Goal: Task Accomplishment & Management: Use online tool/utility

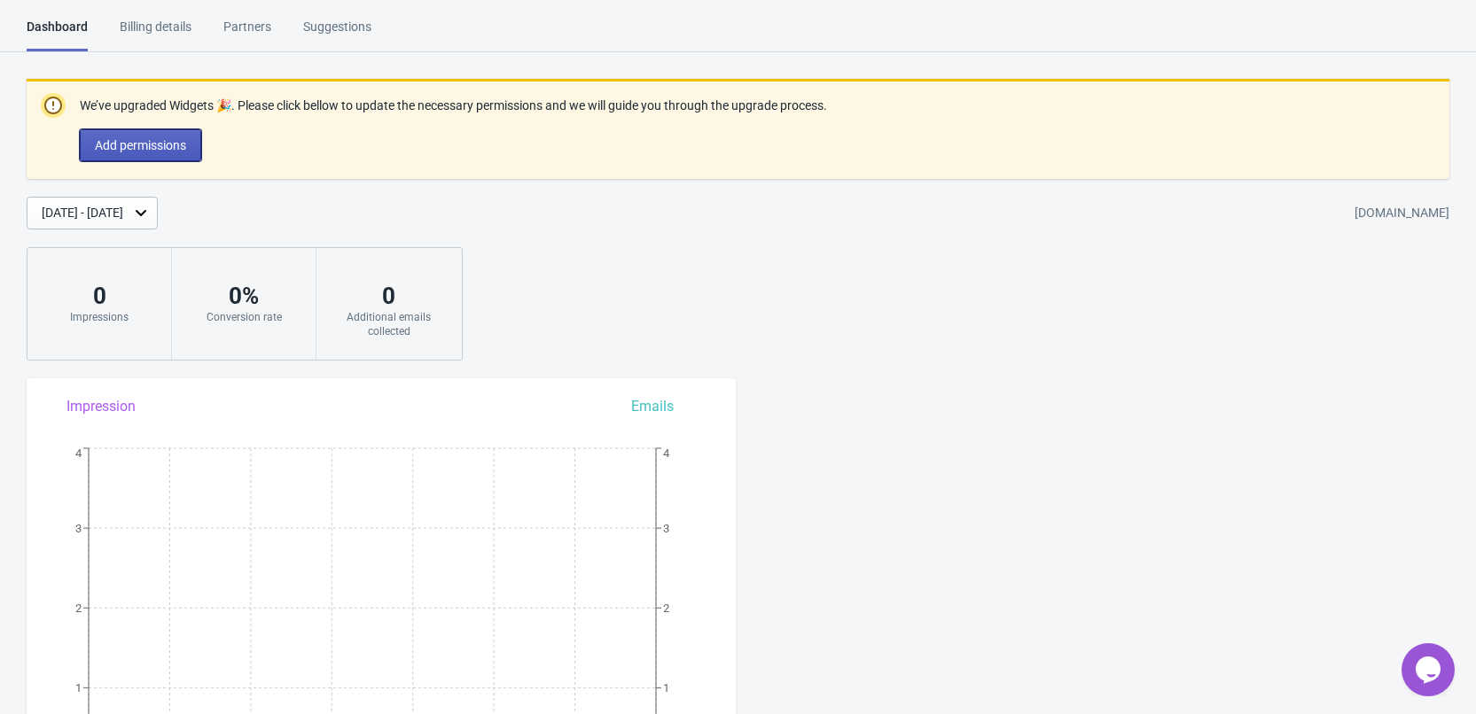
click at [177, 152] on button "Add permissions" at bounding box center [140, 145] width 121 height 32
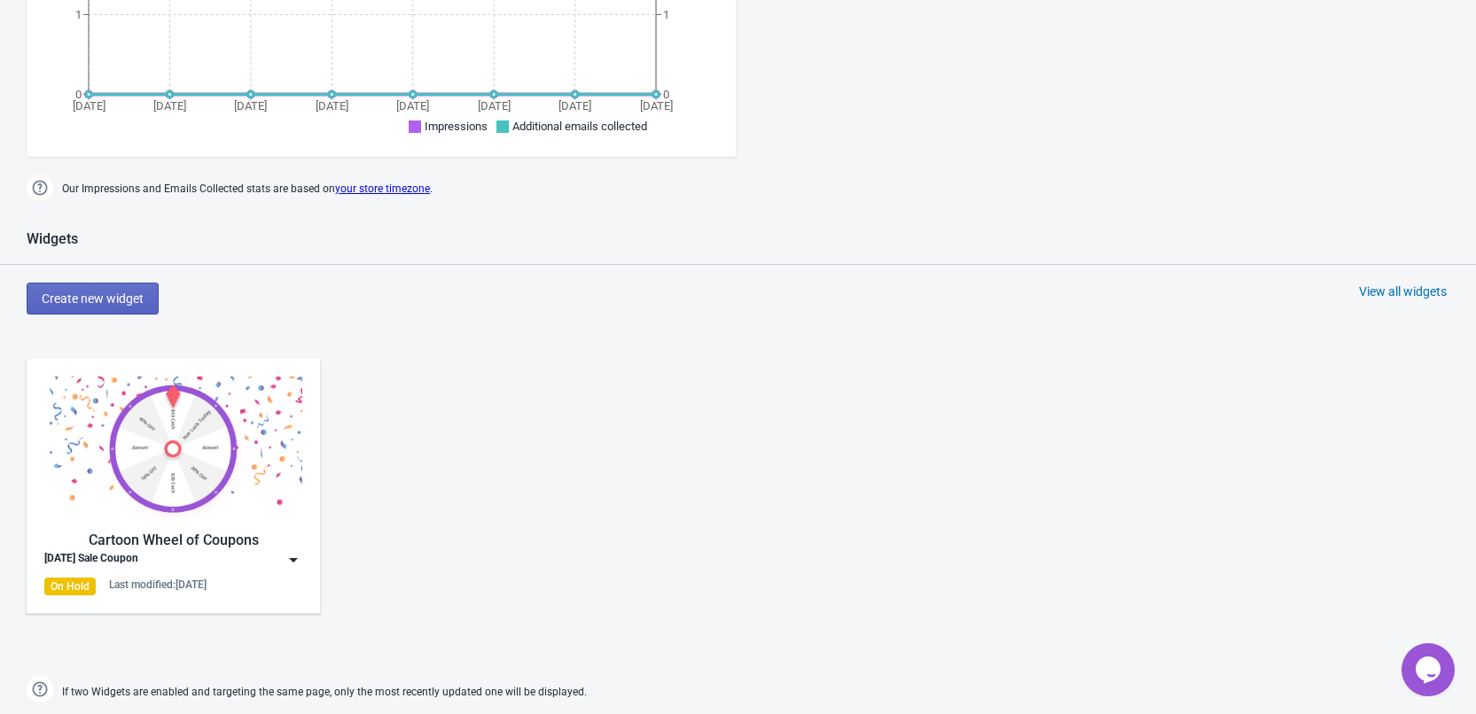
scroll to position [671, 0]
click at [246, 549] on div "Cartoon Wheel of Coupons" at bounding box center [173, 543] width 258 height 21
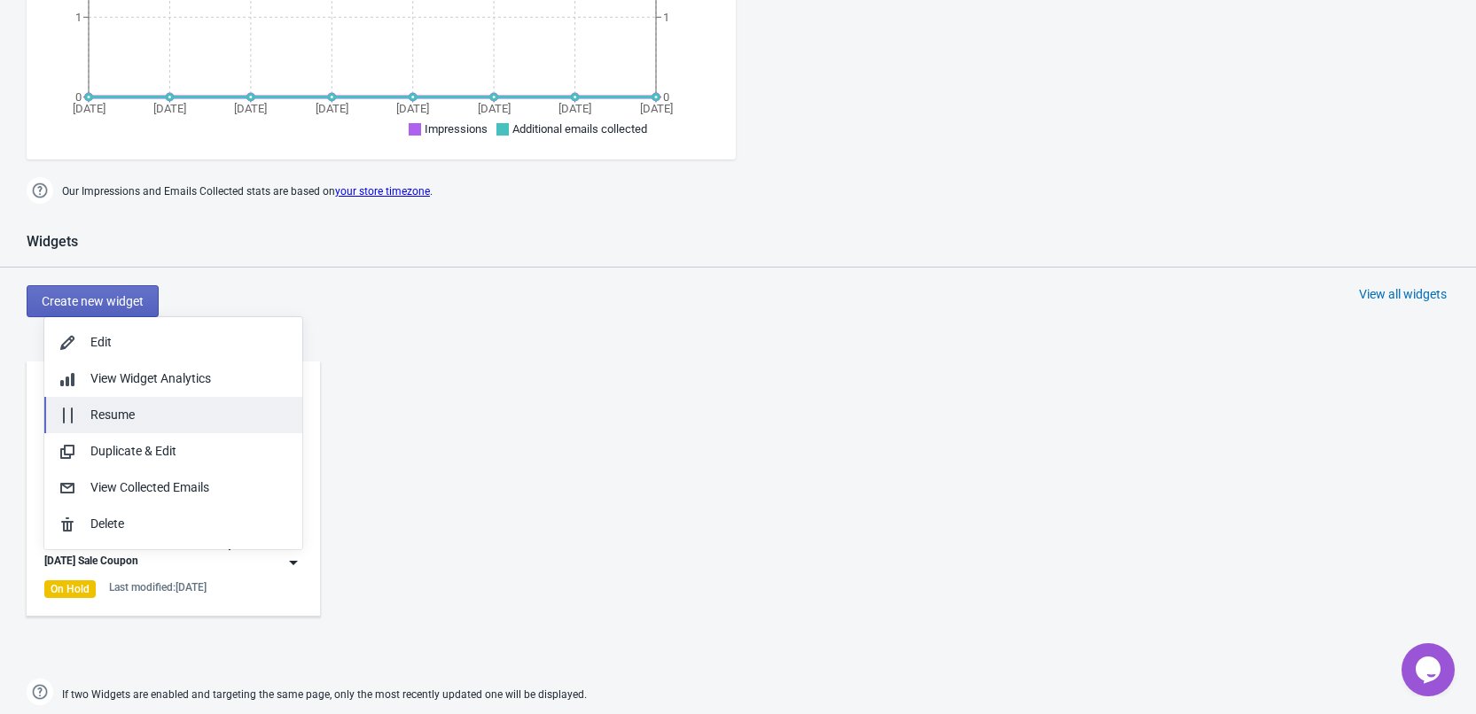
click at [181, 418] on div "Resume" at bounding box center [189, 415] width 198 height 19
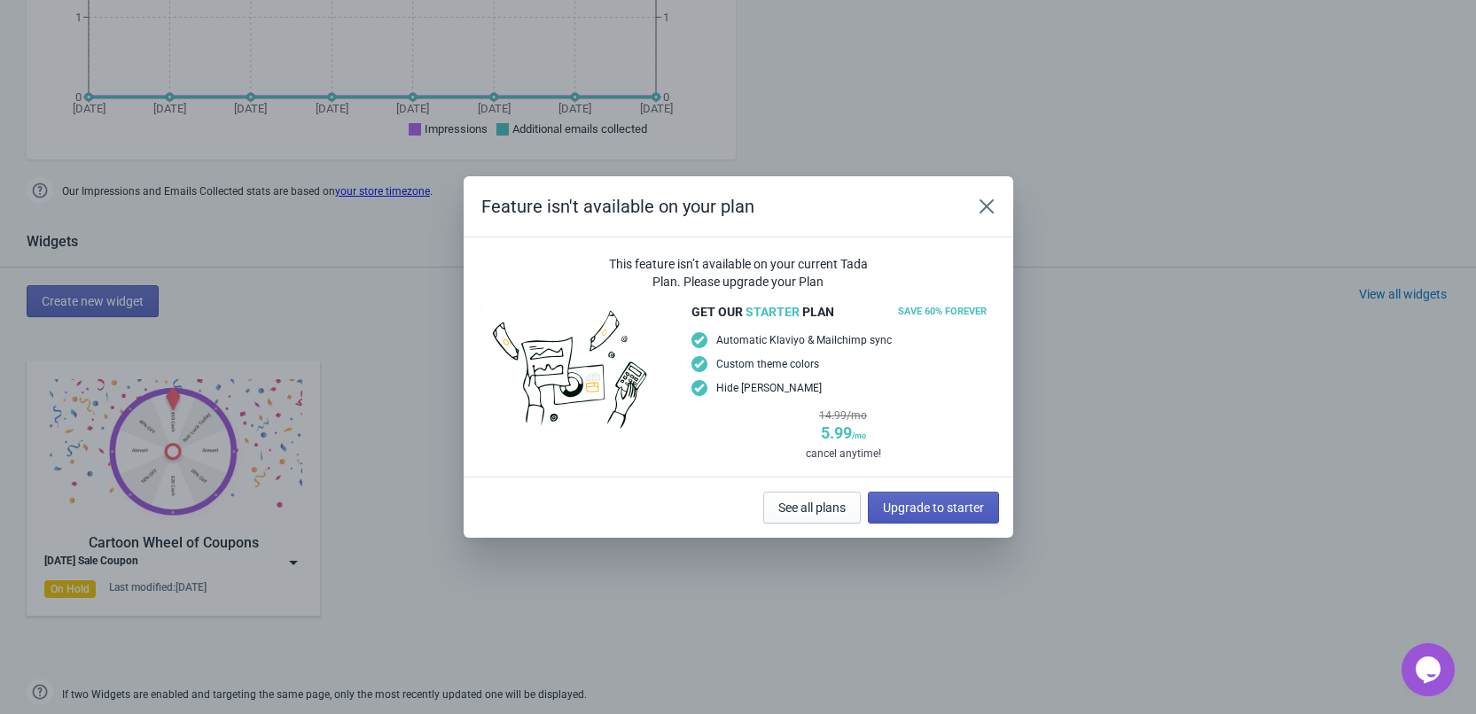
click at [932, 515] on button "Upgrade to starter" at bounding box center [933, 508] width 131 height 32
click at [926, 506] on span "Upgrade to starter" at bounding box center [933, 508] width 101 height 14
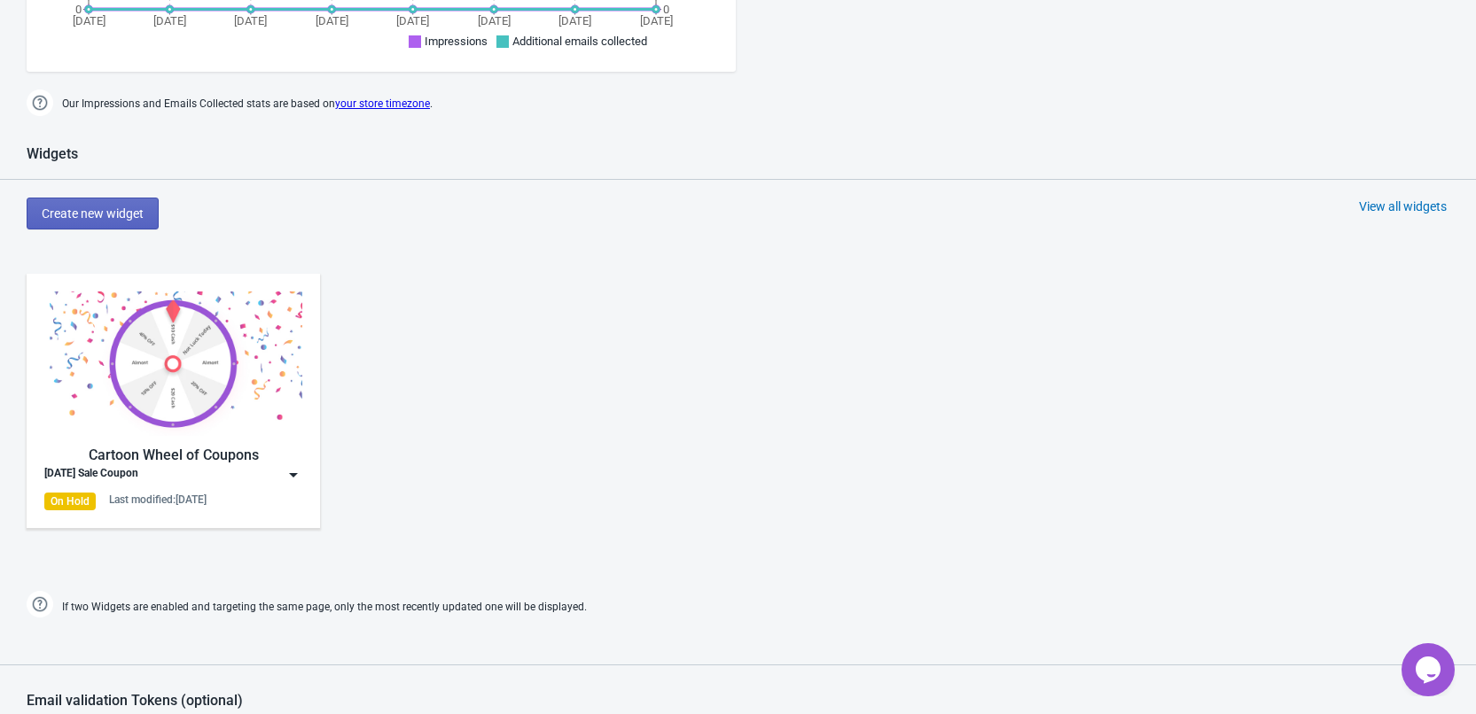
scroll to position [798, 0]
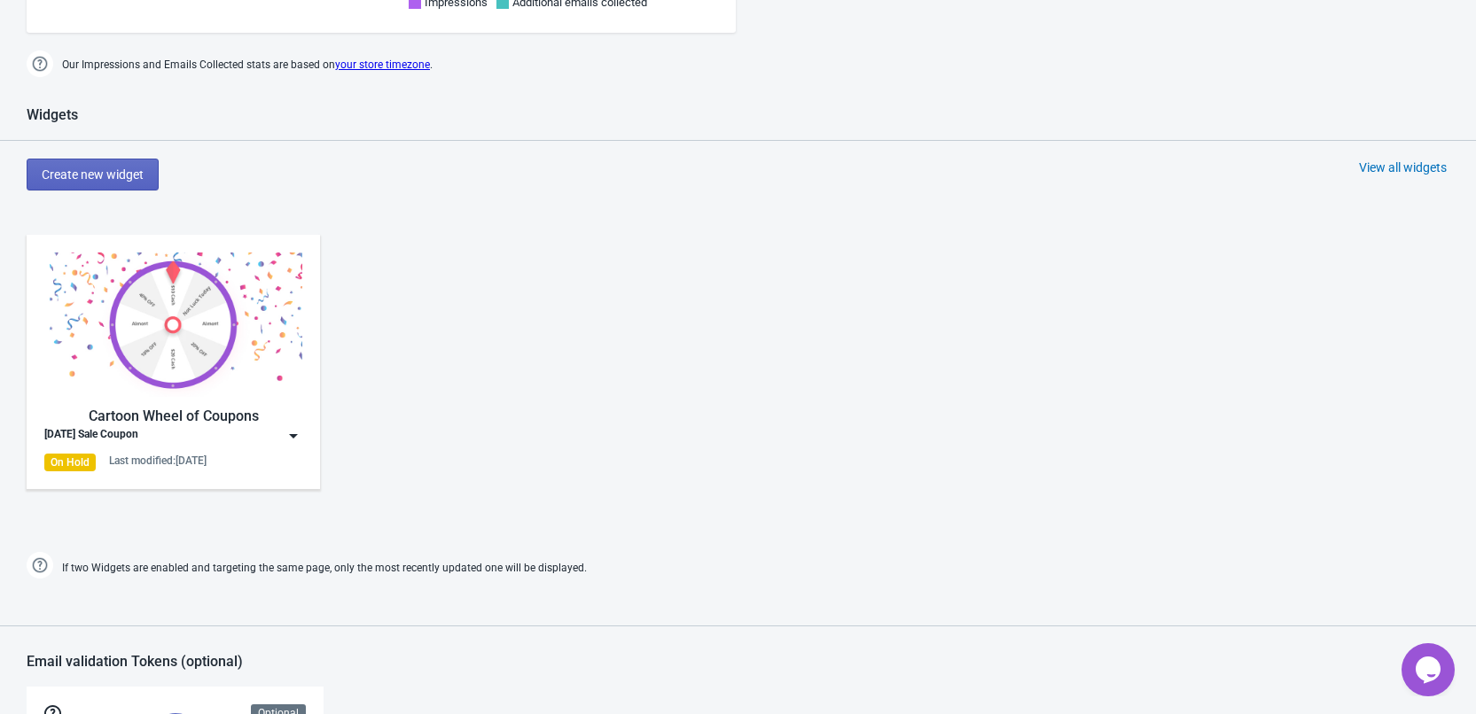
click at [277, 433] on div "[DATE] Sale Coupon" at bounding box center [173, 436] width 258 height 18
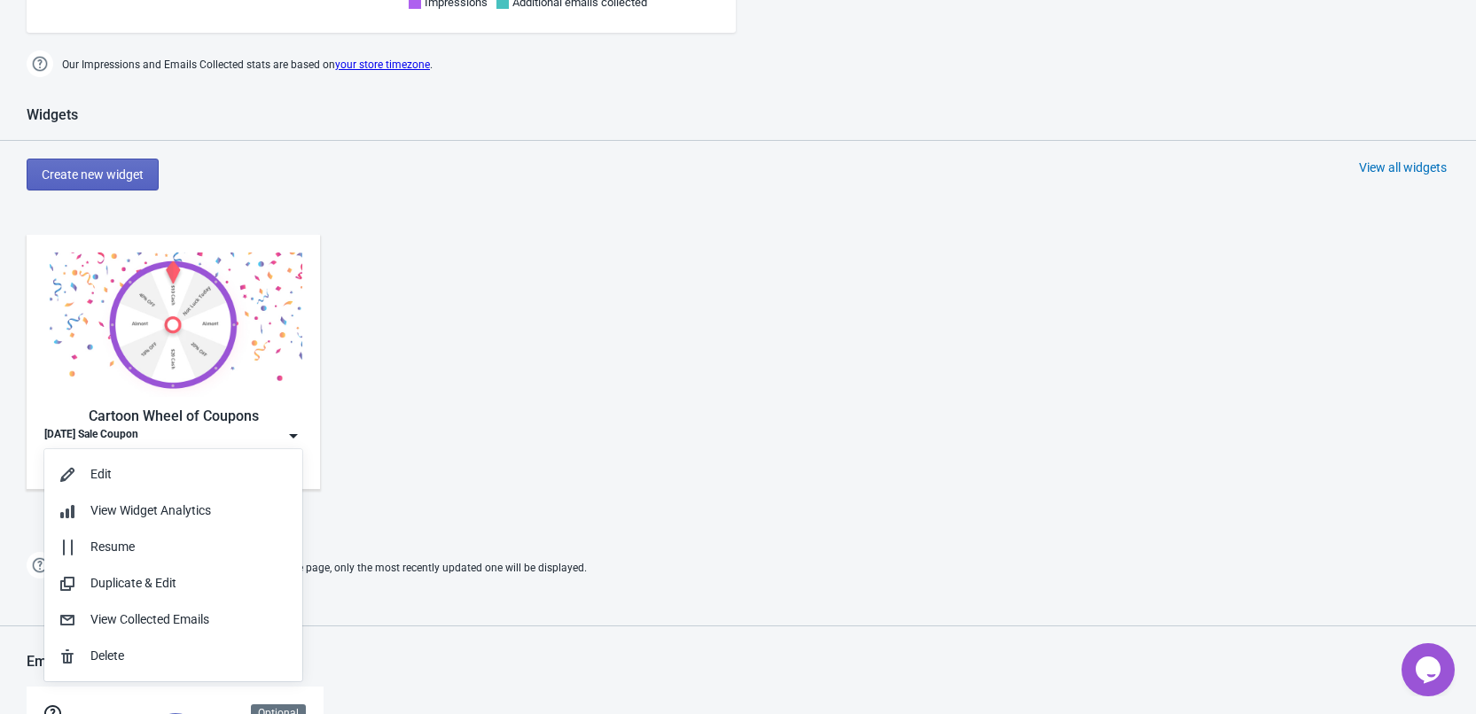
click at [512, 434] on div "Cartoon Wheel of Coupons Easter Sale Coupon On Hold Last modified: 15.8.2025" at bounding box center [738, 376] width 1476 height 319
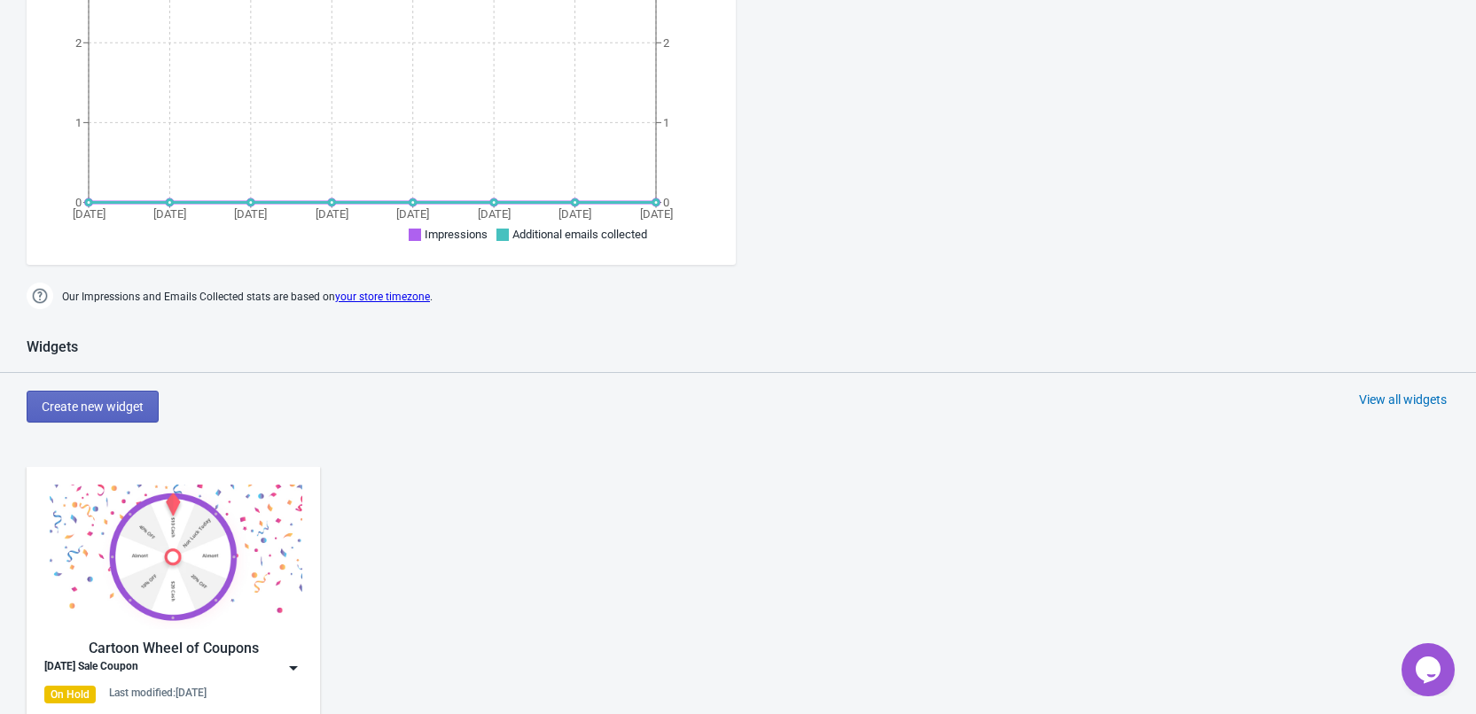
scroll to position [760, 0]
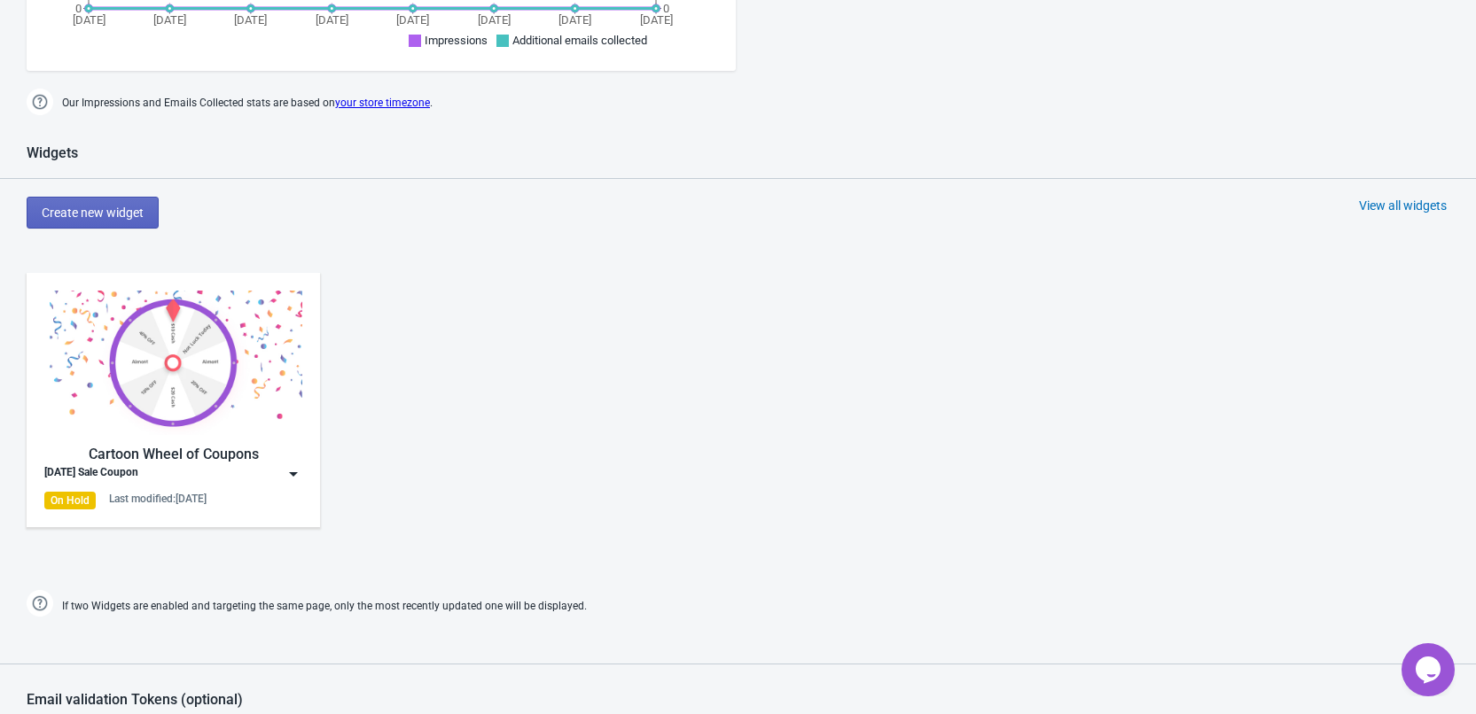
click at [239, 464] on div "Cartoon Wheel of Coupons" at bounding box center [173, 454] width 258 height 21
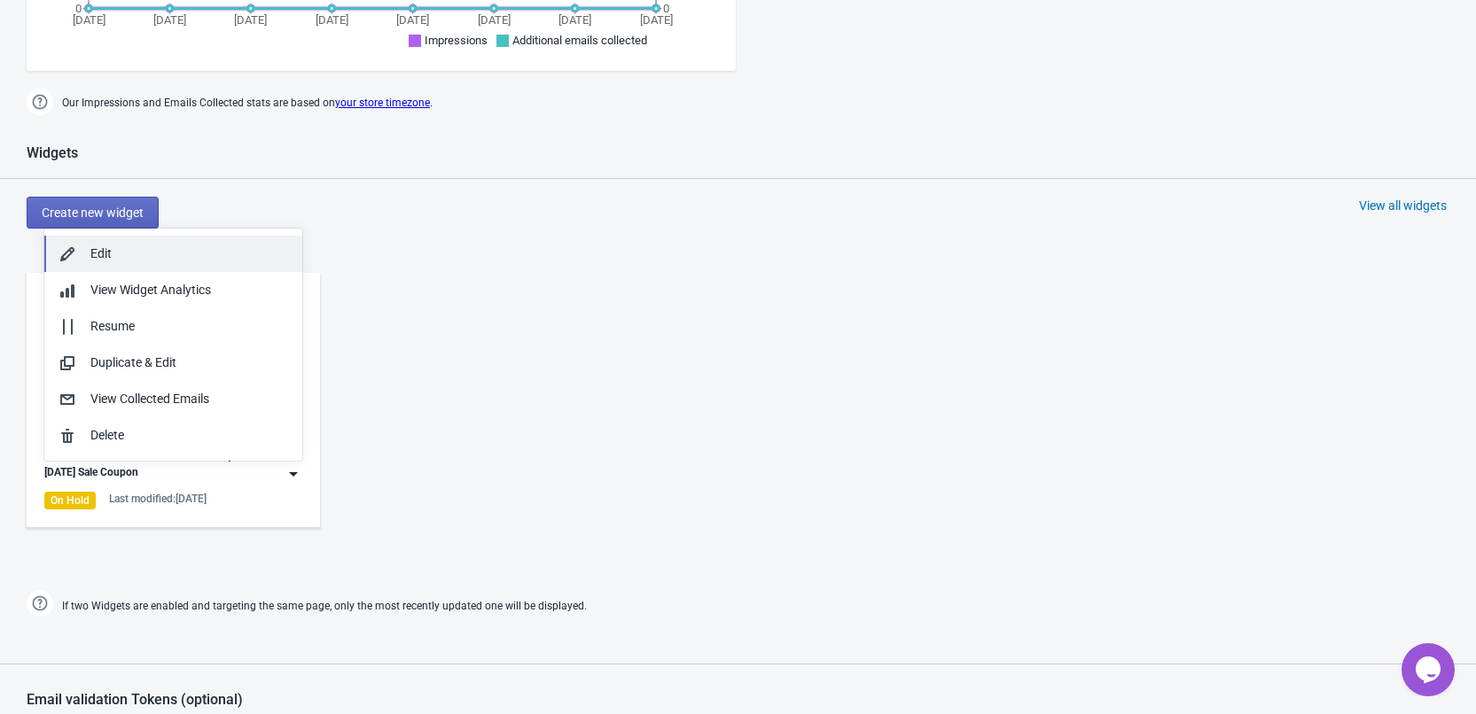
click at [168, 247] on div "Edit" at bounding box center [189, 254] width 198 height 19
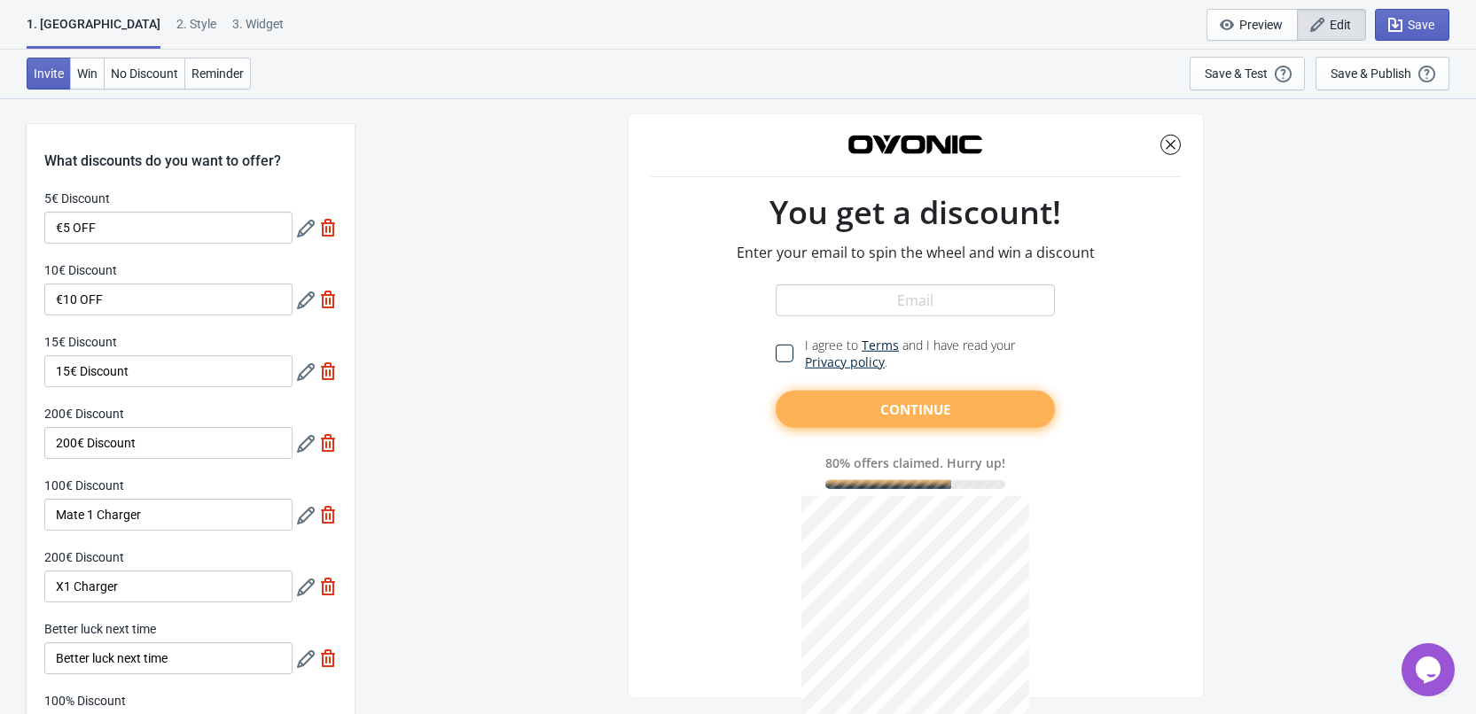
click at [176, 25] on div "2 . Style" at bounding box center [196, 30] width 40 height 31
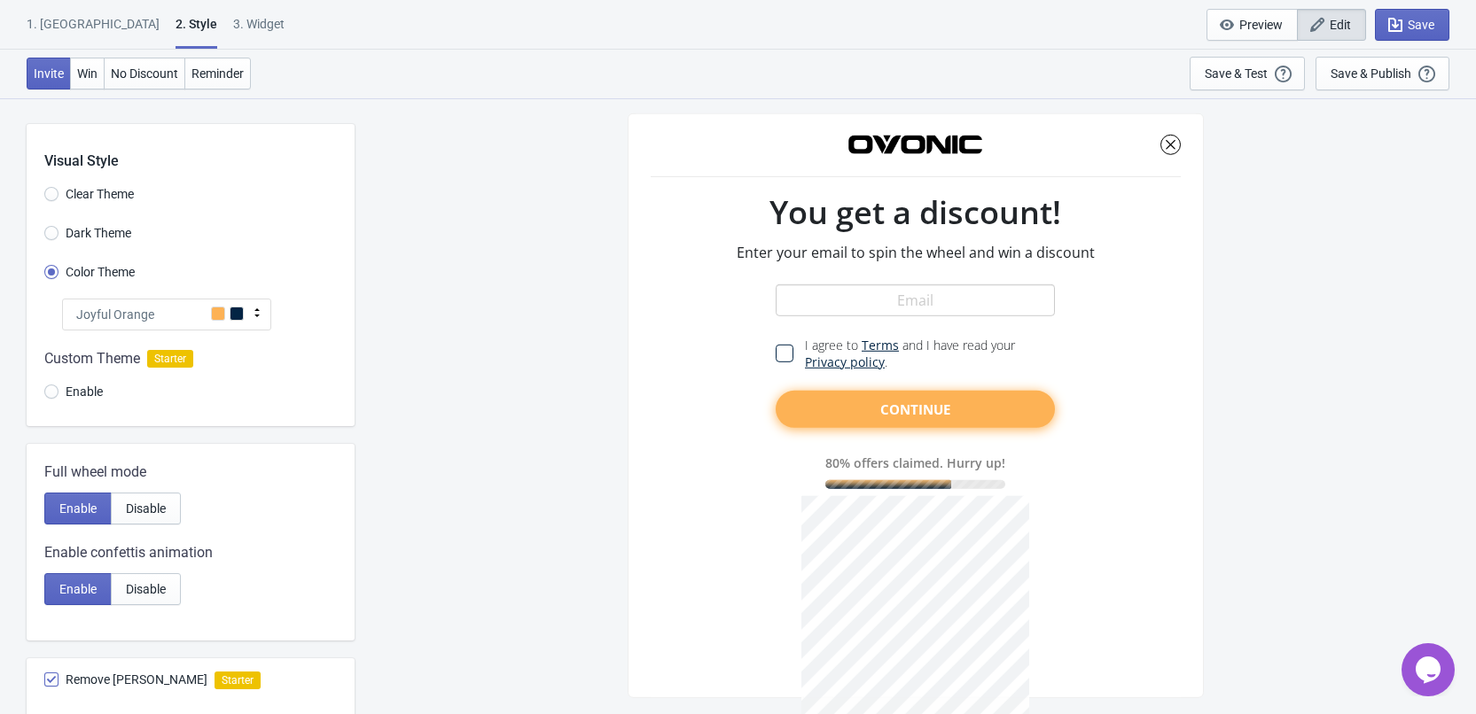
click at [73, 28] on div "1. Coupon" at bounding box center [93, 30] width 133 height 31
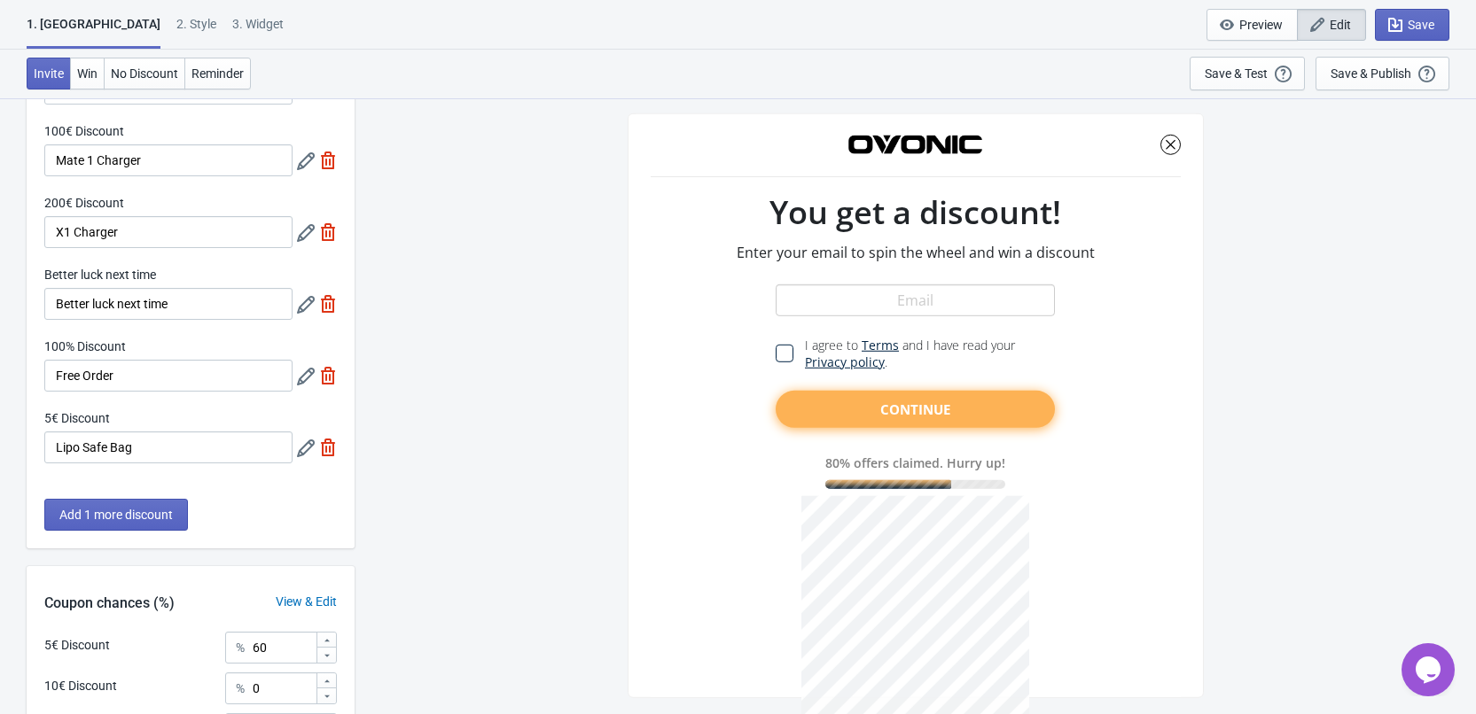
scroll to position [793, 0]
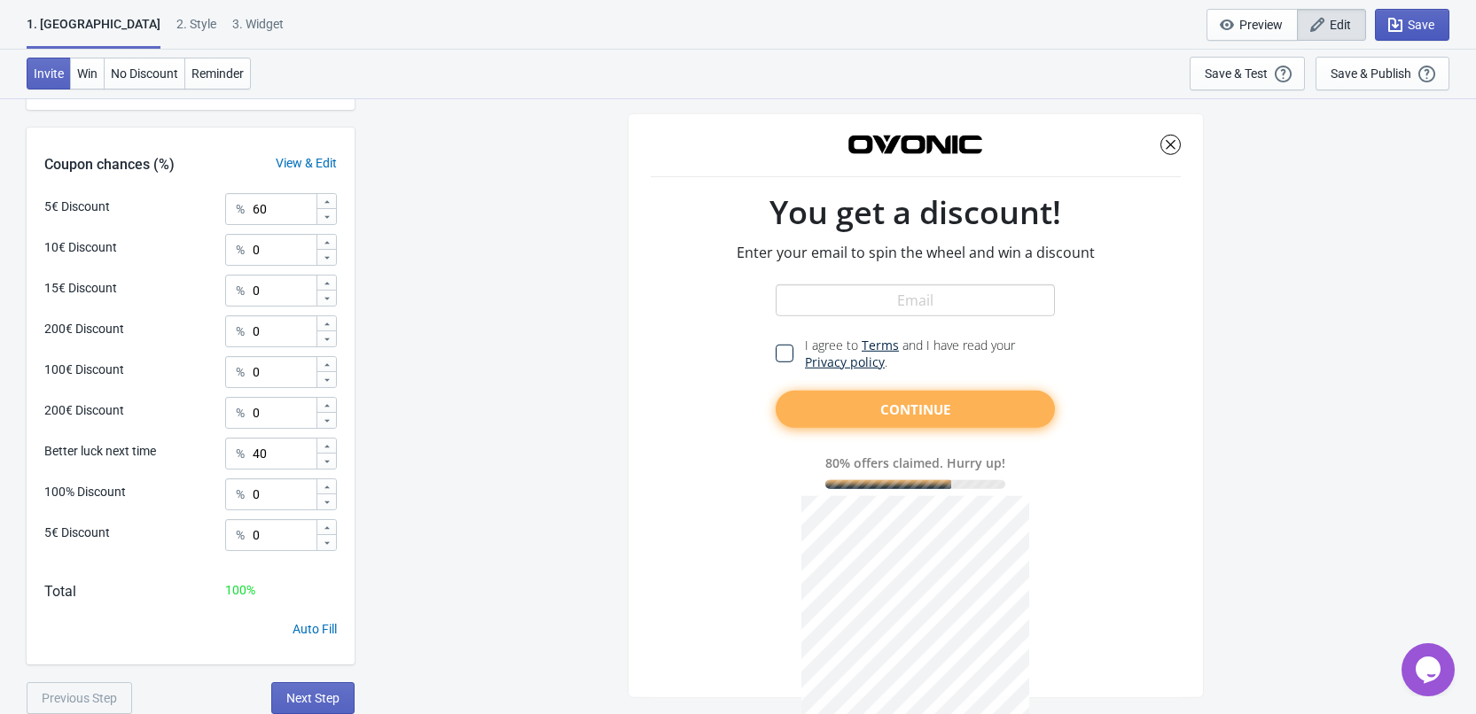
click at [1414, 25] on span "Save" at bounding box center [1421, 25] width 27 height 14
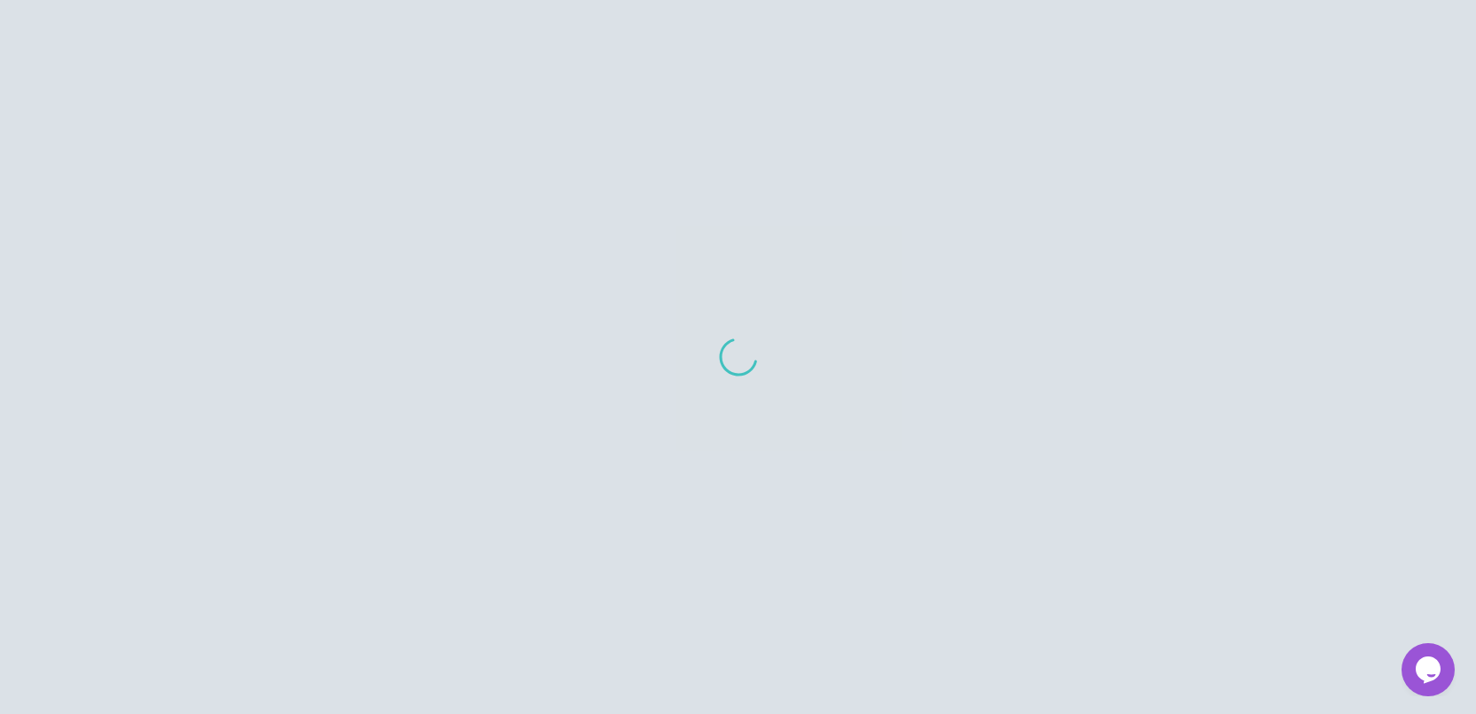
scroll to position [714, 0]
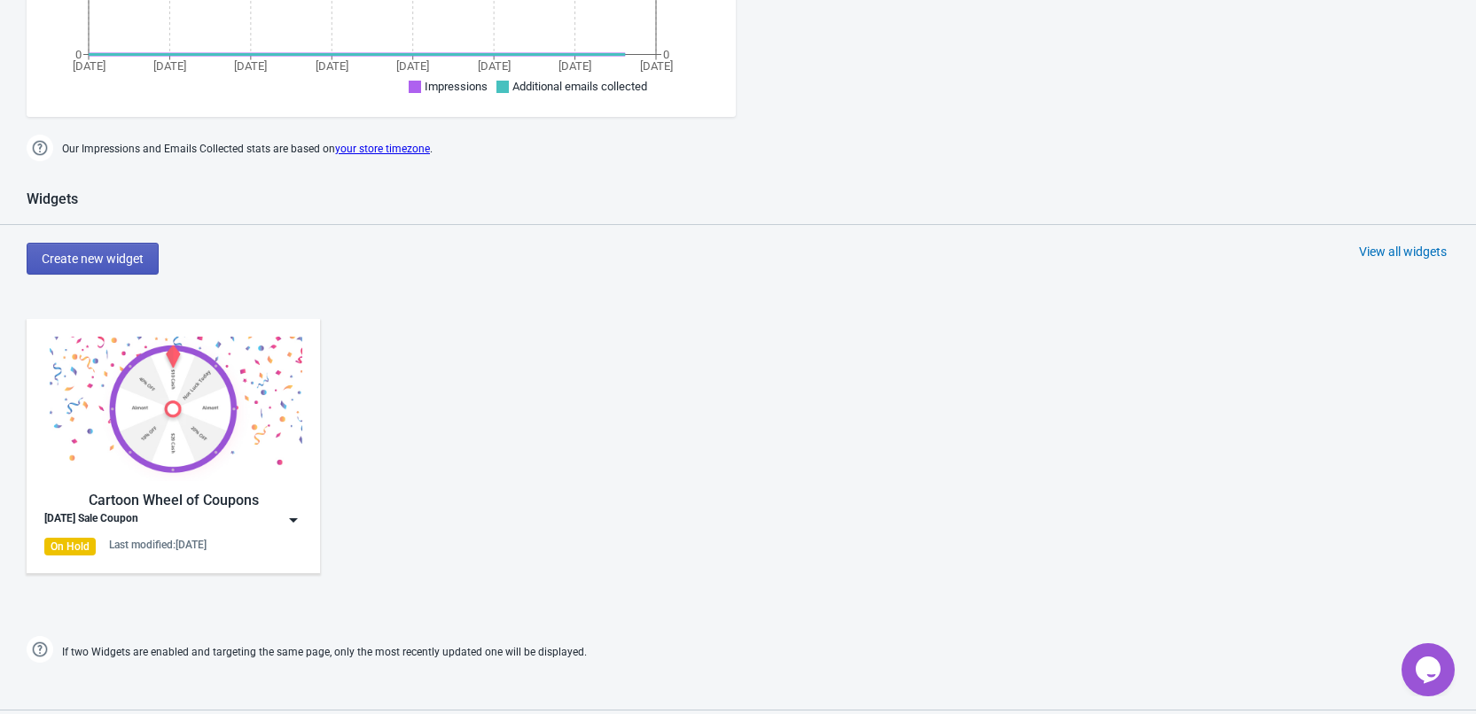
click at [138, 258] on span "Create new widget" at bounding box center [93, 259] width 102 height 14
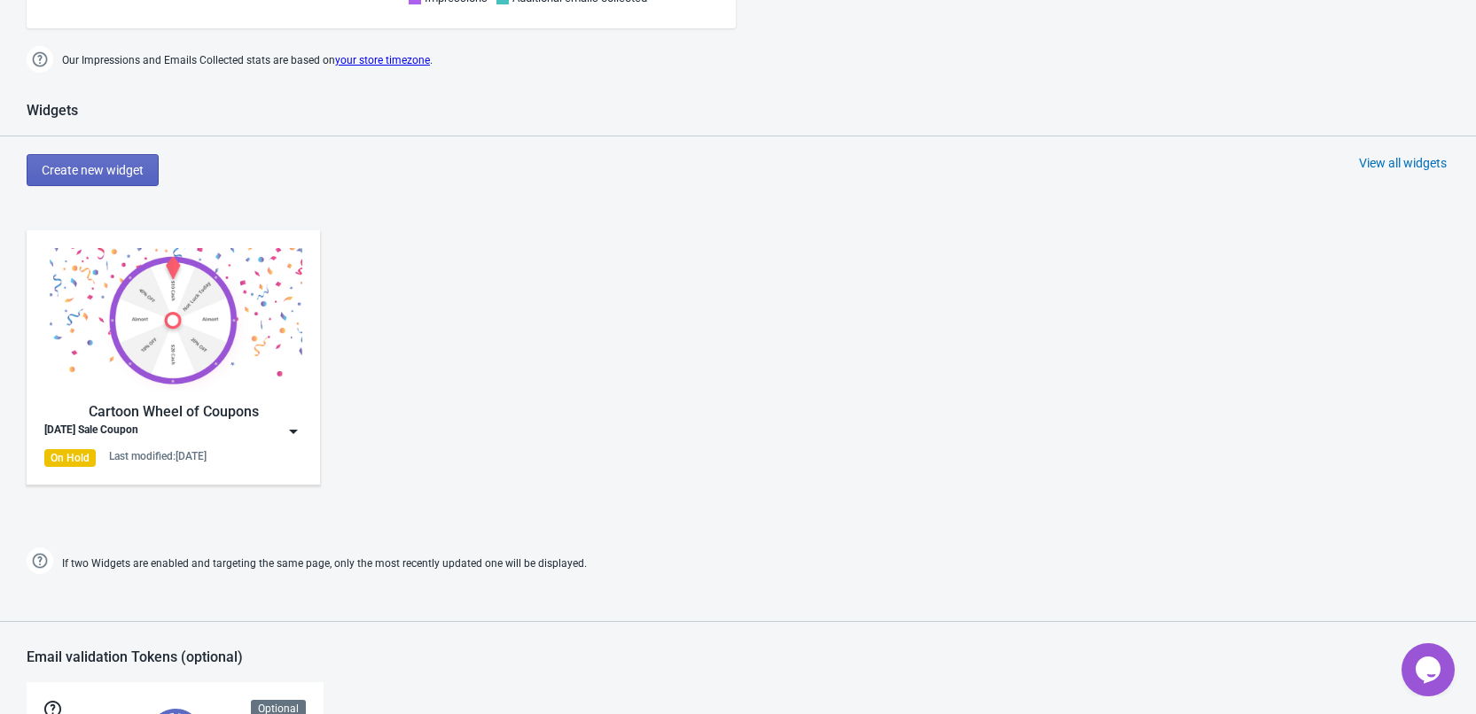
scroll to position [18, 0]
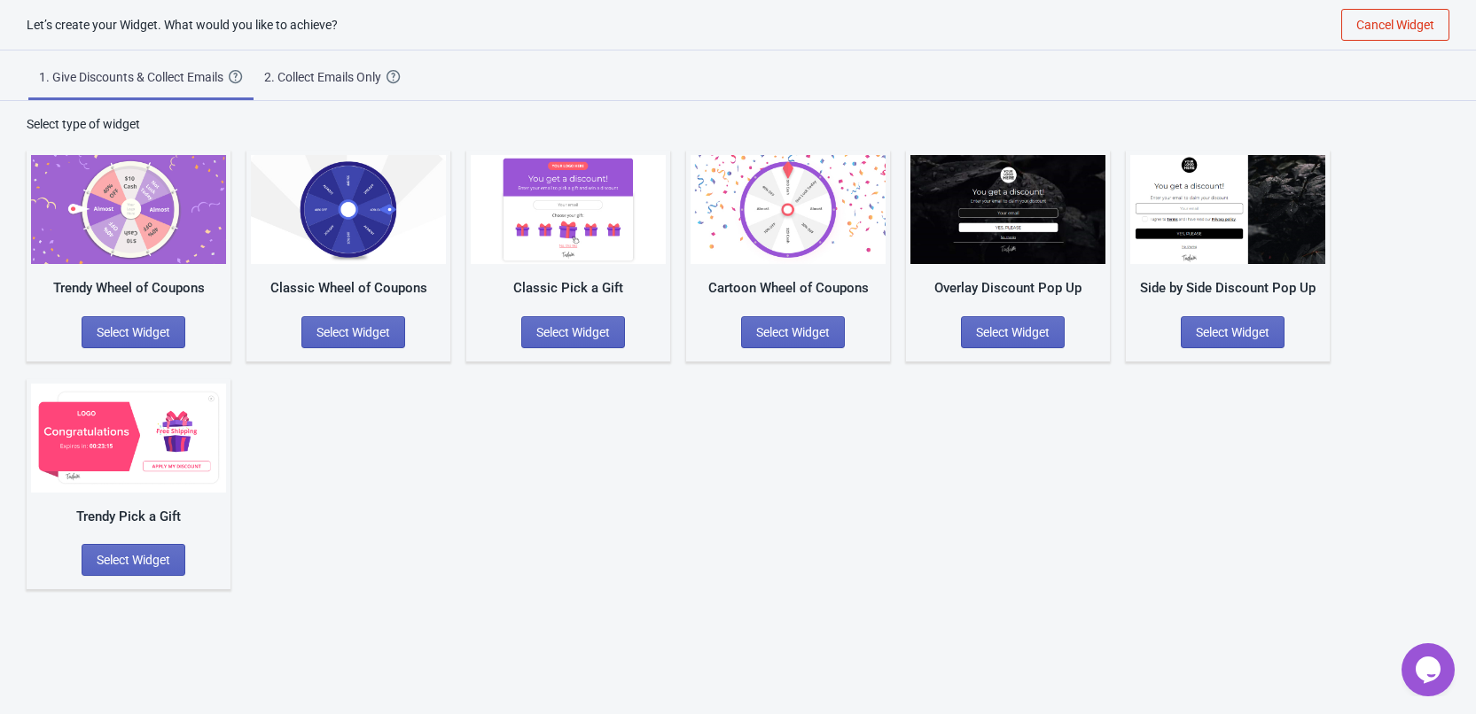
drag, startPoint x: 1194, startPoint y: 100, endPoint x: 783, endPoint y: 73, distance: 412.2
click at [783, 73] on div "1. Give Discounts & Collect Emails Create a Widget that will collect the email …" at bounding box center [738, 76] width 1476 height 51
click at [821, 332] on span "Select Widget" at bounding box center [793, 332] width 74 height 14
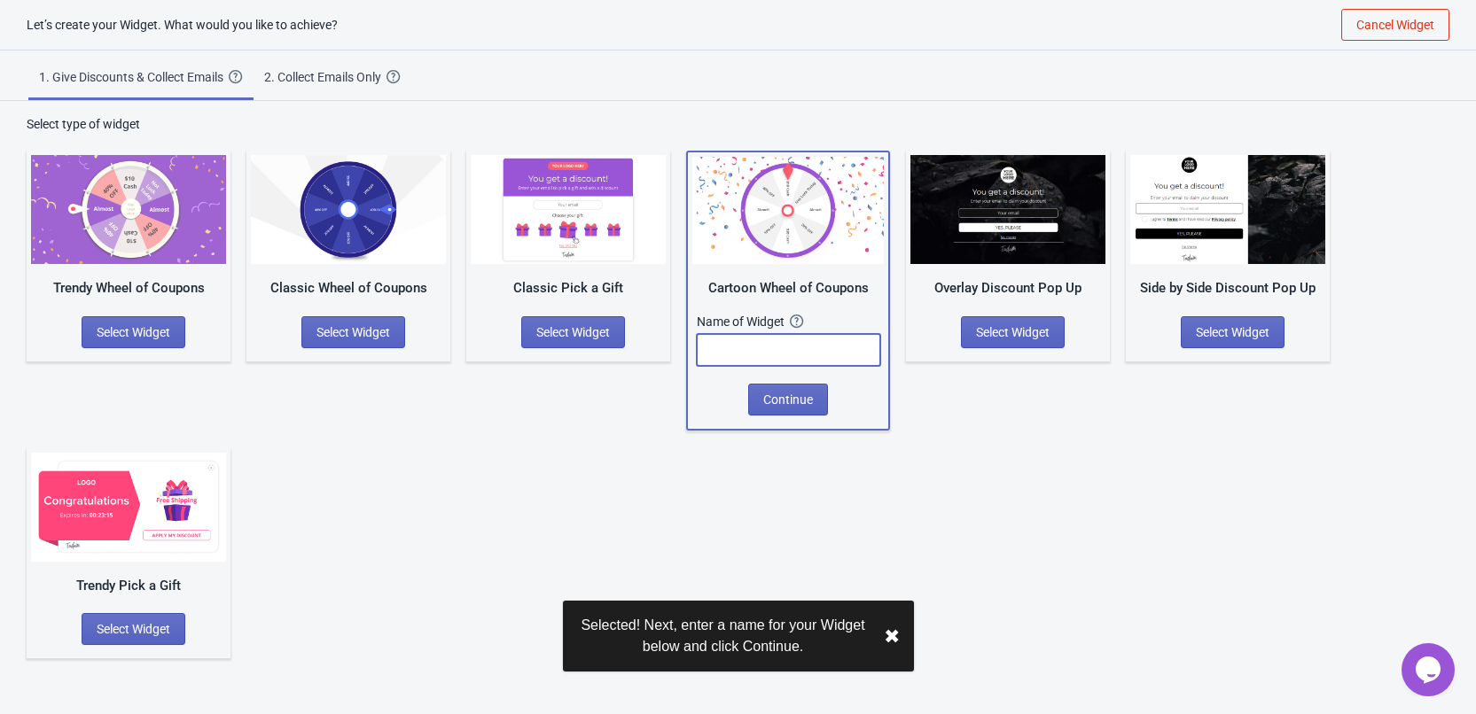
click at [807, 336] on input "text" at bounding box center [789, 350] width 184 height 32
type input "c"
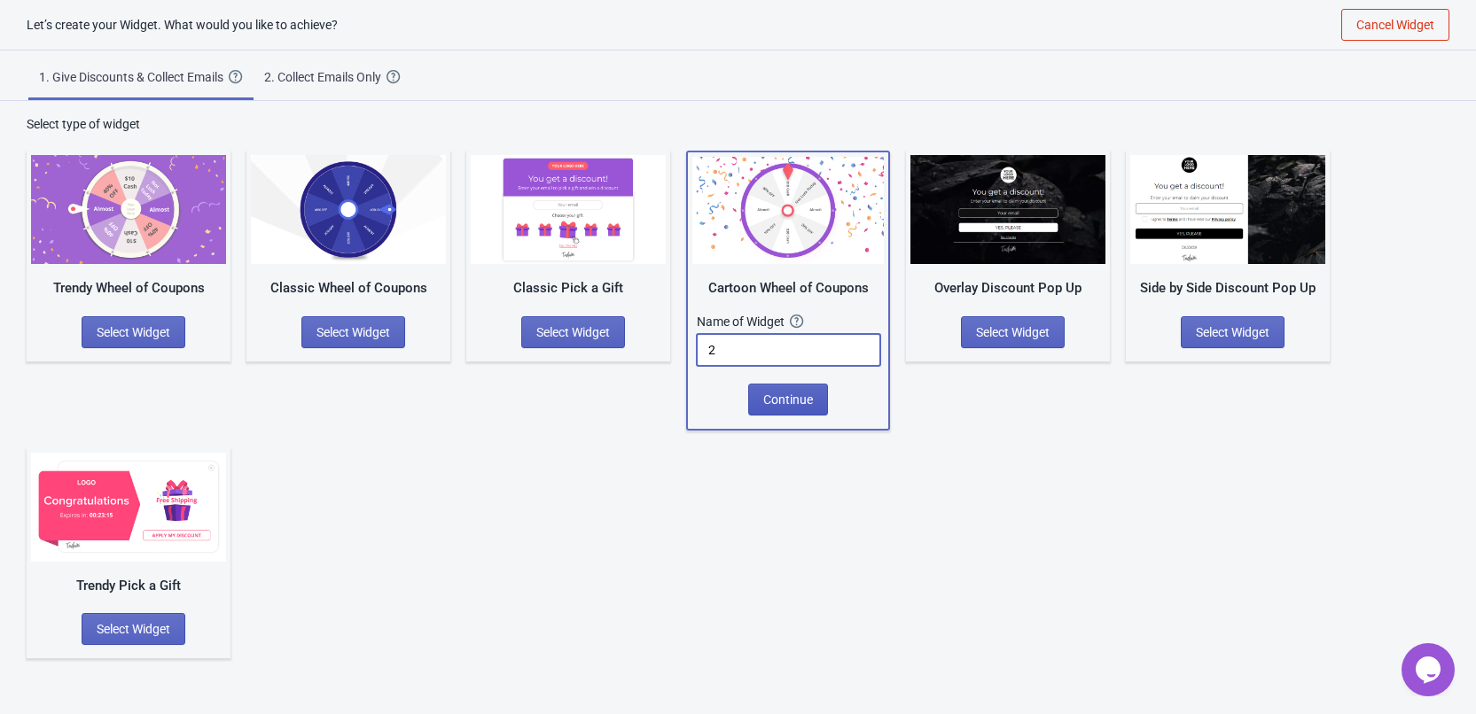
type input "2"
click at [818, 402] on button "Continue" at bounding box center [788, 400] width 80 height 32
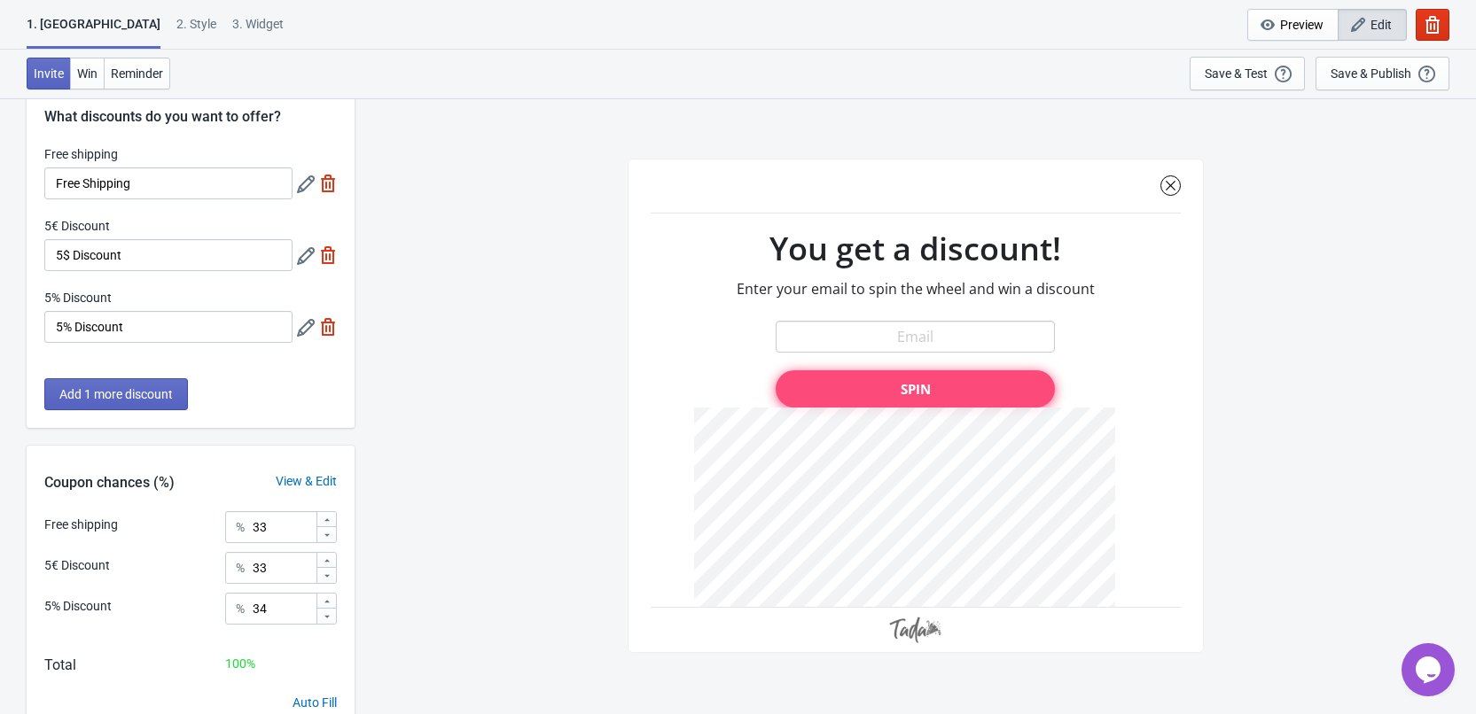
scroll to position [118, 0]
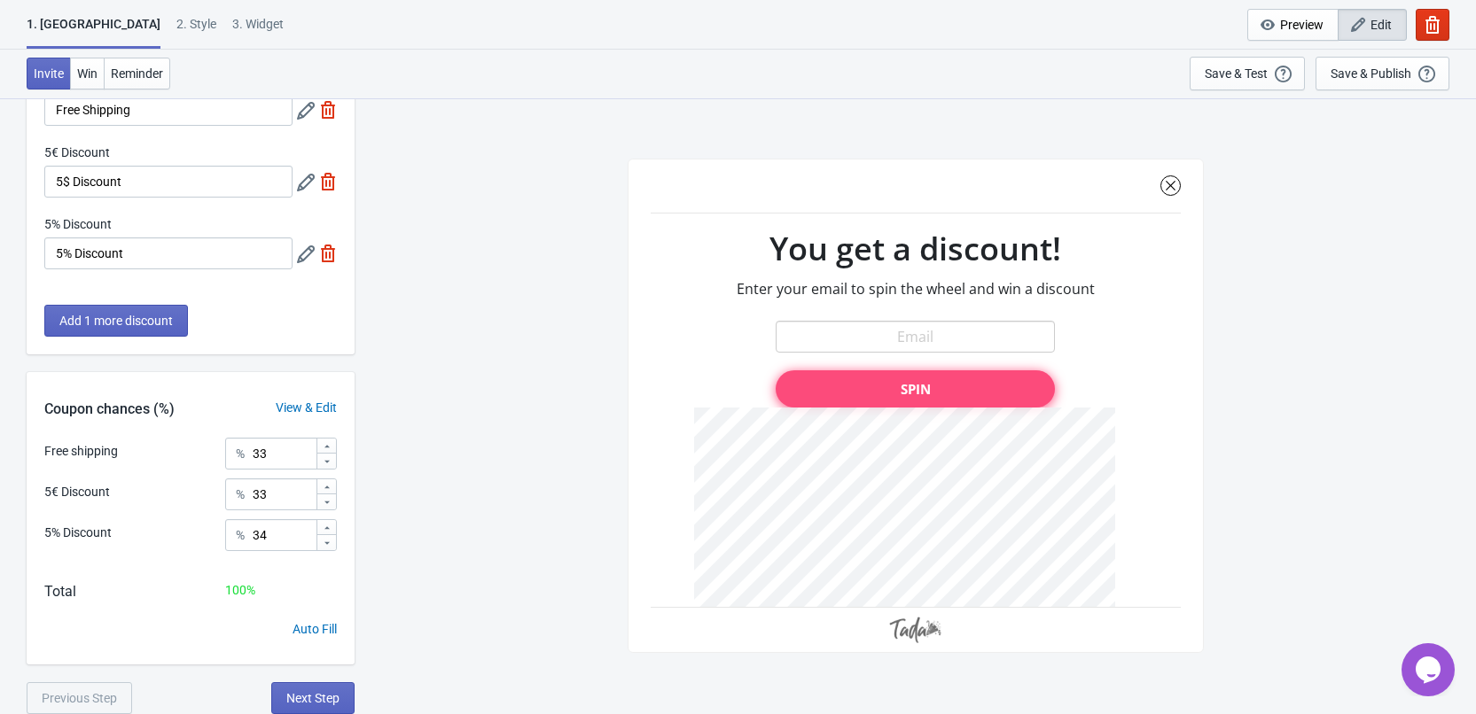
click at [1165, 180] on div at bounding box center [916, 406] width 576 height 495
click at [1434, 27] on icon "button" at bounding box center [1432, 25] width 14 height 18
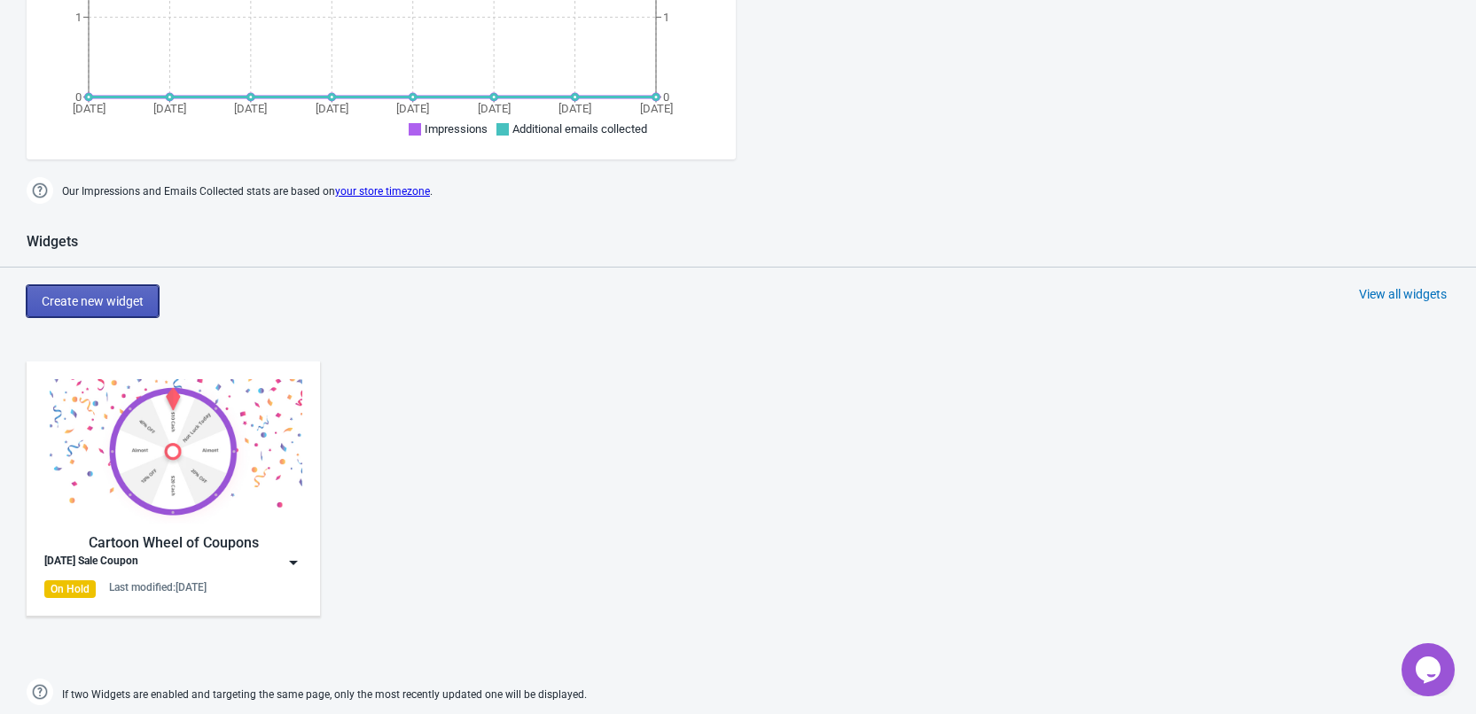
click at [126, 302] on span "Create new widget" at bounding box center [93, 301] width 102 height 14
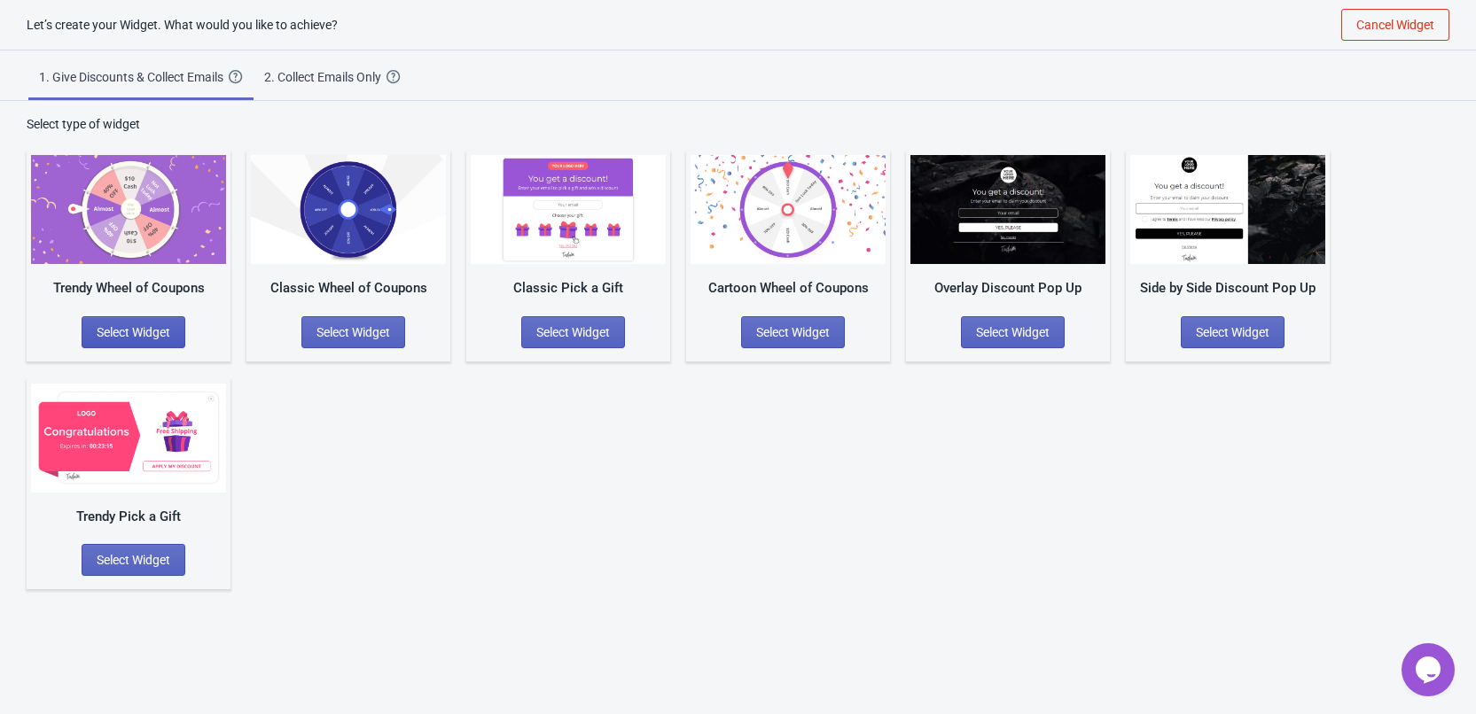
click at [147, 330] on span "Select Widget" at bounding box center [134, 332] width 74 height 14
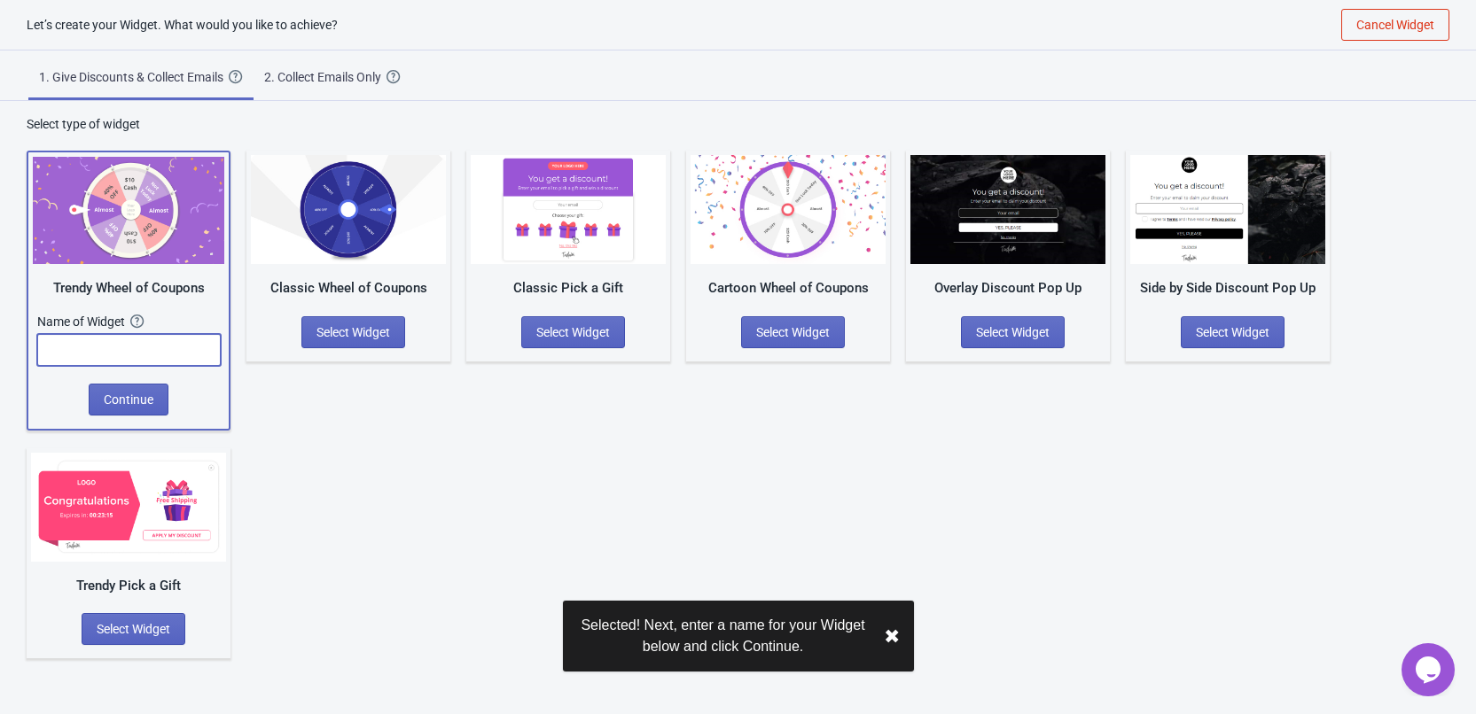
click at [138, 355] on input "text" at bounding box center [129, 350] width 184 height 32
type input "2"
click at [113, 405] on span "Continue" at bounding box center [129, 400] width 50 height 14
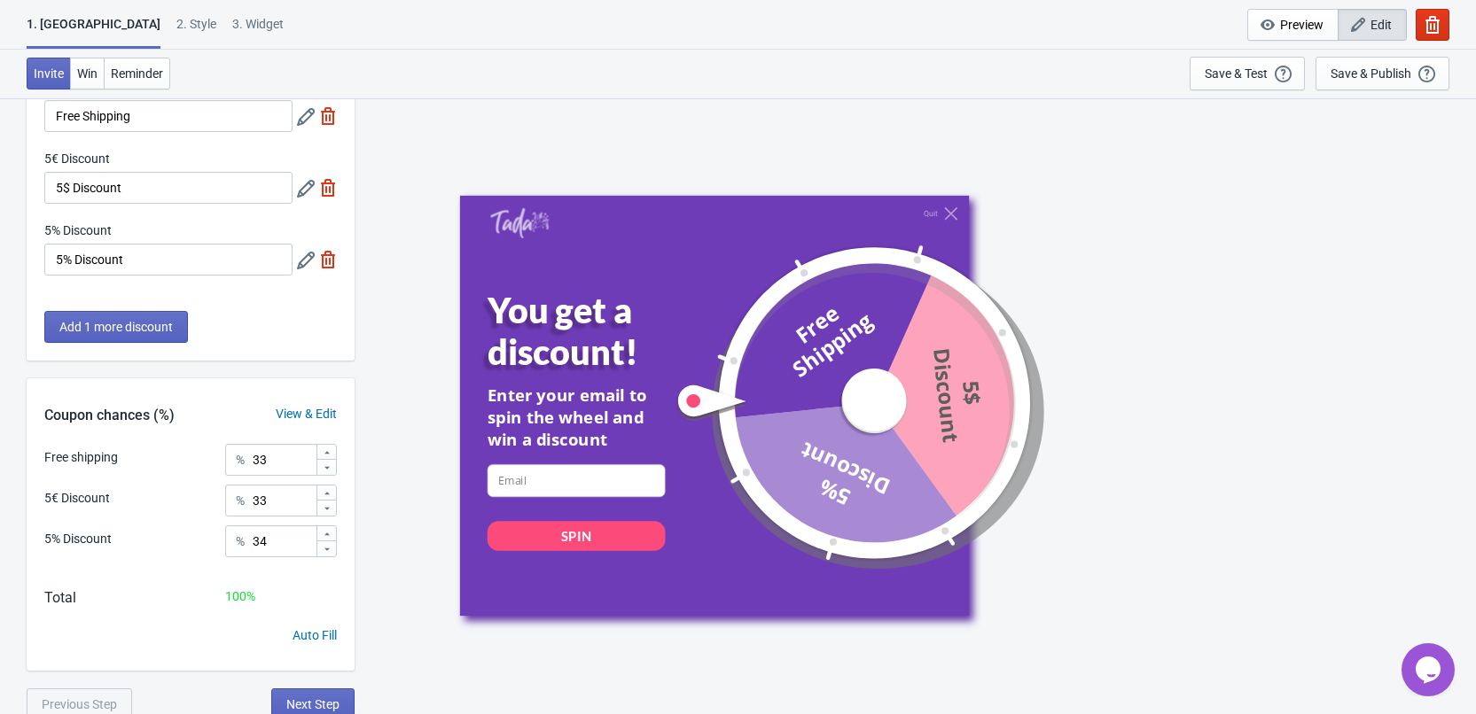
scroll to position [118, 0]
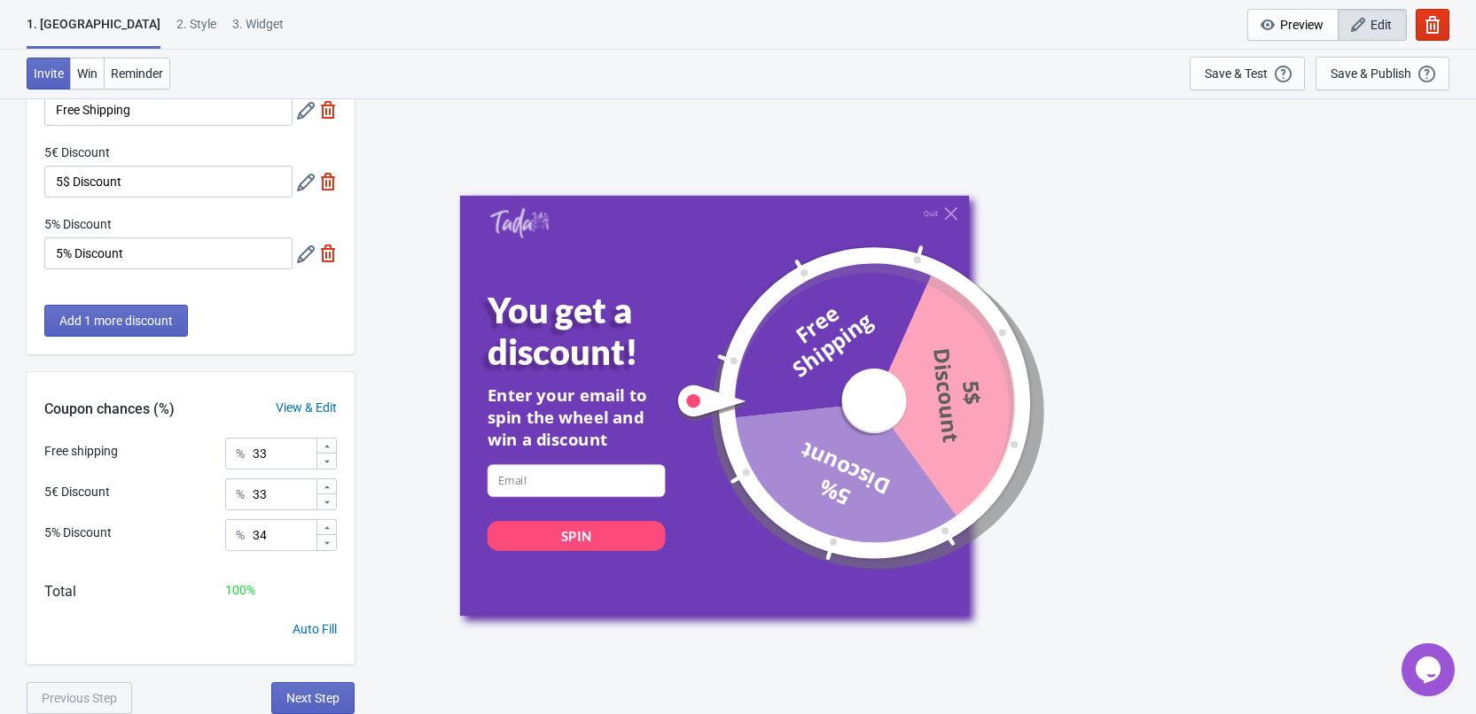
click at [302, 414] on div "View & Edit" at bounding box center [306, 408] width 97 height 19
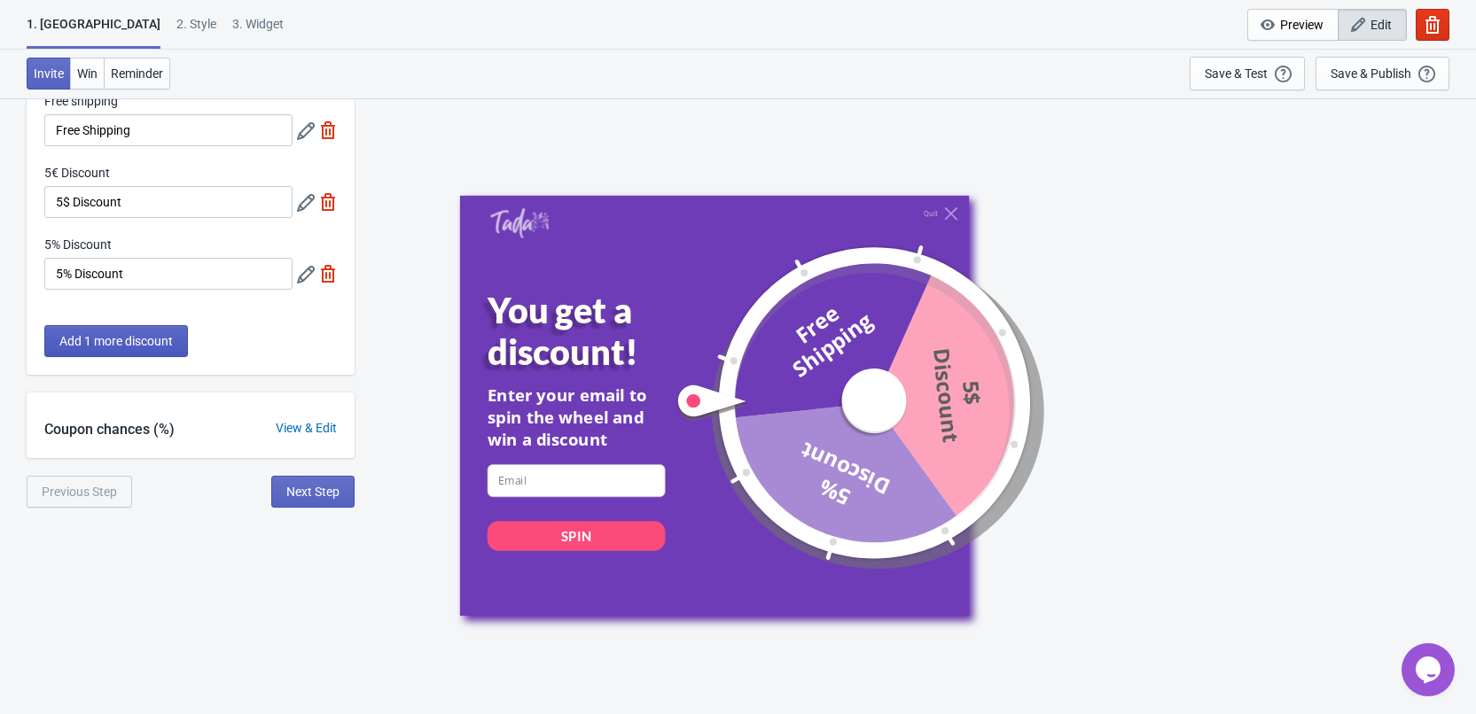
click at [169, 353] on button "Add 1 more discount" at bounding box center [116, 341] width 144 height 32
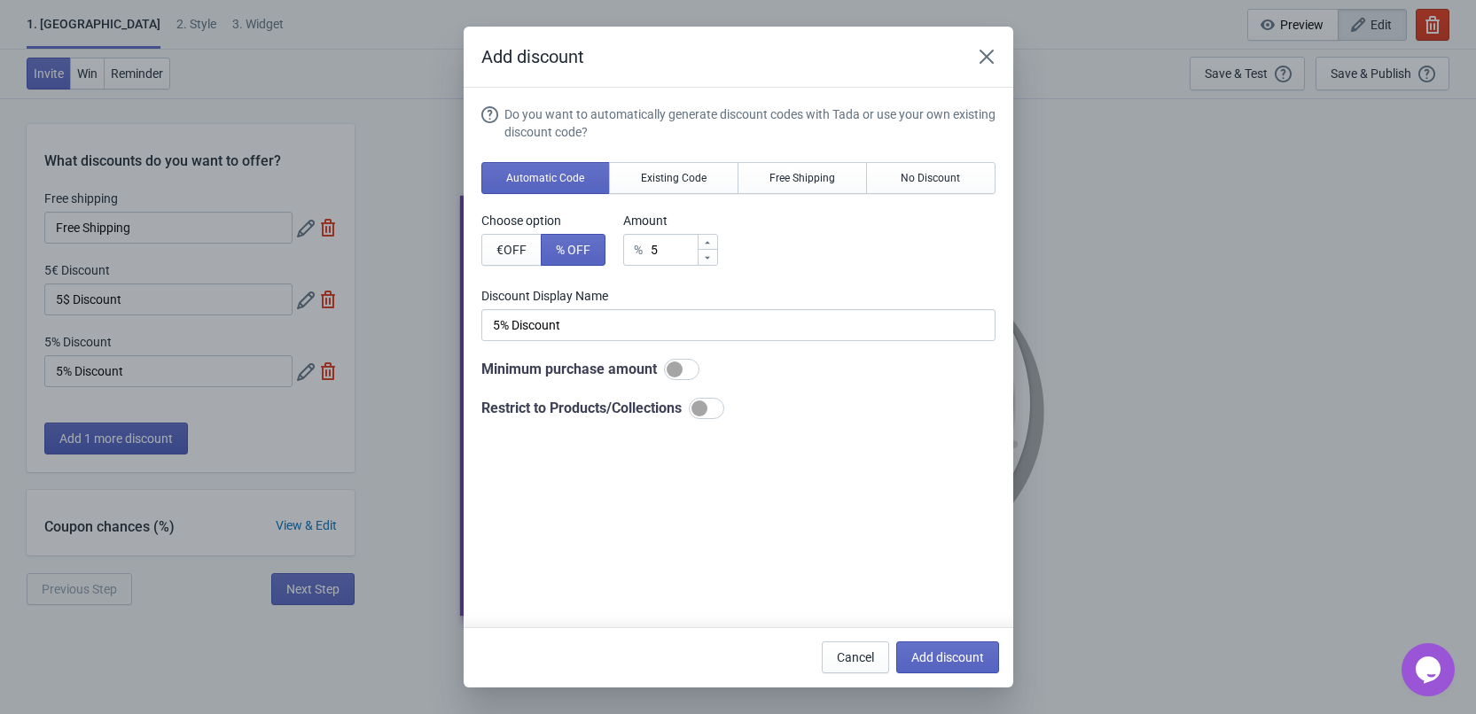
scroll to position [0, 0]
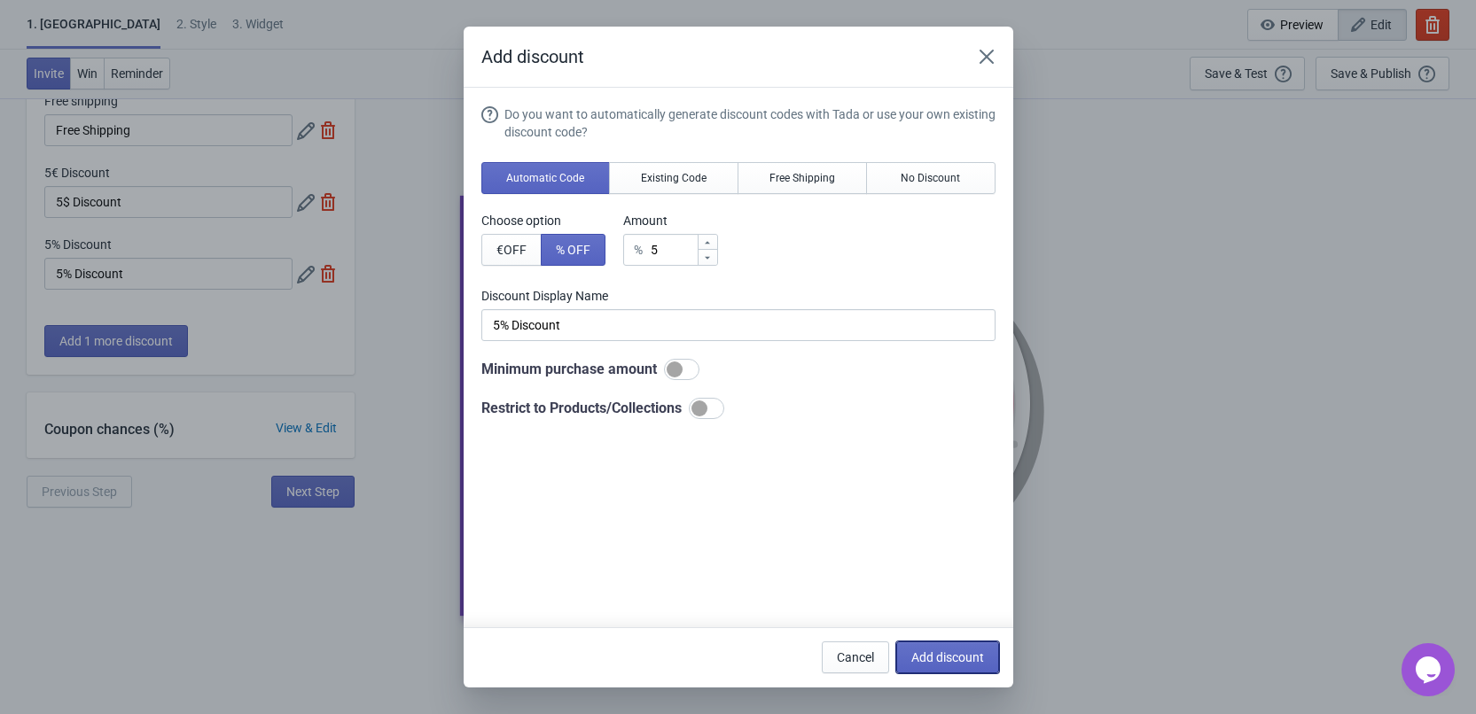
drag, startPoint x: 955, startPoint y: 656, endPoint x: 786, endPoint y: 613, distance: 173.7
click at [954, 656] on span "Add discount" at bounding box center [947, 658] width 73 height 14
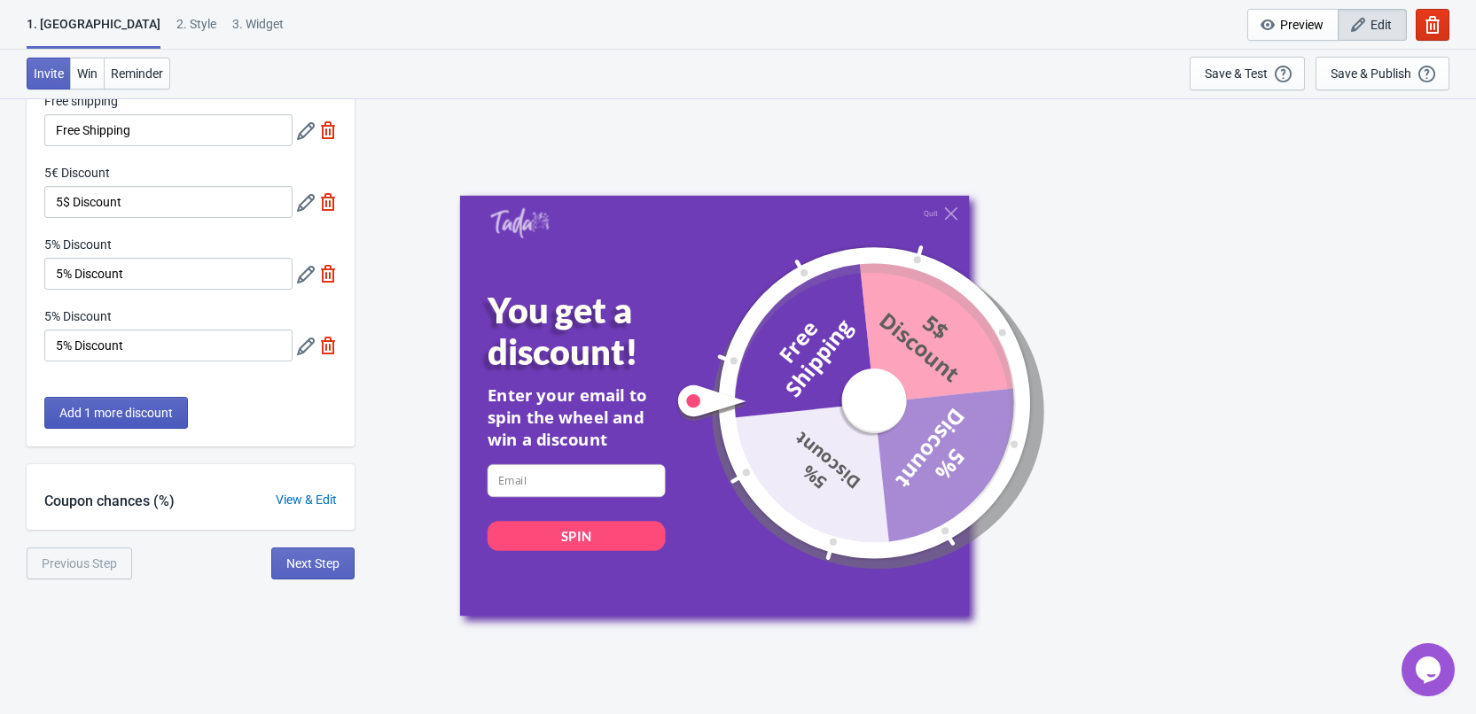
click at [143, 406] on span "Add 1 more discount" at bounding box center [115, 413] width 113 height 14
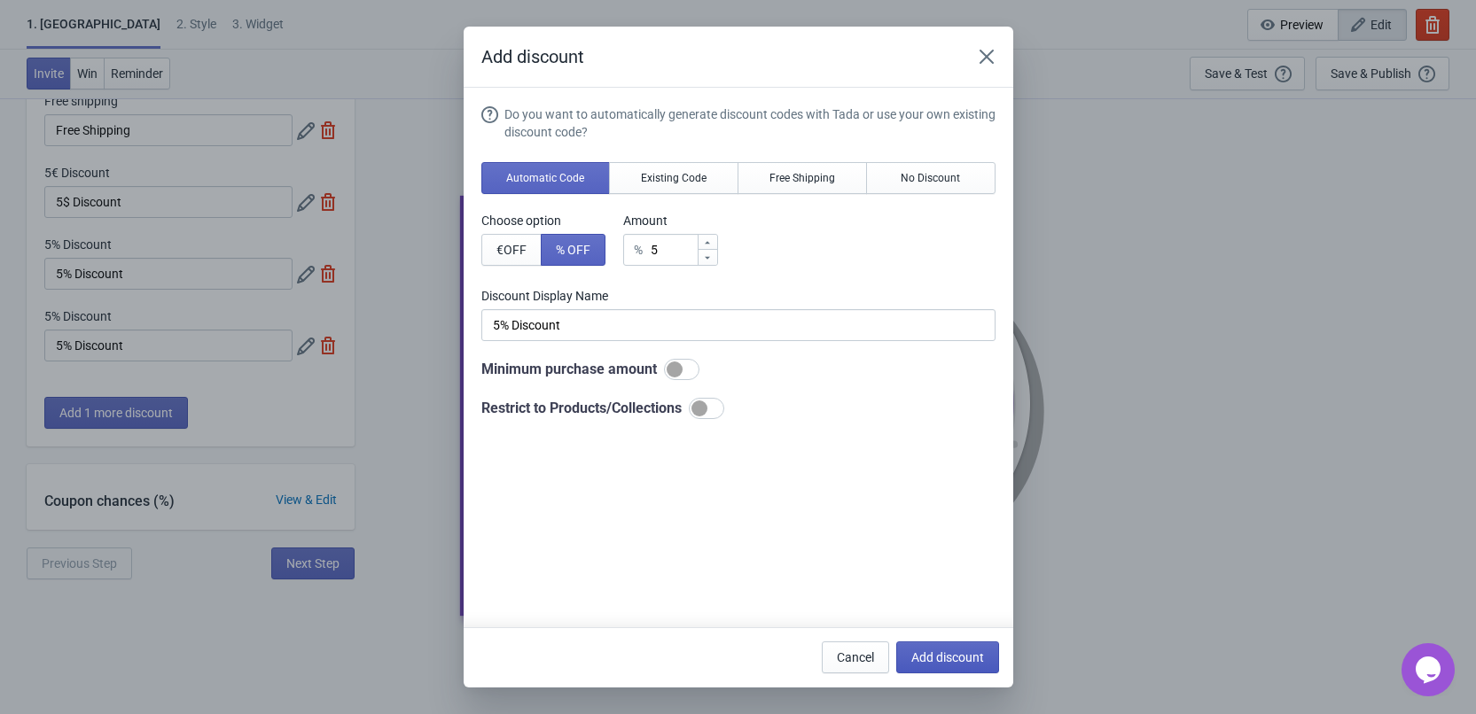
click at [927, 657] on span "Add discount" at bounding box center [947, 658] width 73 height 14
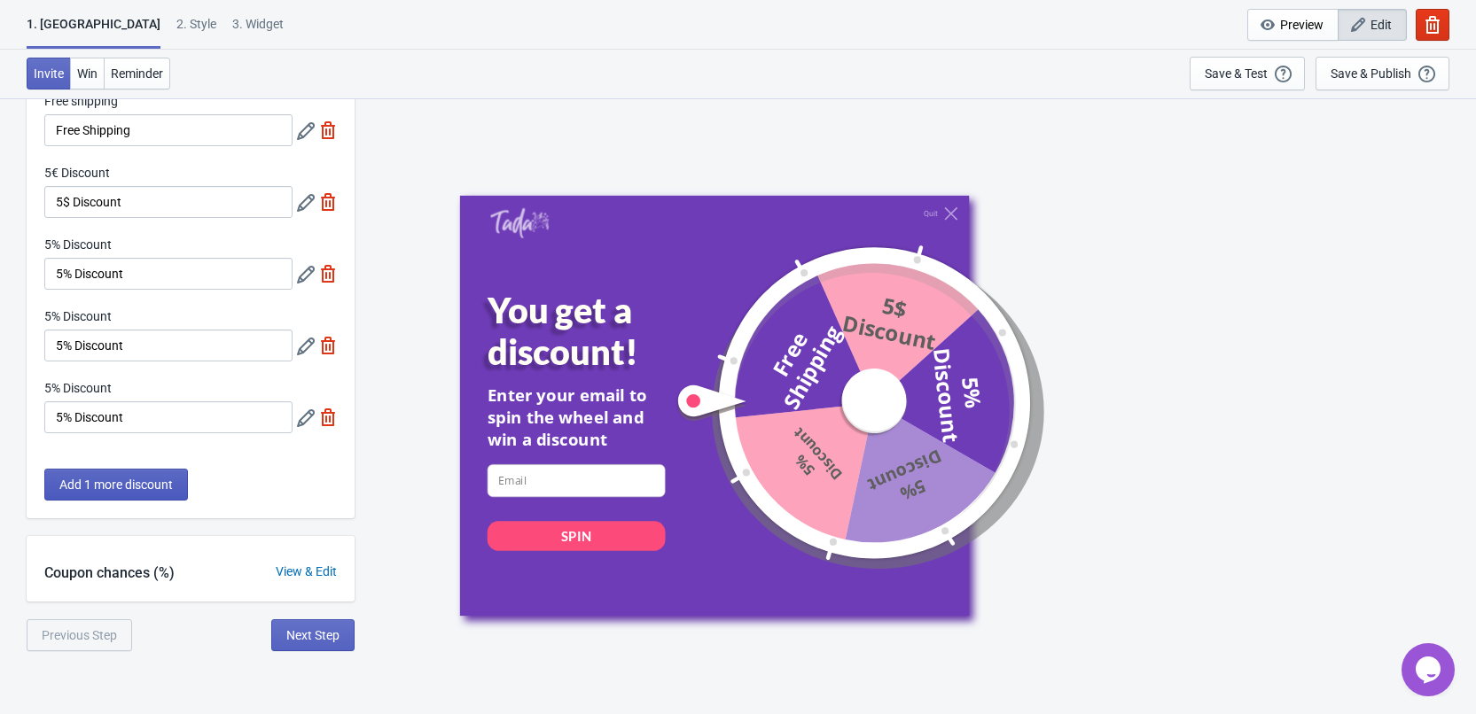
click at [166, 484] on span "Add 1 more discount" at bounding box center [115, 485] width 113 height 14
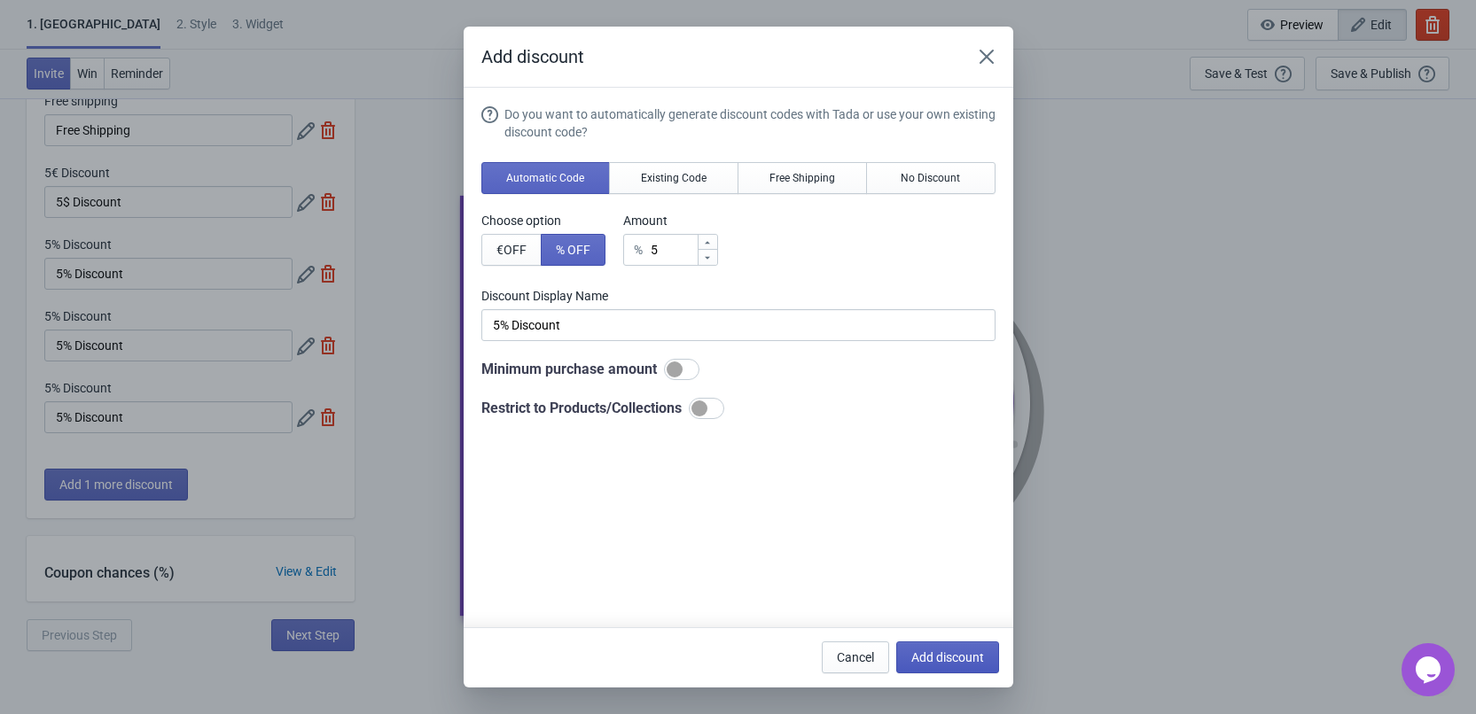
scroll to position [0, 0]
click at [964, 657] on span "Add discount" at bounding box center [947, 658] width 73 height 14
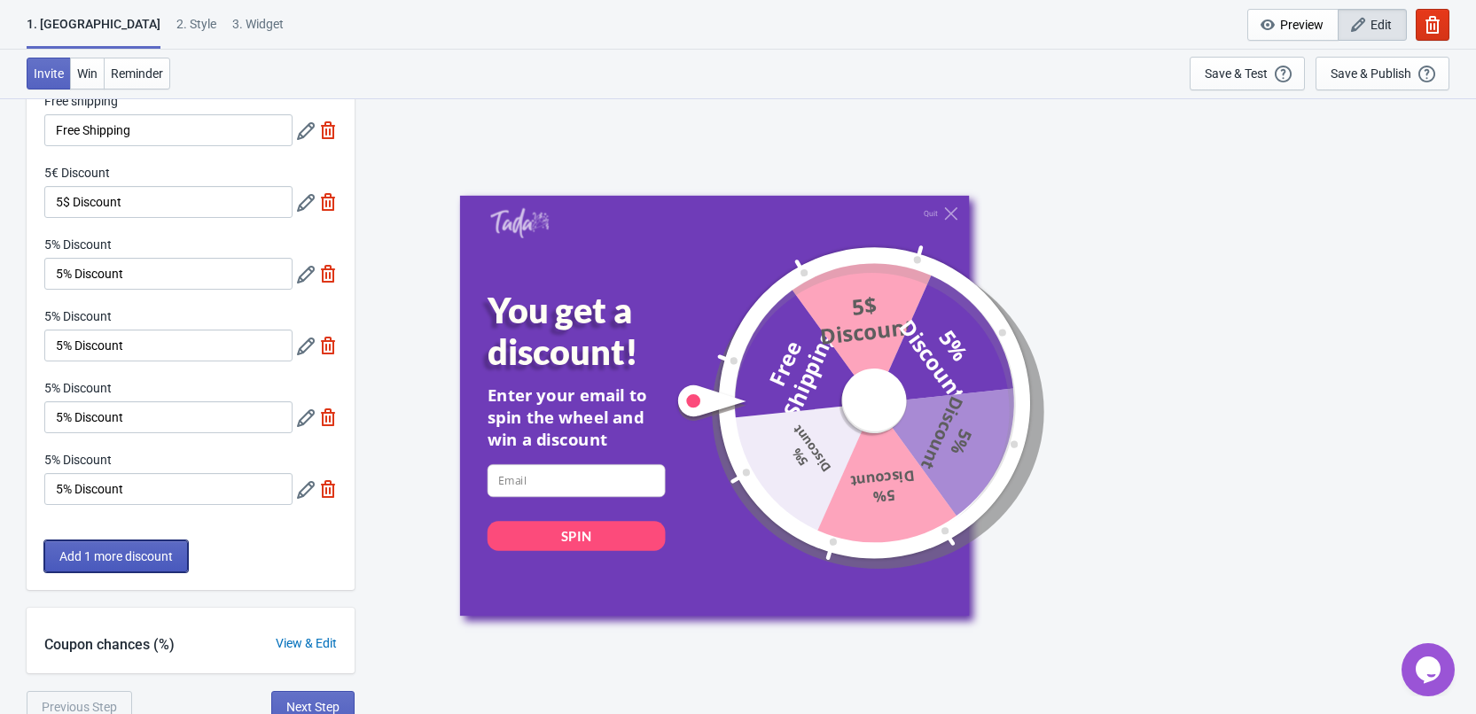
click at [121, 550] on span "Add 1 more discount" at bounding box center [115, 557] width 113 height 14
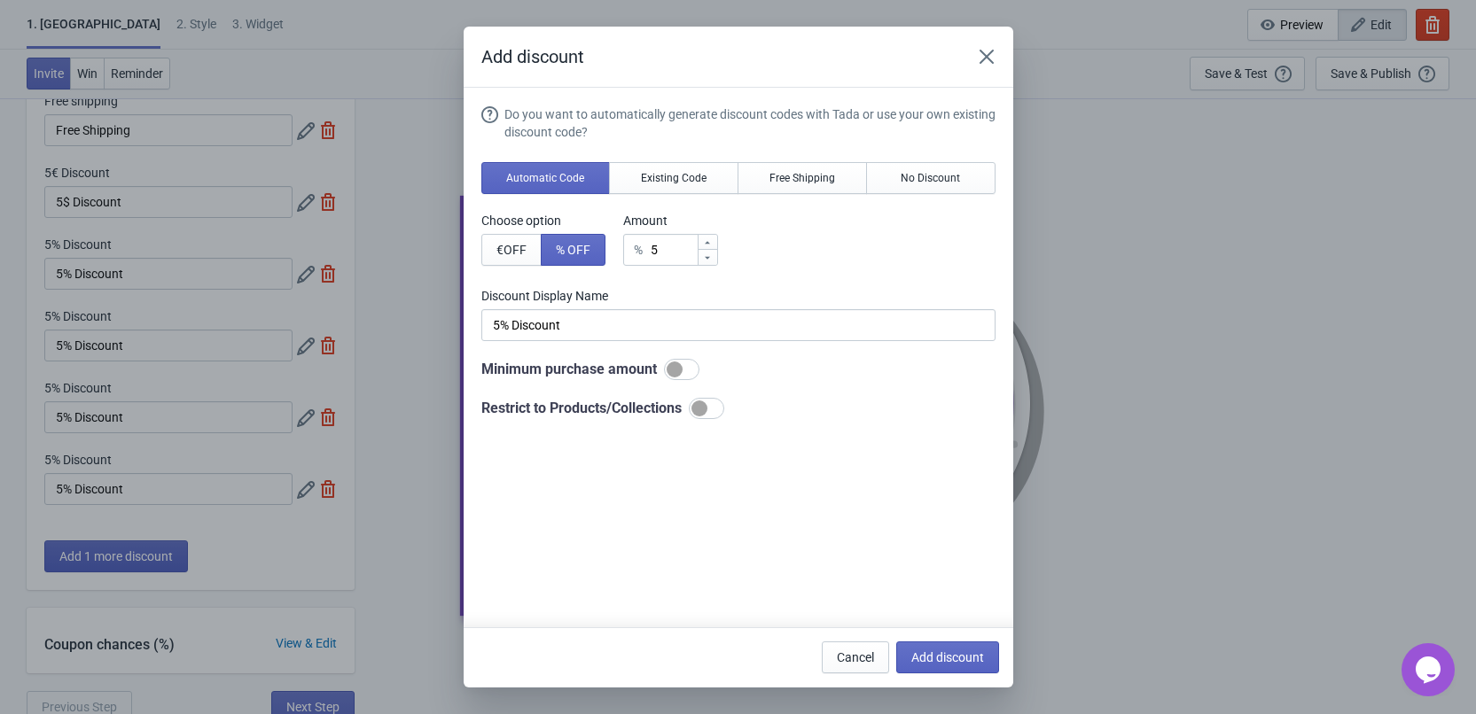
scroll to position [0, 0]
click at [954, 652] on span "Add discount" at bounding box center [947, 658] width 73 height 14
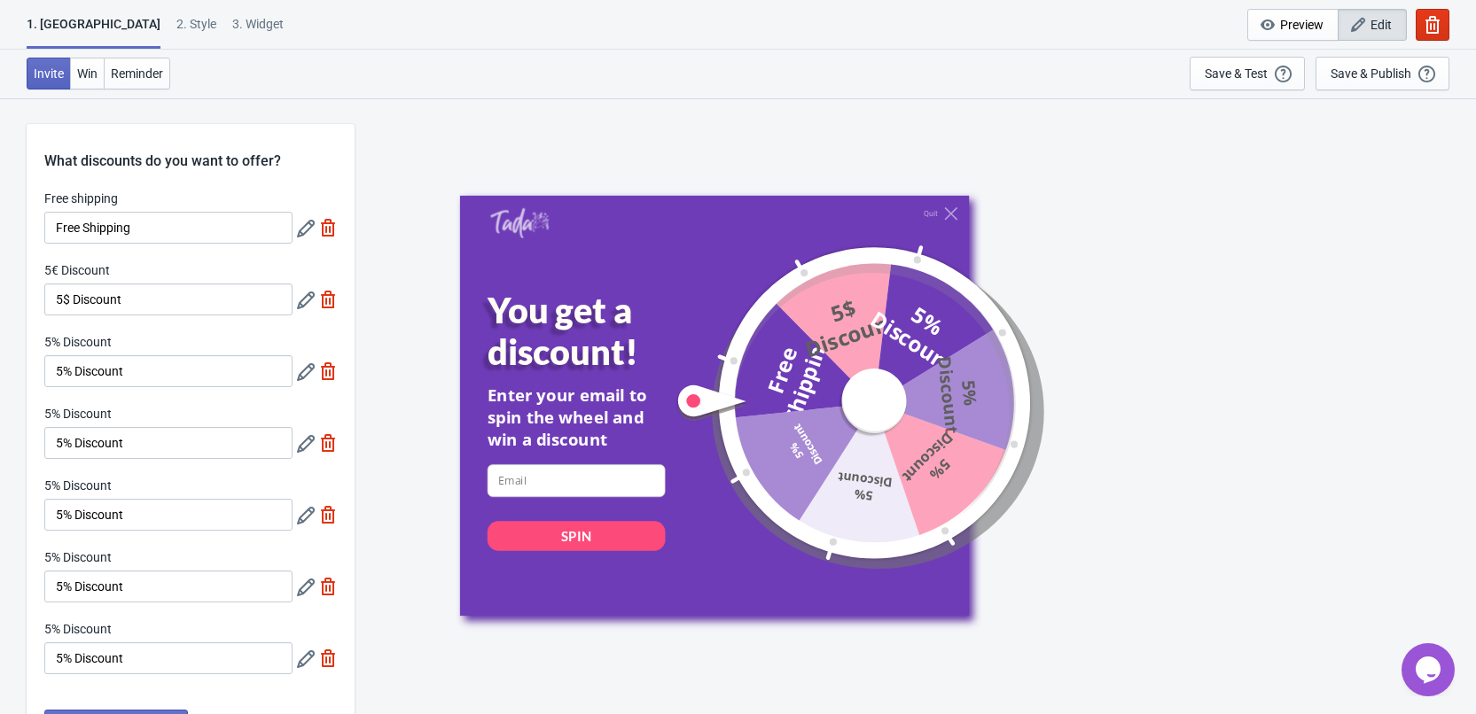
scroll to position [98, 0]
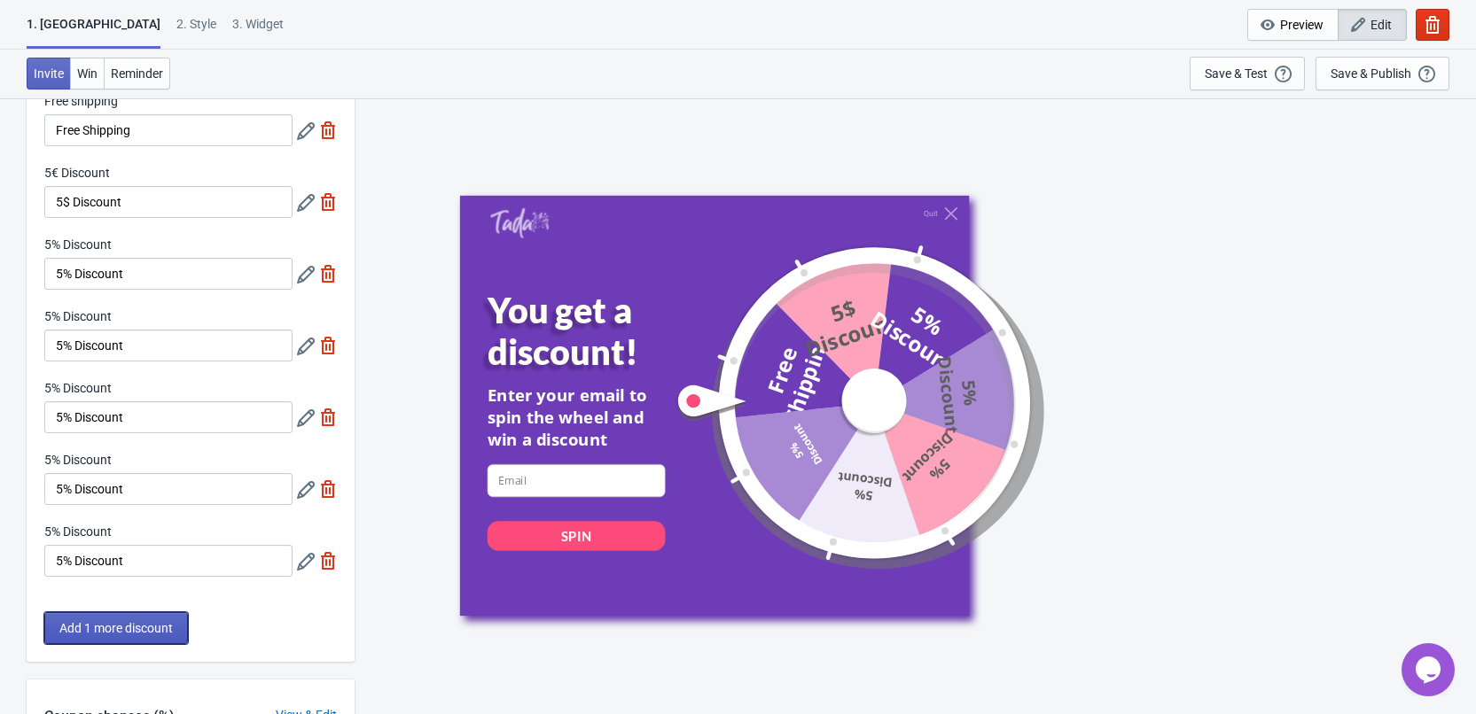
click at [146, 623] on span "Add 1 more discount" at bounding box center [115, 628] width 113 height 14
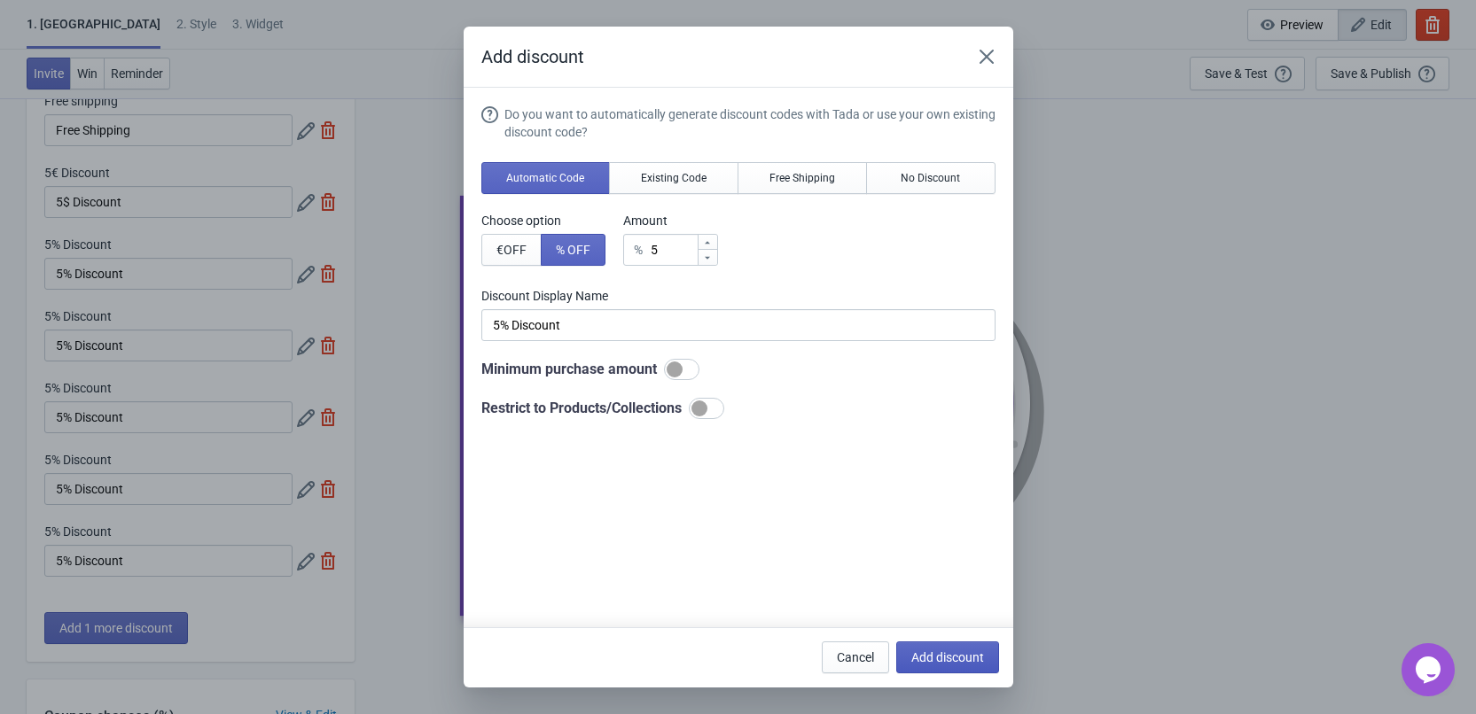
click at [951, 651] on span "Add discount" at bounding box center [947, 658] width 73 height 14
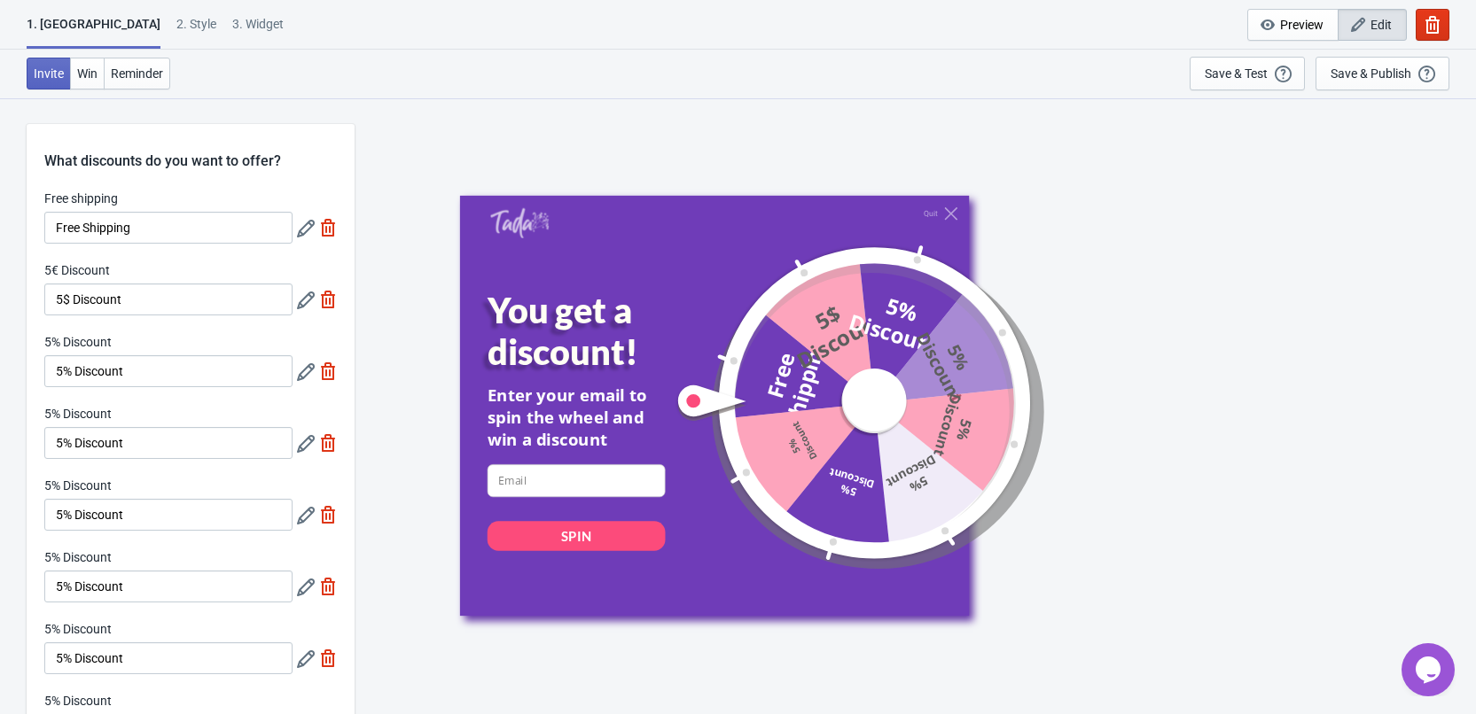
scroll to position [98, 0]
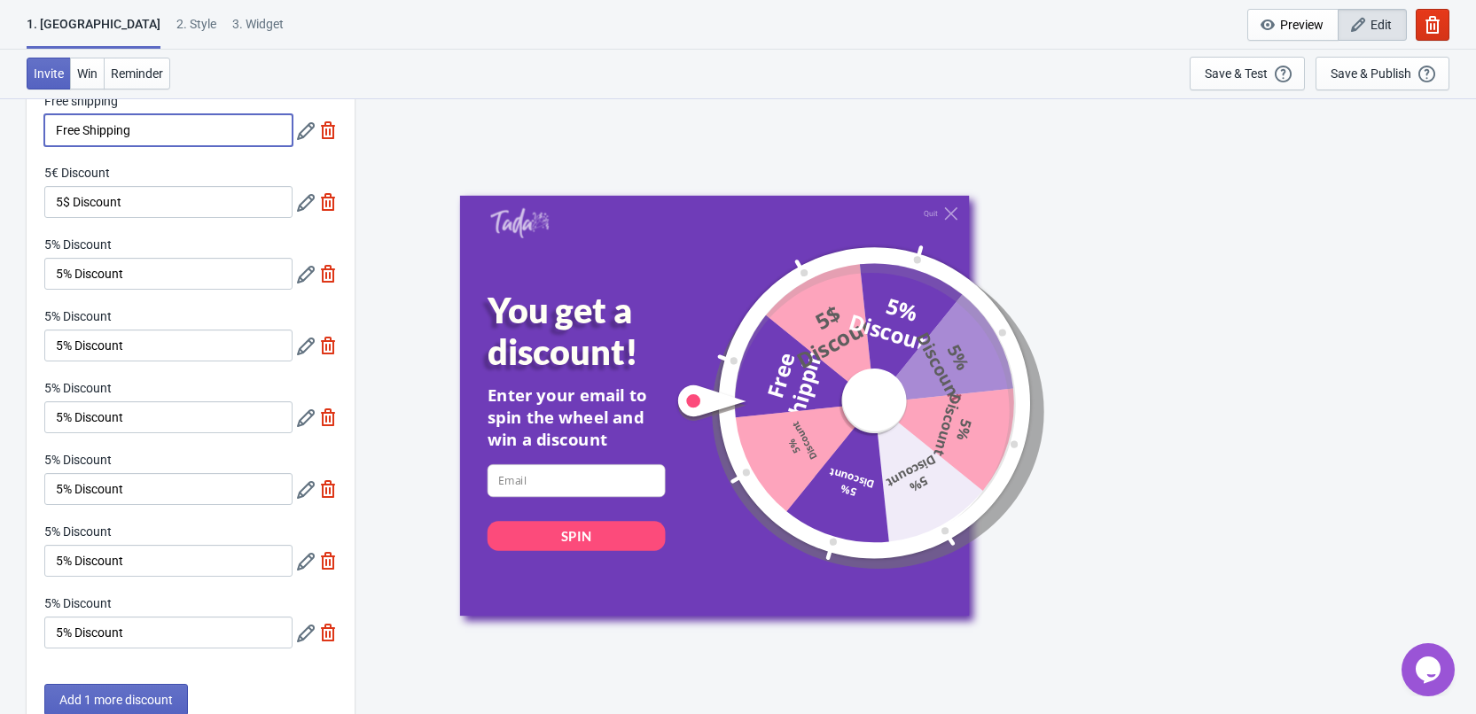
click at [118, 127] on input "Free Shipping" at bounding box center [168, 130] width 248 height 32
paste input "€5 Off"
type input "€5 Off"
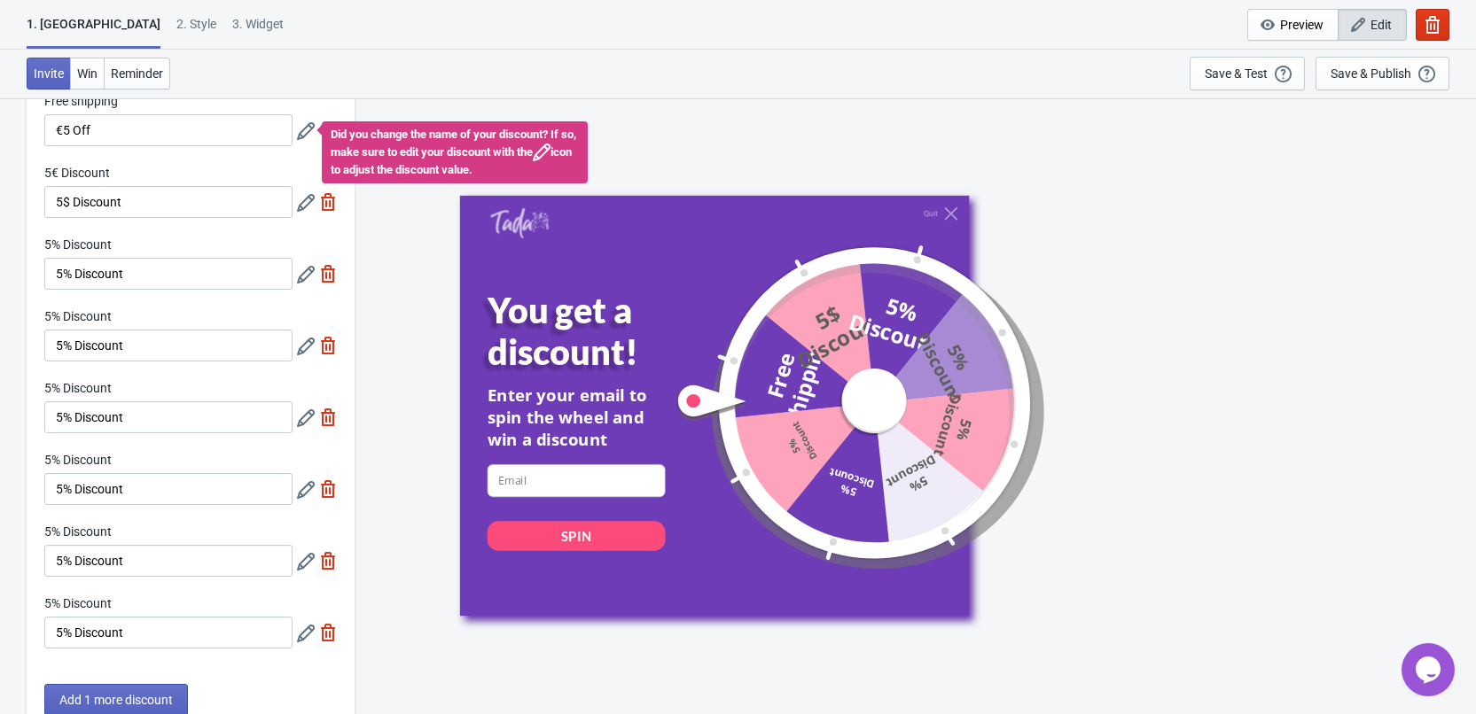
click at [129, 183] on div "5€ Discount" at bounding box center [168, 175] width 248 height 22
click at [135, 200] on input "5$ Discount" at bounding box center [168, 202] width 248 height 32
paste input "€10 Off"
type input "€10 Off"
click at [124, 266] on input "5% Discount" at bounding box center [168, 274] width 248 height 32
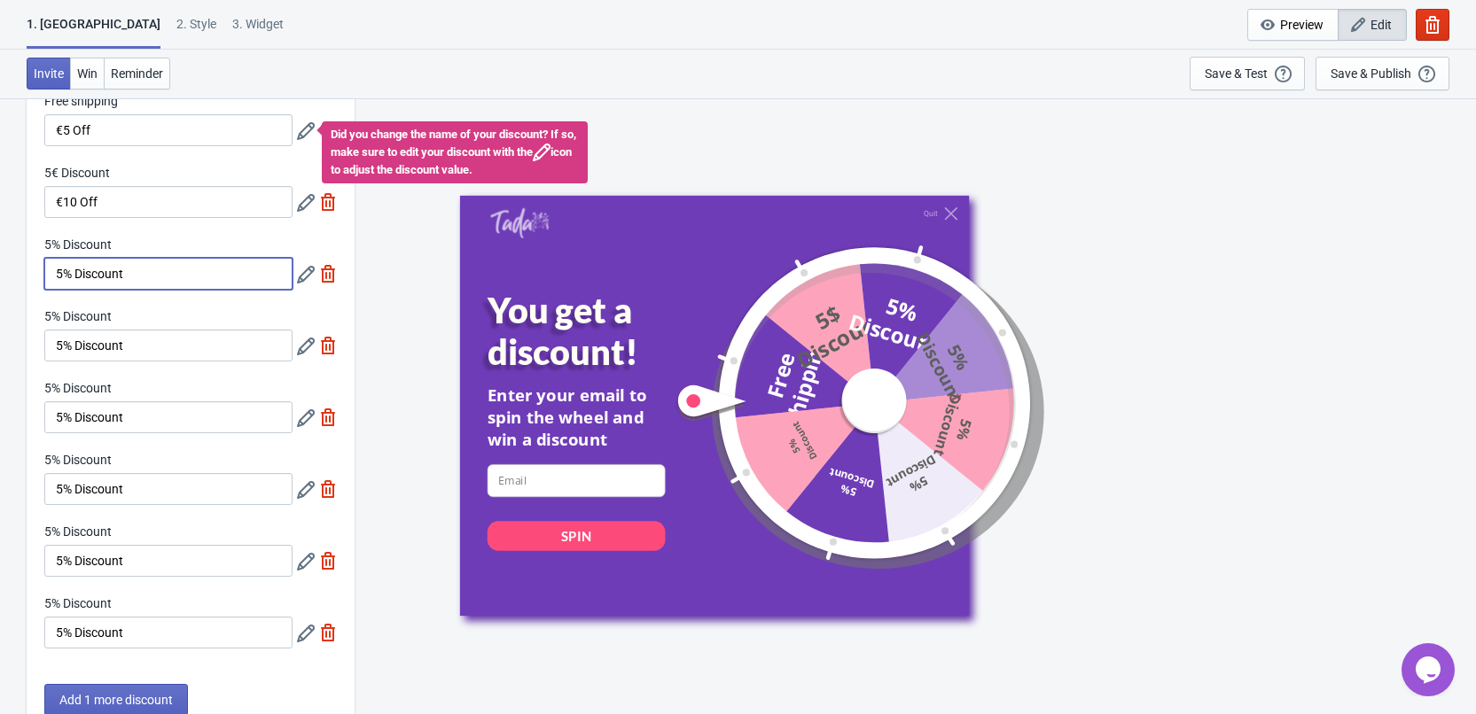
paste input "€15 Off"
type input "€15 Off"
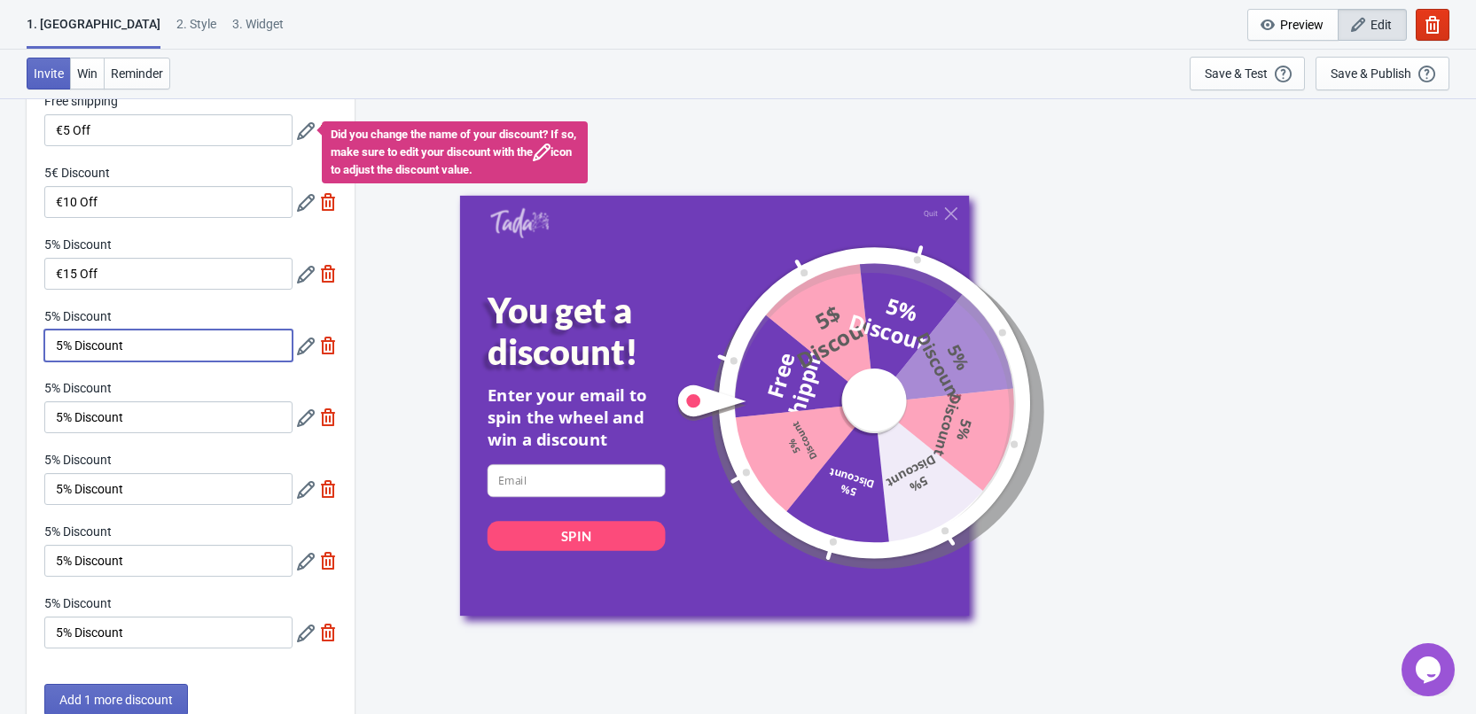
click at [126, 338] on input "5% Discount" at bounding box center [168, 346] width 248 height 32
paste input "€200 Off"
type input "€200 Off"
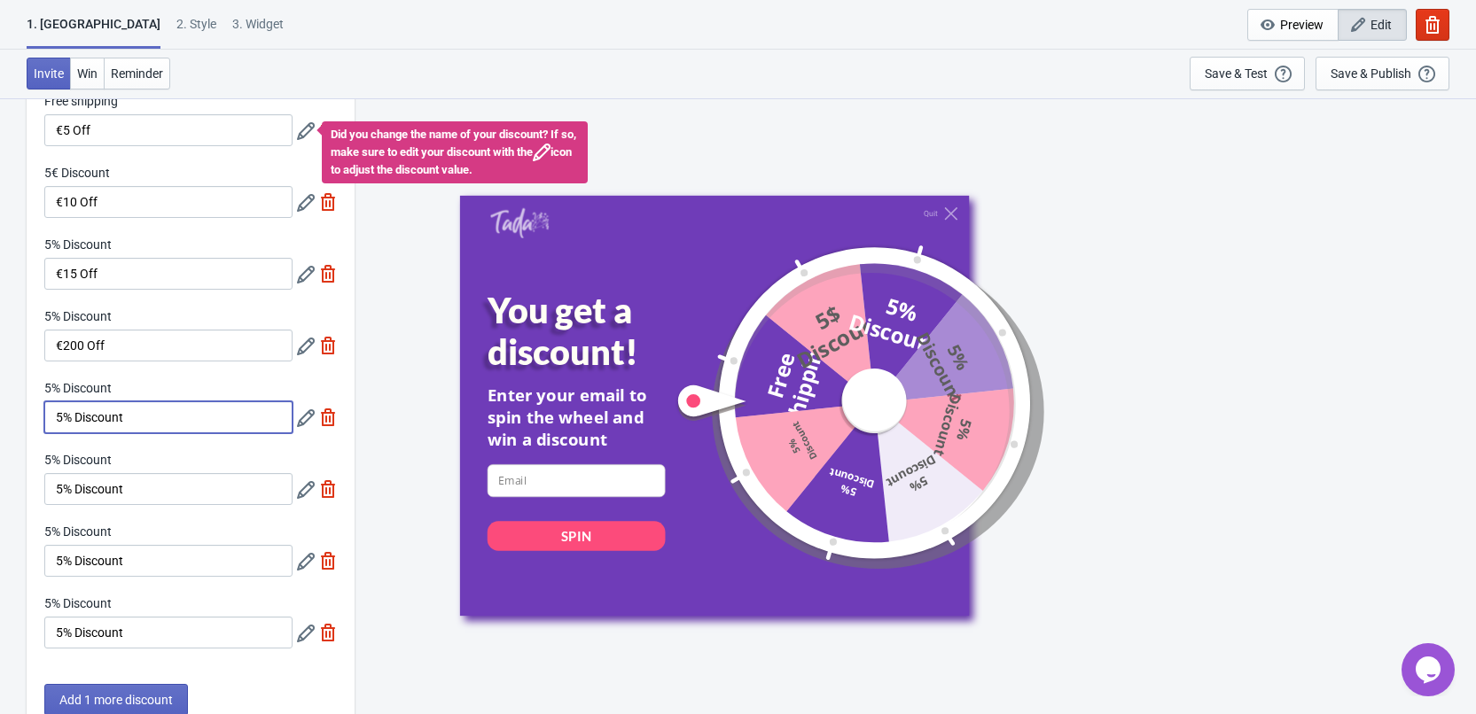
click at [146, 412] on input "5% Discount" at bounding box center [168, 418] width 248 height 32
paste input "Free Order"
type input "Free Order"
click at [154, 419] on input "Free Order" at bounding box center [168, 418] width 248 height 32
click at [142, 479] on input "5% Discount" at bounding box center [168, 489] width 248 height 32
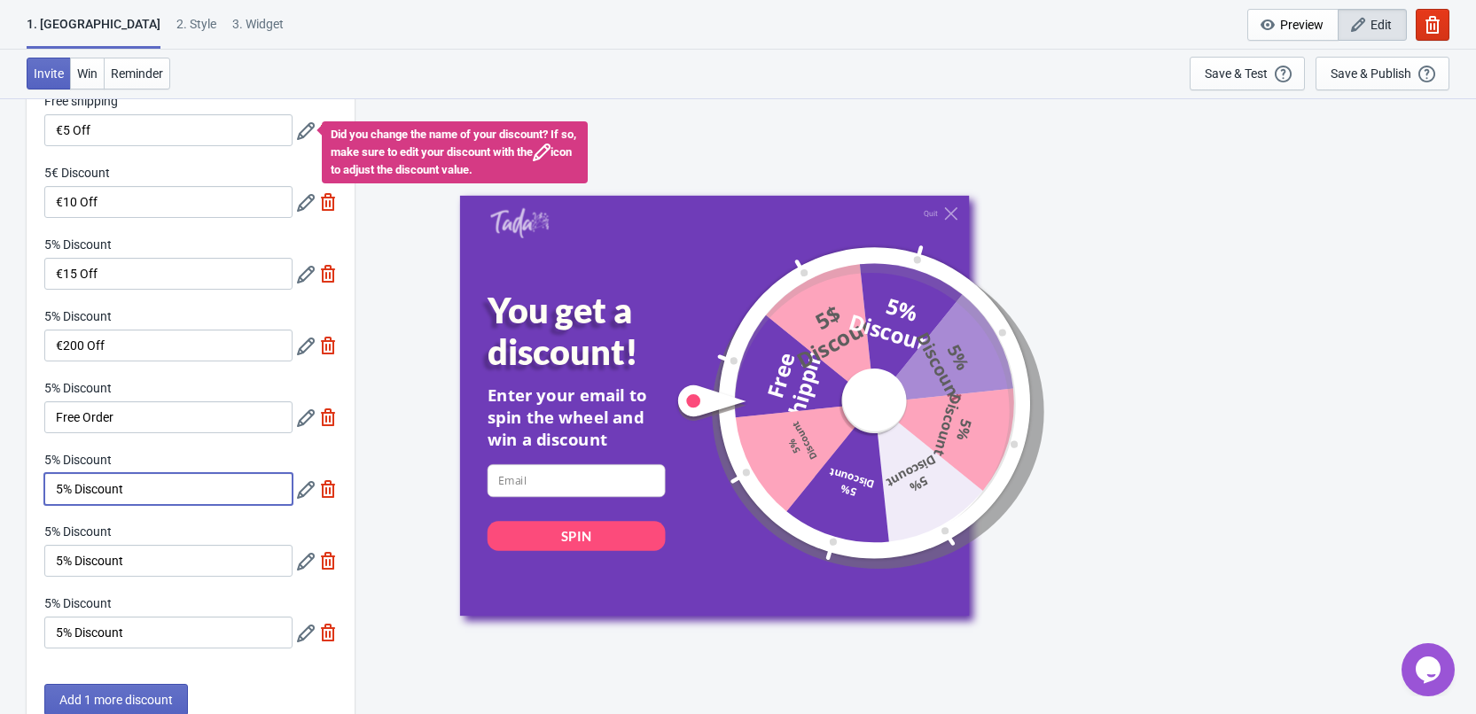
paste input "Mate 1 Charger"
type input "Mate 1 Charger"
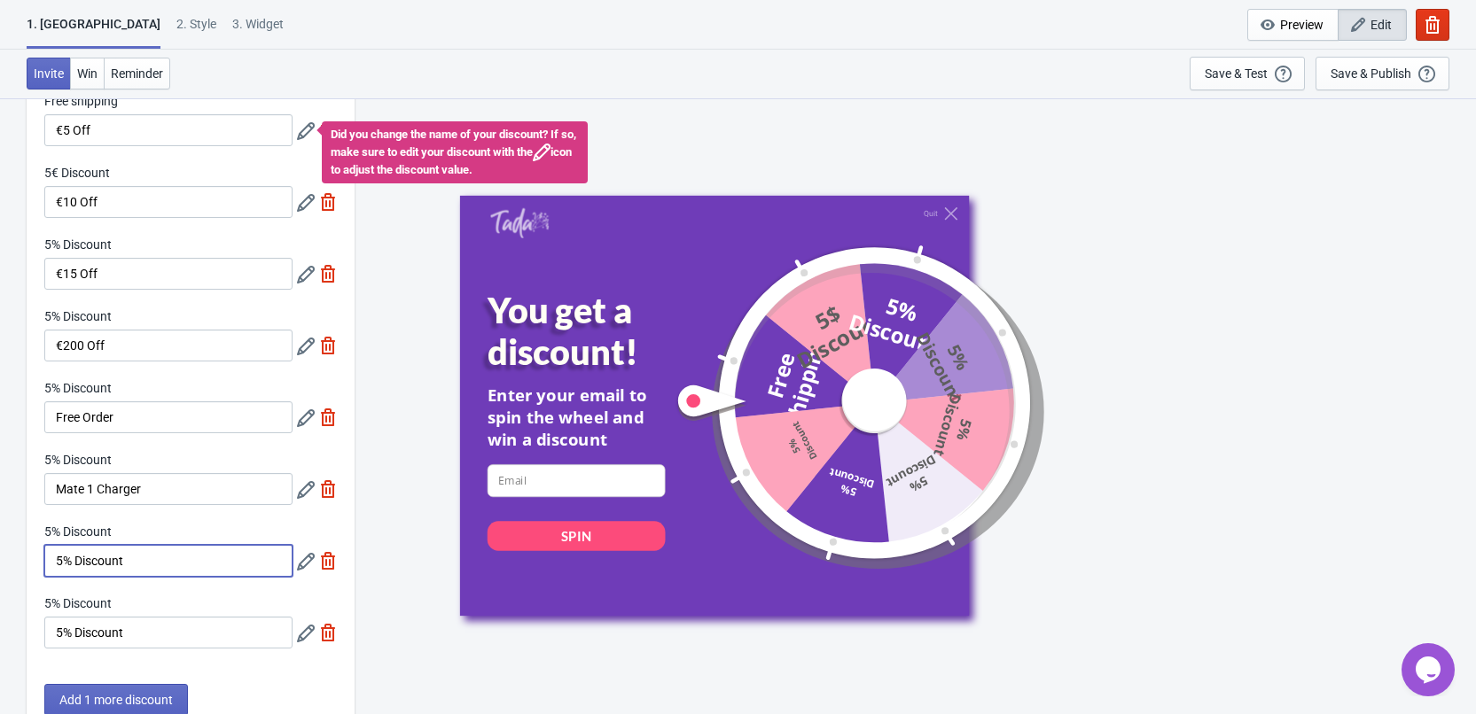
click at [151, 551] on input "5% Discount" at bounding box center [168, 561] width 248 height 32
paste input "X1 Charger"
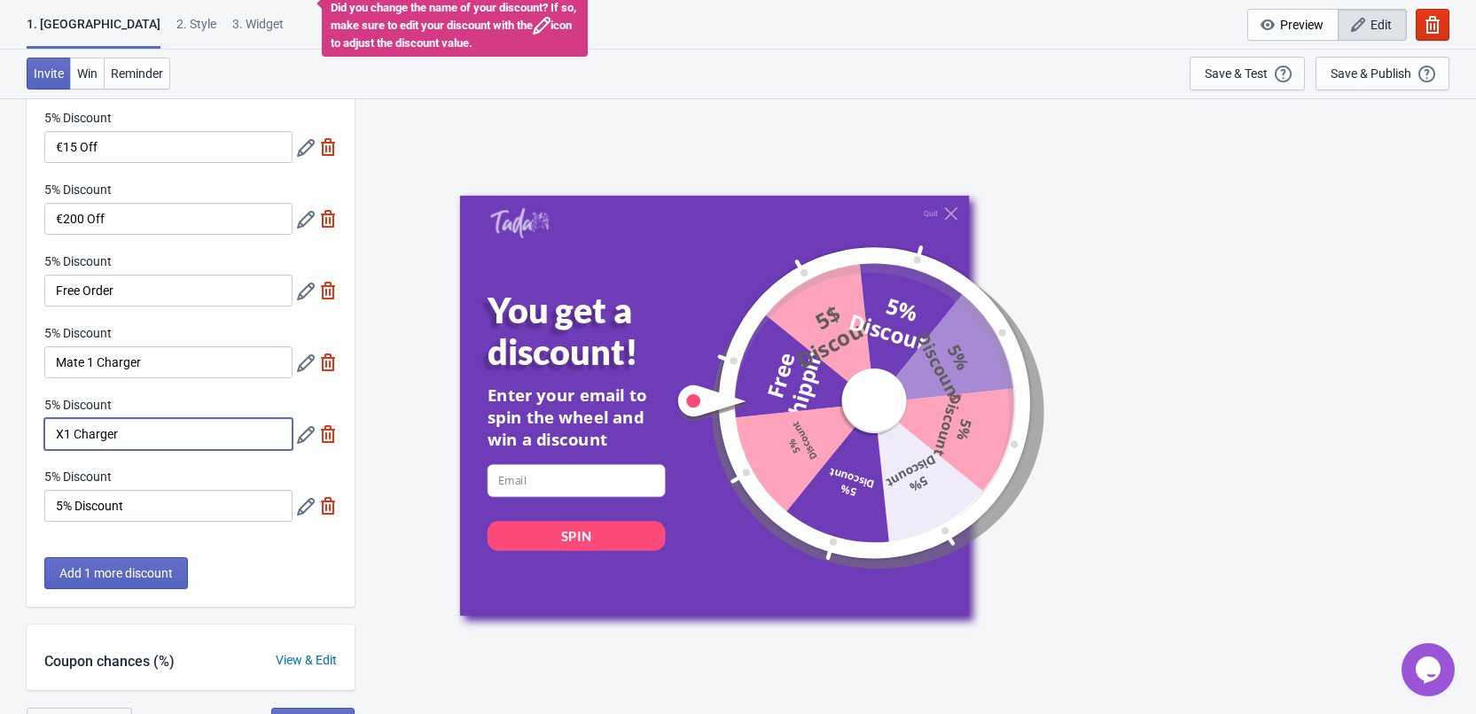
scroll to position [250, 0]
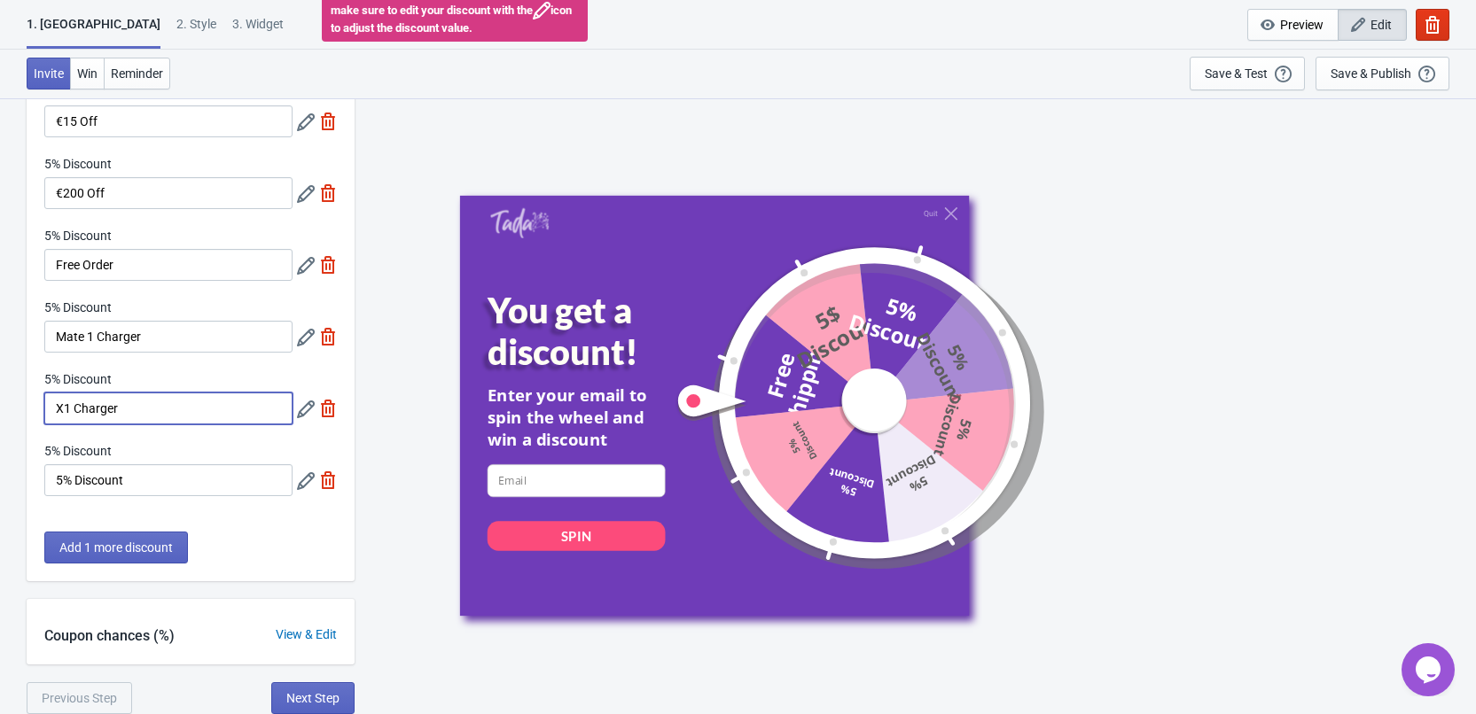
type input "X1 Charger"
click at [152, 474] on input "5% Discount" at bounding box center [168, 481] width 248 height 32
paste input "Lipo Safe Bag"
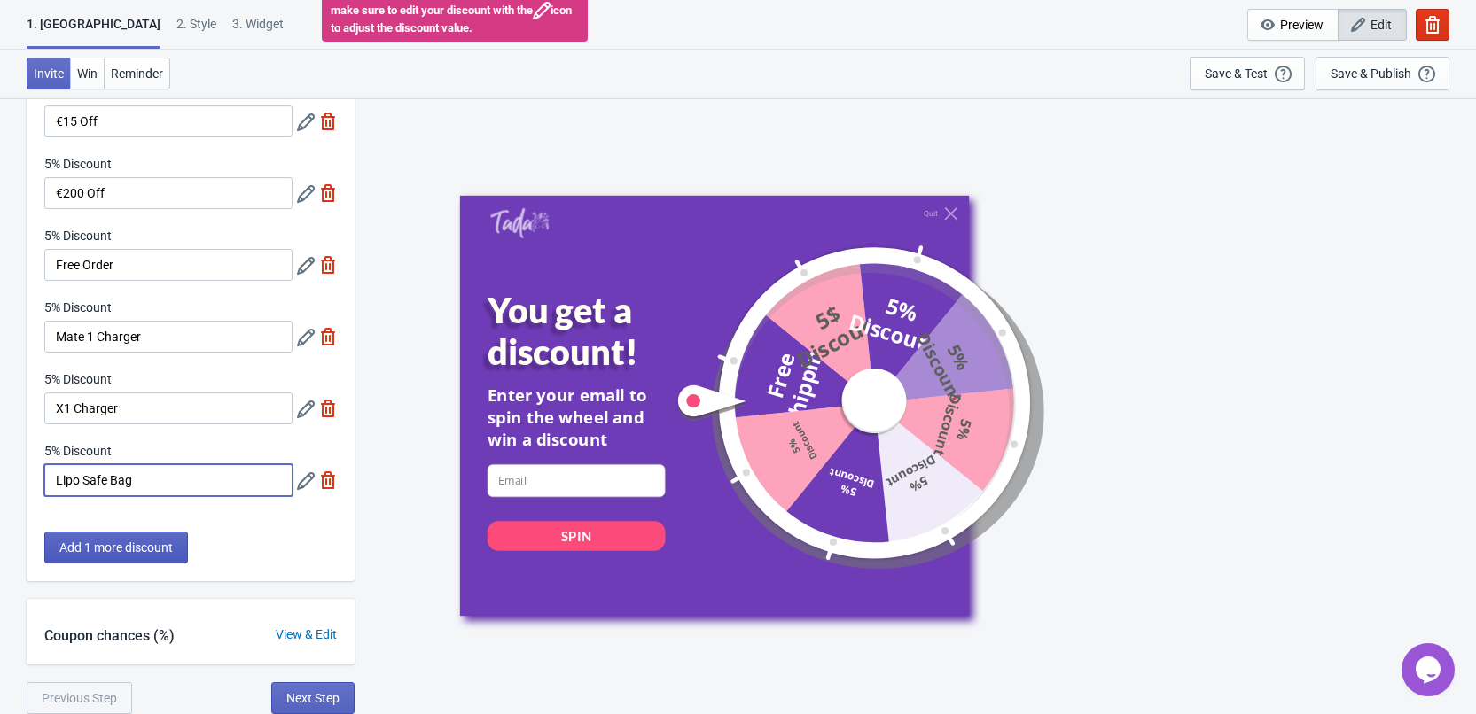
type input "Lipo Safe Bag"
click at [127, 550] on span "Add 1 more discount" at bounding box center [115, 548] width 113 height 14
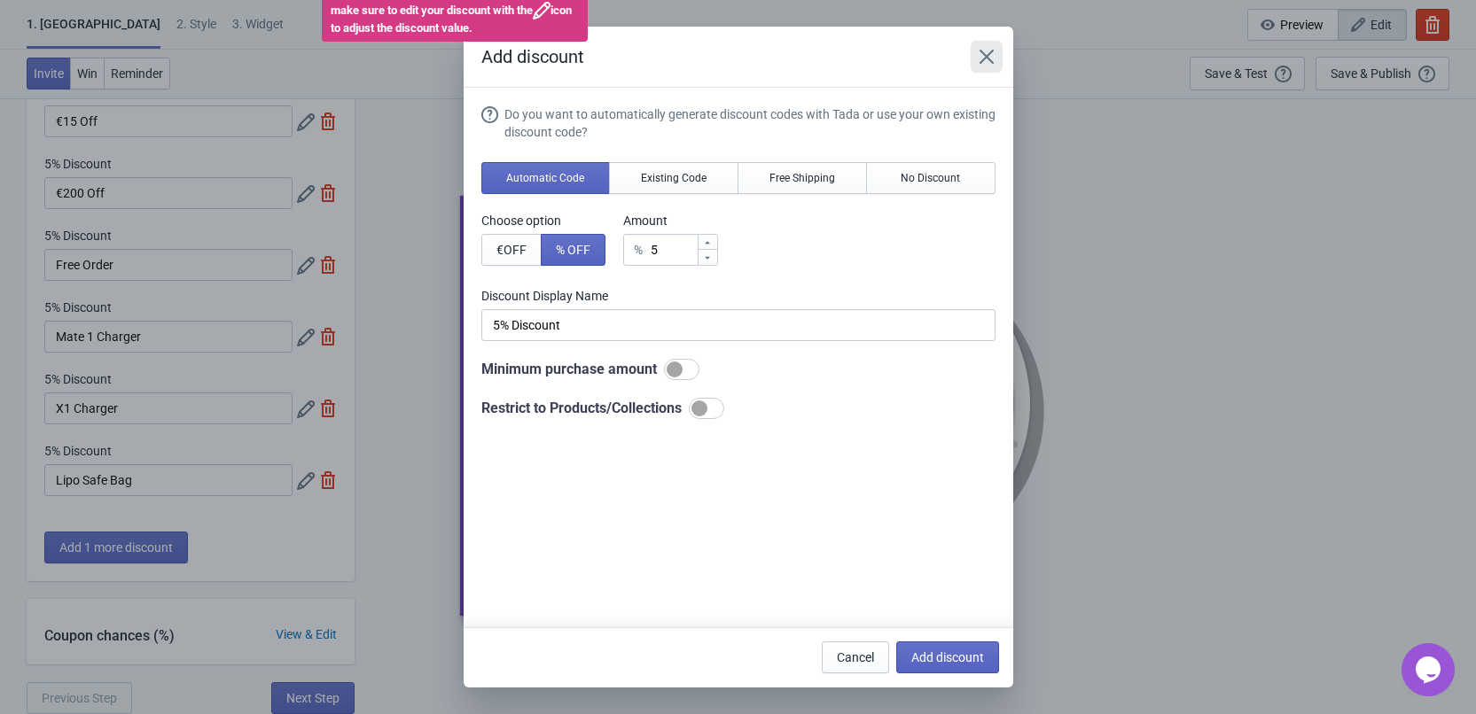
click at [972, 59] on button "Close" at bounding box center [987, 57] width 32 height 32
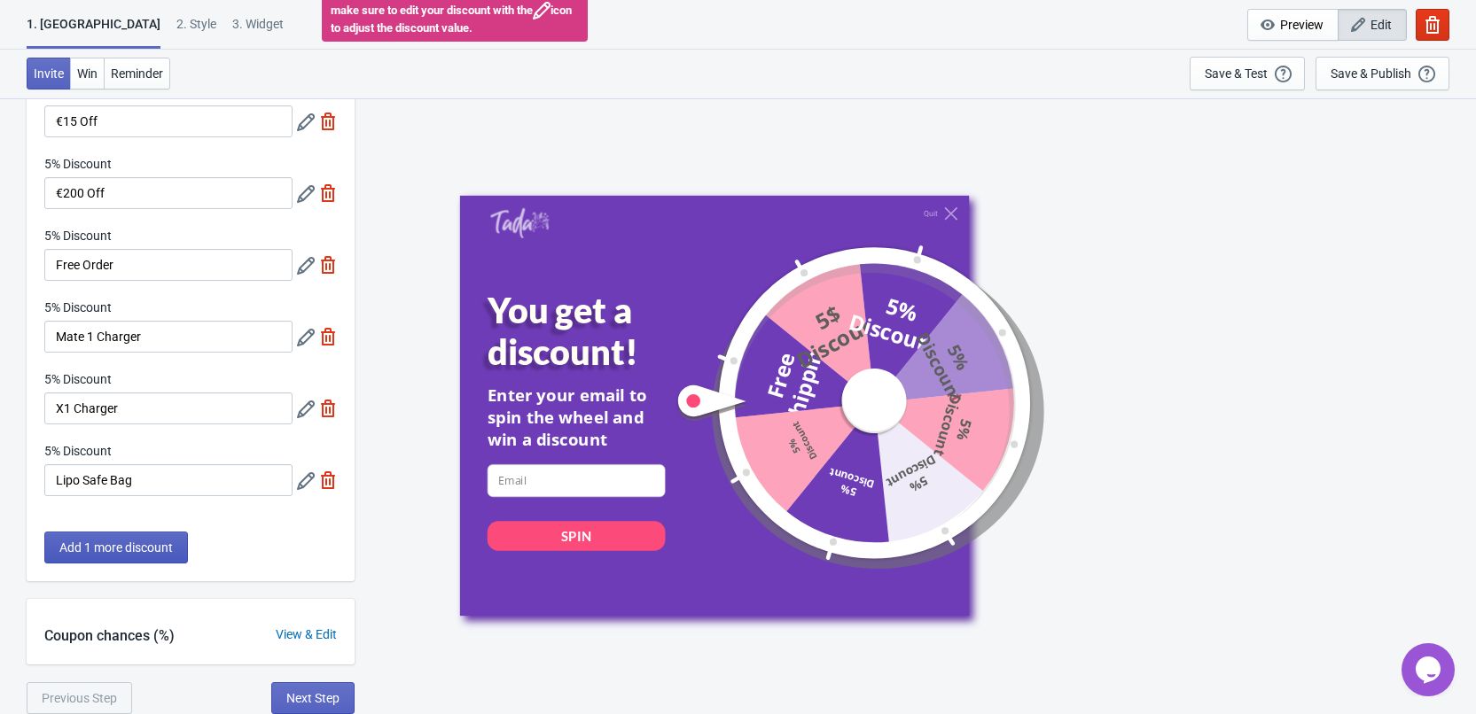
click at [98, 543] on span "Add 1 more discount" at bounding box center [115, 548] width 113 height 14
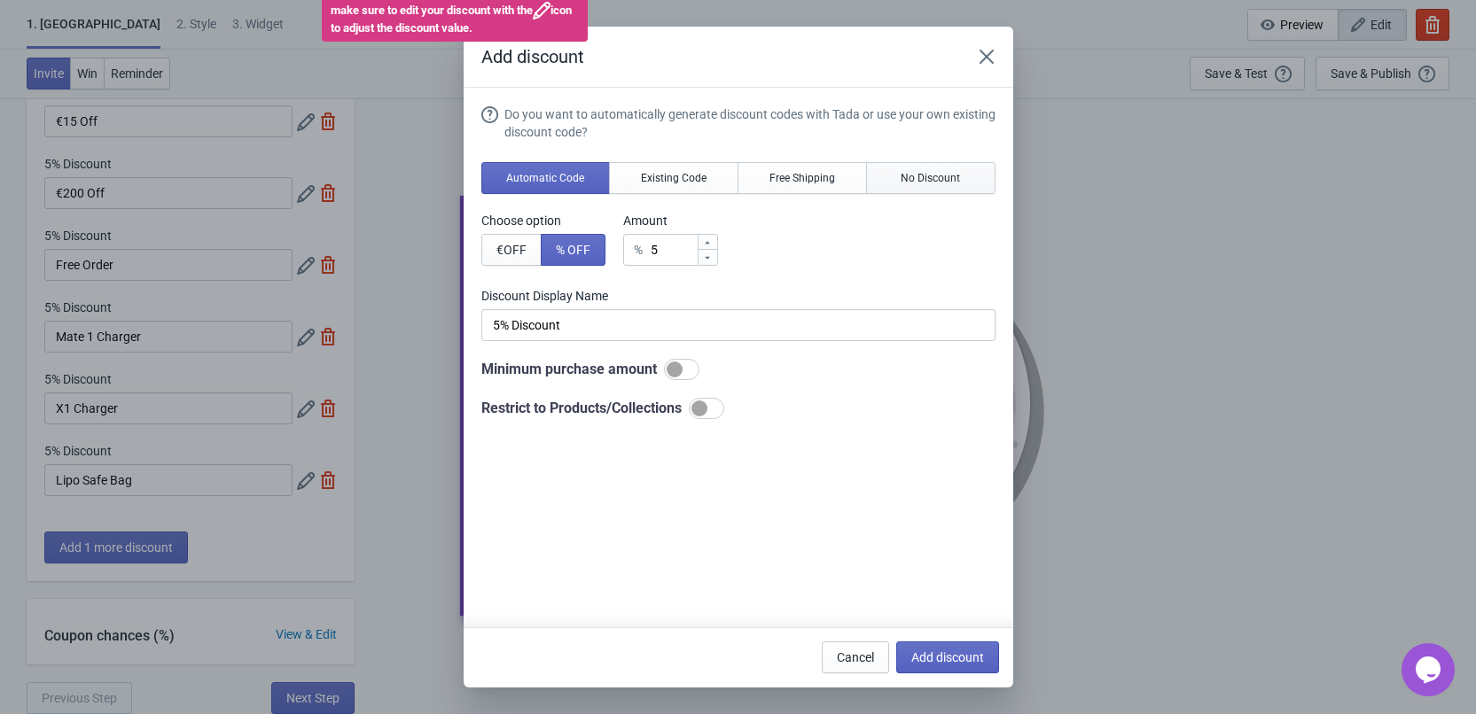
click at [911, 181] on span "No Discount" at bounding box center [930, 178] width 59 height 14
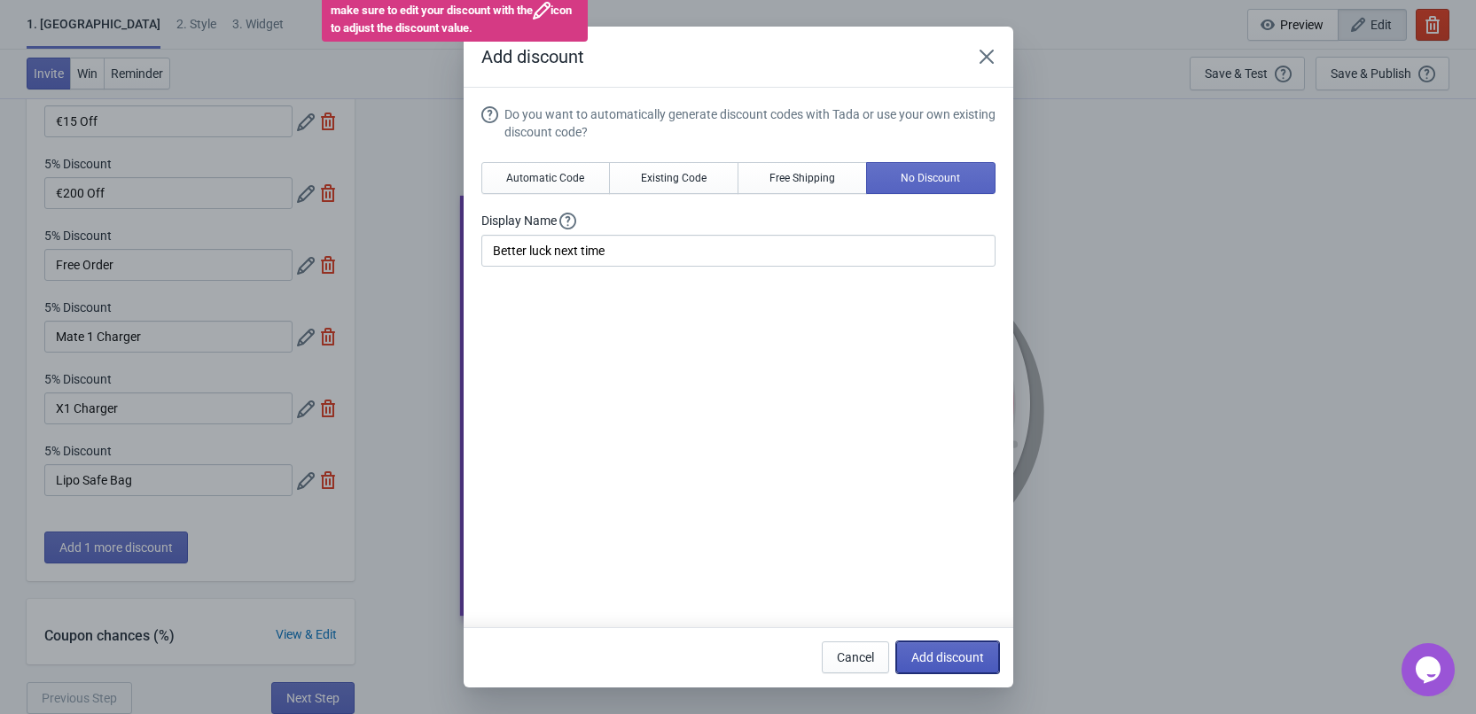
click at [911, 653] on span "Add discount" at bounding box center [947, 658] width 73 height 14
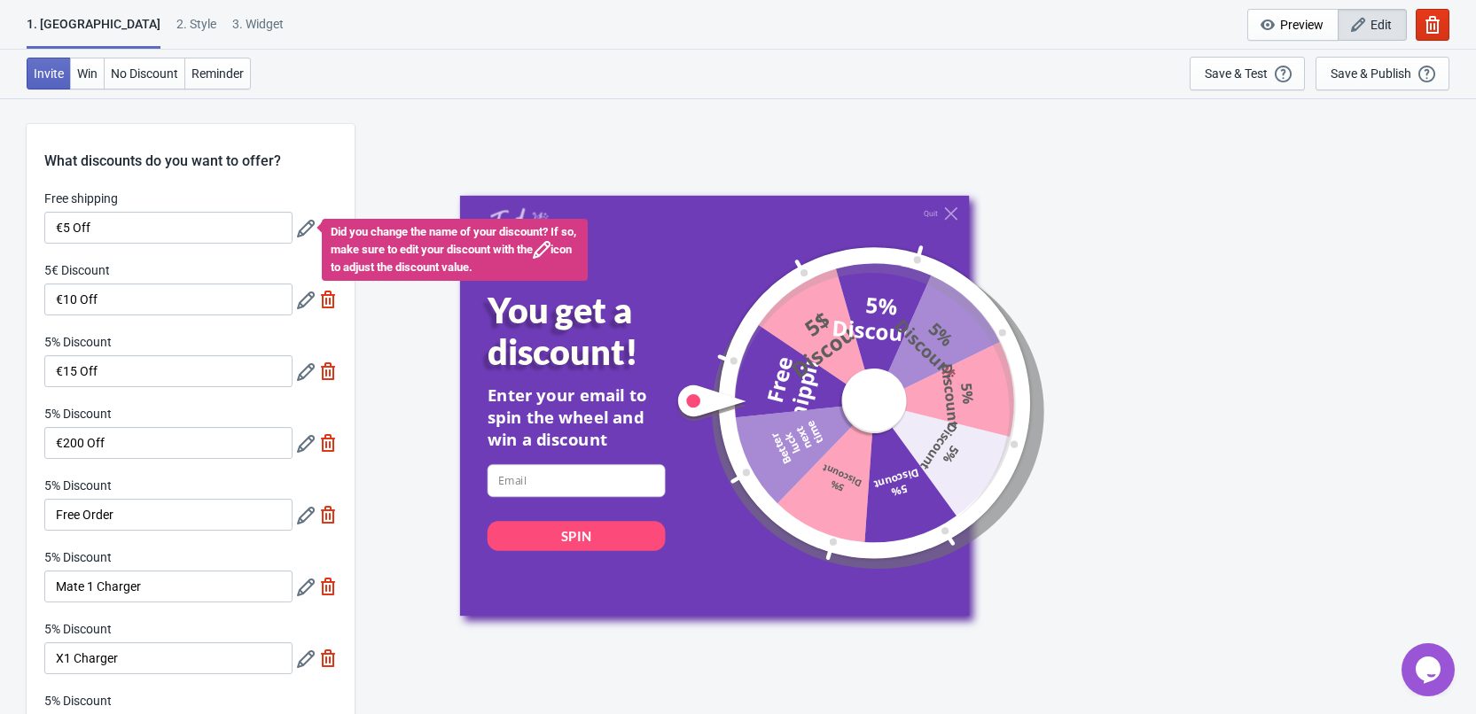
click at [299, 235] on icon at bounding box center [306, 229] width 18 height 18
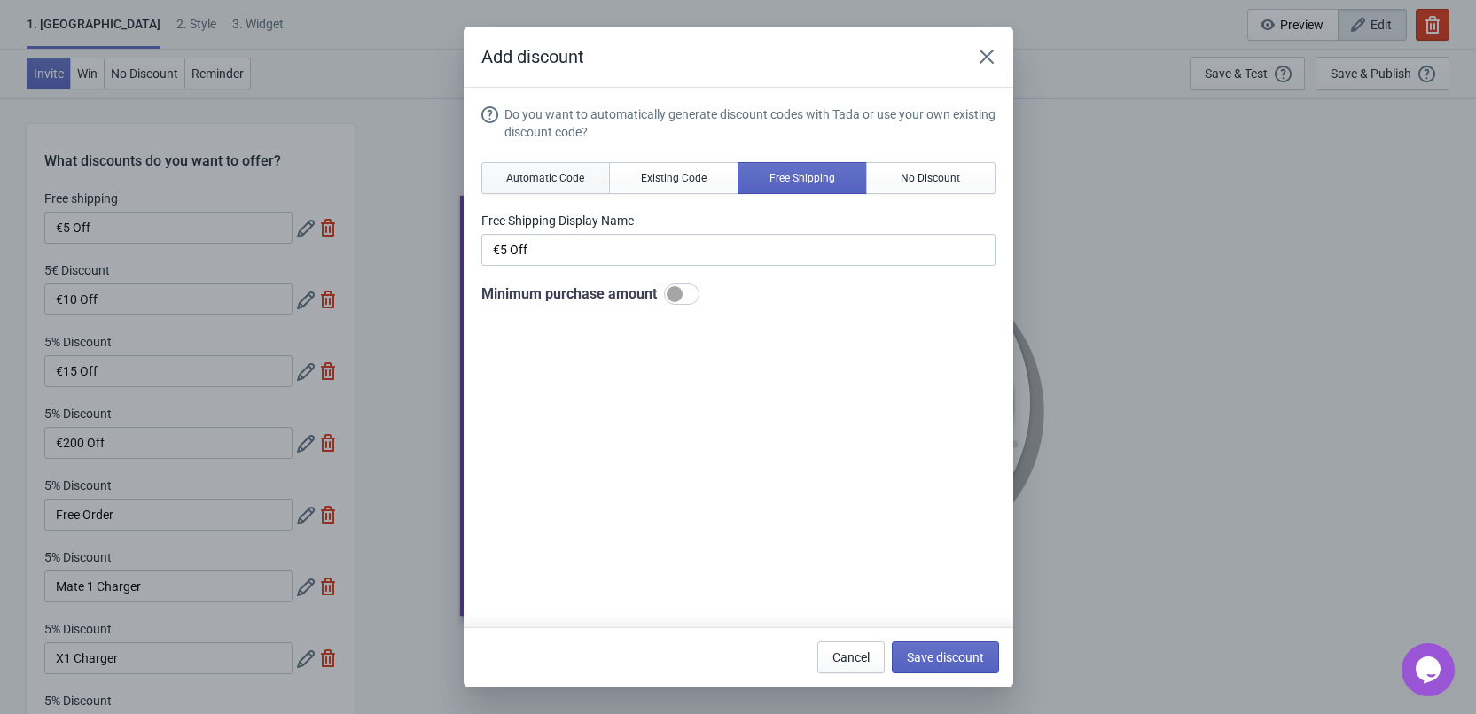
click at [543, 181] on span "Automatic Code" at bounding box center [545, 178] width 78 height 14
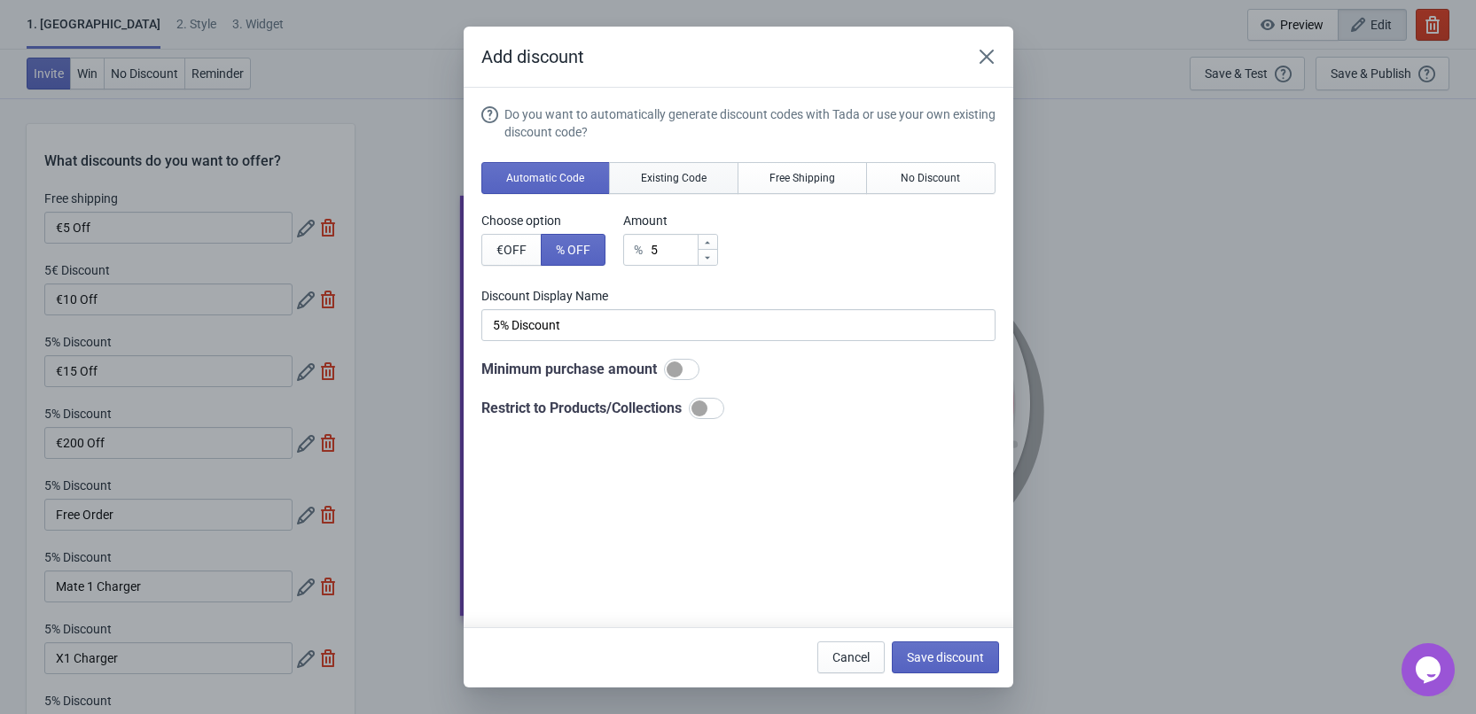
click at [666, 186] on button "Existing Code" at bounding box center [673, 178] width 129 height 32
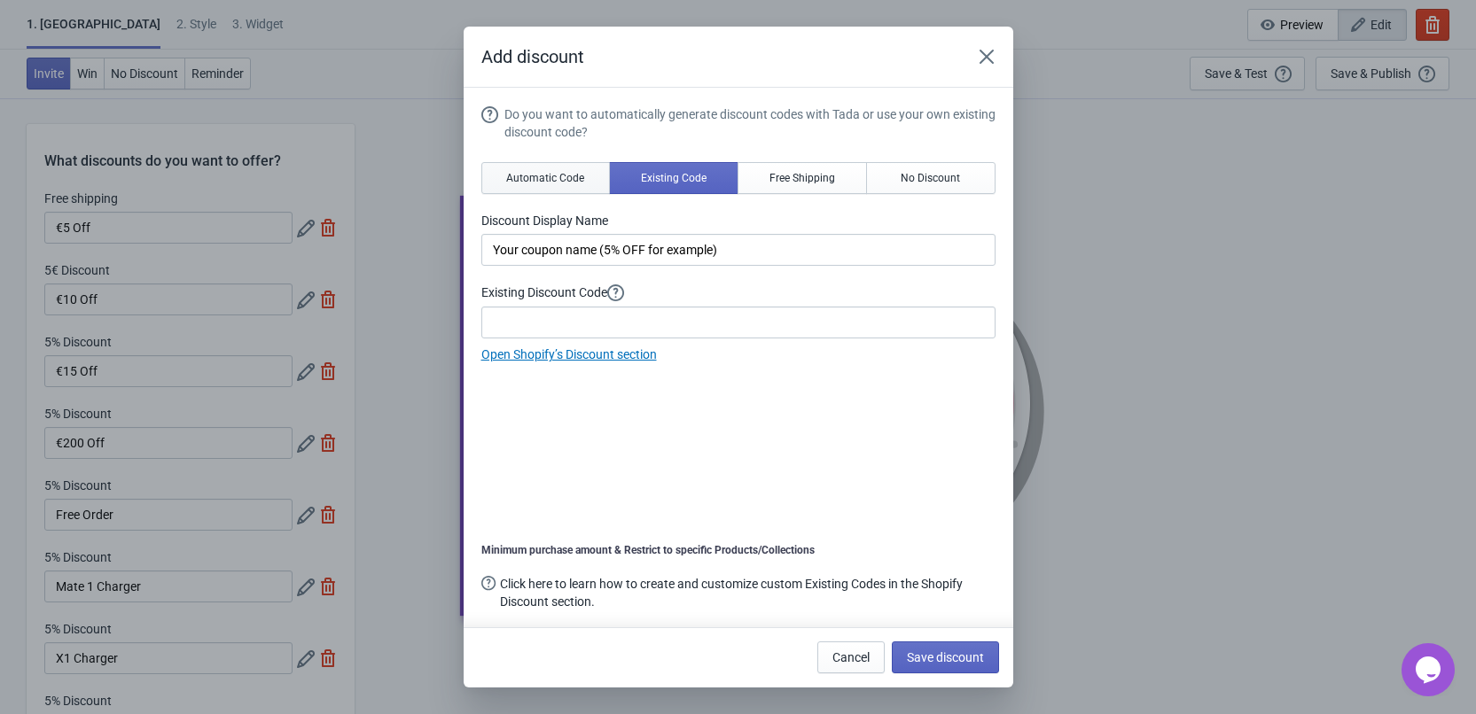
click at [584, 178] on button "Automatic Code" at bounding box center [545, 178] width 129 height 32
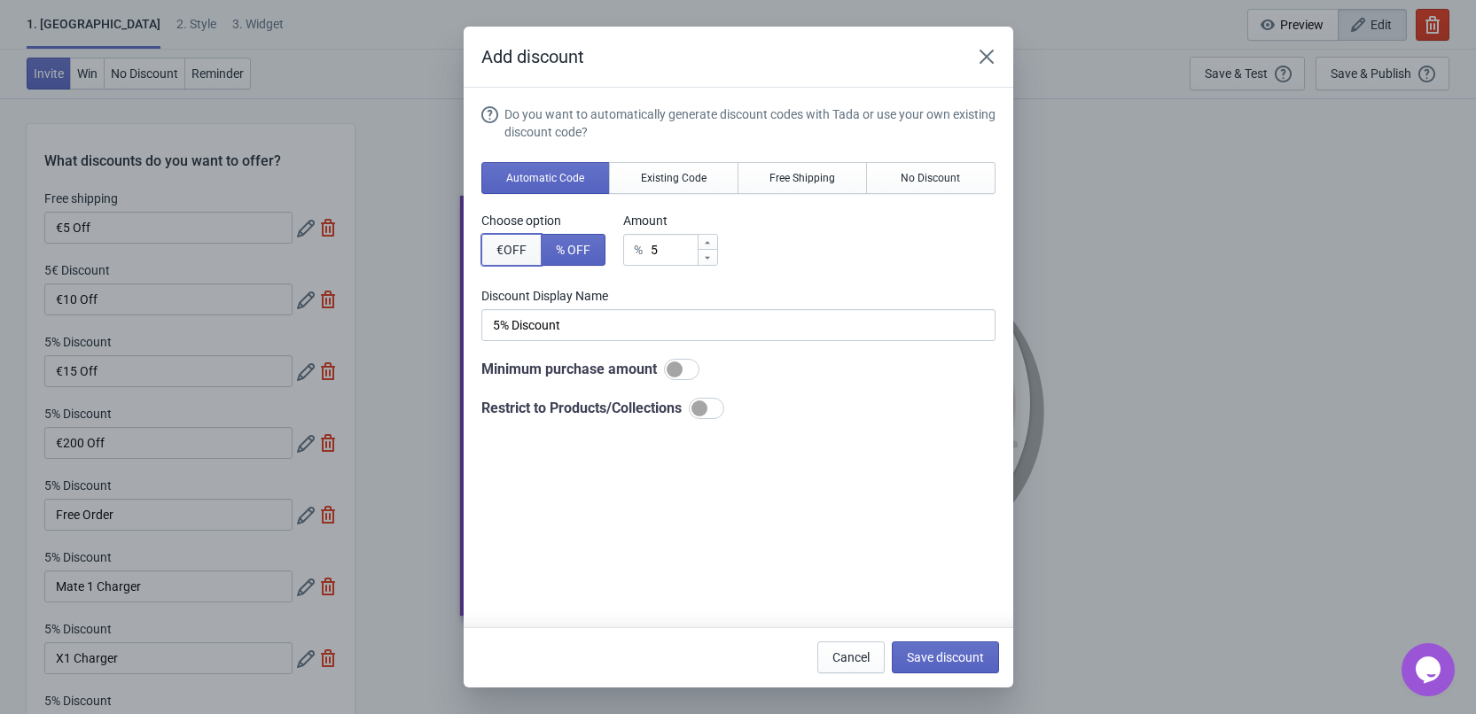
click at [522, 254] on span "€ OFF" at bounding box center [511, 250] width 30 height 14
type input "5€ Discount"
click at [655, 252] on input "5" at bounding box center [672, 250] width 49 height 32
click at [925, 643] on button "Save discount" at bounding box center [945, 658] width 107 height 32
type input "5€ Discount"
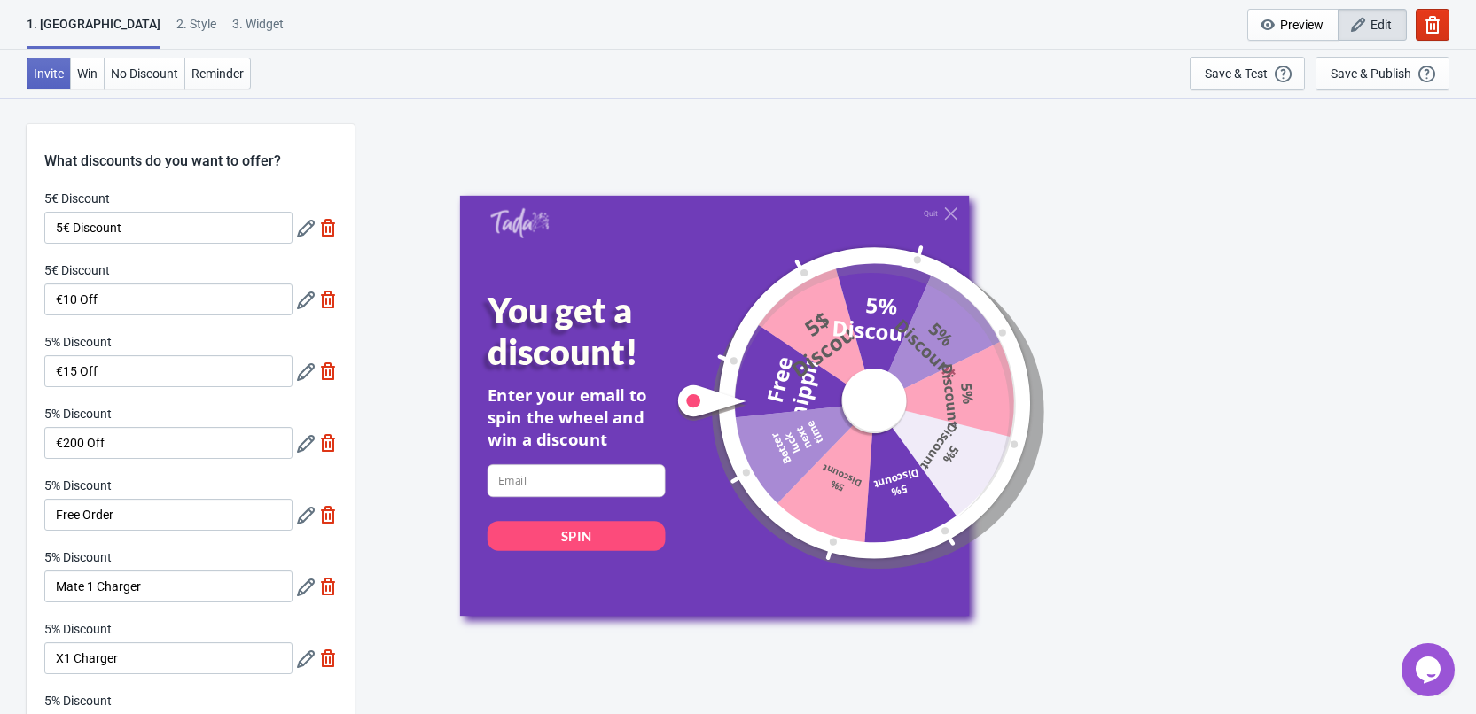
click at [306, 300] on icon at bounding box center [306, 301] width 18 height 18
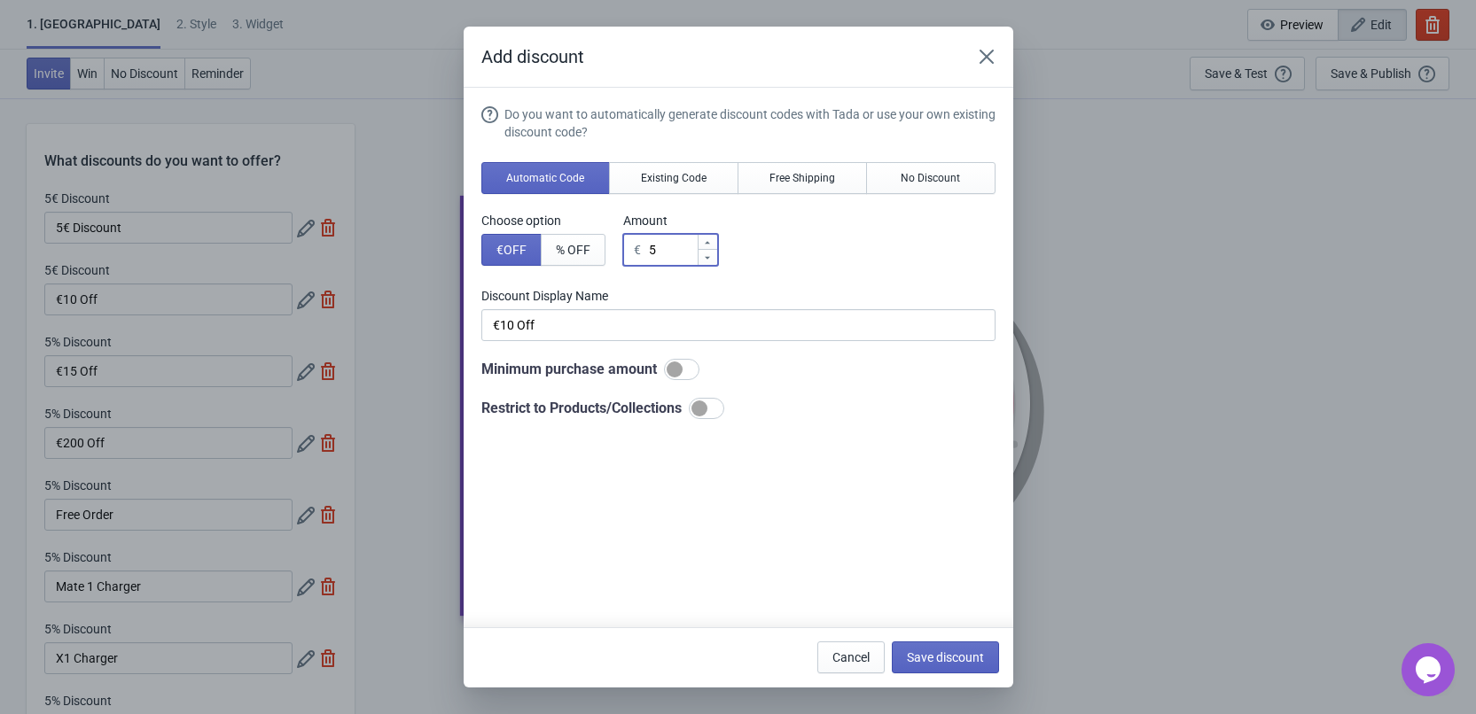
click at [670, 251] on input "5" at bounding box center [672, 250] width 49 height 32
type input "51"
type input "51€ Discount"
type input "5"
type input "5€ Discount"
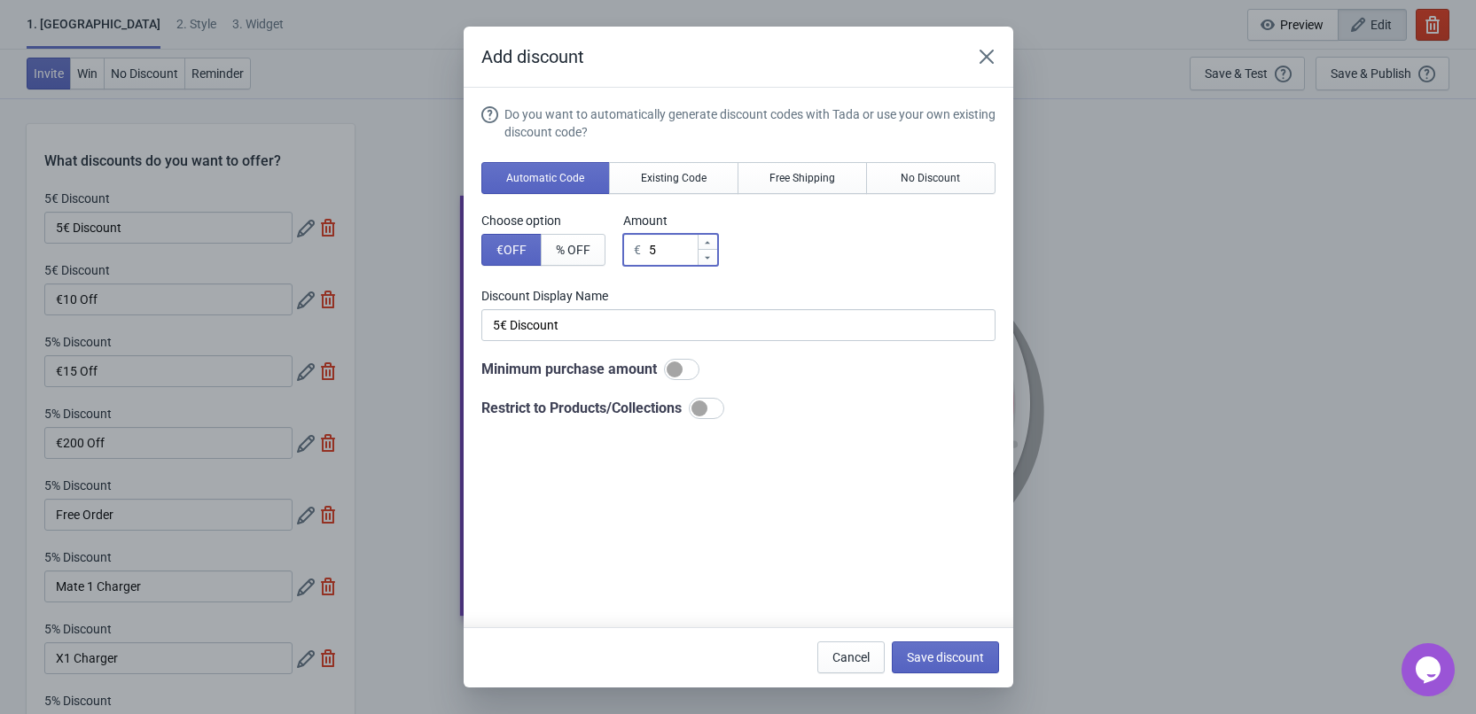
type input "€ Discount"
type input "1"
type input "1€ Discount"
type input "10"
type input "10€ Discount"
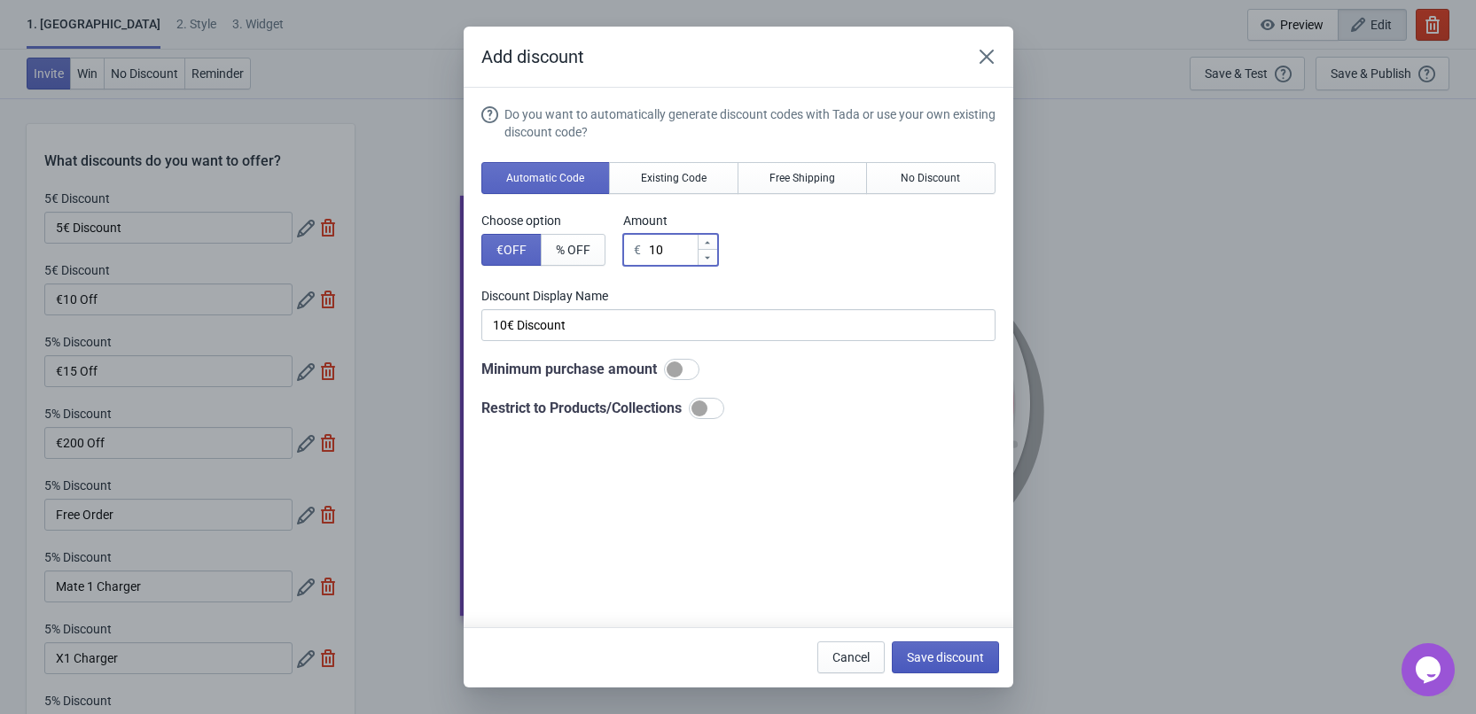
type input "10"
click at [957, 647] on button "Save discount" at bounding box center [945, 658] width 107 height 32
type input "10€ Discount"
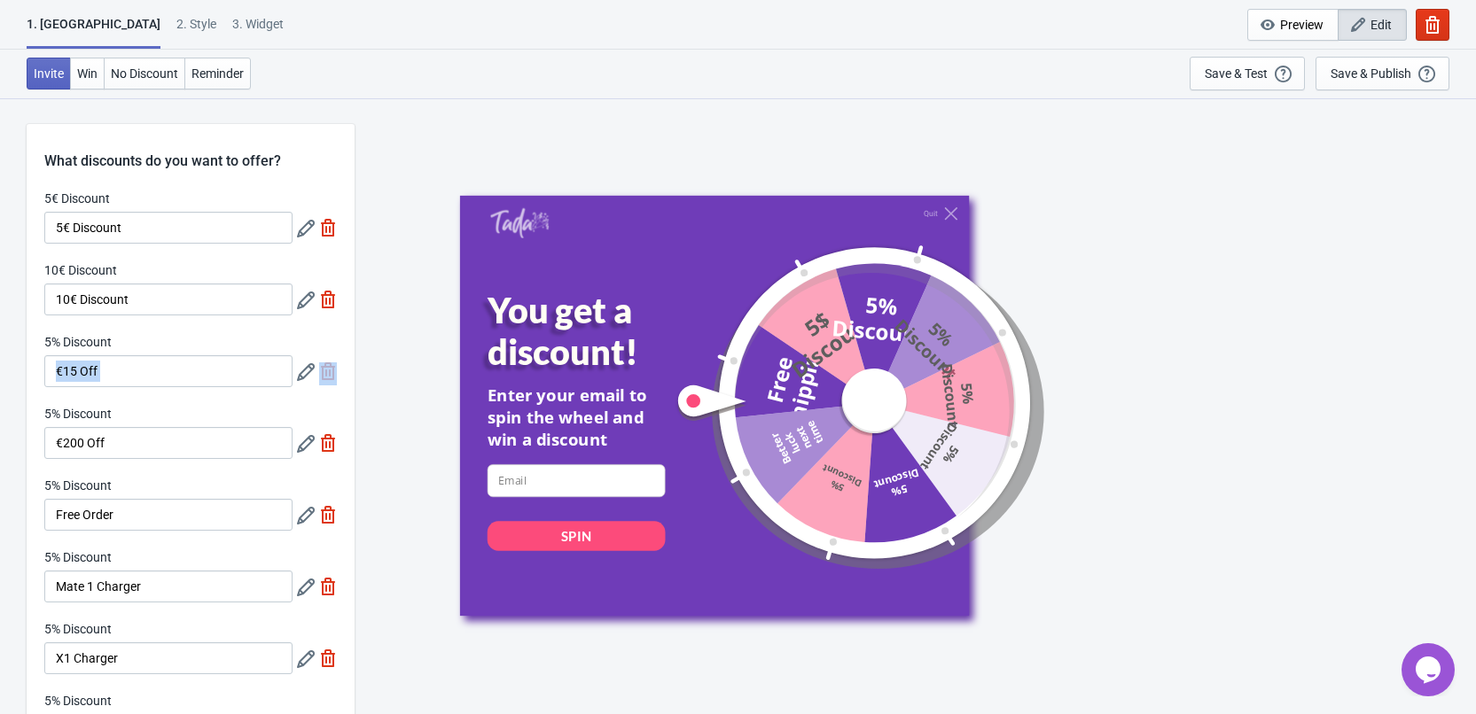
click at [295, 372] on div "5% Discount €15 Off" at bounding box center [190, 360] width 293 height 54
click at [308, 371] on icon at bounding box center [306, 372] width 18 height 18
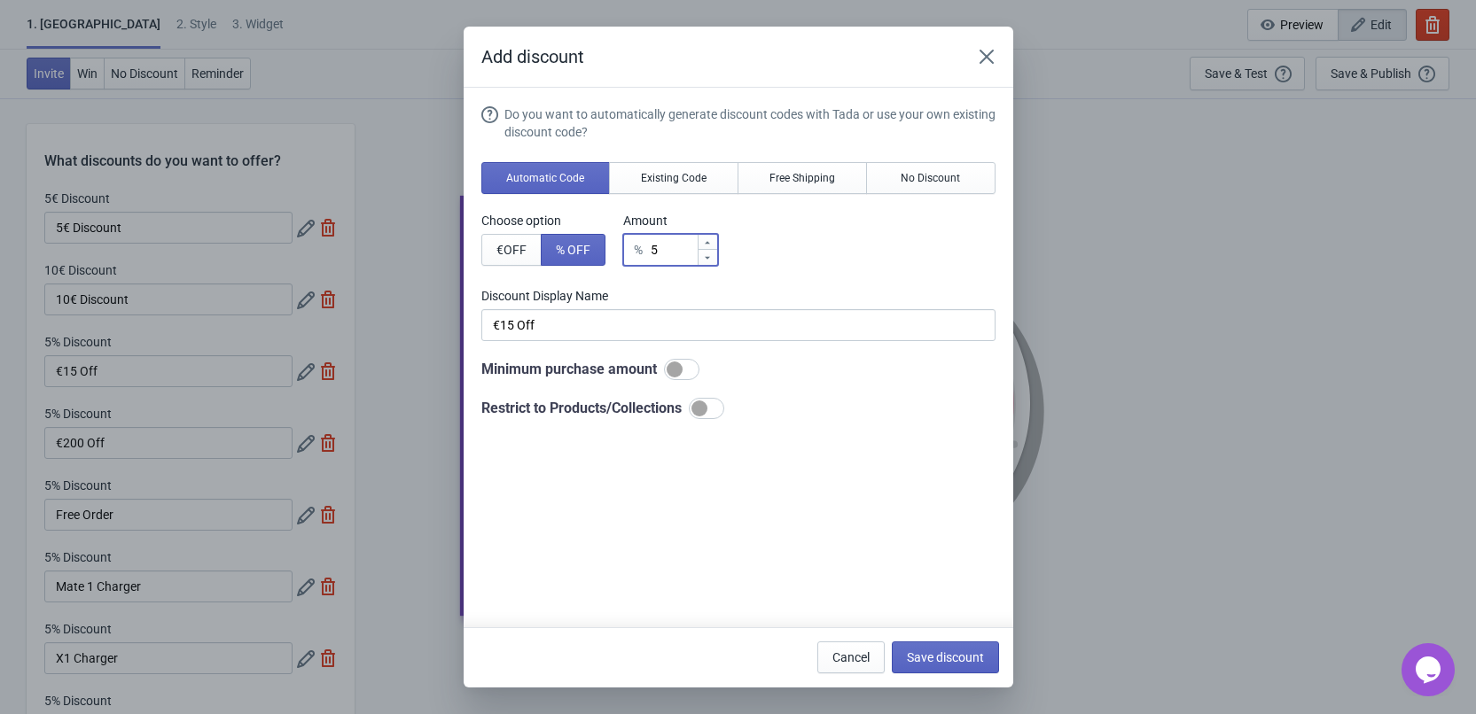
click at [672, 254] on input "5" at bounding box center [673, 250] width 47 height 32
type input "1"
type input "1% Discount"
type input "15"
type input "15% Discount"
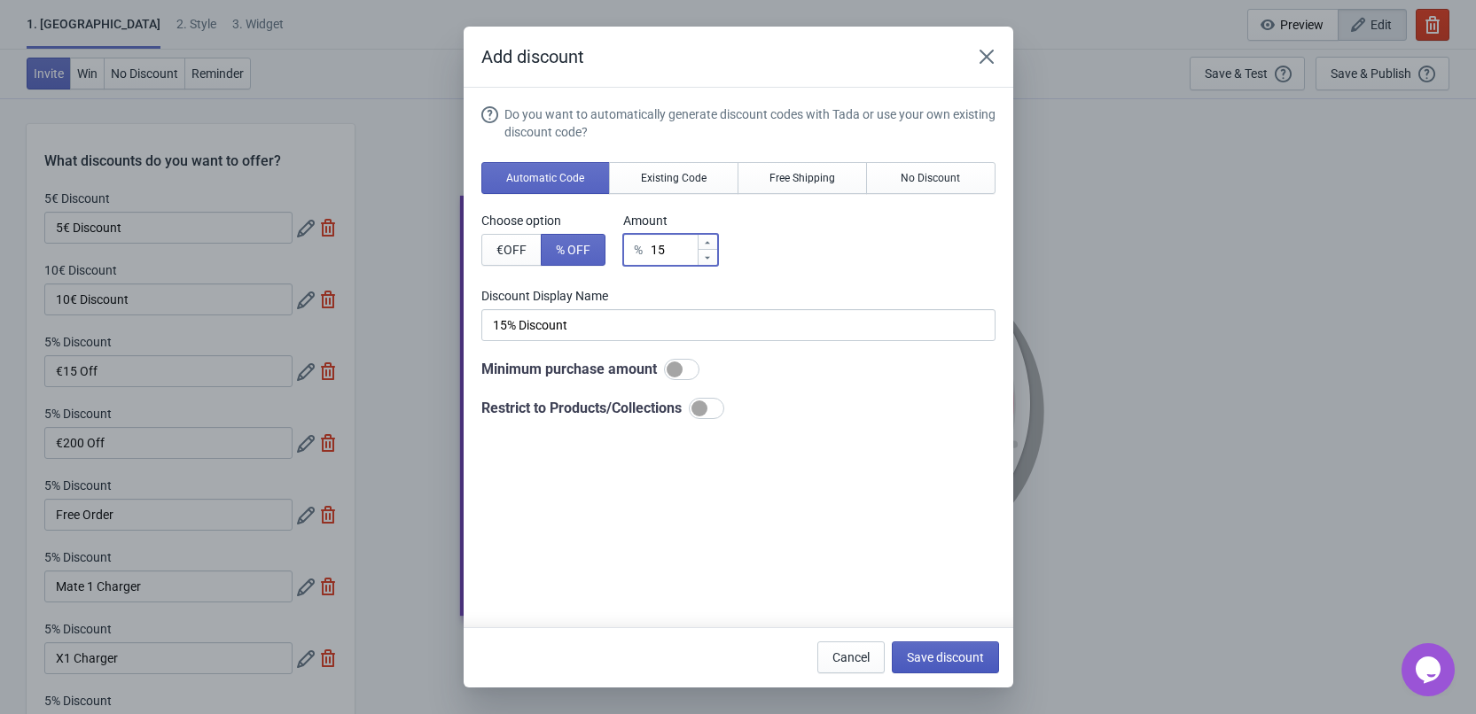
type input "15"
click at [947, 665] on span "Save discount" at bounding box center [945, 658] width 77 height 14
type input "15% Discount"
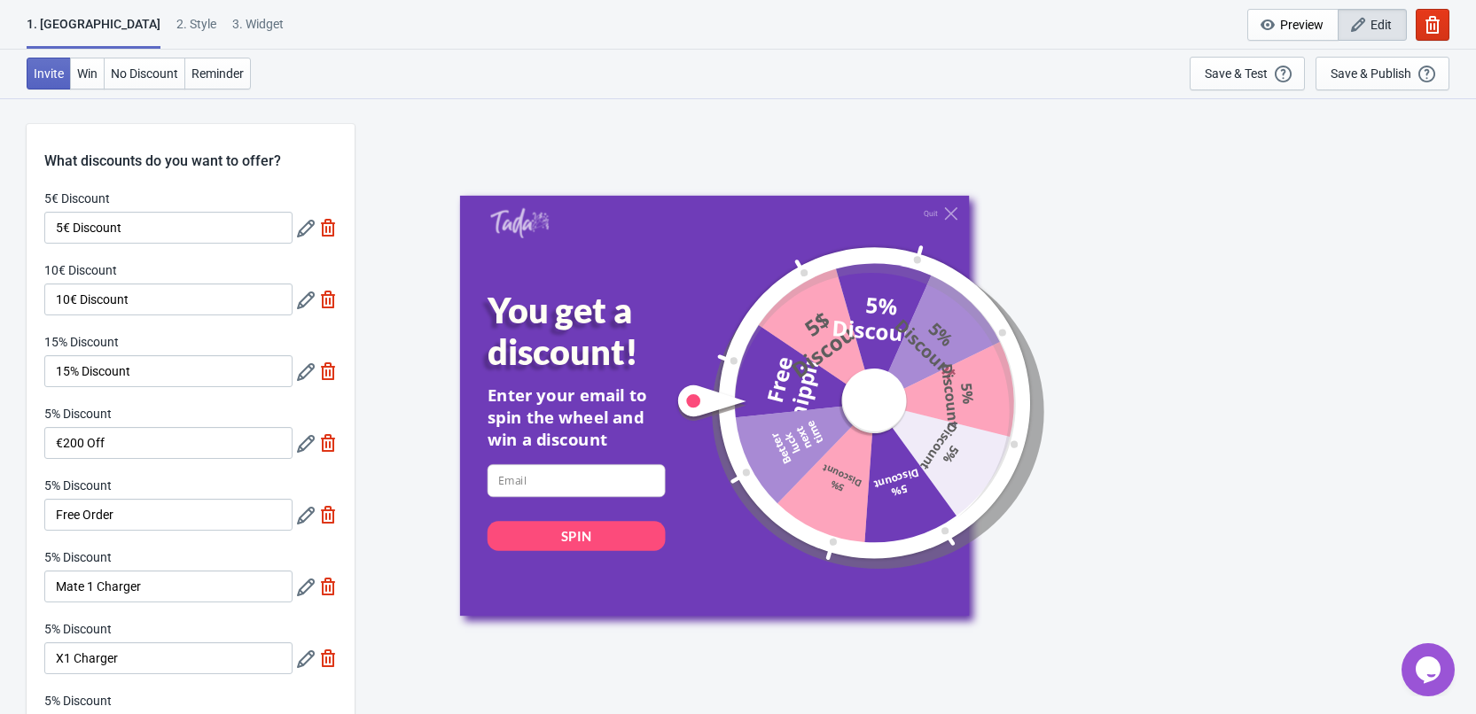
click at [301, 371] on icon at bounding box center [306, 372] width 18 height 18
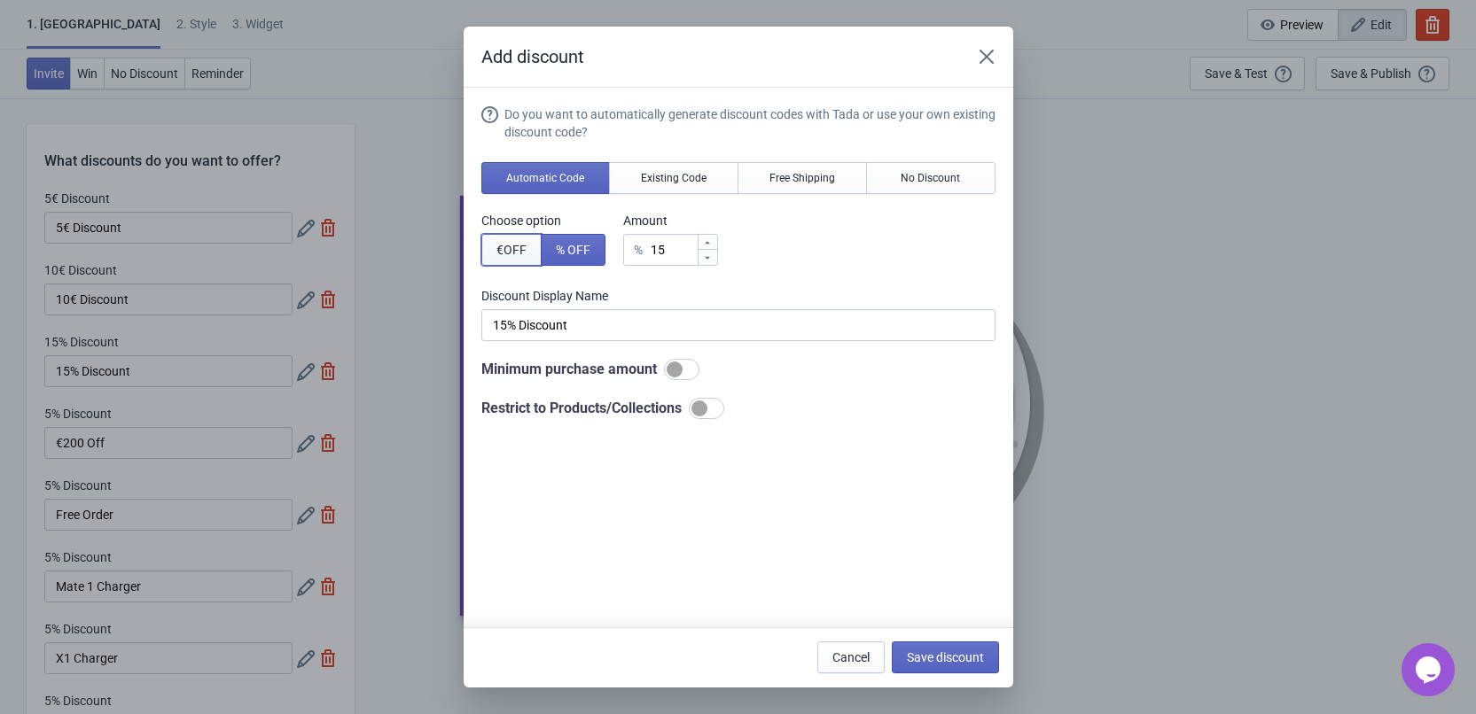
click at [529, 256] on button "€ OFF" at bounding box center [511, 250] width 60 height 32
type input "15€ Discount"
click at [960, 658] on span "Save discount" at bounding box center [945, 658] width 77 height 14
type input "15€ Discount"
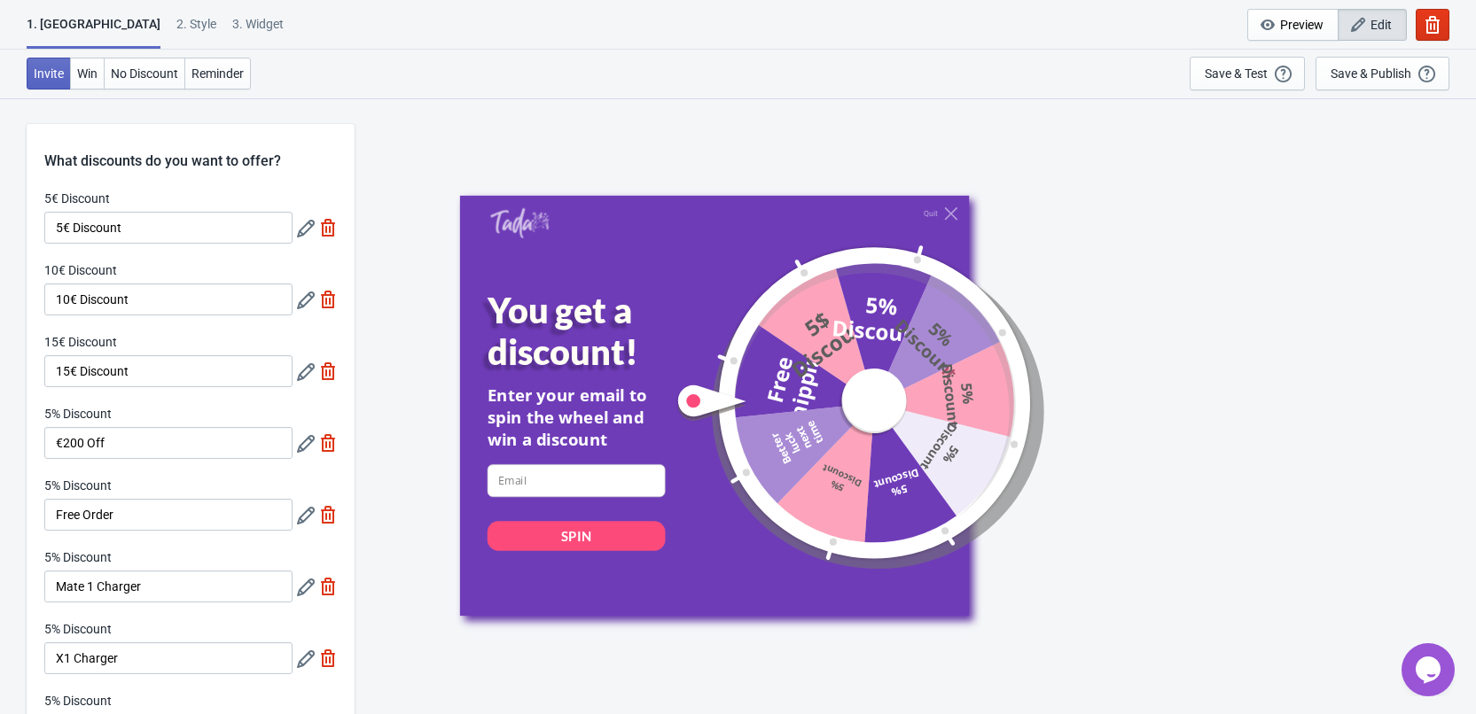
click at [295, 447] on div "5% Discount €200 Off" at bounding box center [190, 432] width 293 height 54
click at [300, 447] on icon at bounding box center [306, 444] width 18 height 18
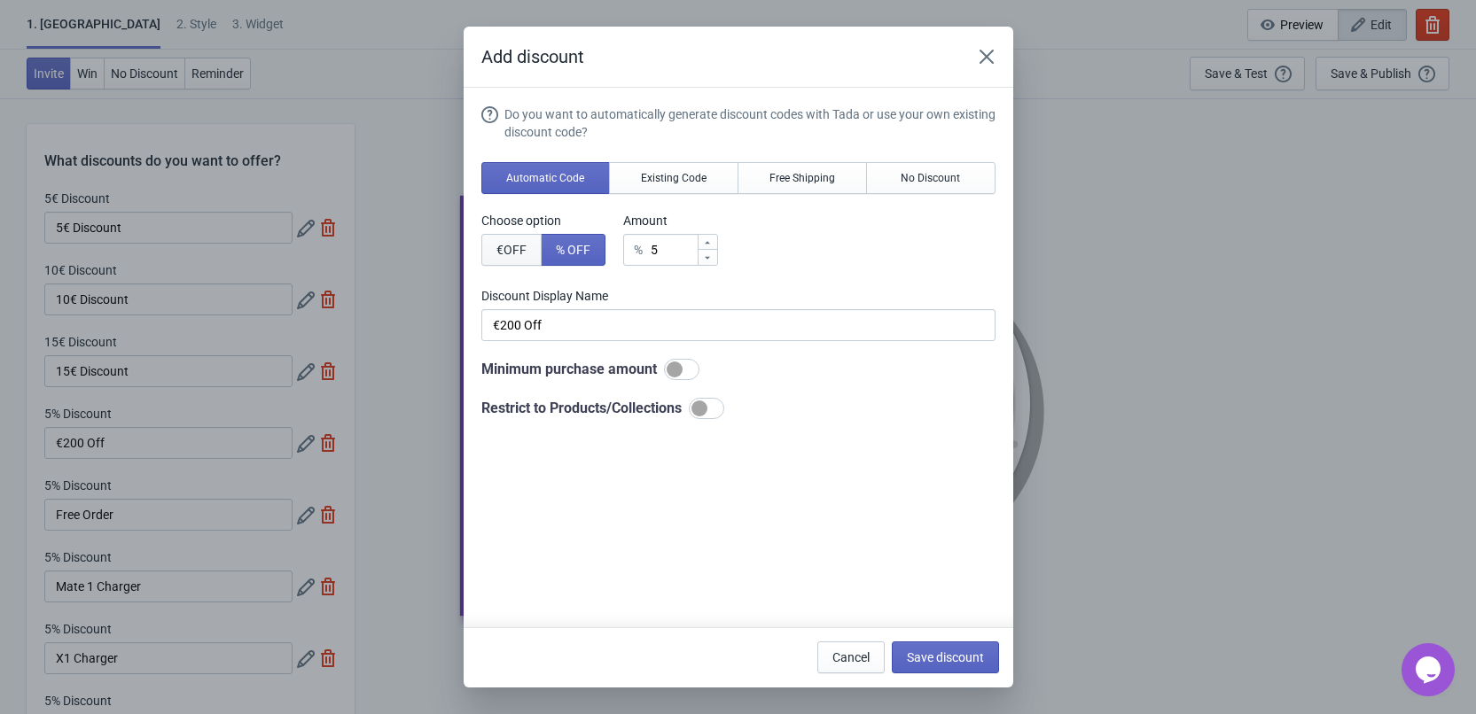
click at [524, 253] on span "€ OFF" at bounding box center [511, 250] width 30 height 14
type input "5€ Discount"
click at [649, 248] on input "5" at bounding box center [672, 250] width 49 height 32
type input "2"
type input "2€ Discount"
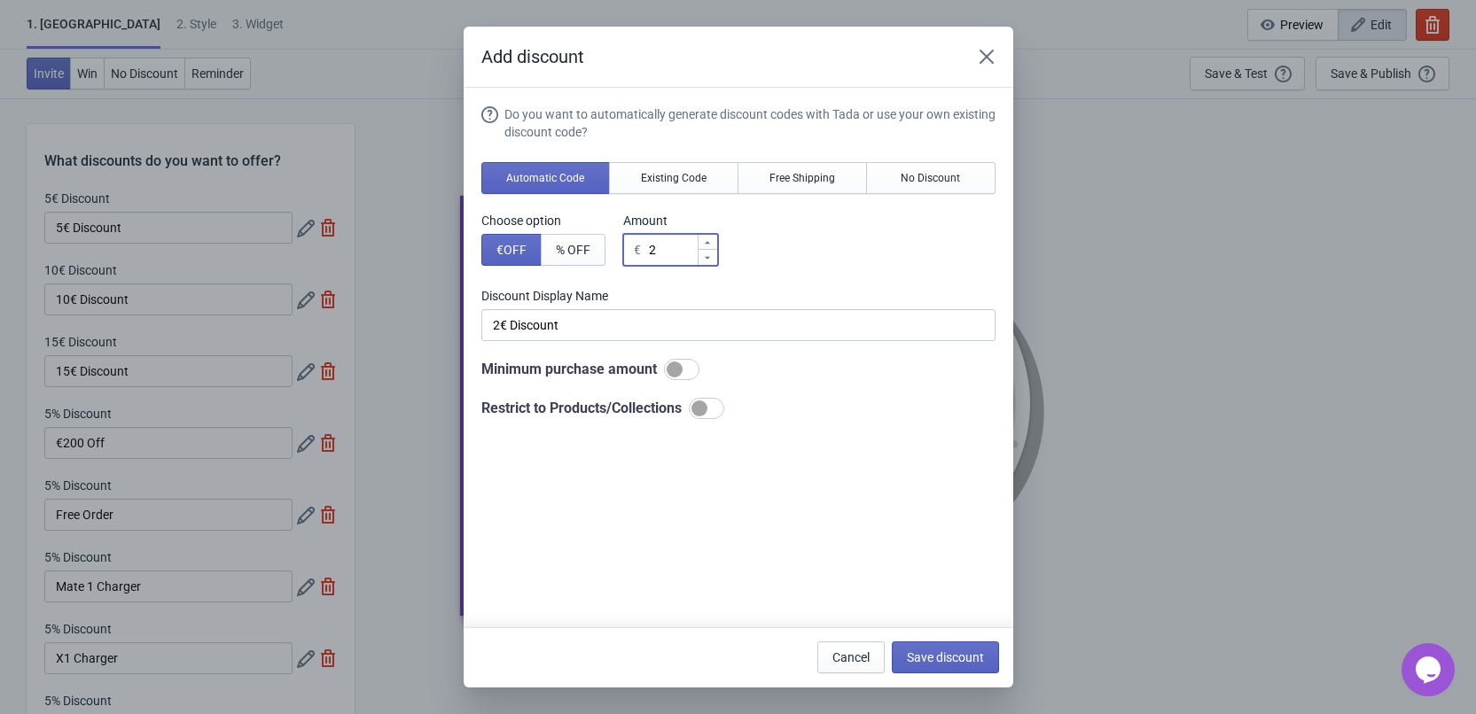
type input "20"
type input "20€ Discount"
type input "200"
type input "200€ Discount"
type input "200"
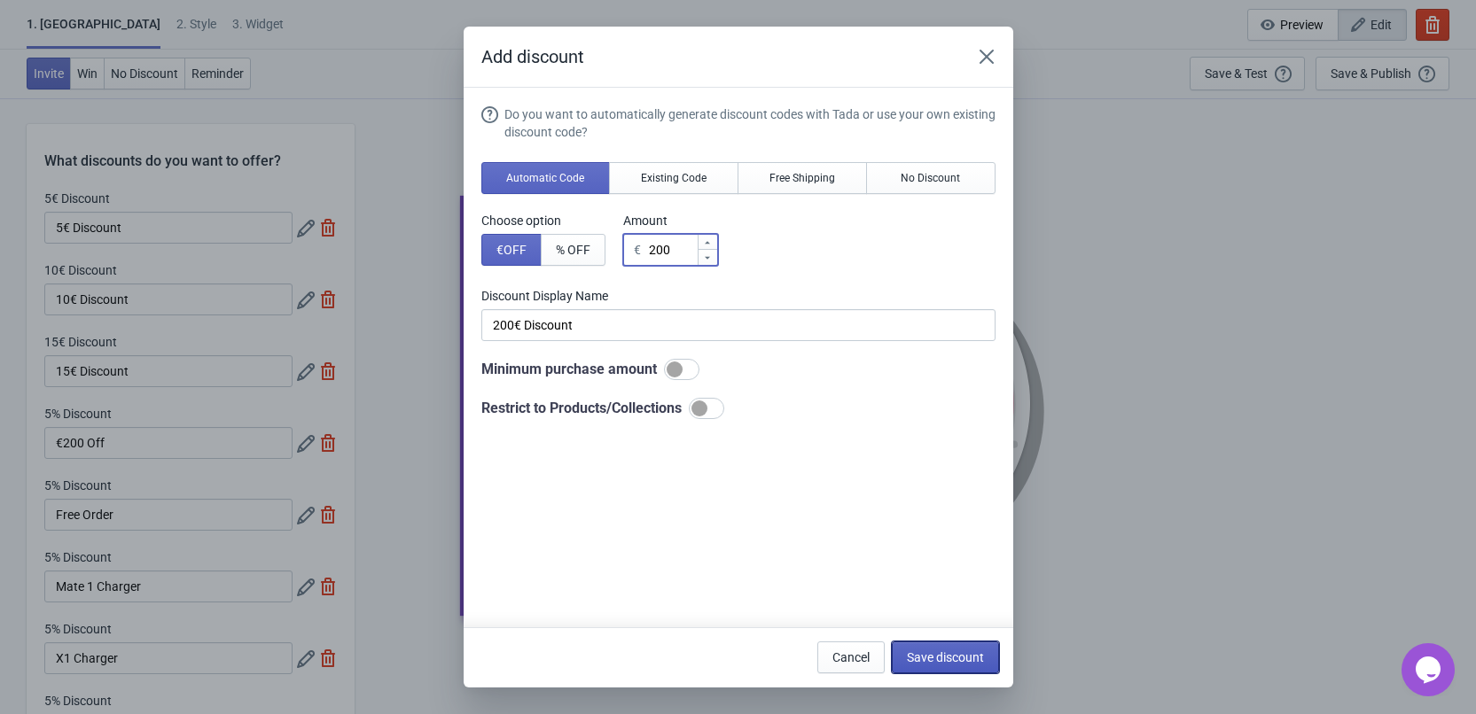
click at [940, 668] on button "Save discount" at bounding box center [945, 658] width 107 height 32
type input "200€ Discount"
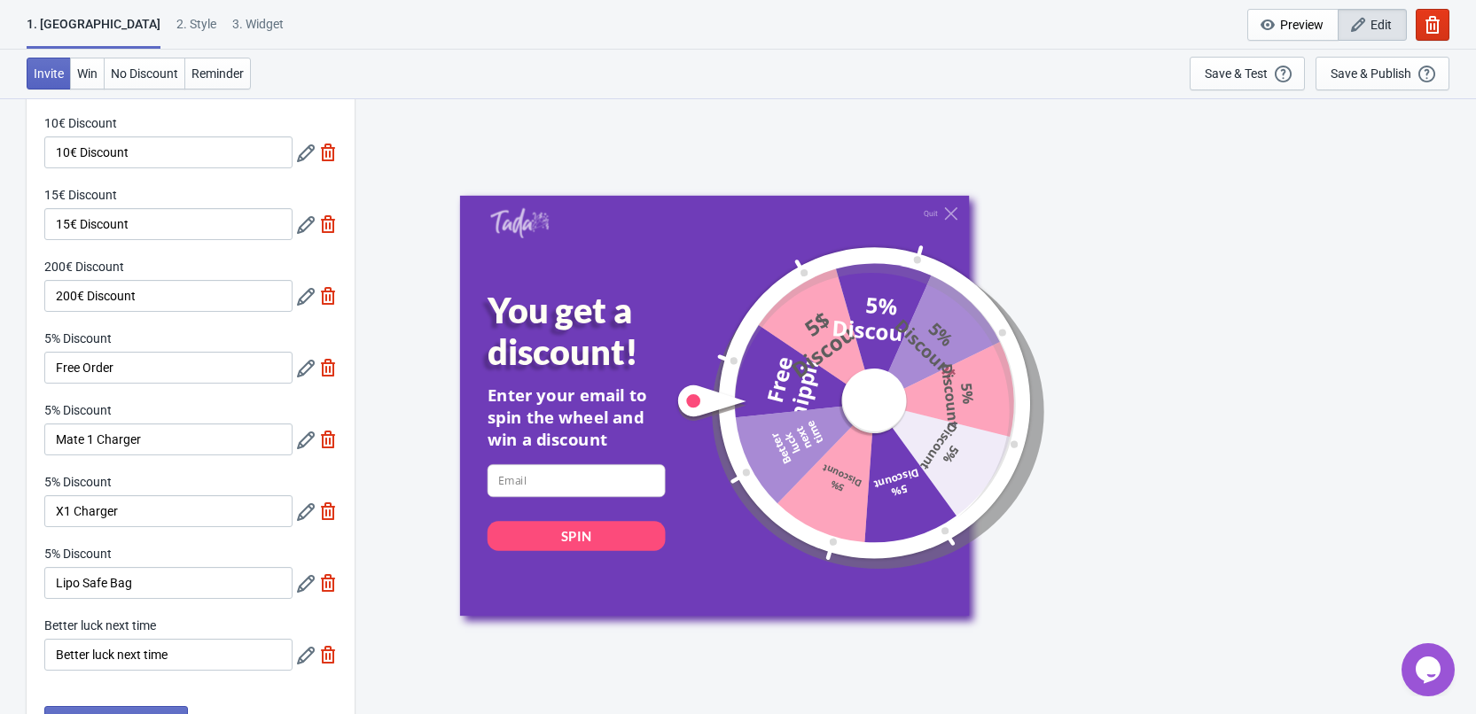
scroll to position [177, 0]
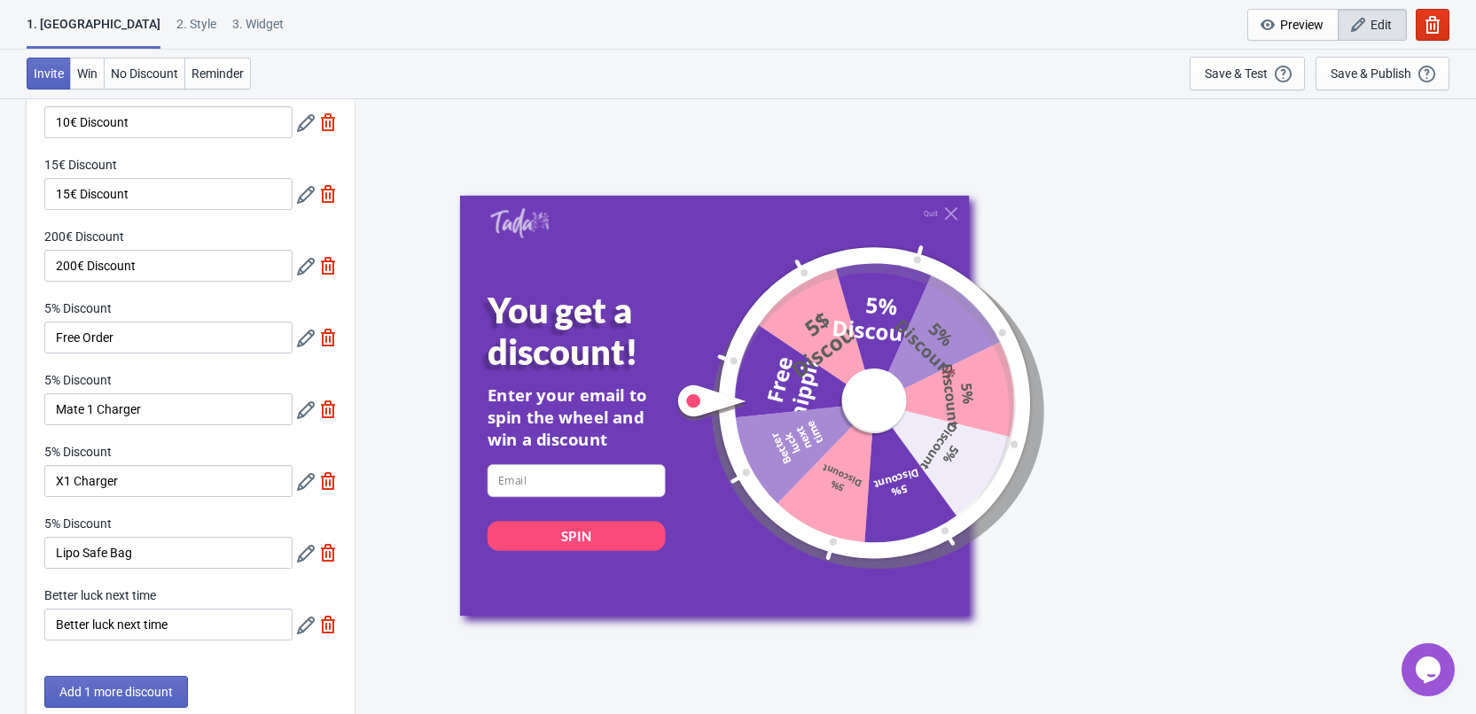
click at [307, 336] on icon at bounding box center [306, 339] width 18 height 18
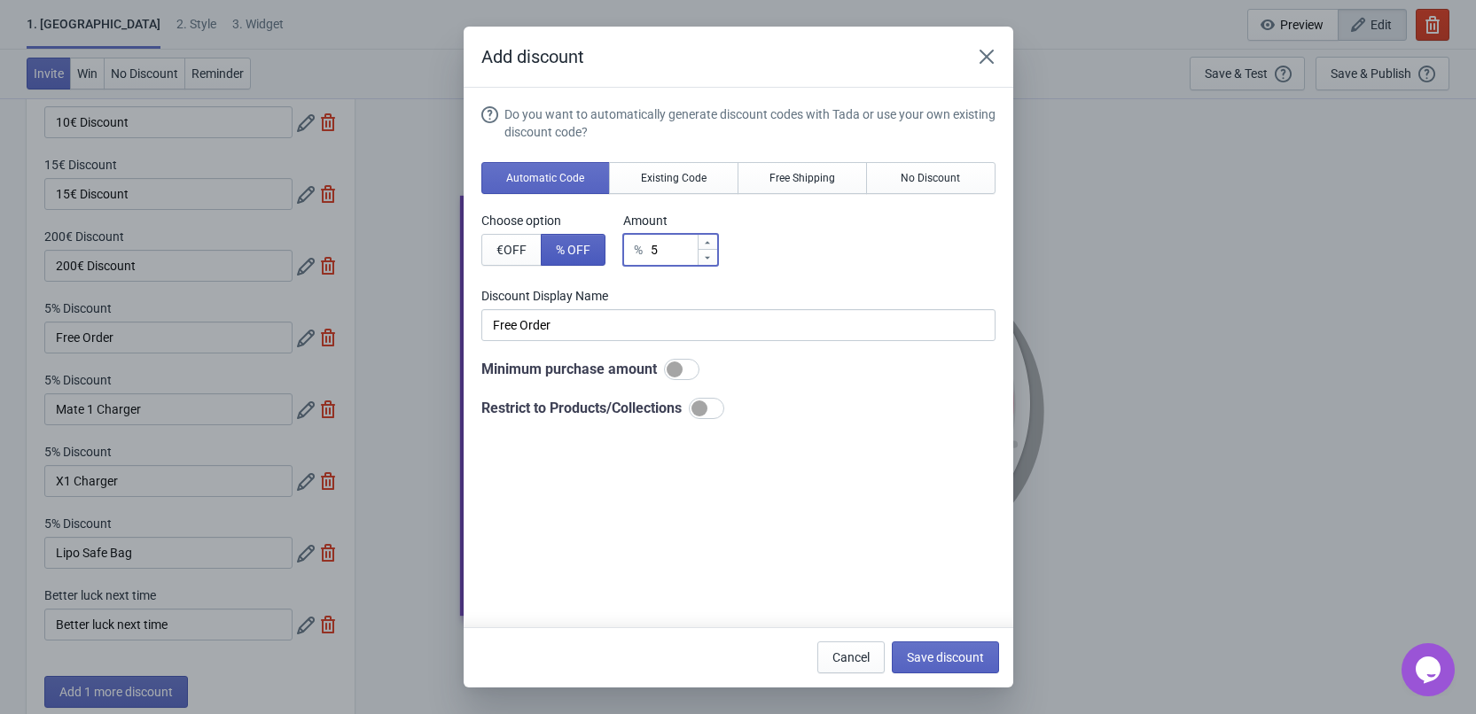
drag, startPoint x: 678, startPoint y: 248, endPoint x: 596, endPoint y: 248, distance: 82.4
click at [596, 248] on div "Choose option € OFF % OFF Amount % 5" at bounding box center [738, 239] width 514 height 54
type input "1"
type input "1% Discount"
type input "10"
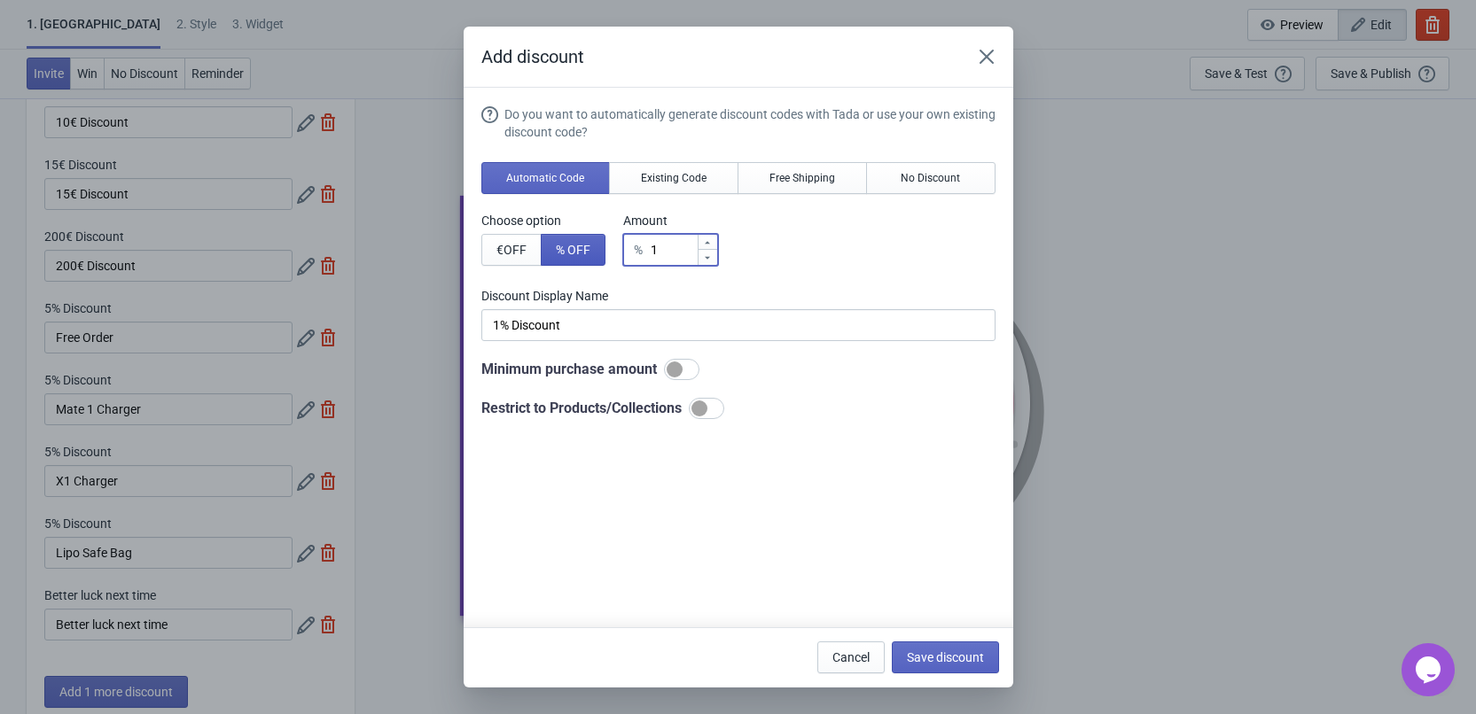
type input "10% Discount"
type input "100"
type input "100% Discount"
type input "100"
click at [961, 647] on button "Save discount" at bounding box center [945, 658] width 107 height 32
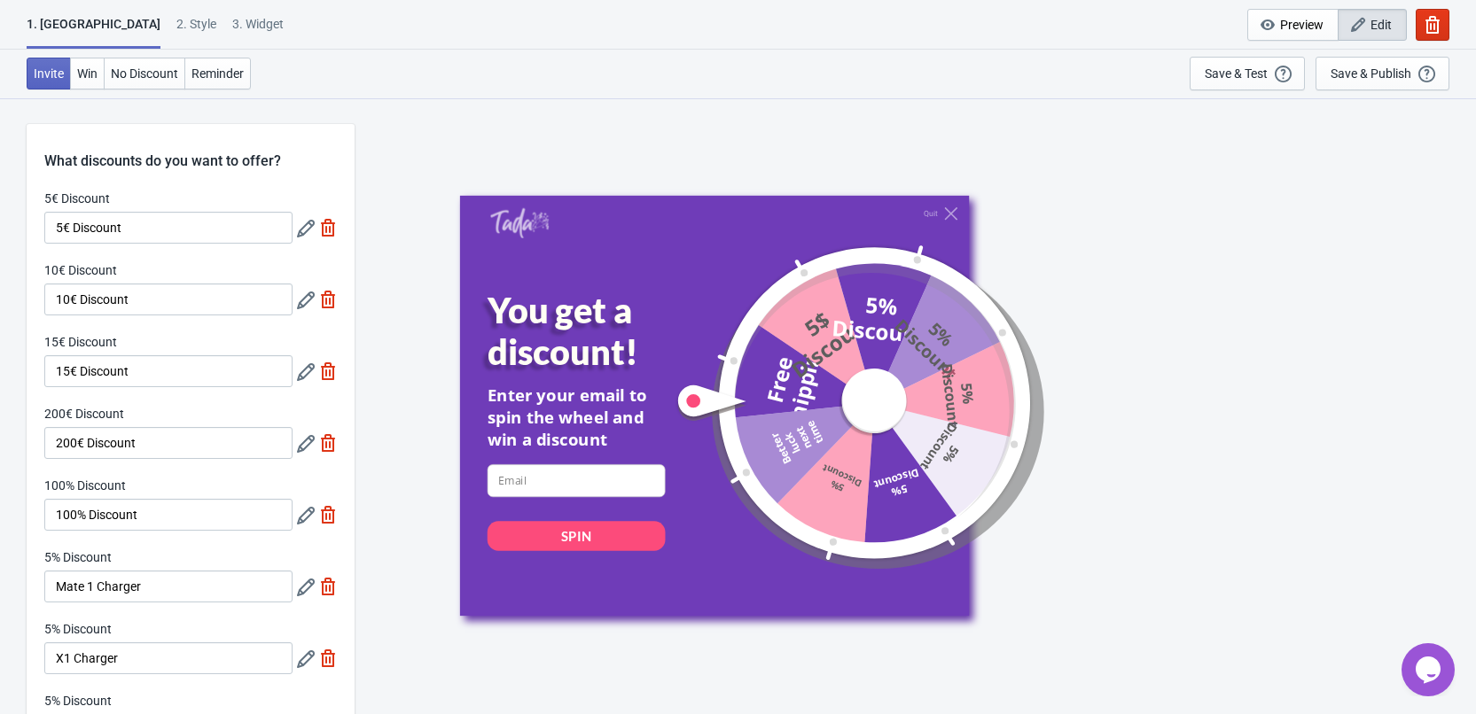
scroll to position [177, 0]
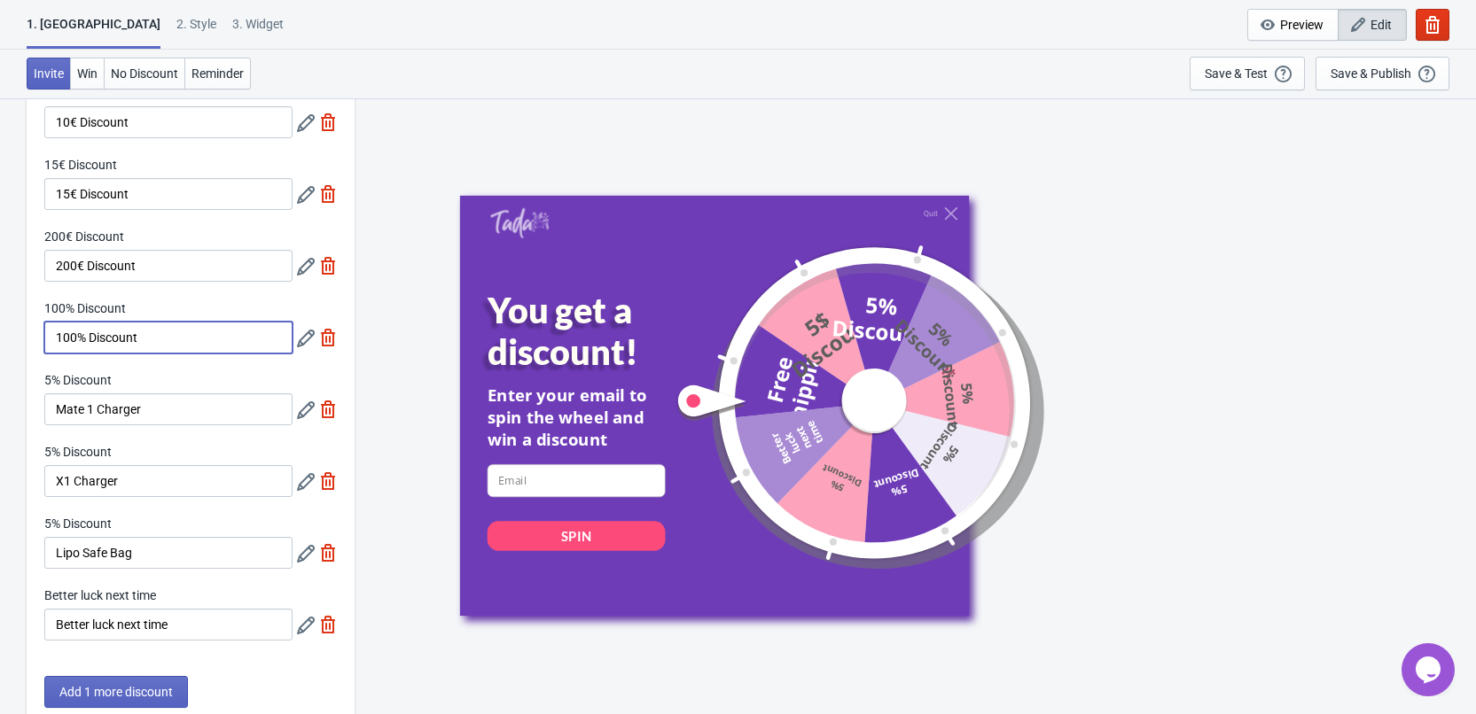
click at [176, 339] on input "100% Discount" at bounding box center [168, 338] width 248 height 32
type input "f"
type input "Free Order"
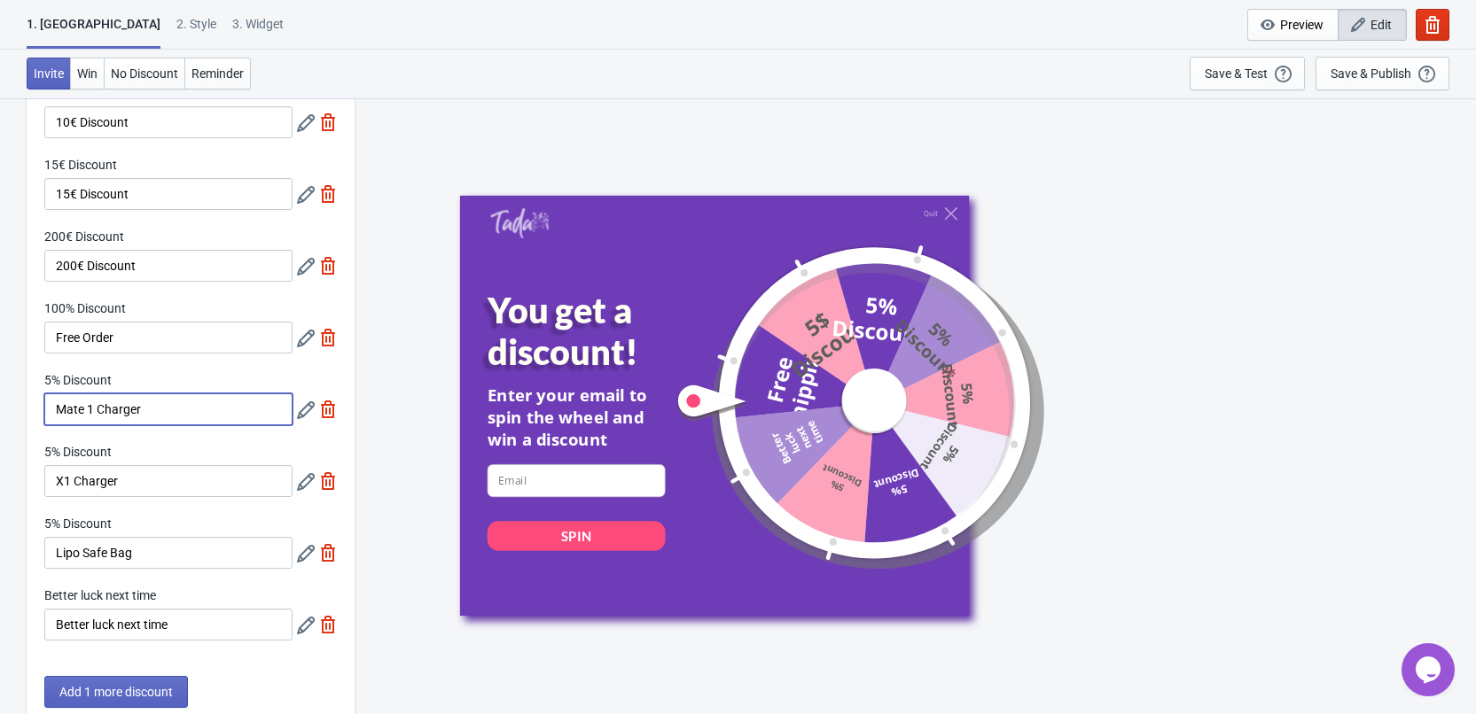
click at [172, 415] on input "Mate 1 Charger" at bounding box center [168, 410] width 248 height 32
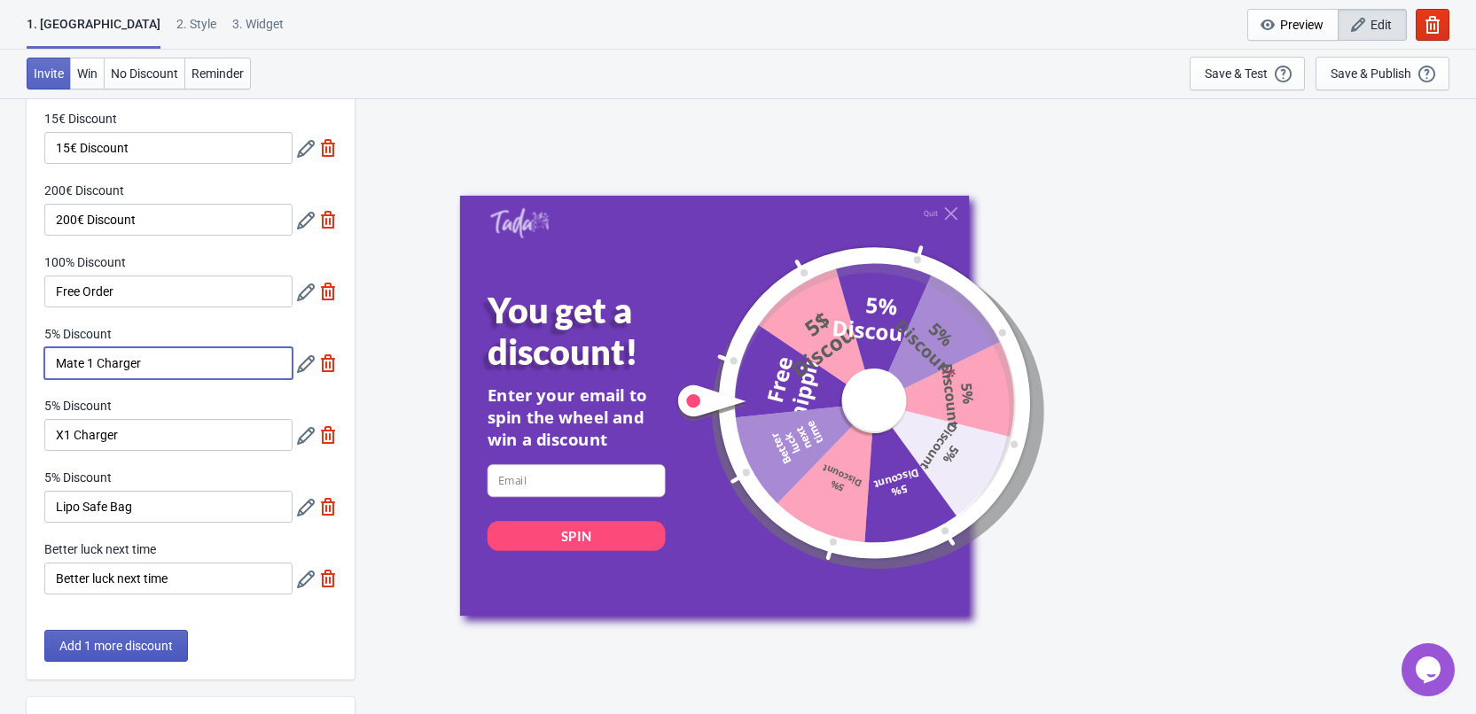
scroll to position [266, 0]
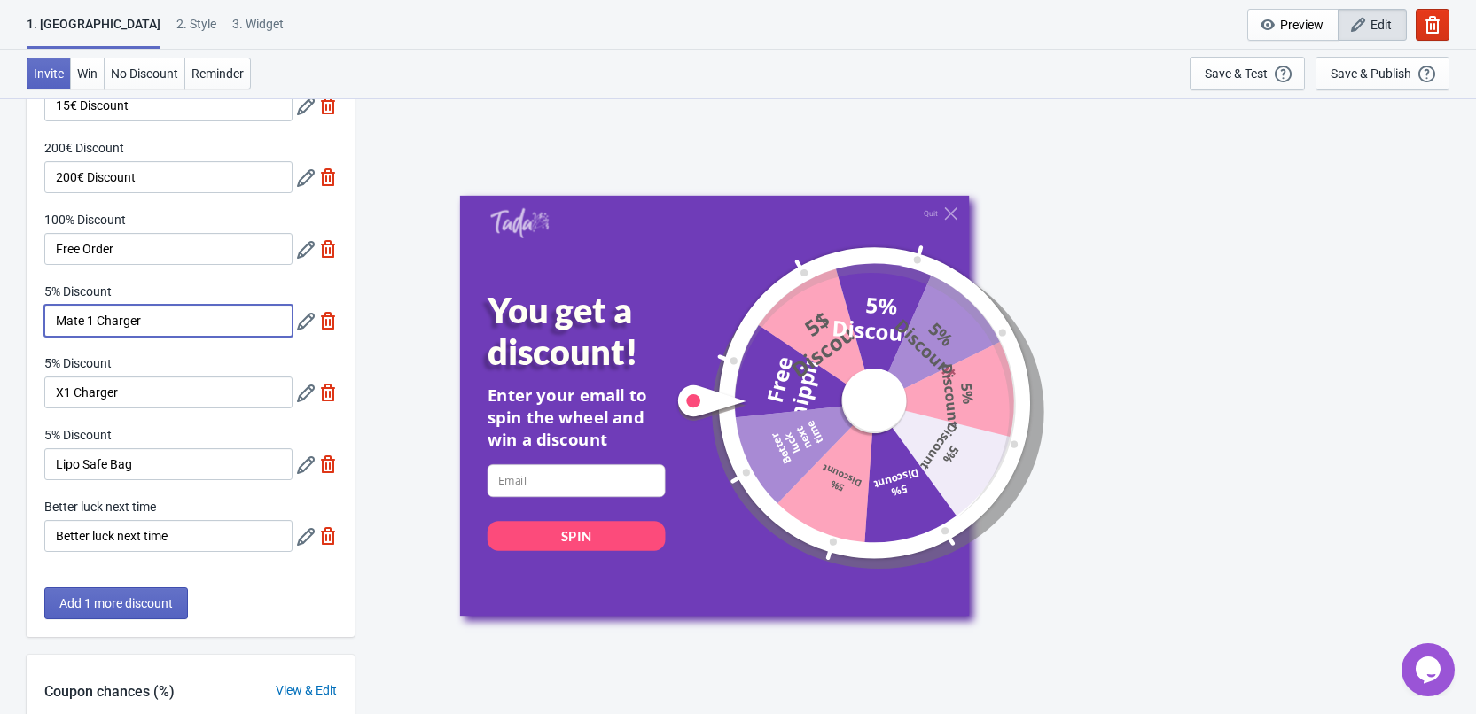
click at [302, 532] on icon at bounding box center [306, 537] width 18 height 18
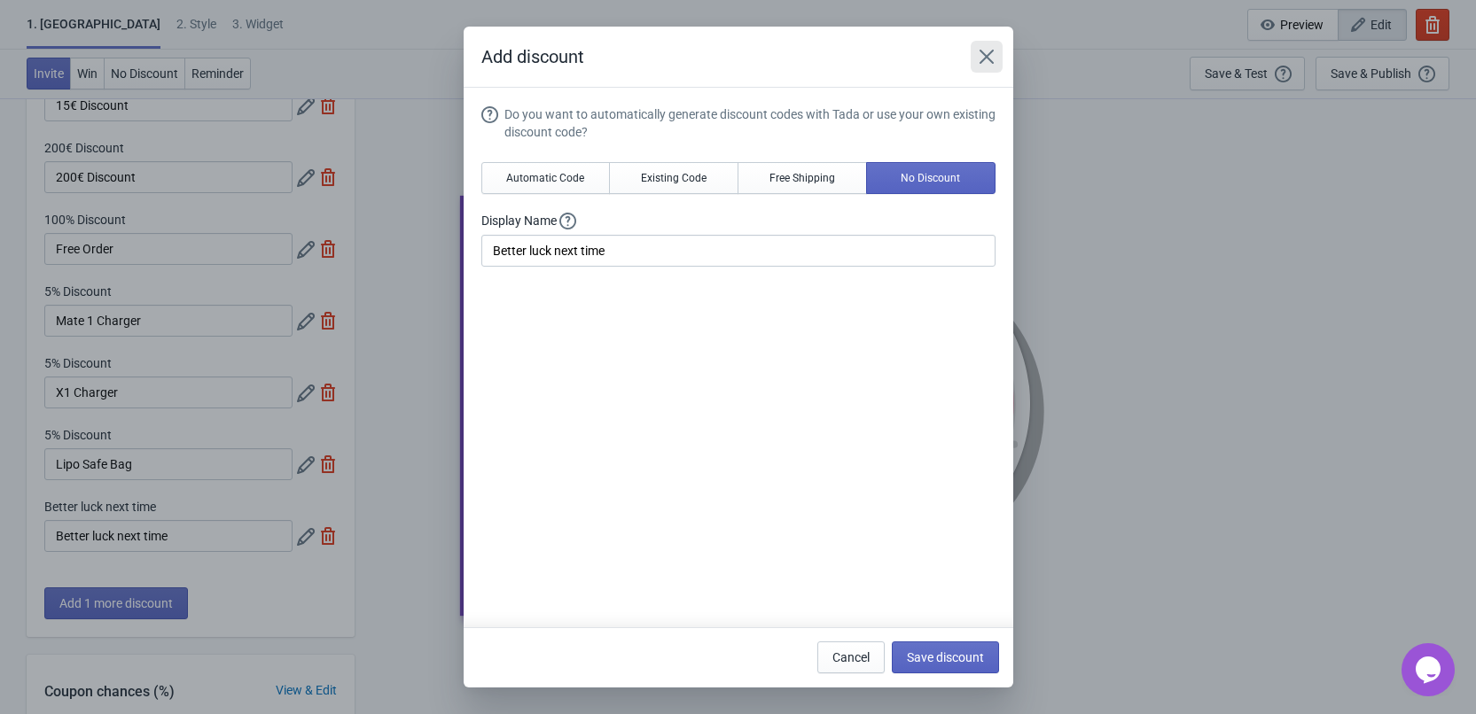
click at [986, 55] on icon "Close" at bounding box center [987, 57] width 18 height 18
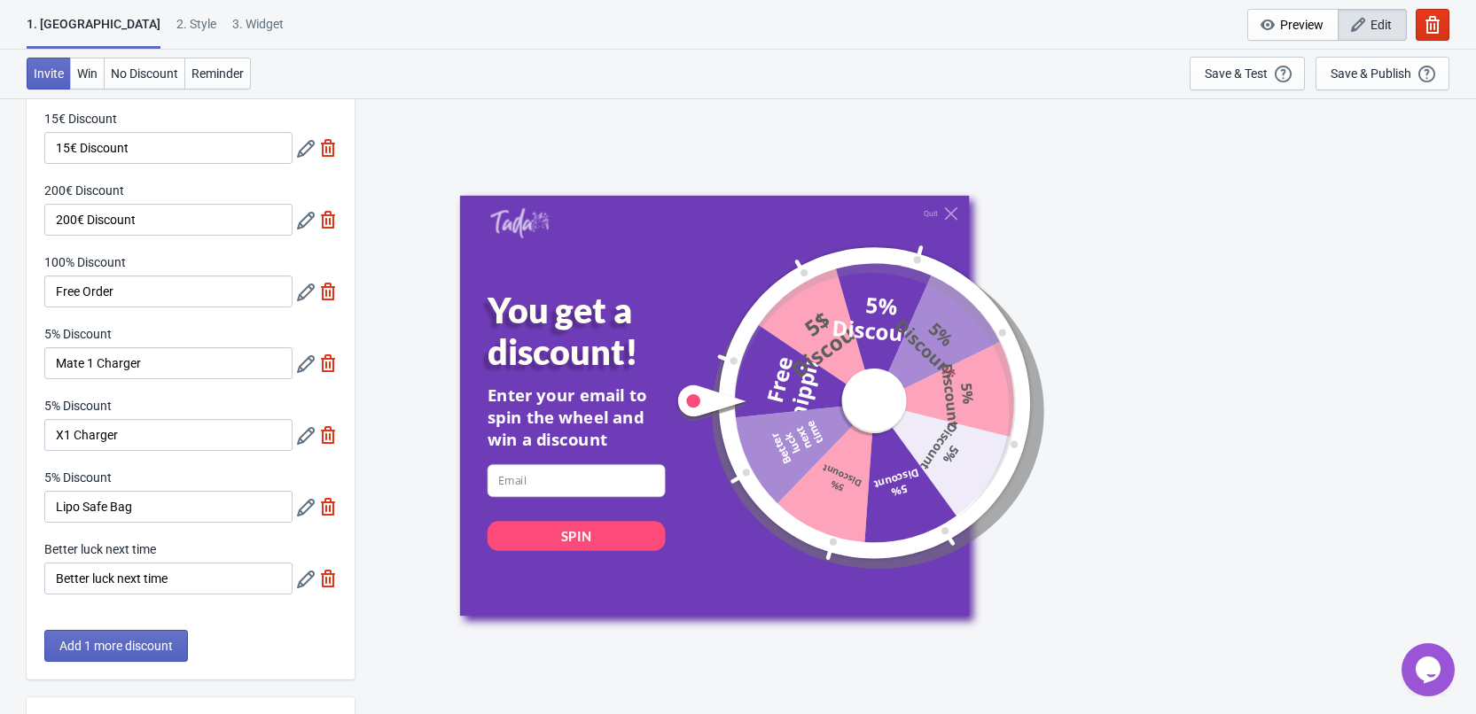
scroll to position [322, 0]
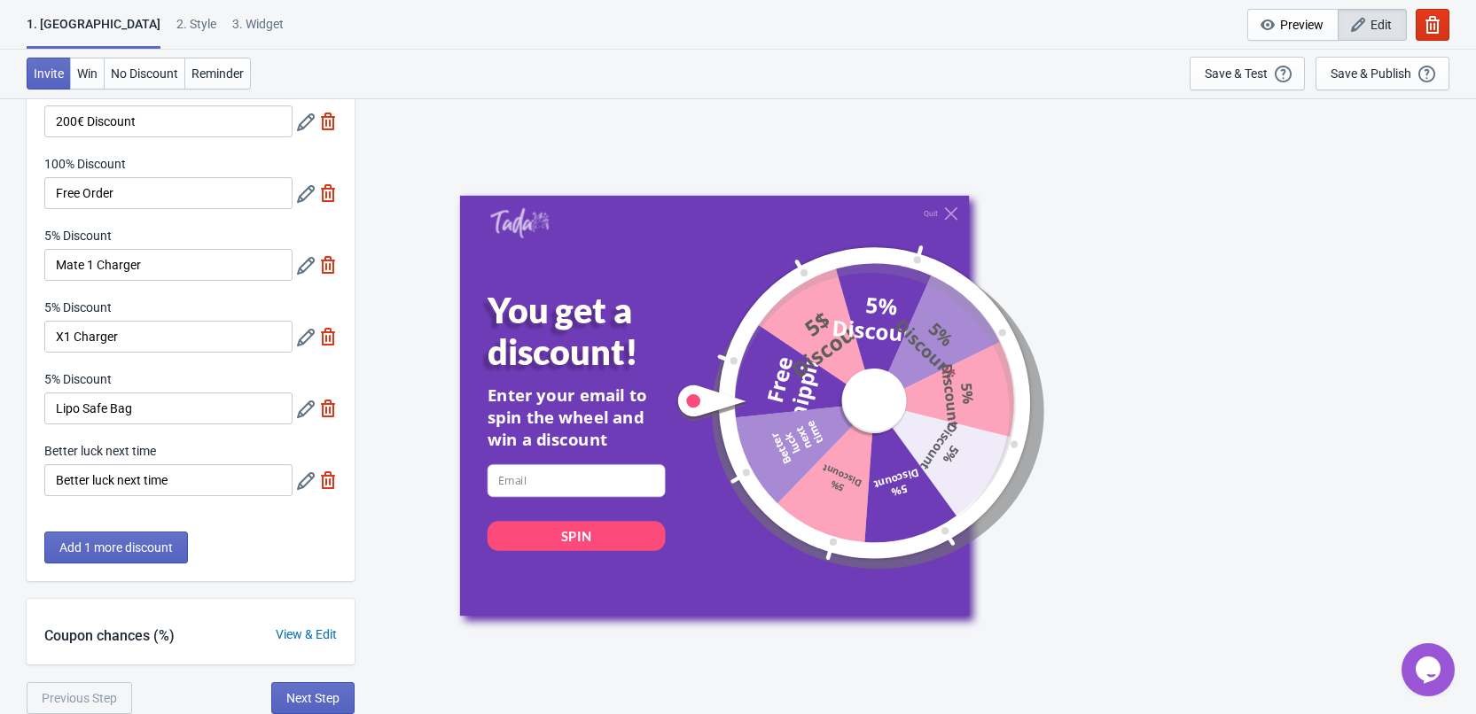
click at [305, 637] on div "View & Edit" at bounding box center [306, 635] width 97 height 19
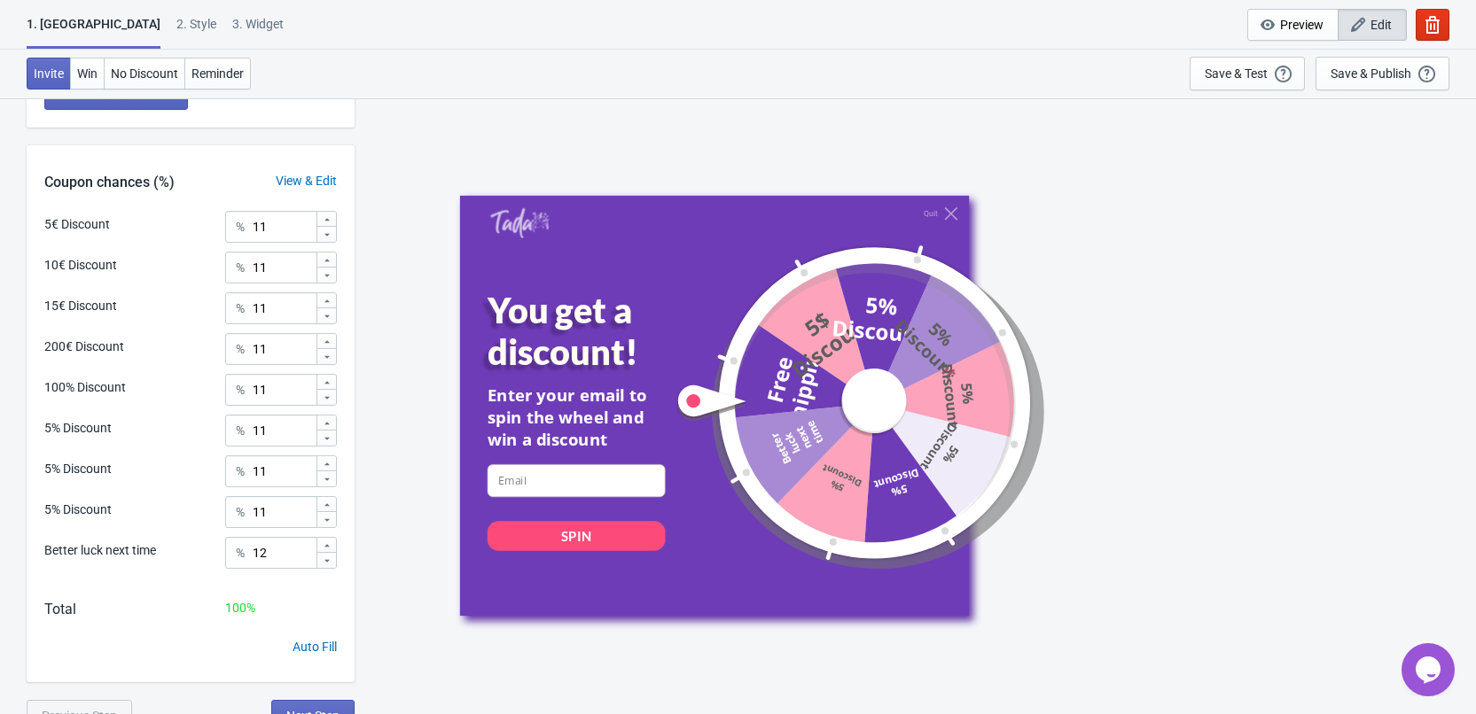
scroll to position [793, 0]
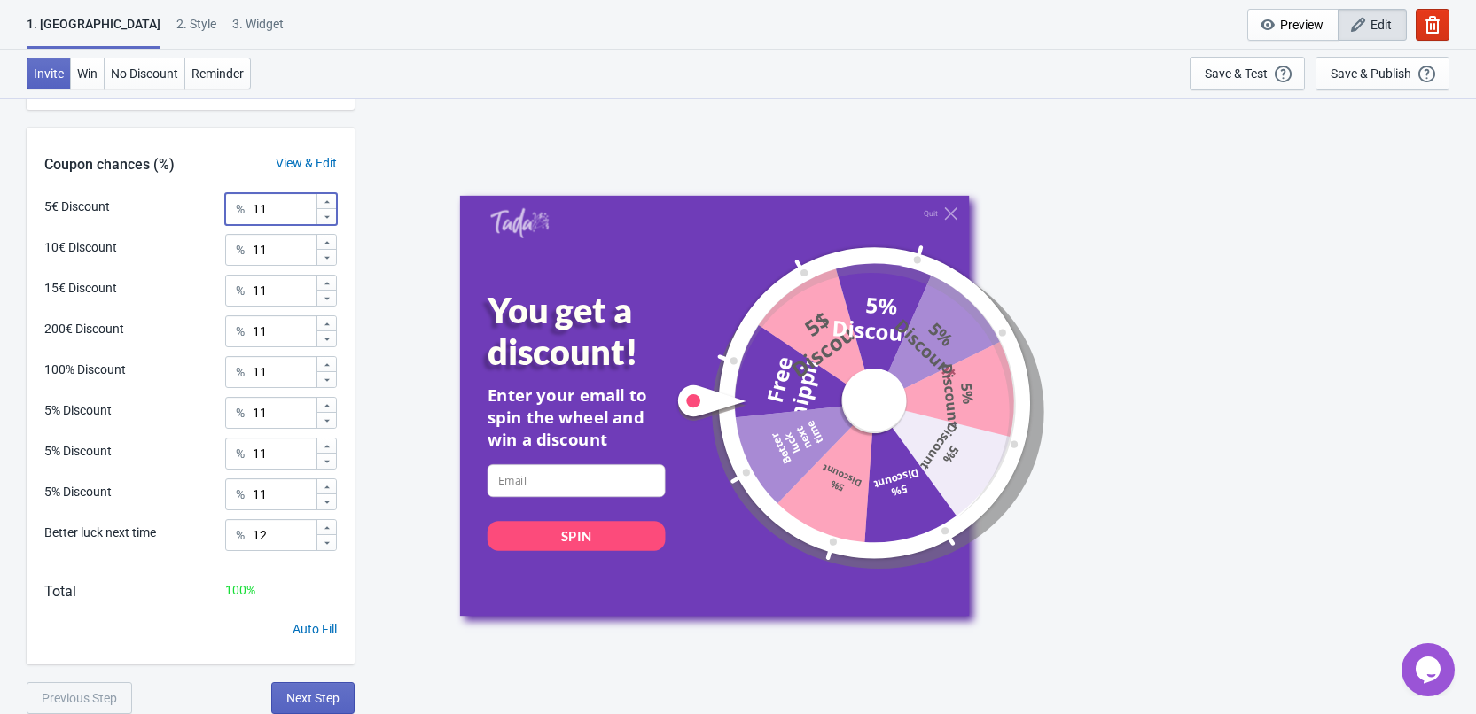
drag, startPoint x: 285, startPoint y: 201, endPoint x: 213, endPoint y: 211, distance: 73.3
click at [213, 211] on div "5€ Discount % 11" at bounding box center [190, 204] width 293 height 23
type input "6"
type input "5"
type input "50"
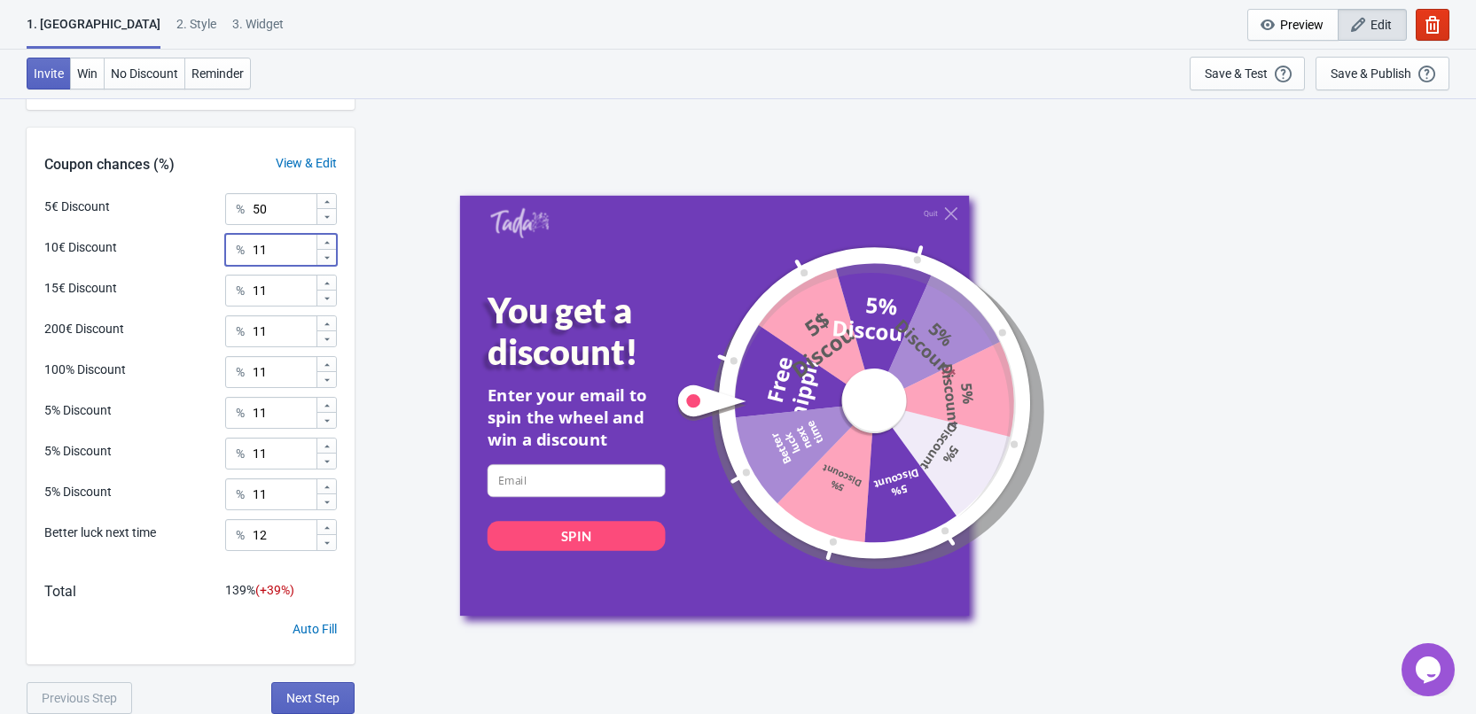
drag, startPoint x: 291, startPoint y: 261, endPoint x: 186, endPoint y: 257, distance: 104.7
click at [186, 257] on div "5€ Discount % 50 10€ Discount % 11 15€ Discount % 11 200€ Discount % 11 100% Di…" at bounding box center [191, 378] width 328 height 371
type input "0"
drag, startPoint x: 276, startPoint y: 289, endPoint x: 225, endPoint y: 290, distance: 50.5
click at [225, 290] on div "% 11" at bounding box center [281, 291] width 112 height 32
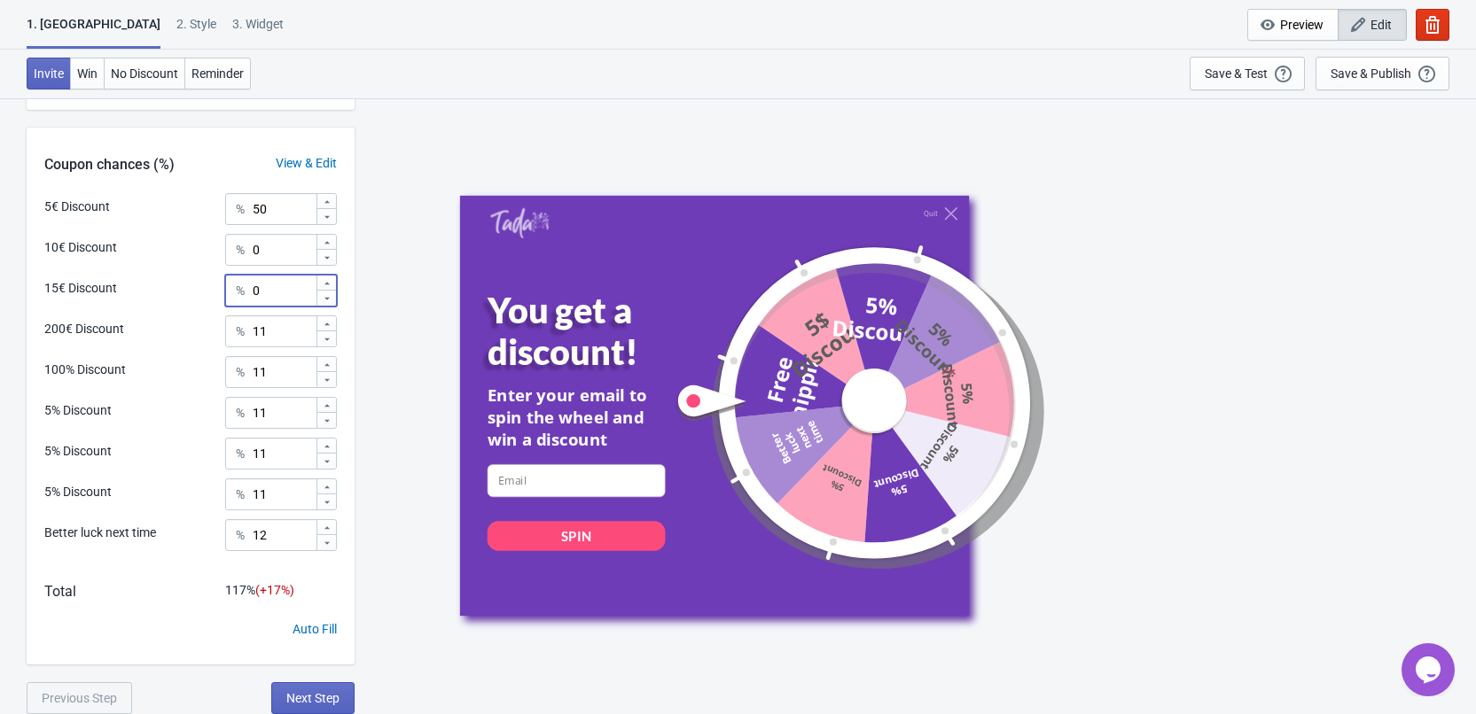
type input "0"
drag, startPoint x: 286, startPoint y: 334, endPoint x: 226, endPoint y: 332, distance: 60.3
click at [226, 332] on div "% 11" at bounding box center [281, 332] width 112 height 32
type input "0"
drag, startPoint x: 290, startPoint y: 371, endPoint x: 184, endPoint y: 372, distance: 105.5
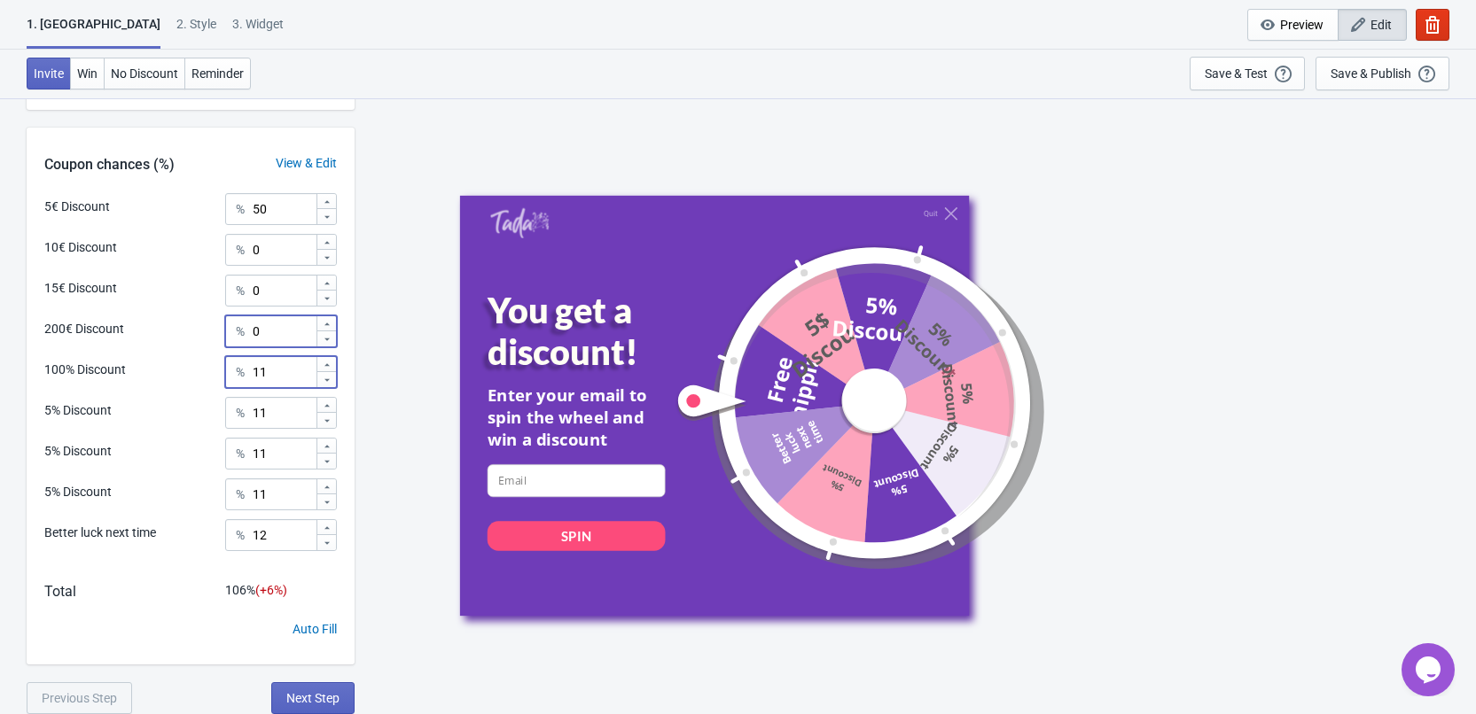
click at [184, 372] on div "100% Discount % 11" at bounding box center [190, 367] width 293 height 23
type input "0"
drag, startPoint x: 269, startPoint y: 419, endPoint x: 200, endPoint y: 415, distance: 68.4
click at [200, 415] on div "5% Discount % 11" at bounding box center [190, 408] width 293 height 23
type input "0"
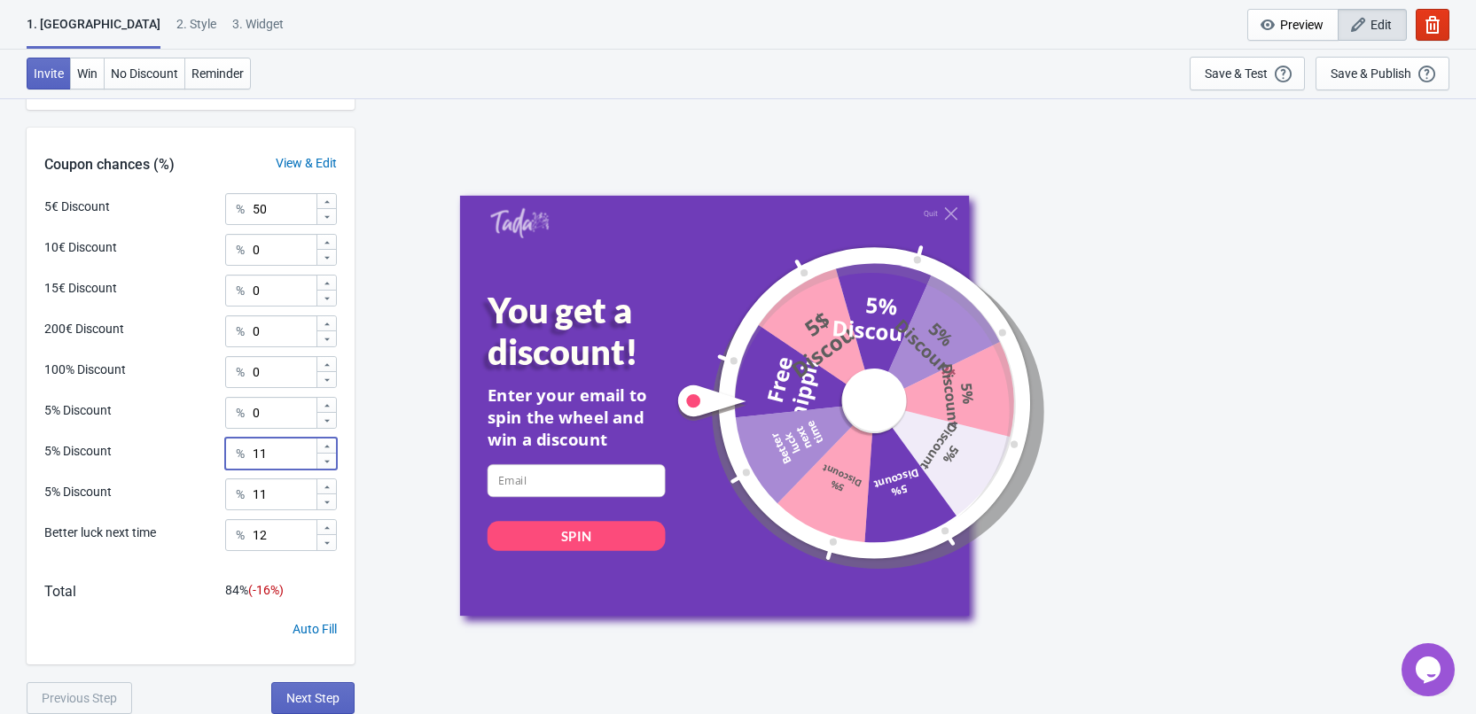
drag, startPoint x: 281, startPoint y: 455, endPoint x: 218, endPoint y: 454, distance: 62.9
click at [218, 454] on div "5% Discount % 11" at bounding box center [190, 449] width 293 height 23
type input "0"
drag, startPoint x: 286, startPoint y: 500, endPoint x: 210, endPoint y: 495, distance: 76.4
click at [210, 495] on div "5% Discount % 11" at bounding box center [190, 490] width 293 height 23
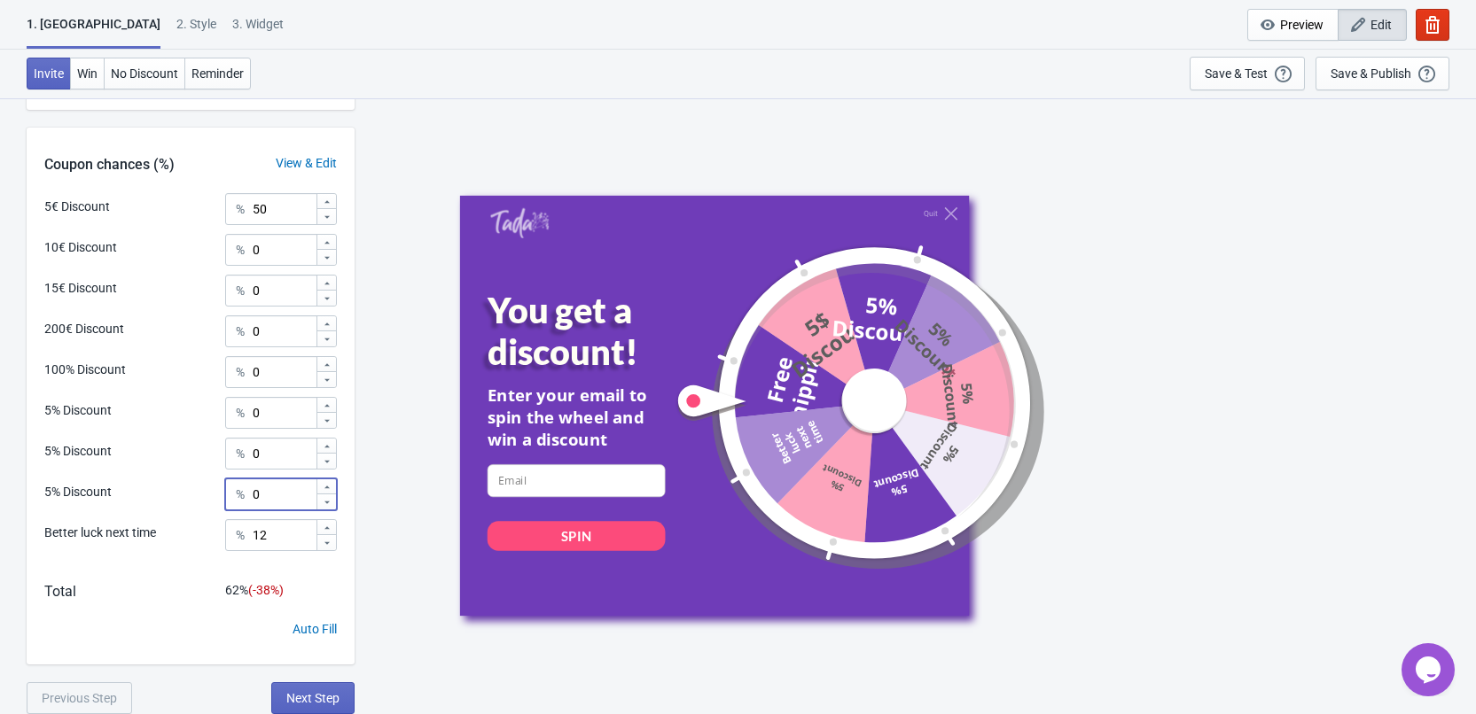
type input "0"
drag, startPoint x: 299, startPoint y: 531, endPoint x: 192, endPoint y: 526, distance: 106.5
click at [192, 526] on div "Better luck next time % 12" at bounding box center [190, 541] width 293 height 44
type input "30"
drag, startPoint x: 285, startPoint y: 247, endPoint x: 207, endPoint y: 251, distance: 77.2
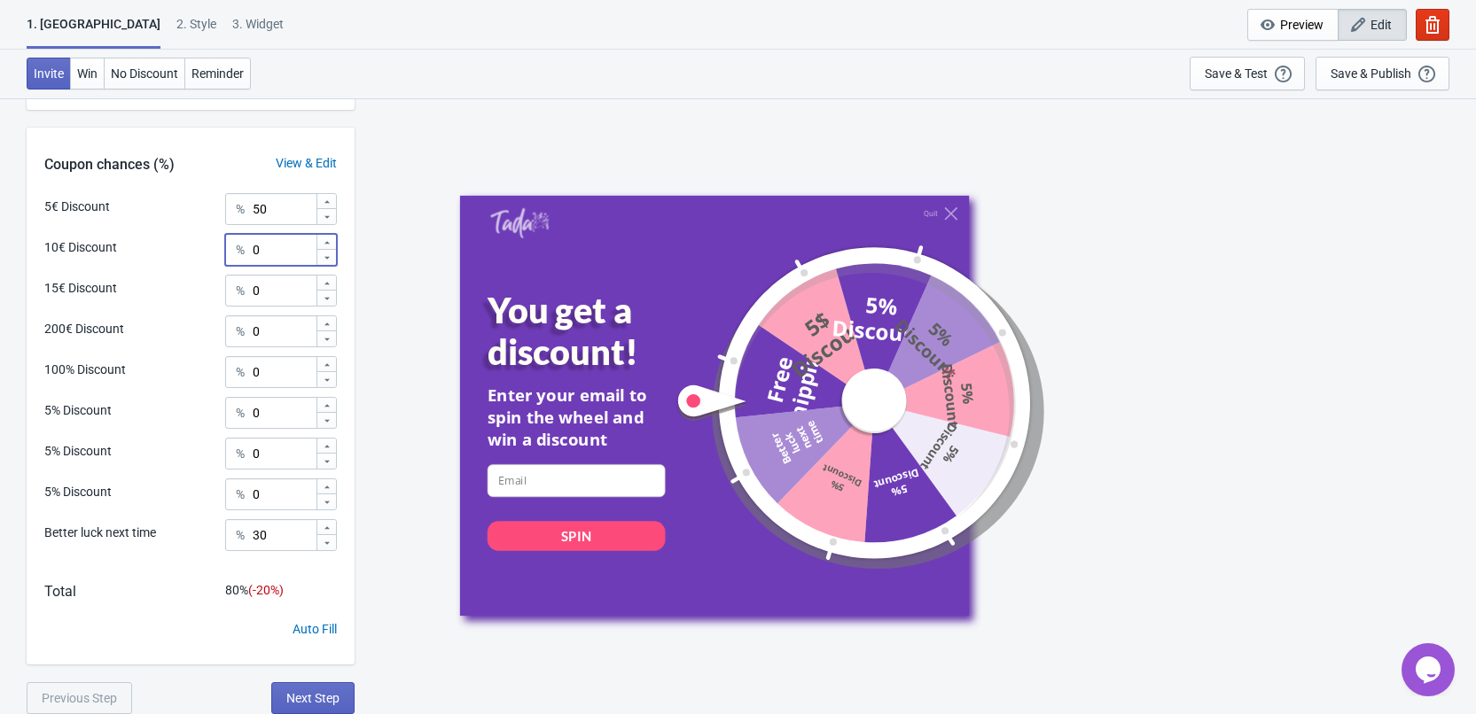
click at [207, 251] on div "10€ Discount % 0" at bounding box center [190, 245] width 293 height 23
type input "10"
click at [181, 290] on div "15€ Discount % 0" at bounding box center [190, 286] width 293 height 23
click at [278, 243] on input "10" at bounding box center [284, 250] width 64 height 32
drag, startPoint x: 291, startPoint y: 292, endPoint x: 215, endPoint y: 292, distance: 76.2
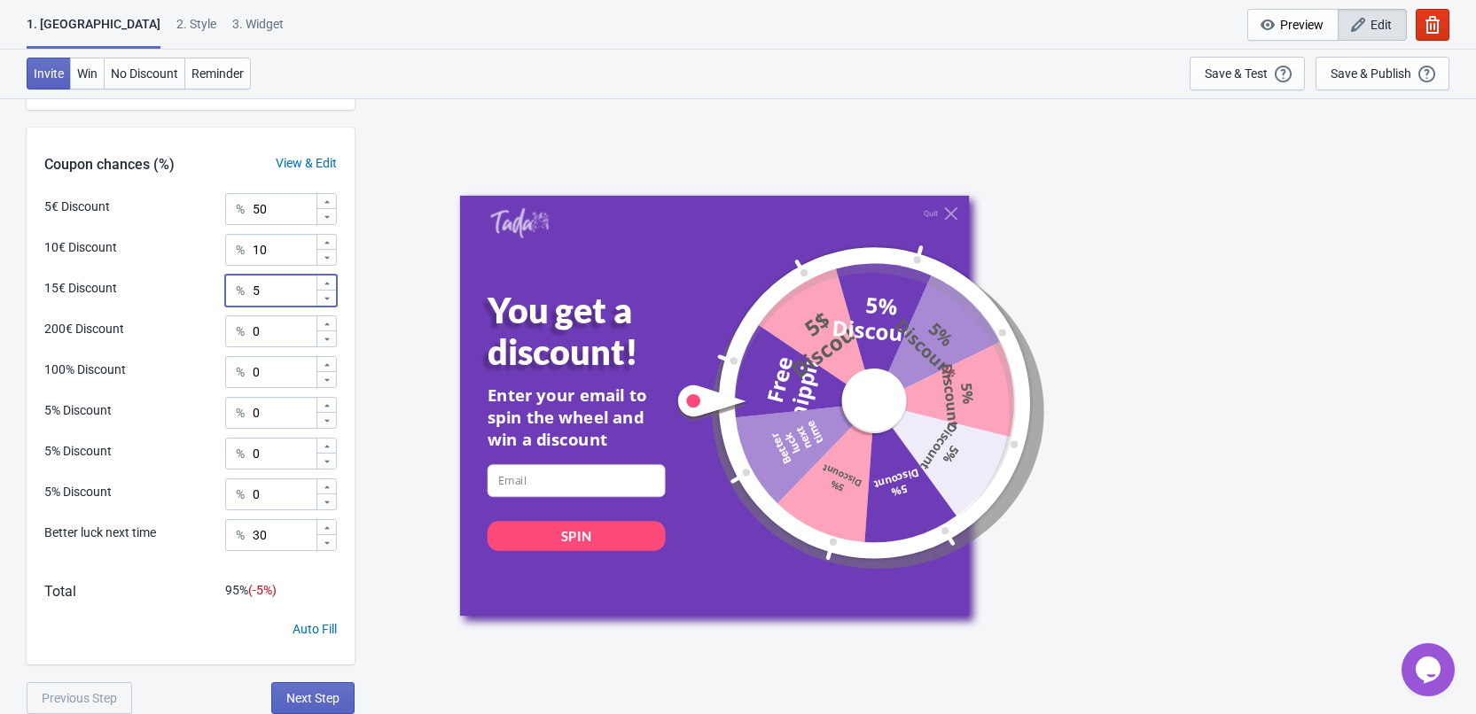
click at [215, 292] on div "15€ Discount % 5" at bounding box center [190, 286] width 293 height 23
type input "1"
click at [264, 258] on input "10" at bounding box center [284, 250] width 64 height 32
click at [285, 238] on input "10" at bounding box center [284, 250] width 64 height 32
drag, startPoint x: 290, startPoint y: 241, endPoint x: 215, endPoint y: 240, distance: 74.5
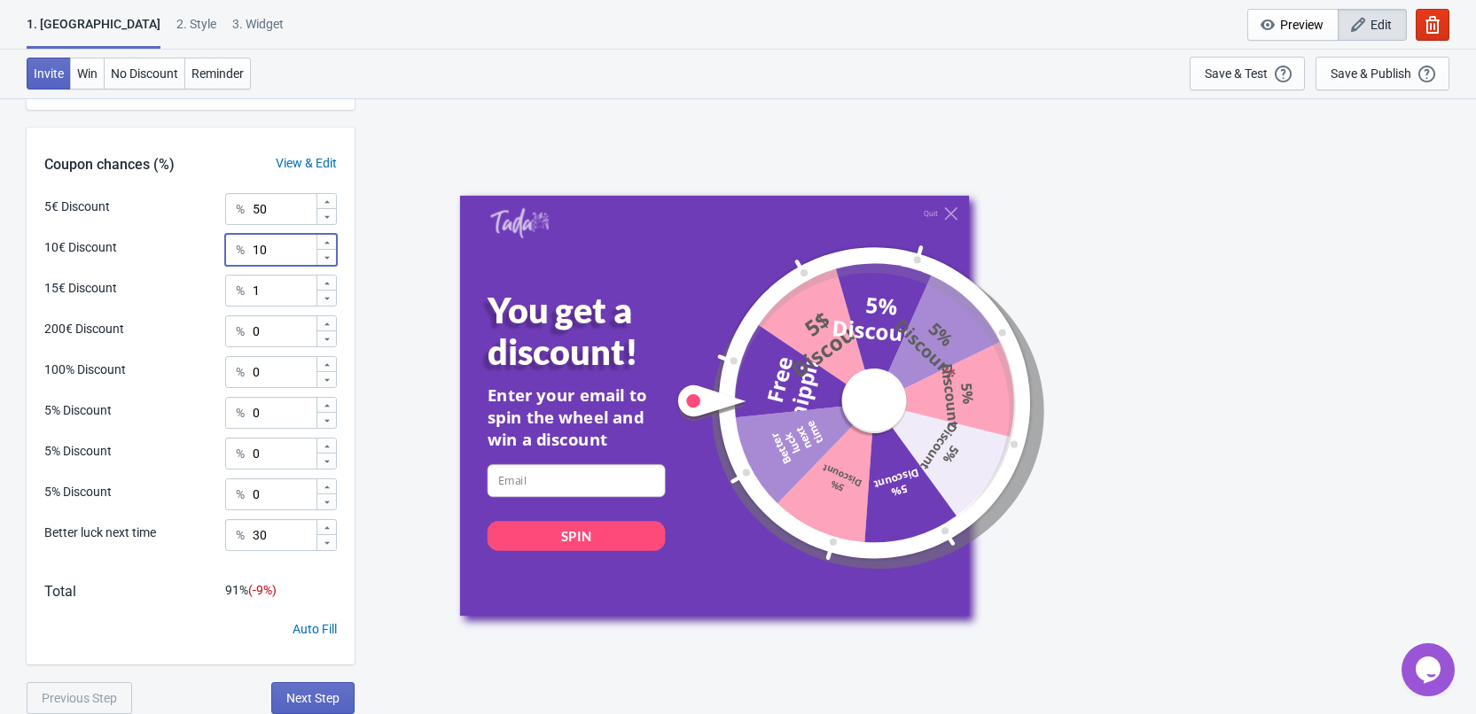
click at [215, 240] on div "10€ Discount % 10" at bounding box center [190, 245] width 293 height 23
type input "19"
drag, startPoint x: 281, startPoint y: 211, endPoint x: 207, endPoint y: 210, distance: 74.5
click at [207, 210] on div "5€ Discount % 50" at bounding box center [190, 204] width 293 height 23
type input "80"
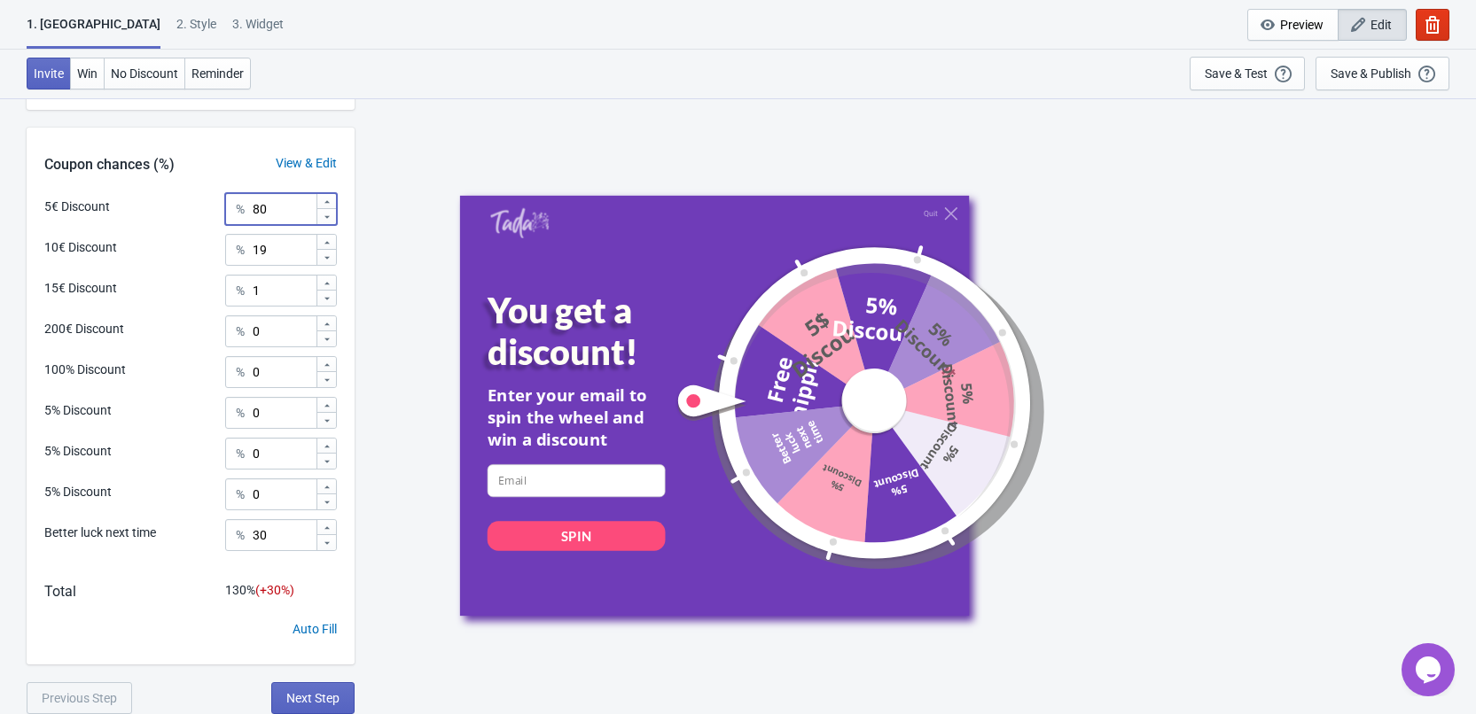
click at [274, 178] on div "Coupon chances (%) View & Edit" at bounding box center [191, 161] width 328 height 66
drag, startPoint x: 277, startPoint y: 244, endPoint x: 218, endPoint y: 248, distance: 58.7
click at [218, 248] on div "10€ Discount % 19" at bounding box center [190, 245] width 293 height 23
type input "9"
click at [178, 246] on div "10€ Discount % 9" at bounding box center [190, 245] width 293 height 23
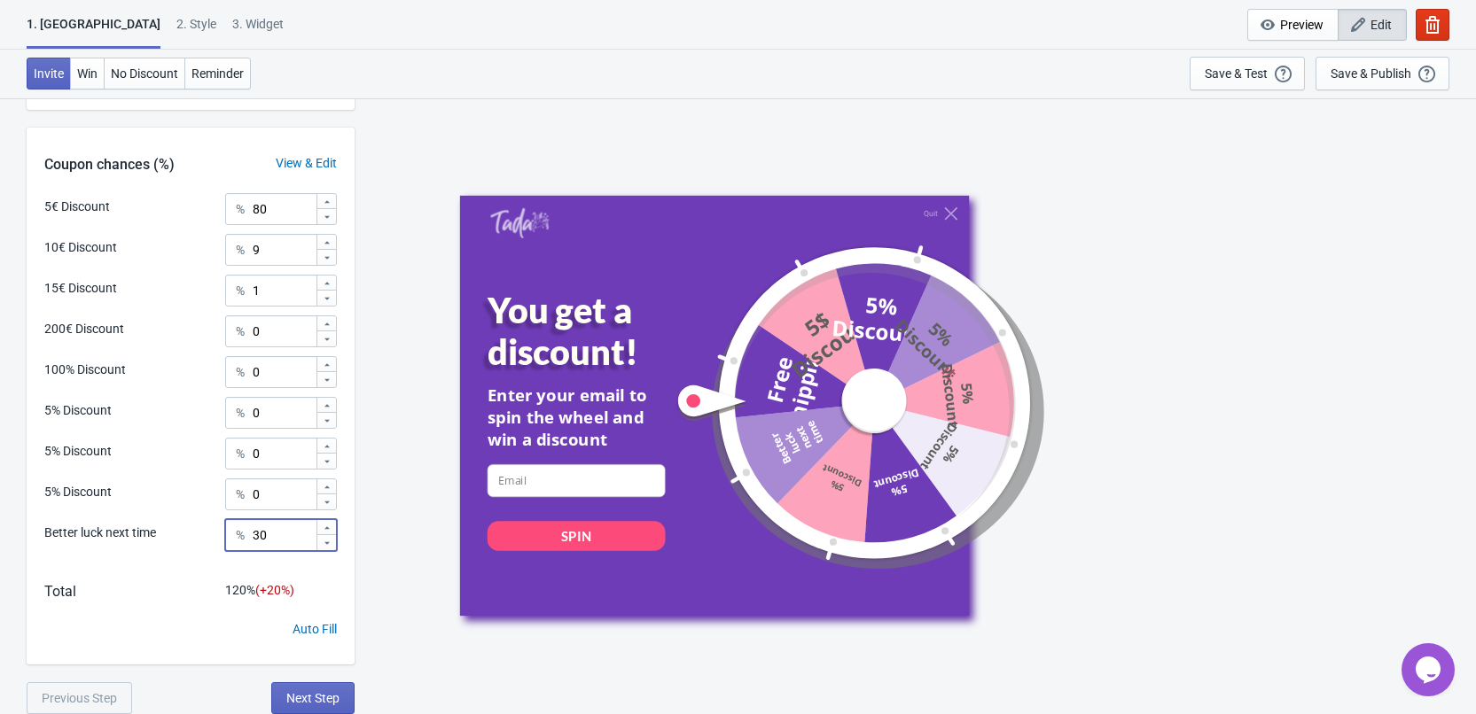
drag, startPoint x: 287, startPoint y: 535, endPoint x: 160, endPoint y: 534, distance: 126.8
click at [160, 534] on div "Better luck next time % 30" at bounding box center [190, 541] width 293 height 44
type input "10"
click at [274, 280] on input "1" at bounding box center [284, 291] width 64 height 32
drag, startPoint x: 272, startPoint y: 246, endPoint x: 248, endPoint y: 251, distance: 24.3
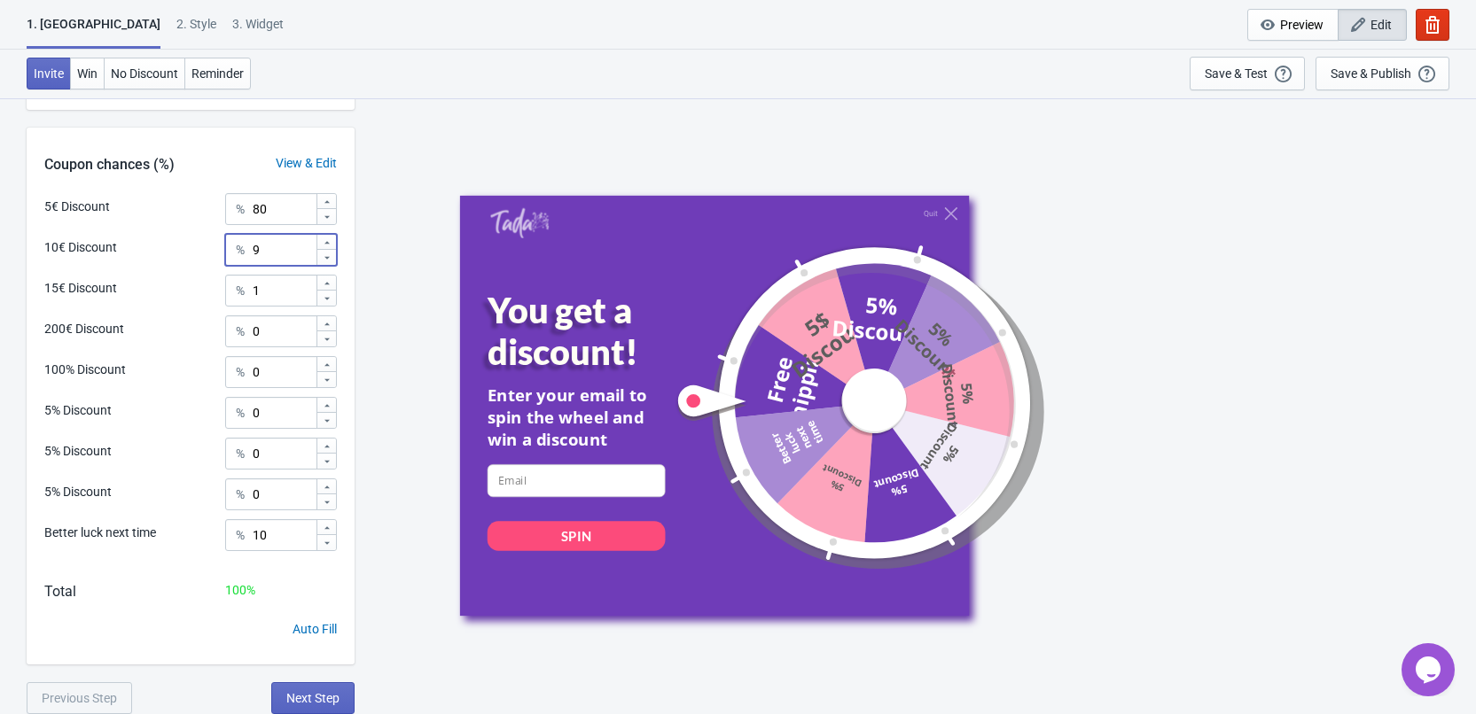
click at [248, 251] on div "% 9" at bounding box center [281, 250] width 112 height 32
type input "1"
click at [285, 347] on input "0" at bounding box center [284, 332] width 64 height 32
drag, startPoint x: 269, startPoint y: 536, endPoint x: 220, endPoint y: 538, distance: 49.7
click at [220, 538] on div "Better luck next time % 10" at bounding box center [190, 541] width 293 height 44
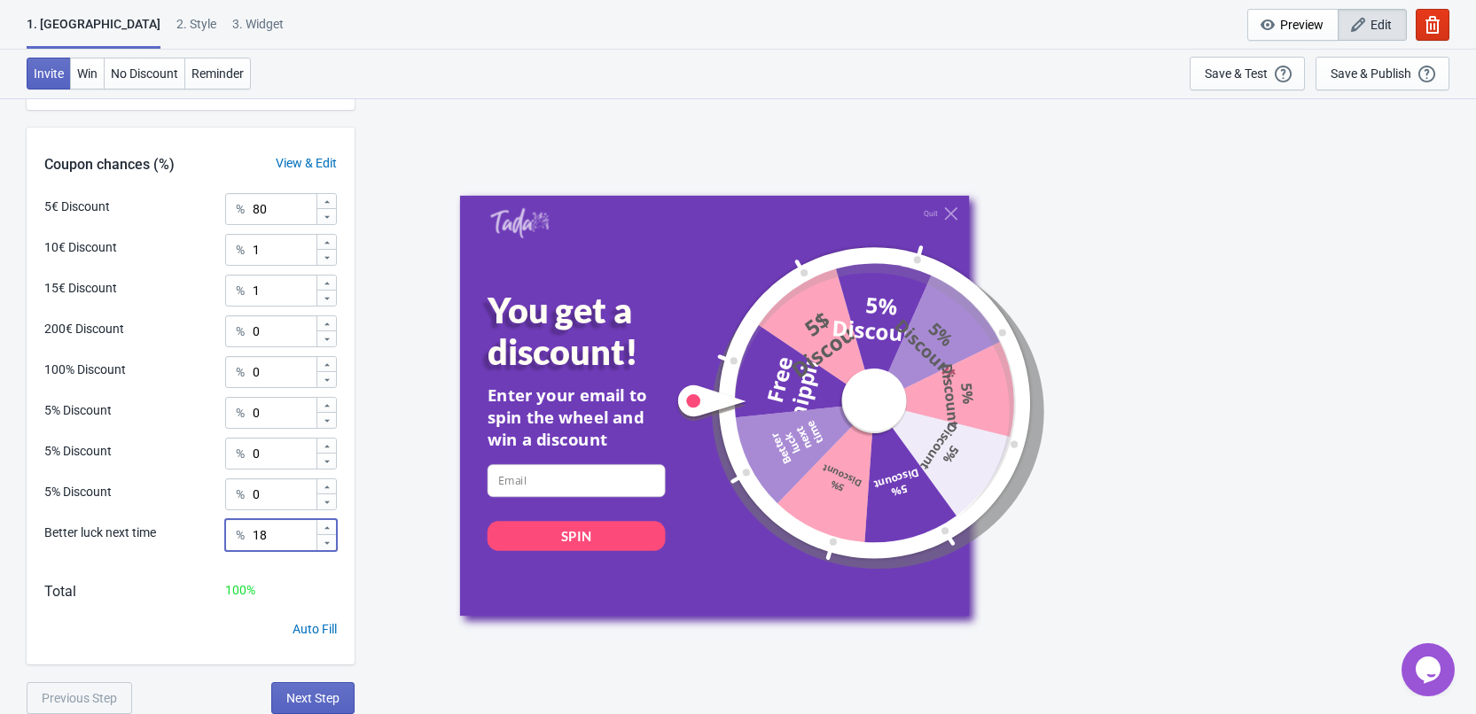
type input "18"
click at [199, 393] on div "5€ Discount % 80 10€ Discount % 1 15€ Discount % 1 200€ Discount % 0 100% Disco…" at bounding box center [191, 378] width 328 height 371
click at [323, 698] on span "Next Step" at bounding box center [312, 698] width 53 height 14
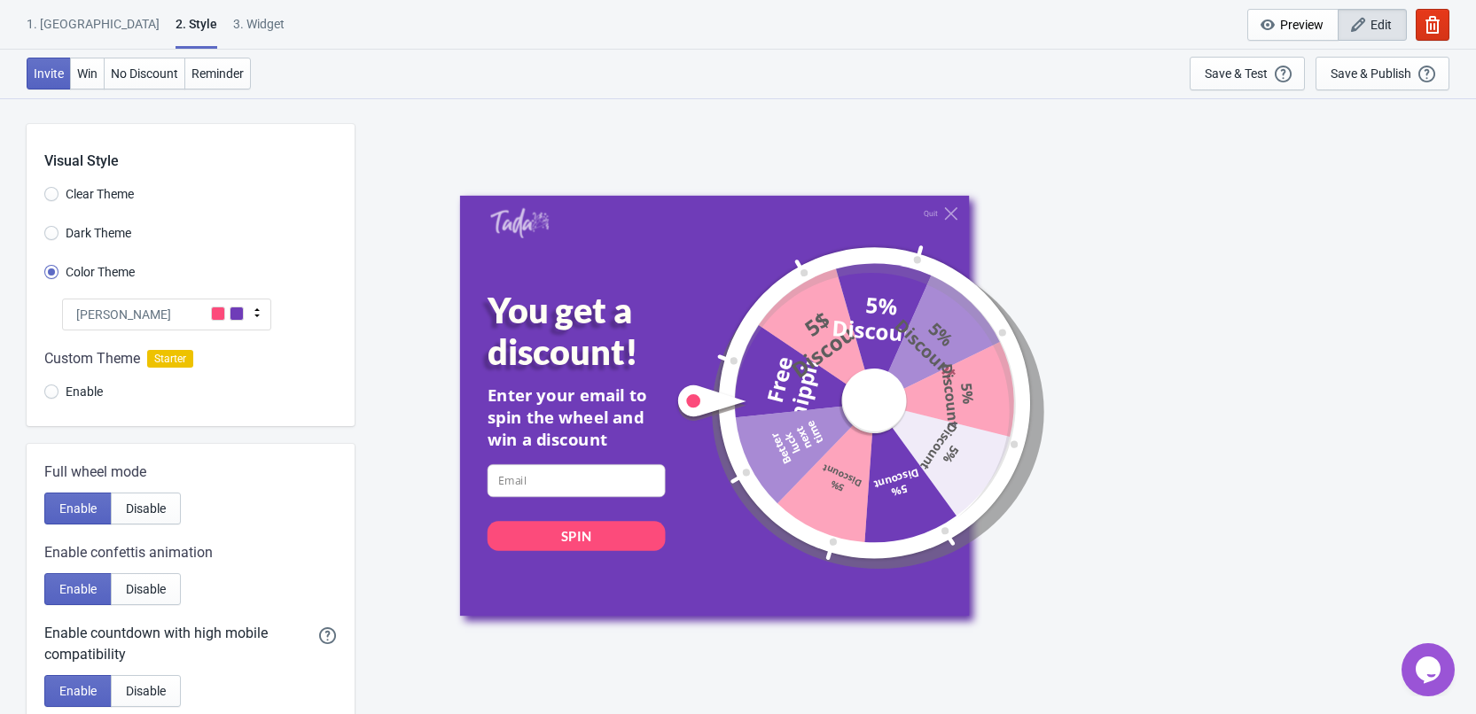
click at [184, 310] on div "Tada" at bounding box center [166, 315] width 209 height 32
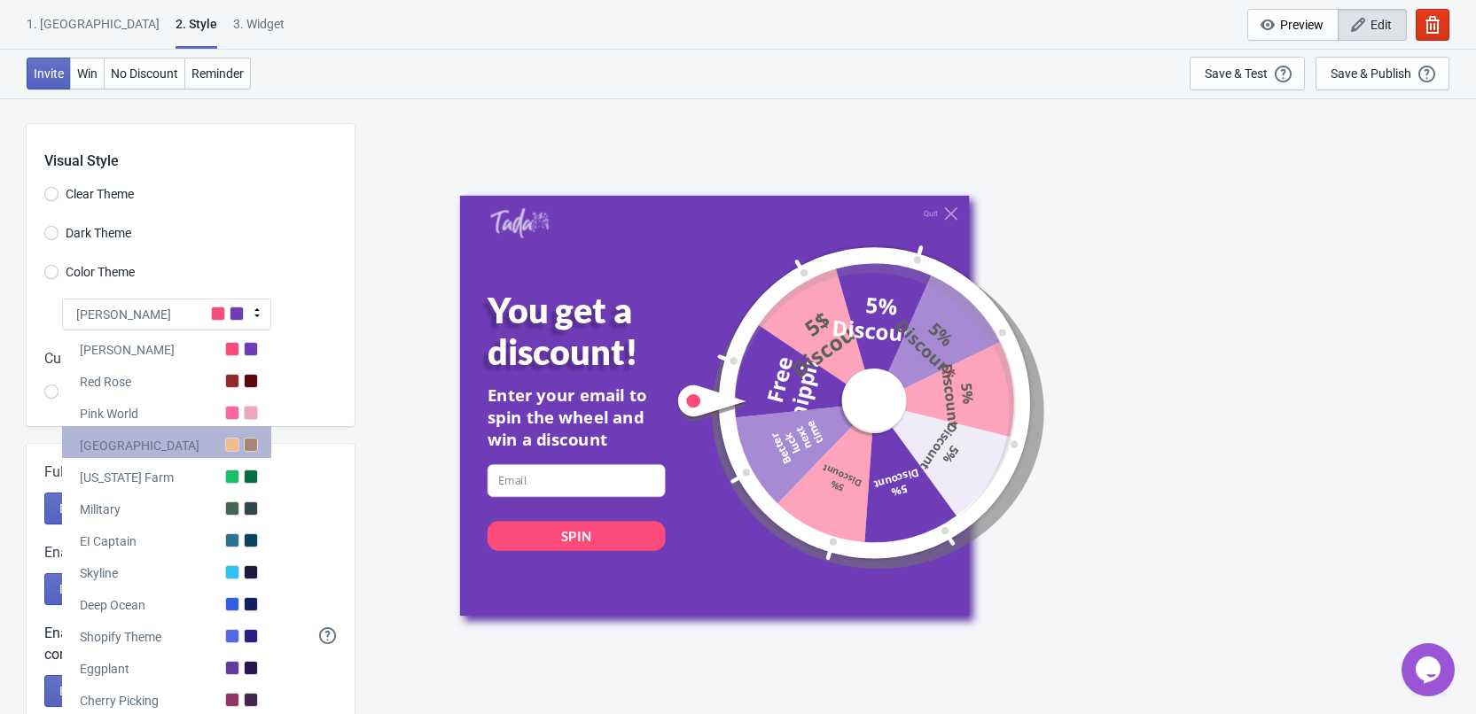
click at [189, 453] on div "Miami Beach" at bounding box center [166, 442] width 209 height 32
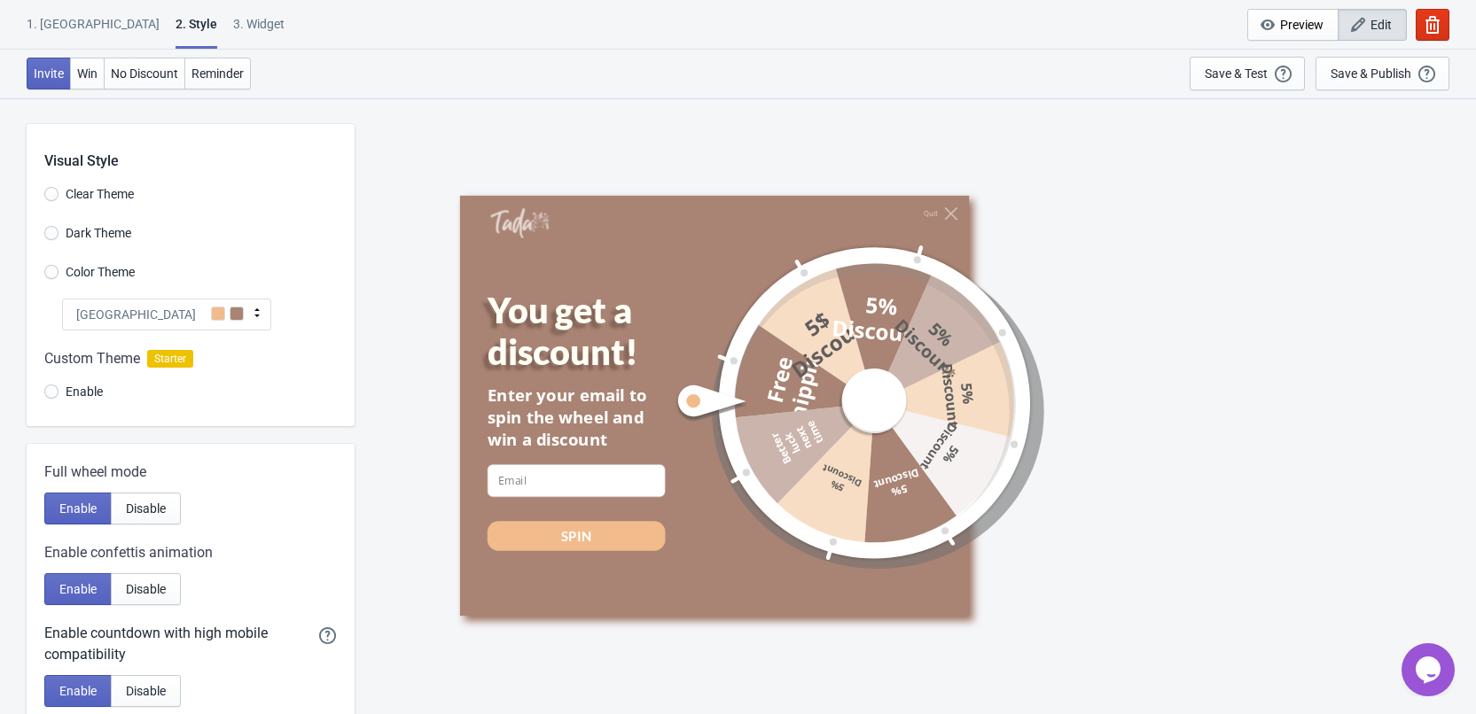
click at [210, 314] on div "Miami Beach" at bounding box center [166, 315] width 209 height 32
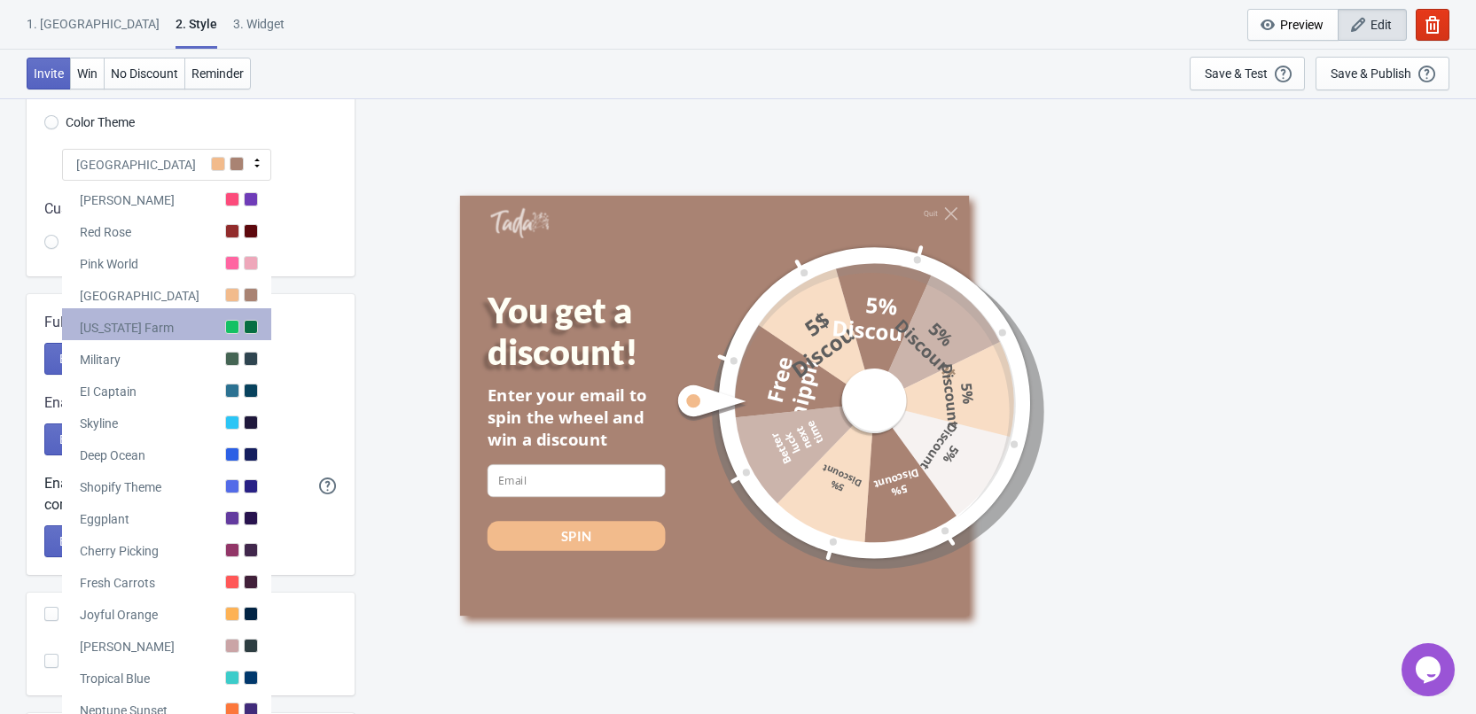
scroll to position [177, 0]
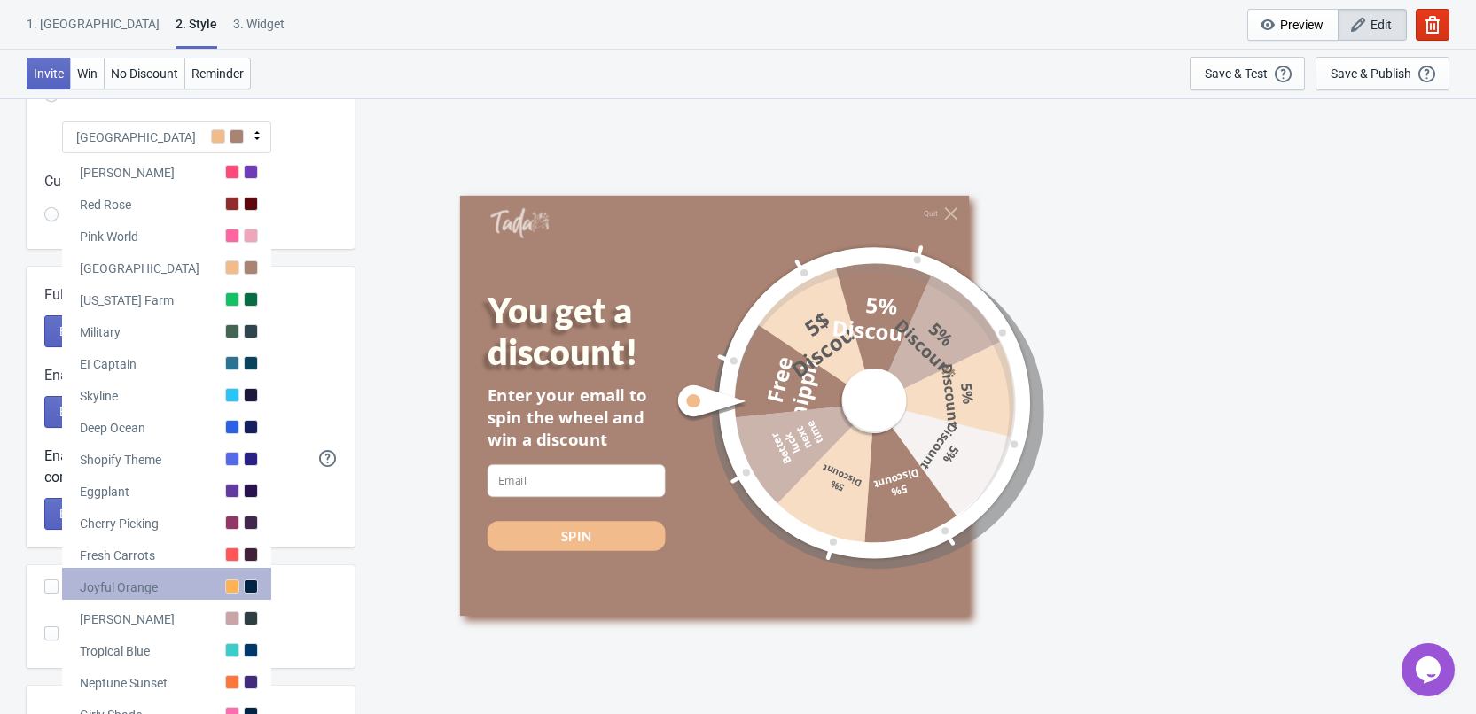
click at [224, 582] on div "Joyful Orange" at bounding box center [166, 584] width 209 height 32
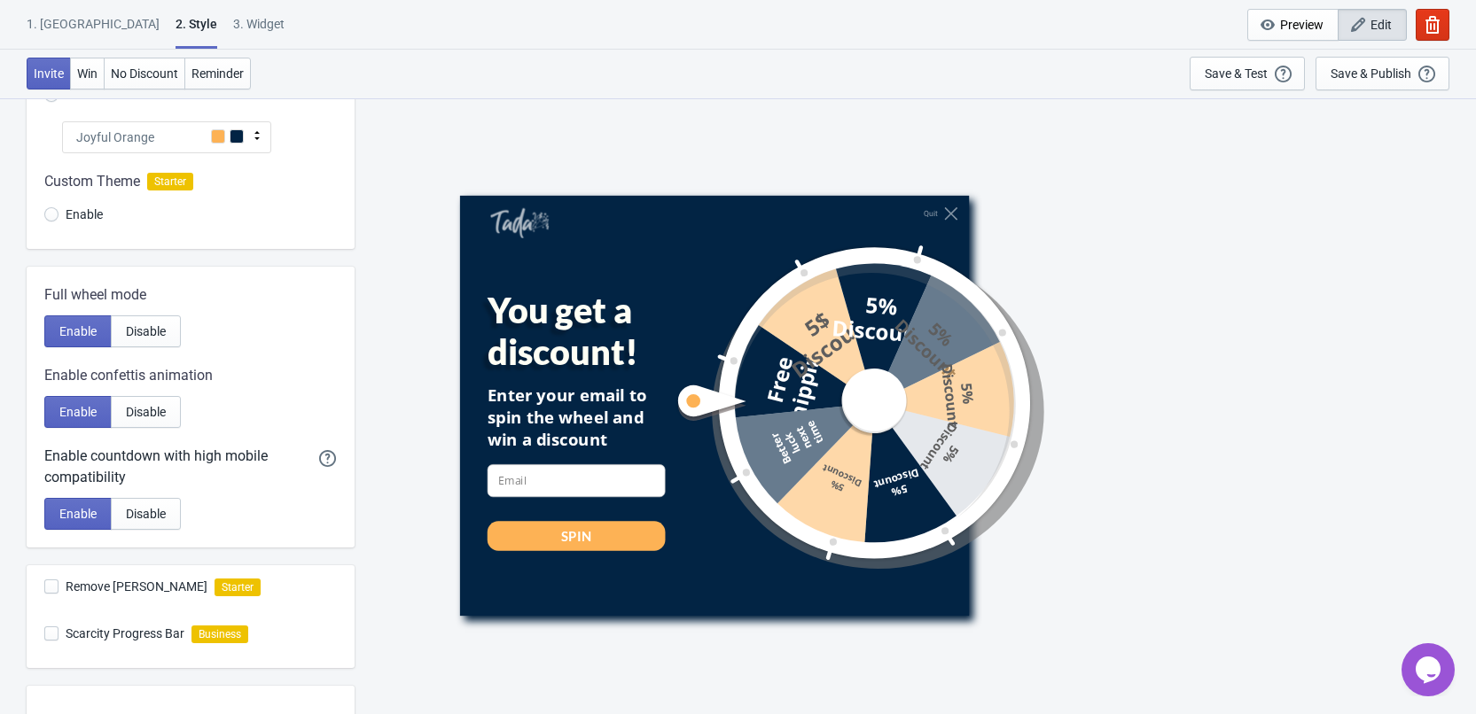
click at [230, 141] on span at bounding box center [237, 136] width 14 height 14
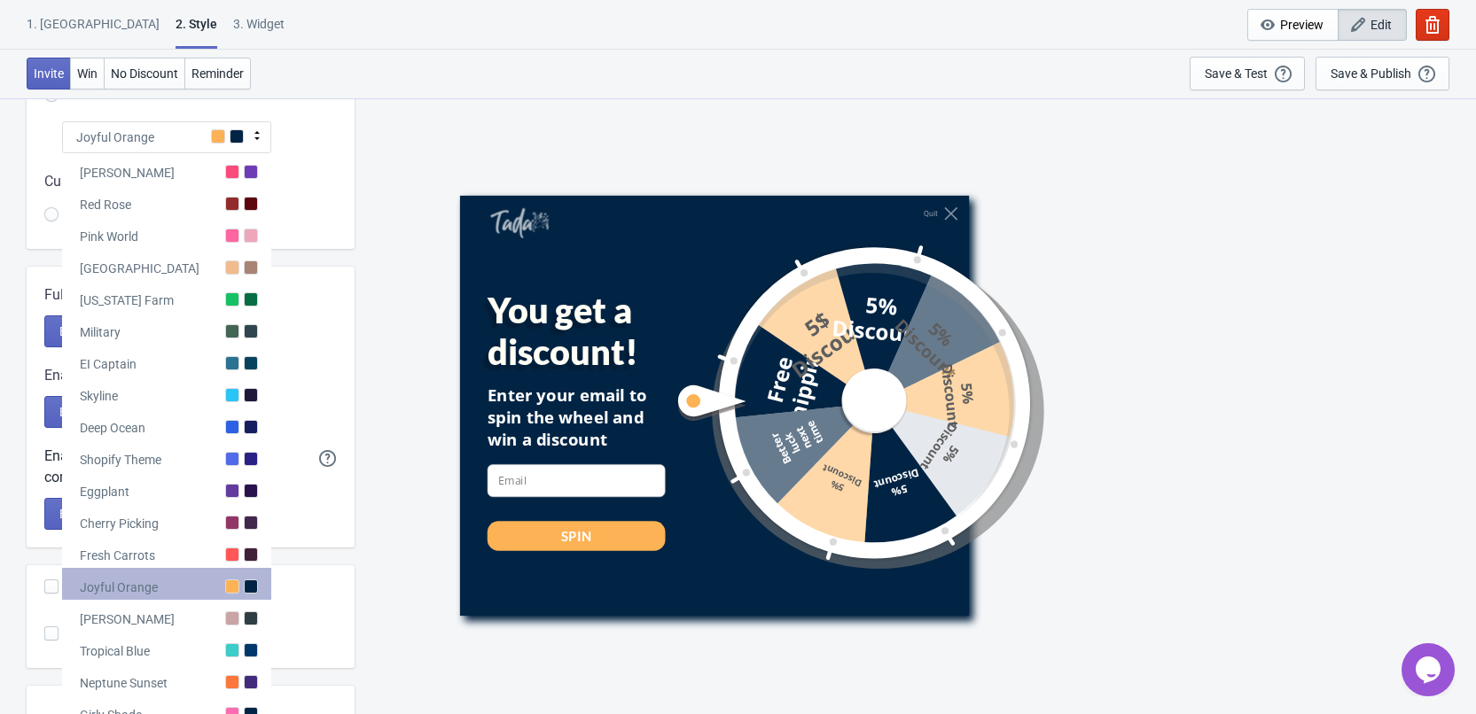
click at [224, 583] on div "Joyful Orange" at bounding box center [166, 584] width 209 height 32
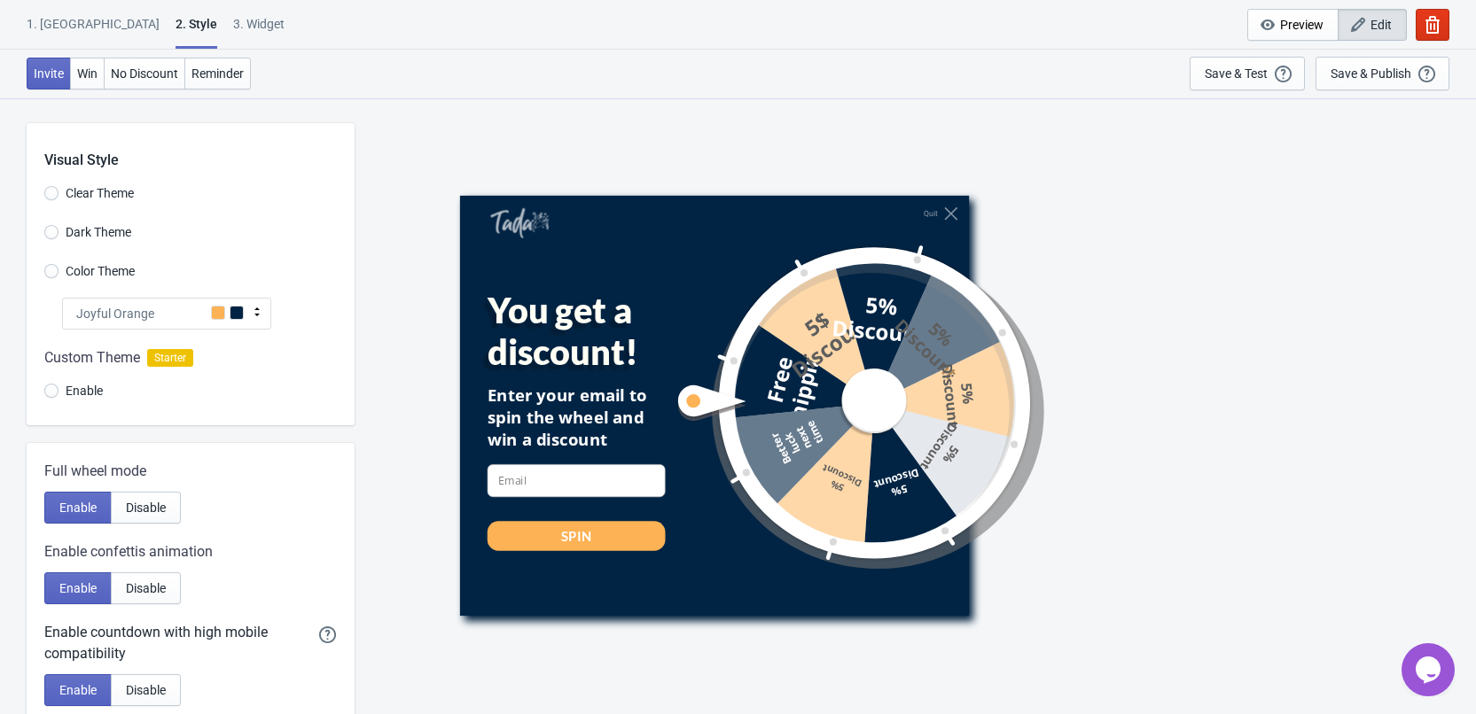
scroll to position [0, 0]
click at [197, 324] on div "Joyful Orange" at bounding box center [166, 315] width 209 height 32
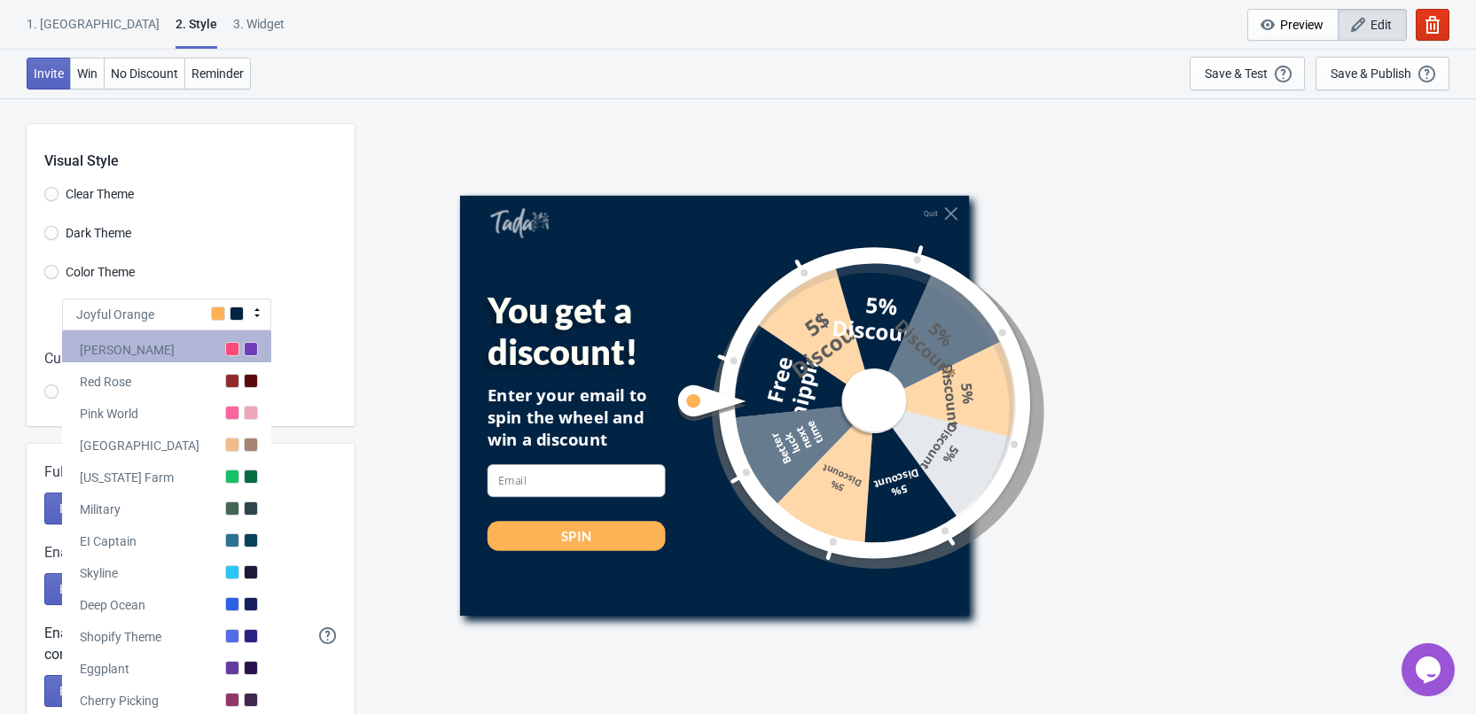
click at [207, 347] on div "Tada" at bounding box center [166, 347] width 209 height 32
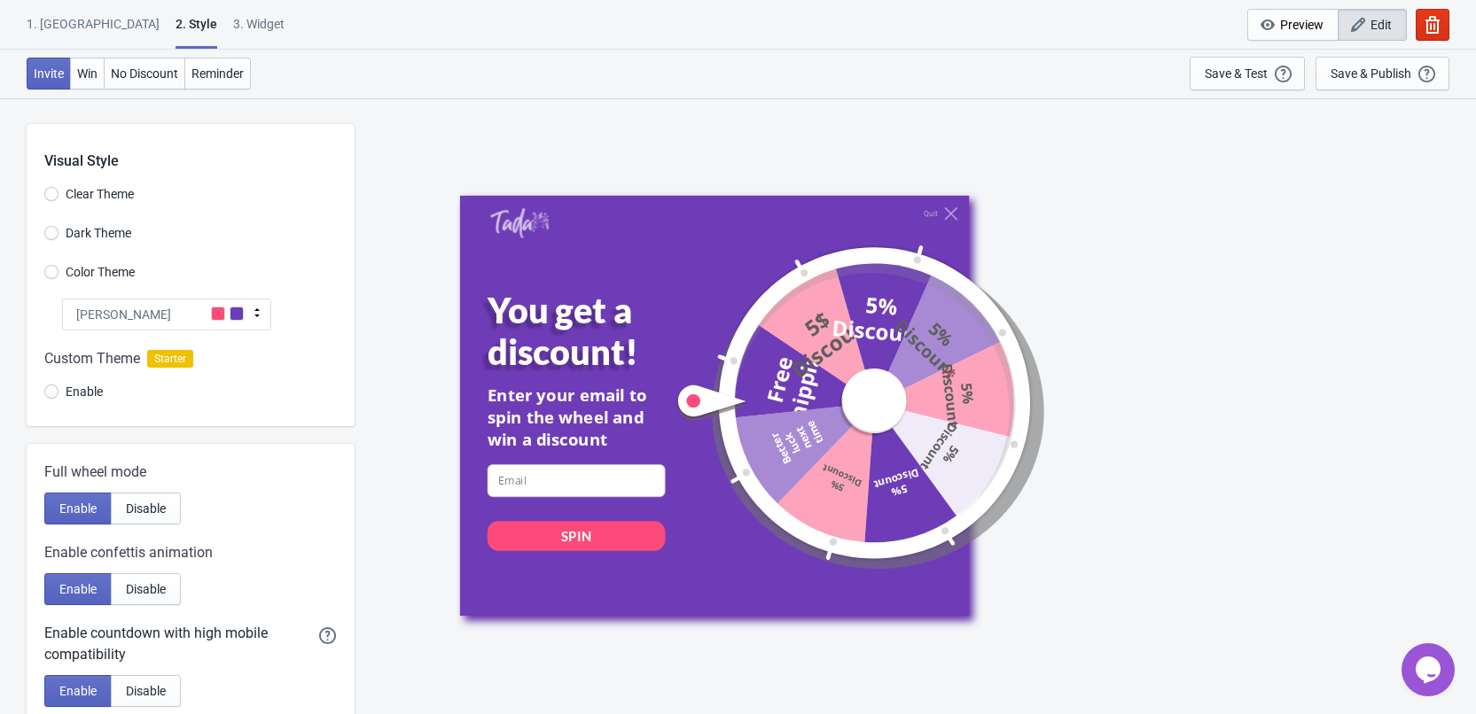
click at [238, 316] on span at bounding box center [237, 314] width 14 height 14
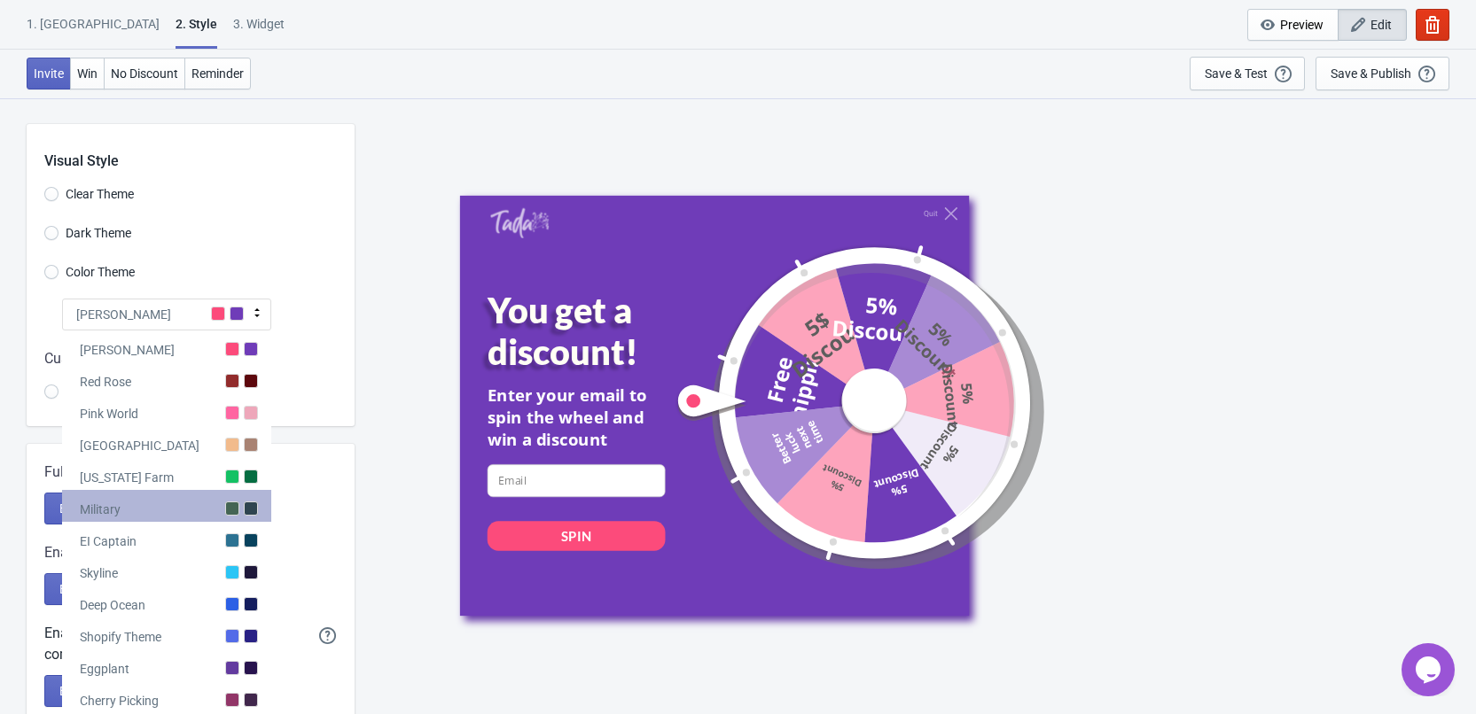
scroll to position [89, 0]
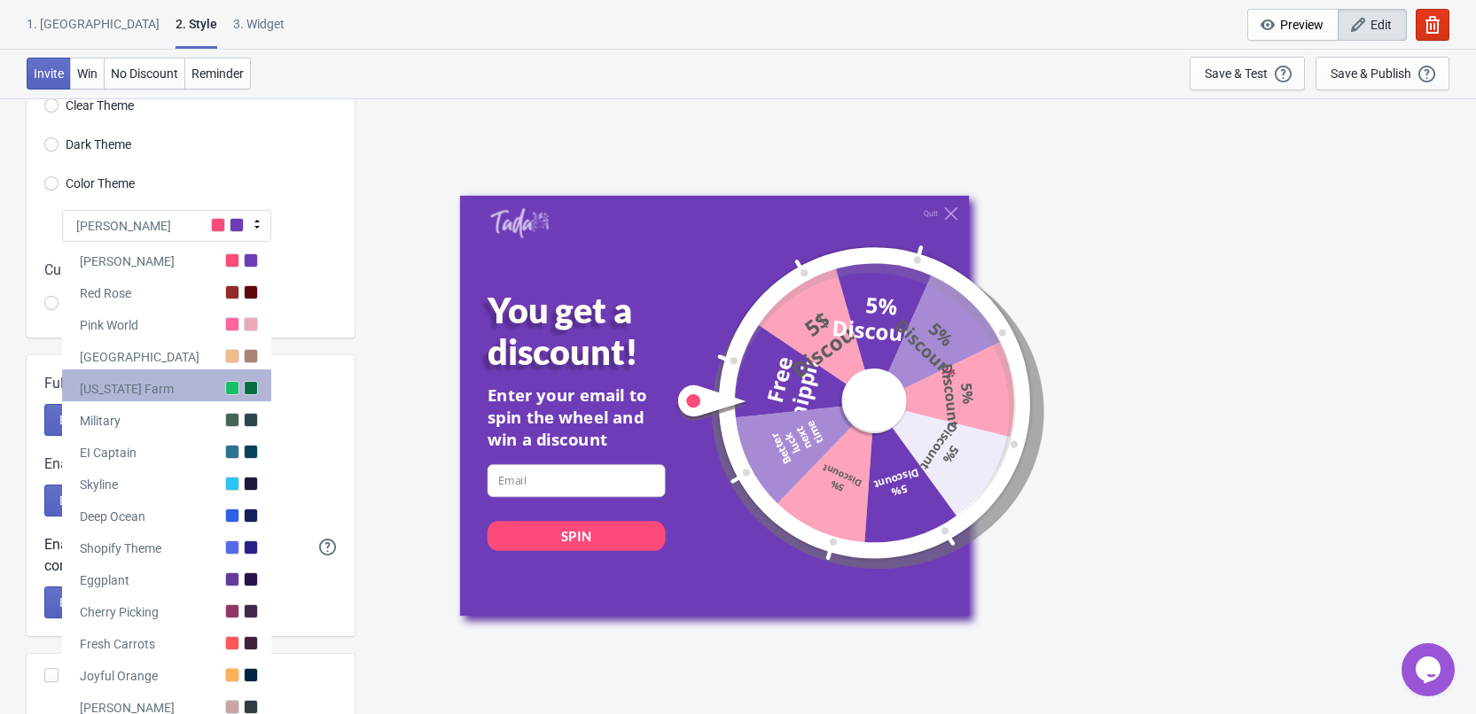
click at [202, 386] on div "Alabama Farm" at bounding box center [166, 386] width 209 height 32
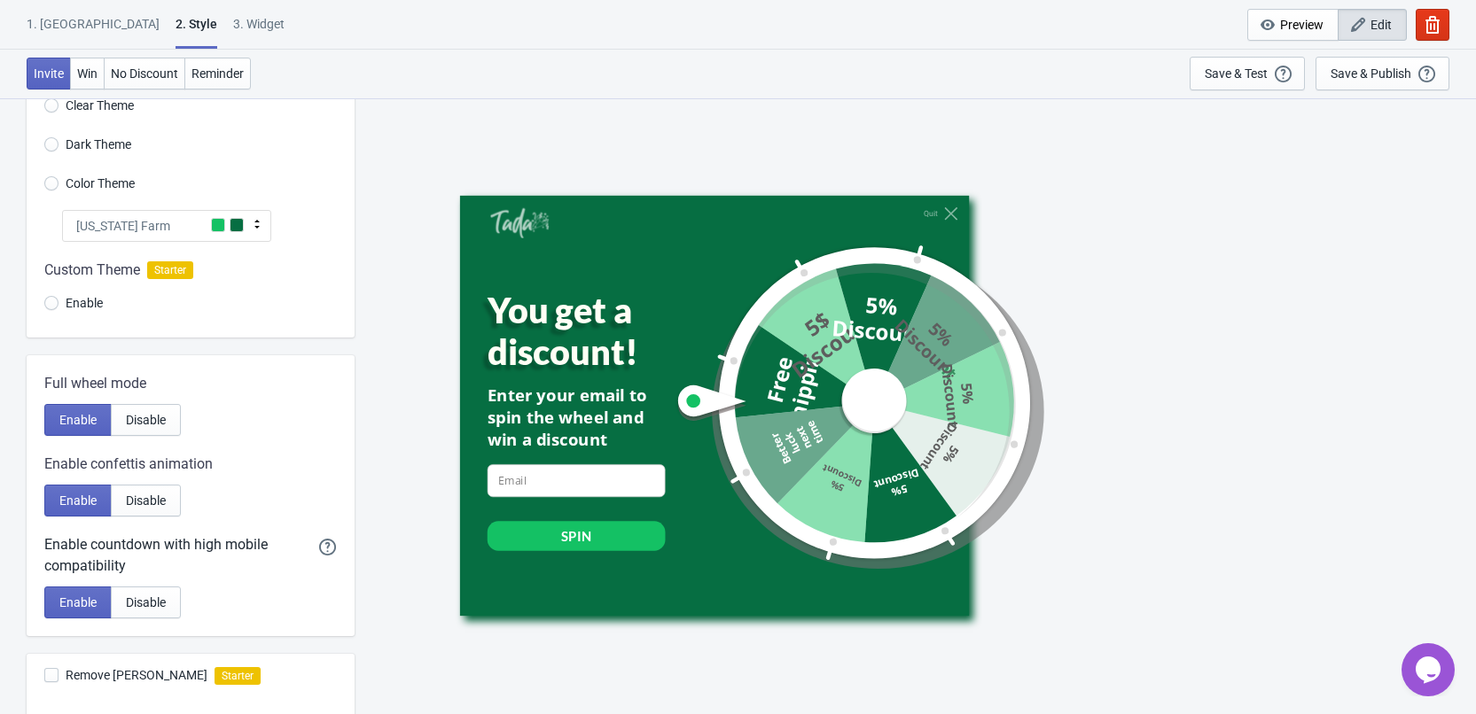
click at [224, 229] on span at bounding box center [218, 225] width 14 height 14
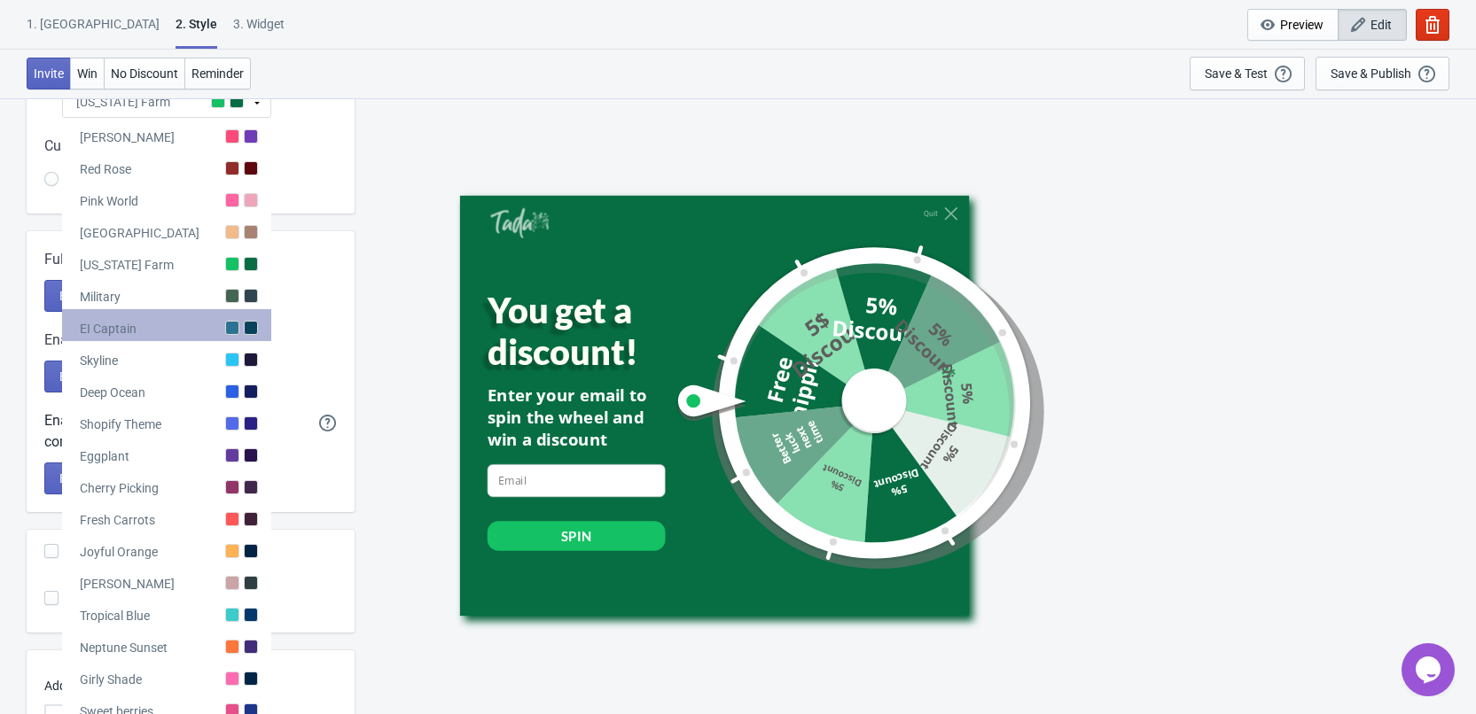
scroll to position [355, 0]
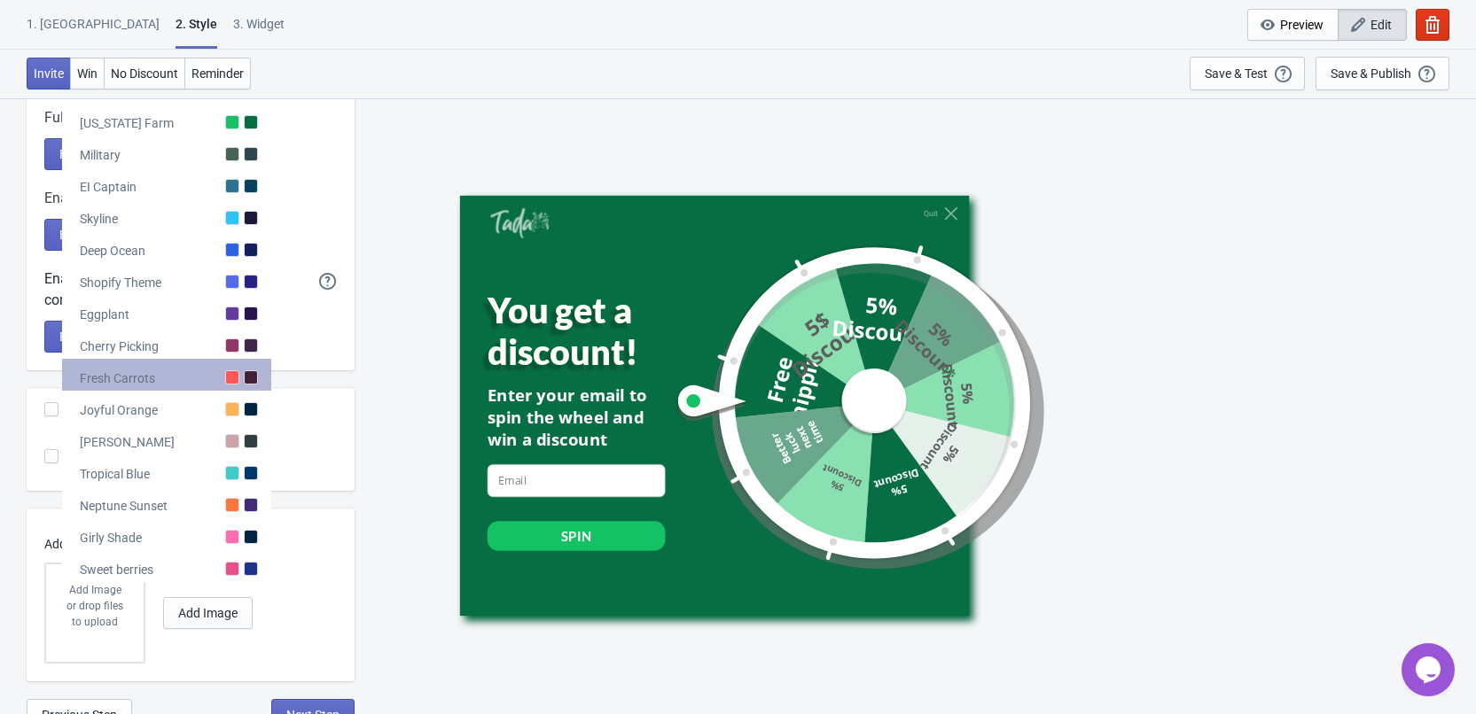
click at [222, 380] on div "Fresh Carrots" at bounding box center [166, 375] width 209 height 32
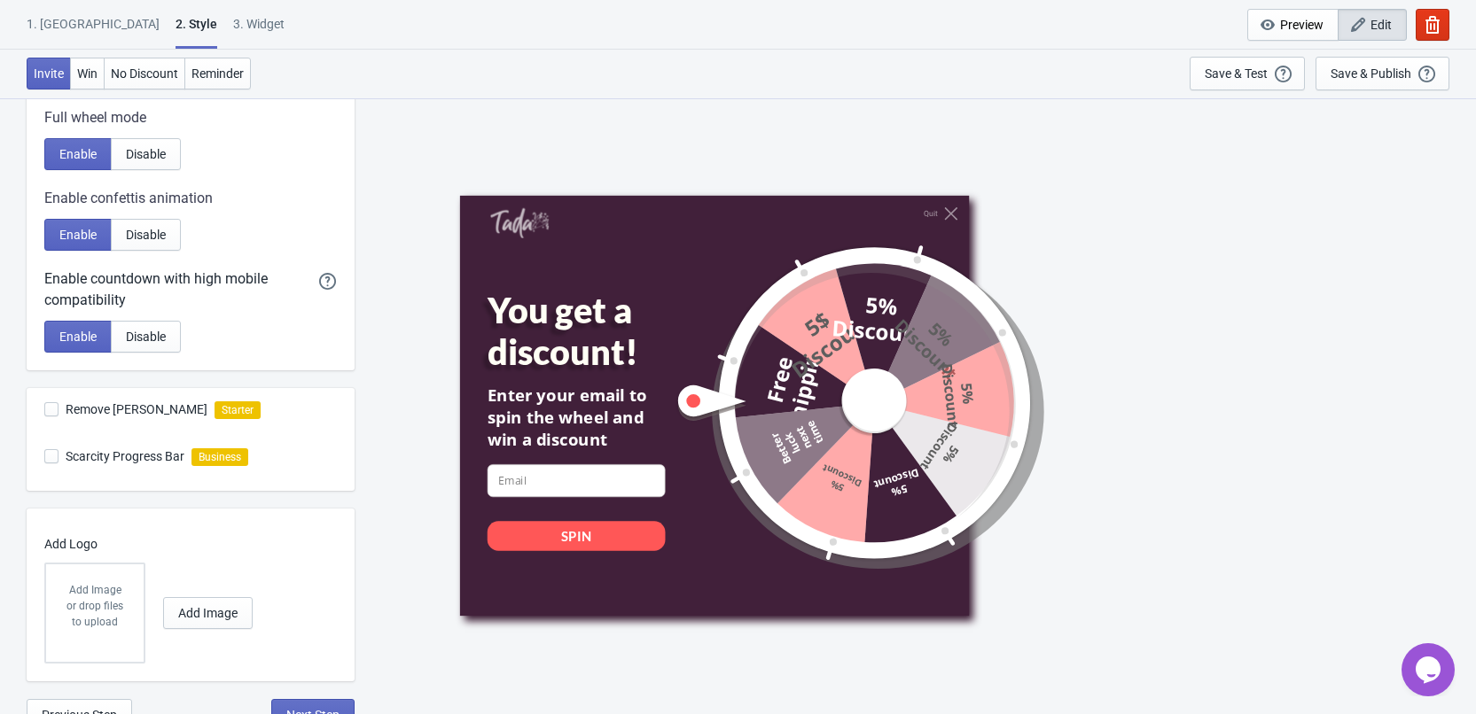
scroll to position [0, 0]
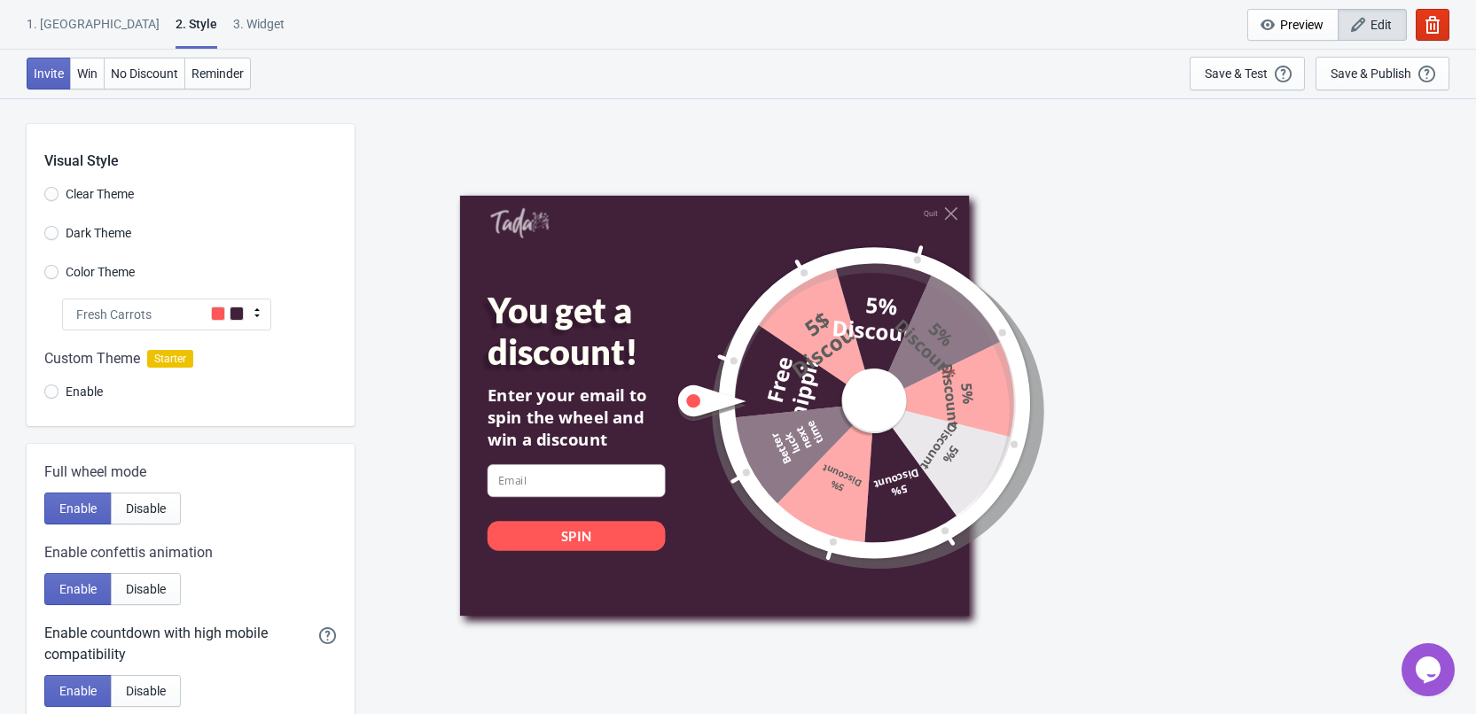
click at [226, 313] on div "Fresh Carrots" at bounding box center [166, 315] width 209 height 32
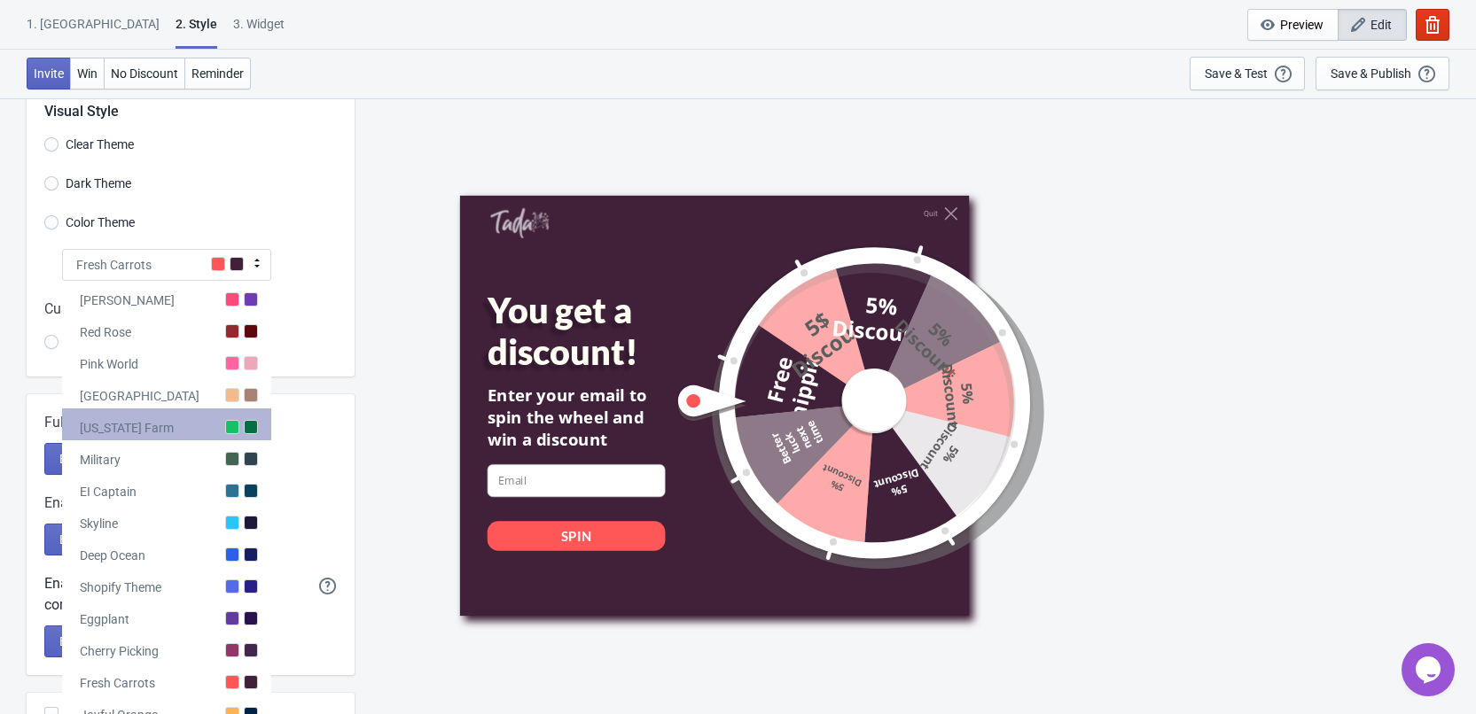
scroll to position [89, 0]
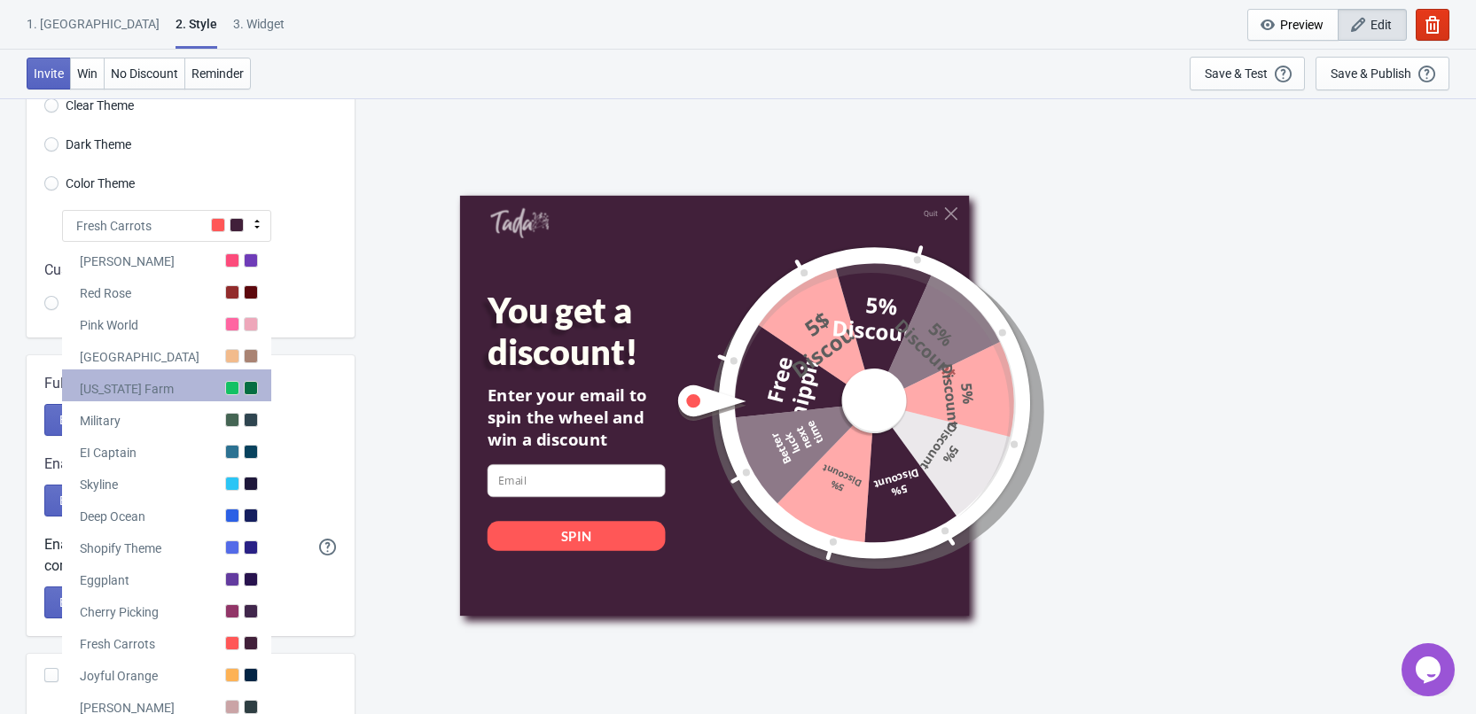
click at [220, 381] on div "Alabama Farm" at bounding box center [166, 386] width 209 height 32
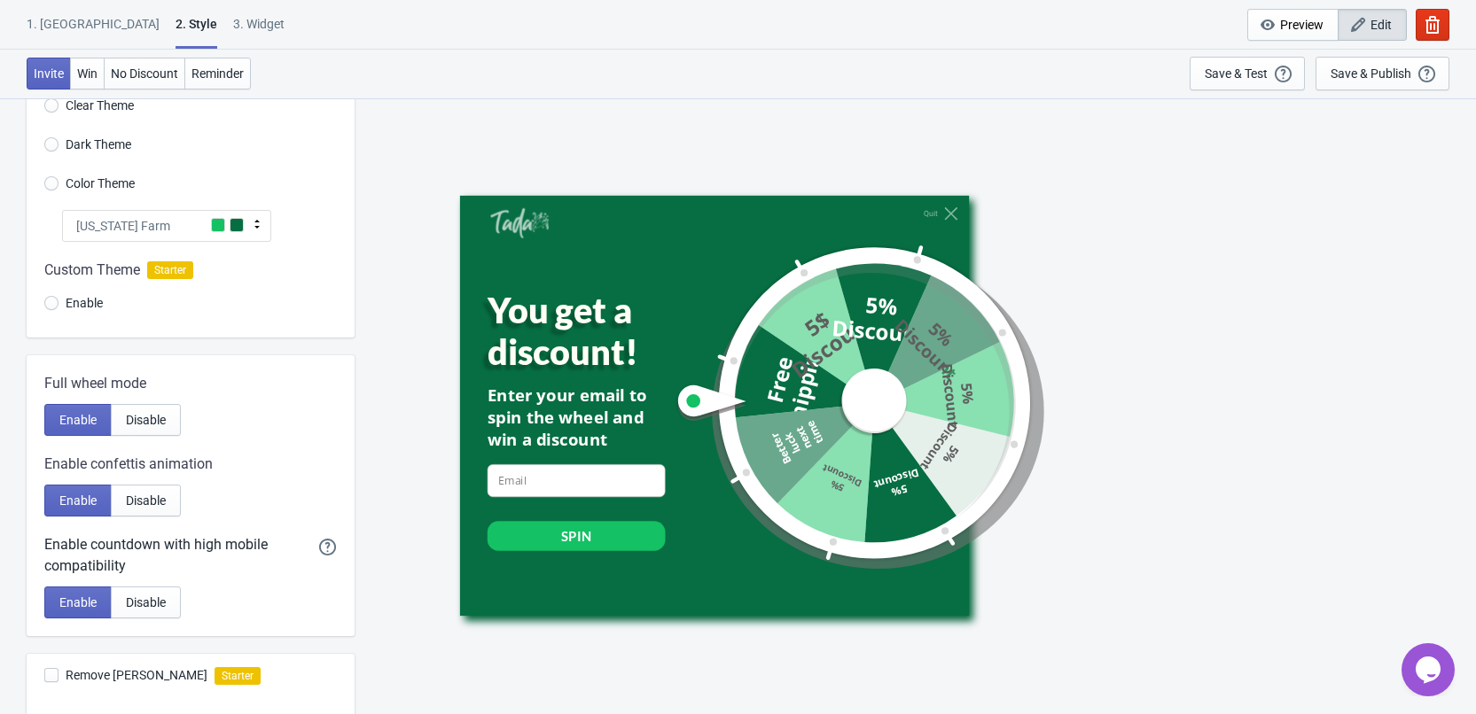
click at [239, 229] on span at bounding box center [237, 225] width 14 height 14
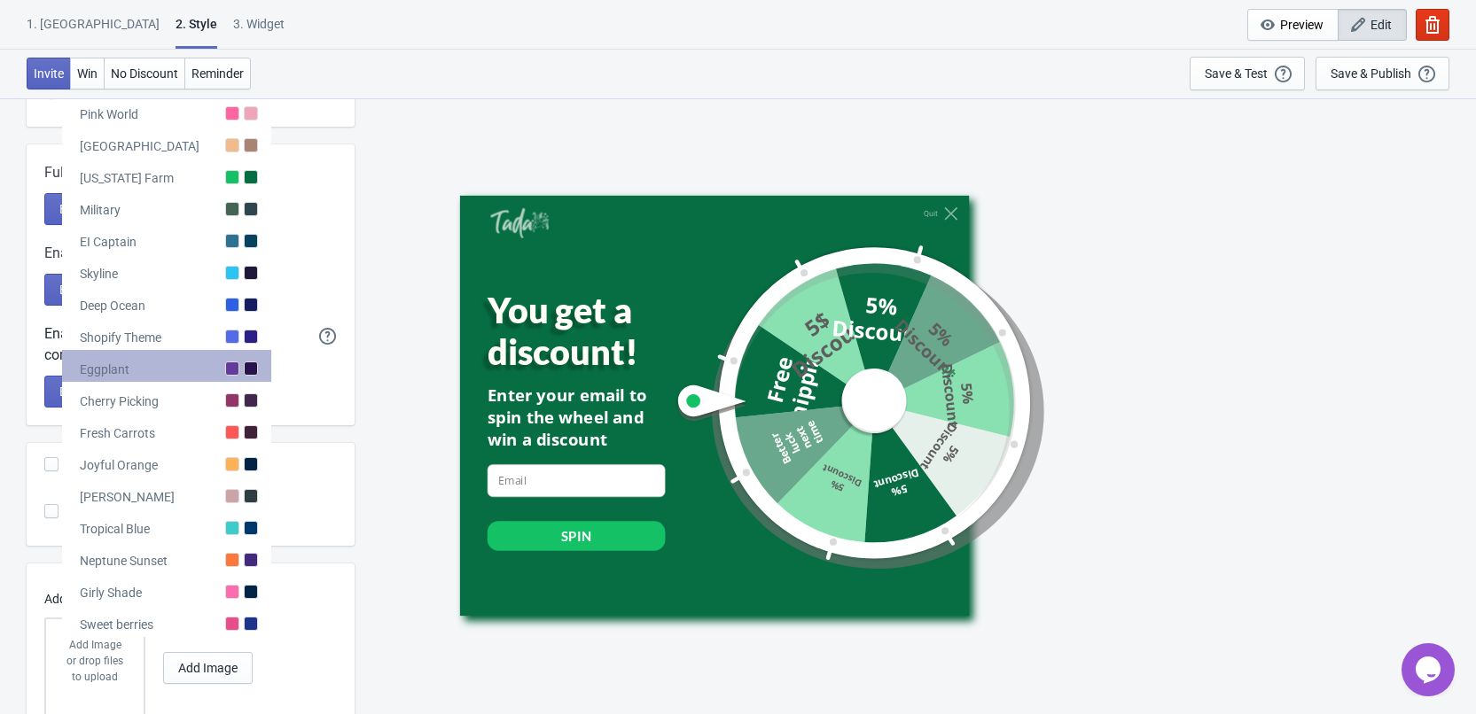
scroll to position [371, 0]
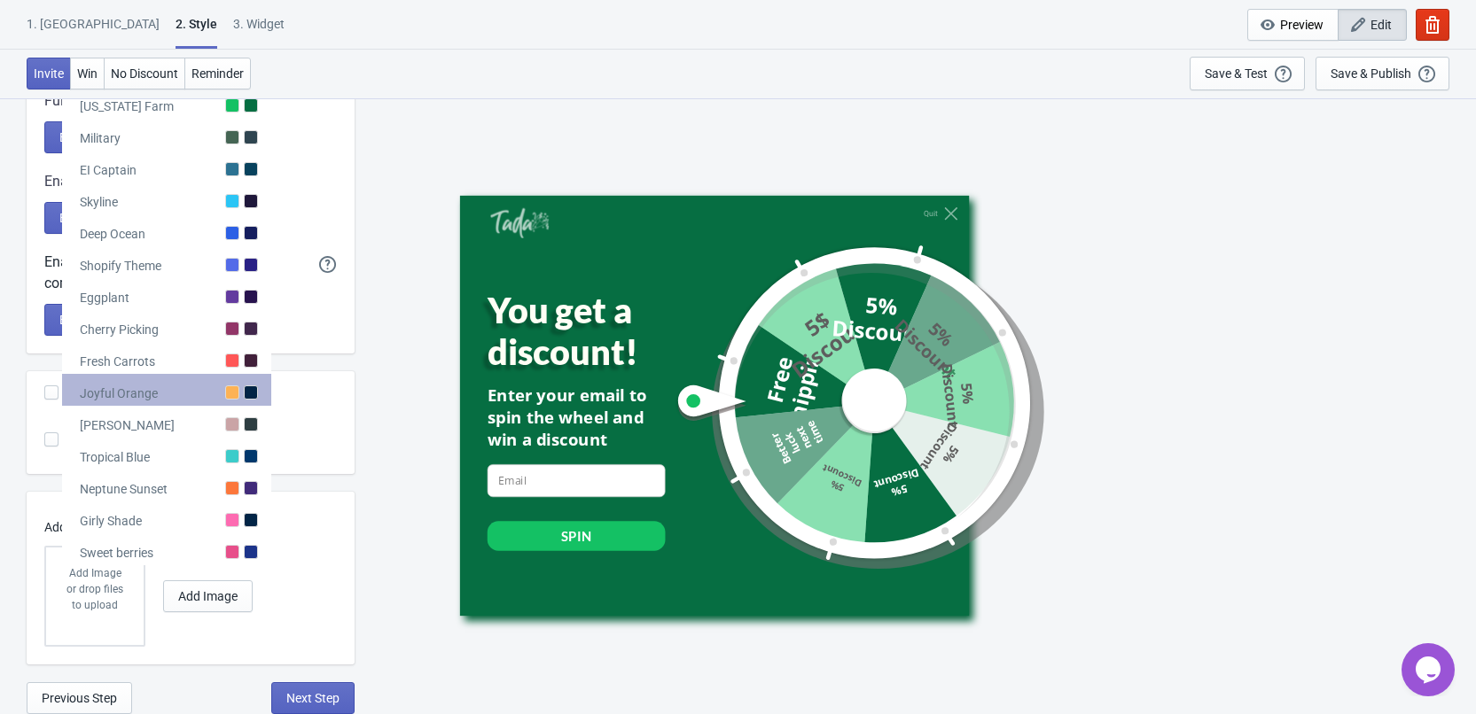
click at [228, 391] on div at bounding box center [232, 393] width 14 height 14
radio input "true"
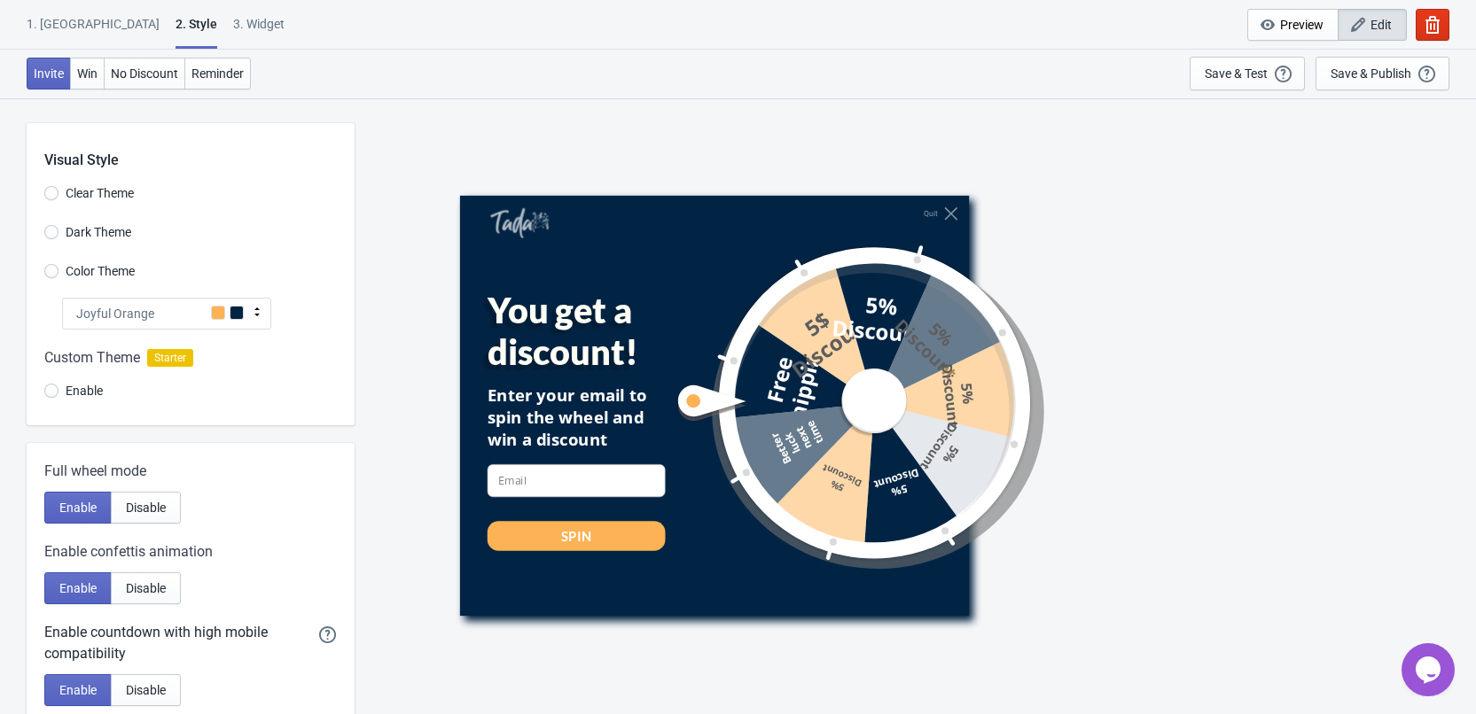
scroll to position [0, 0]
click at [53, 384] on label "Enable" at bounding box center [73, 391] width 59 height 25
click at [53, 385] on input "Enable" at bounding box center [51, 401] width 14 height 32
radio input "true"
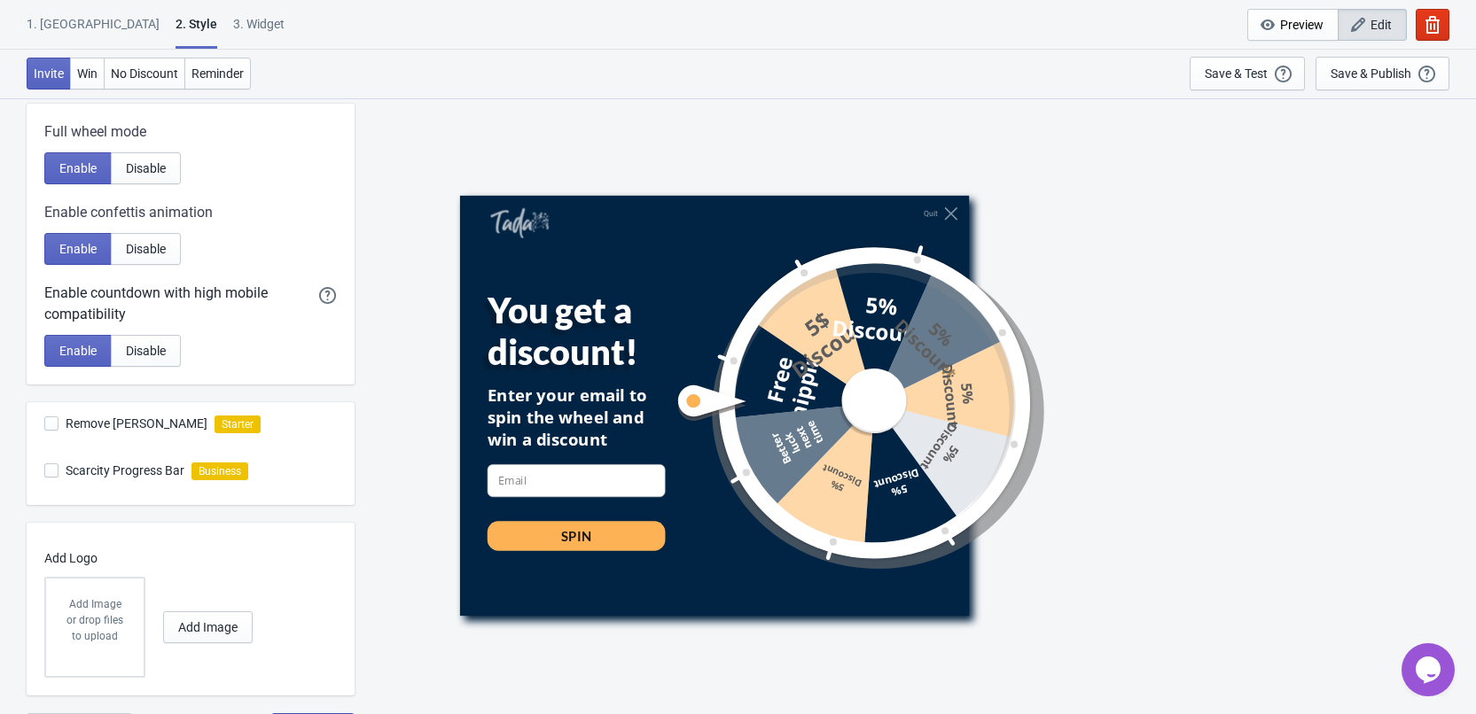
scroll to position [797, 0]
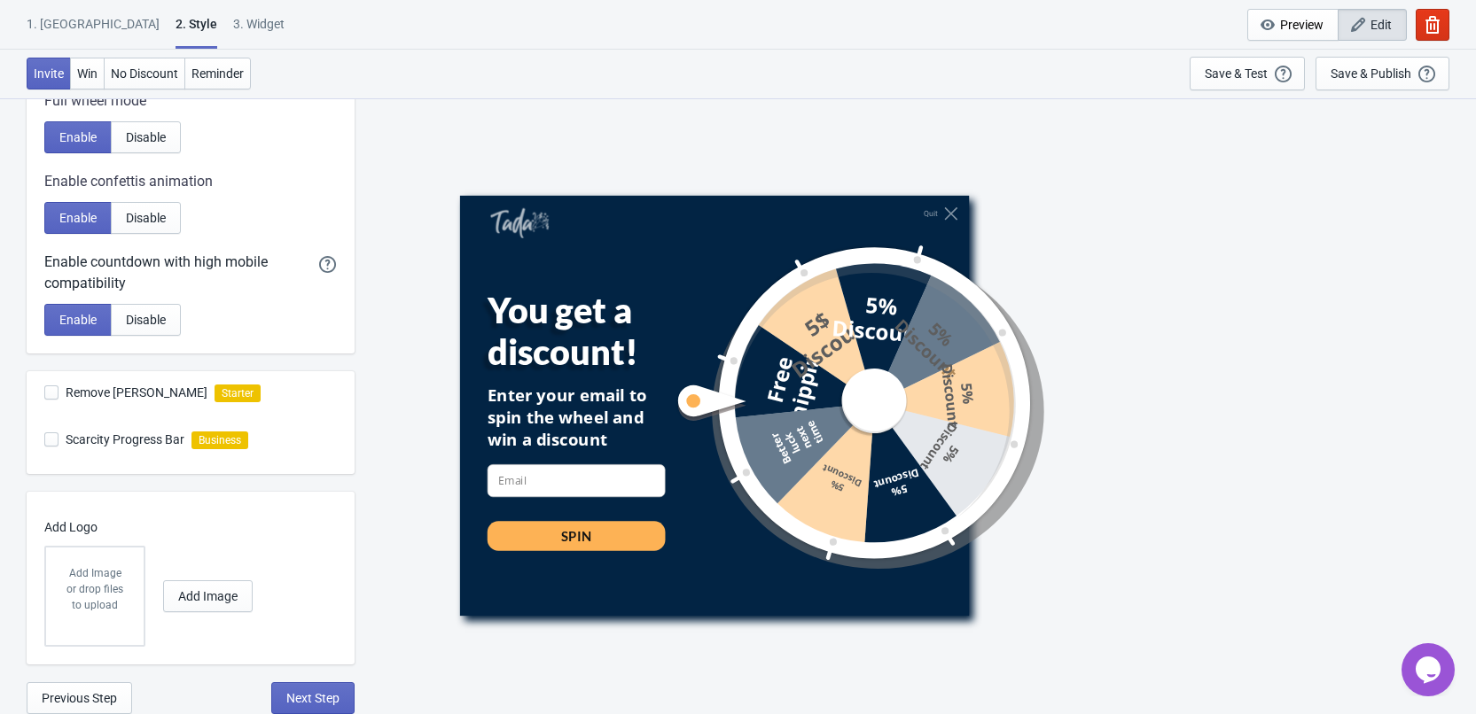
click at [53, 396] on span at bounding box center [51, 393] width 14 height 14
click at [45, 396] on input "Remove Tada Branding" at bounding box center [44, 402] width 1 height 32
checkbox input "true"
radio input "true"
click at [56, 439] on span at bounding box center [51, 440] width 14 height 14
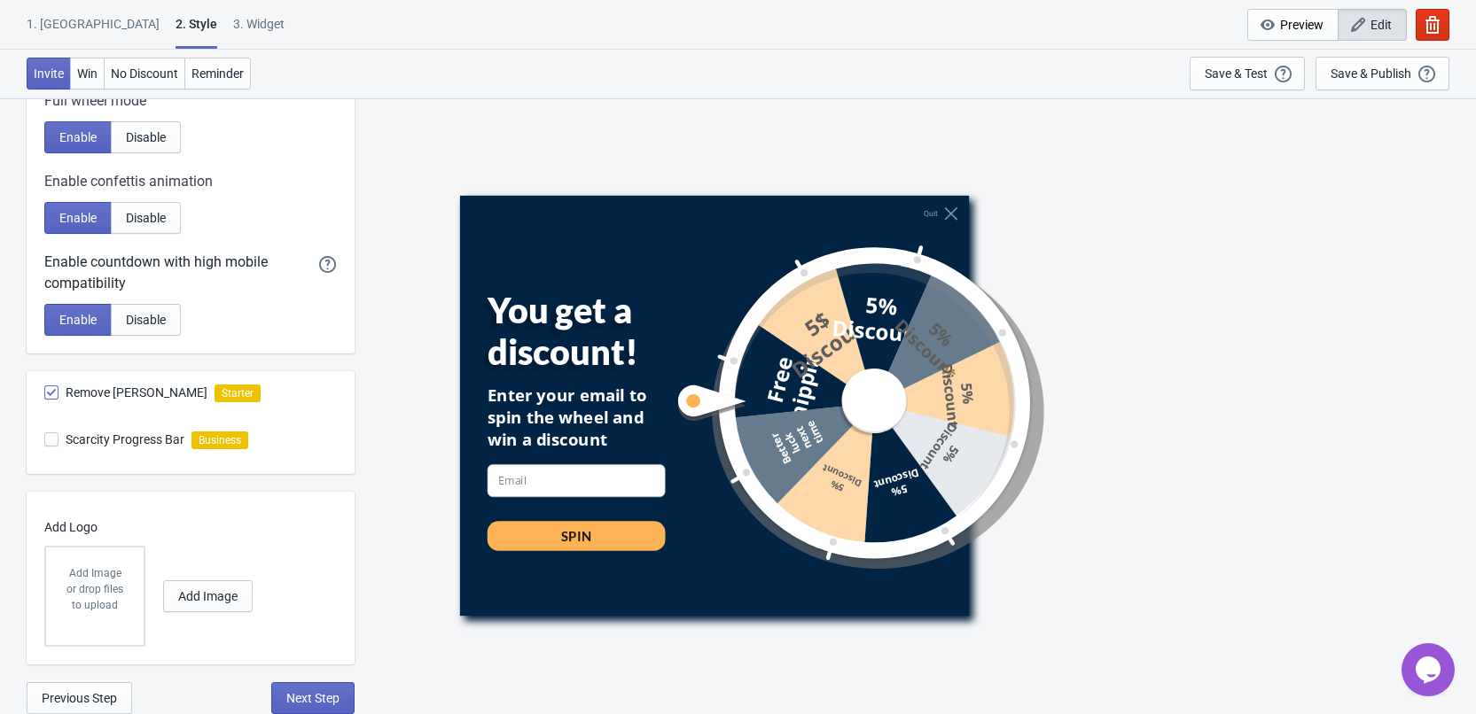
click at [45, 439] on input "Scarcity Progress Bar" at bounding box center [44, 449] width 1 height 32
checkbox input "false"
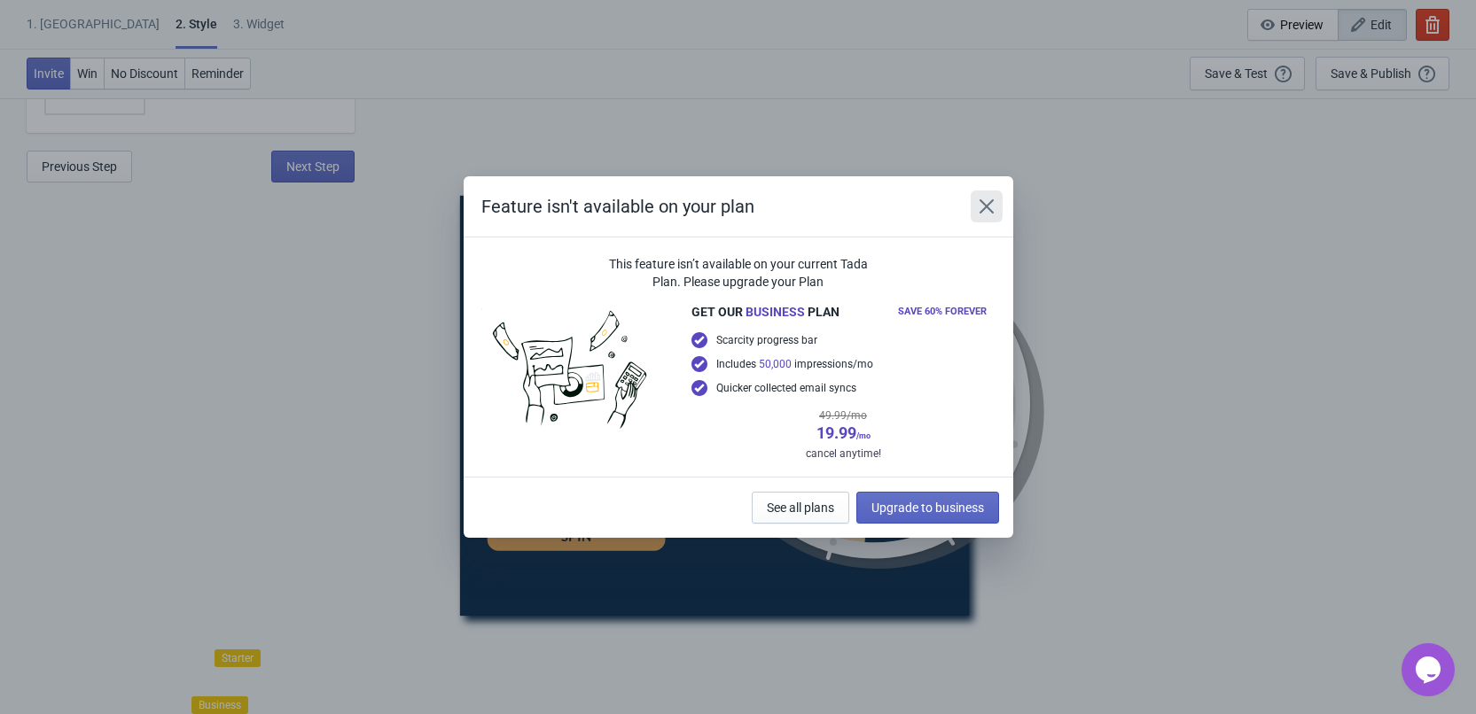
click at [987, 210] on icon "Close" at bounding box center [987, 207] width 18 height 18
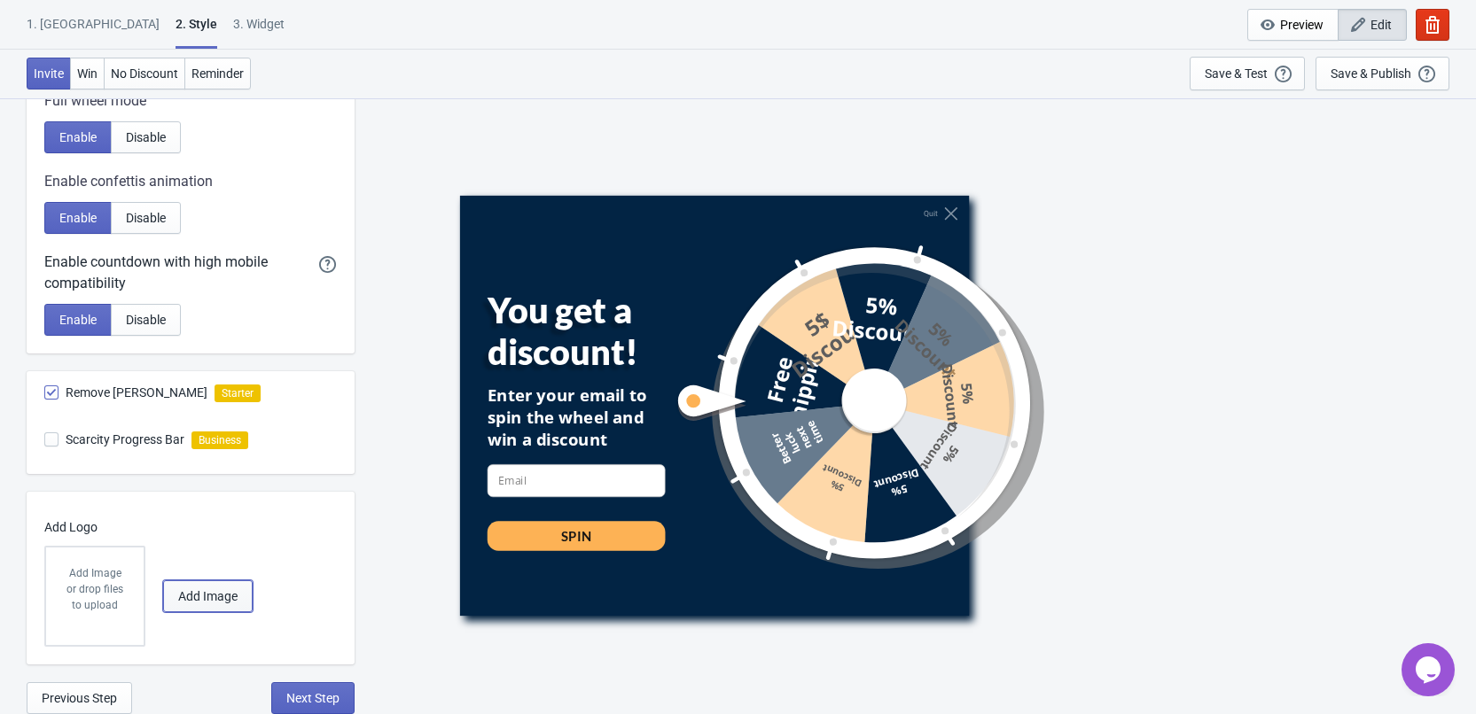
click at [207, 606] on button "Add Image" at bounding box center [208, 597] width 90 height 32
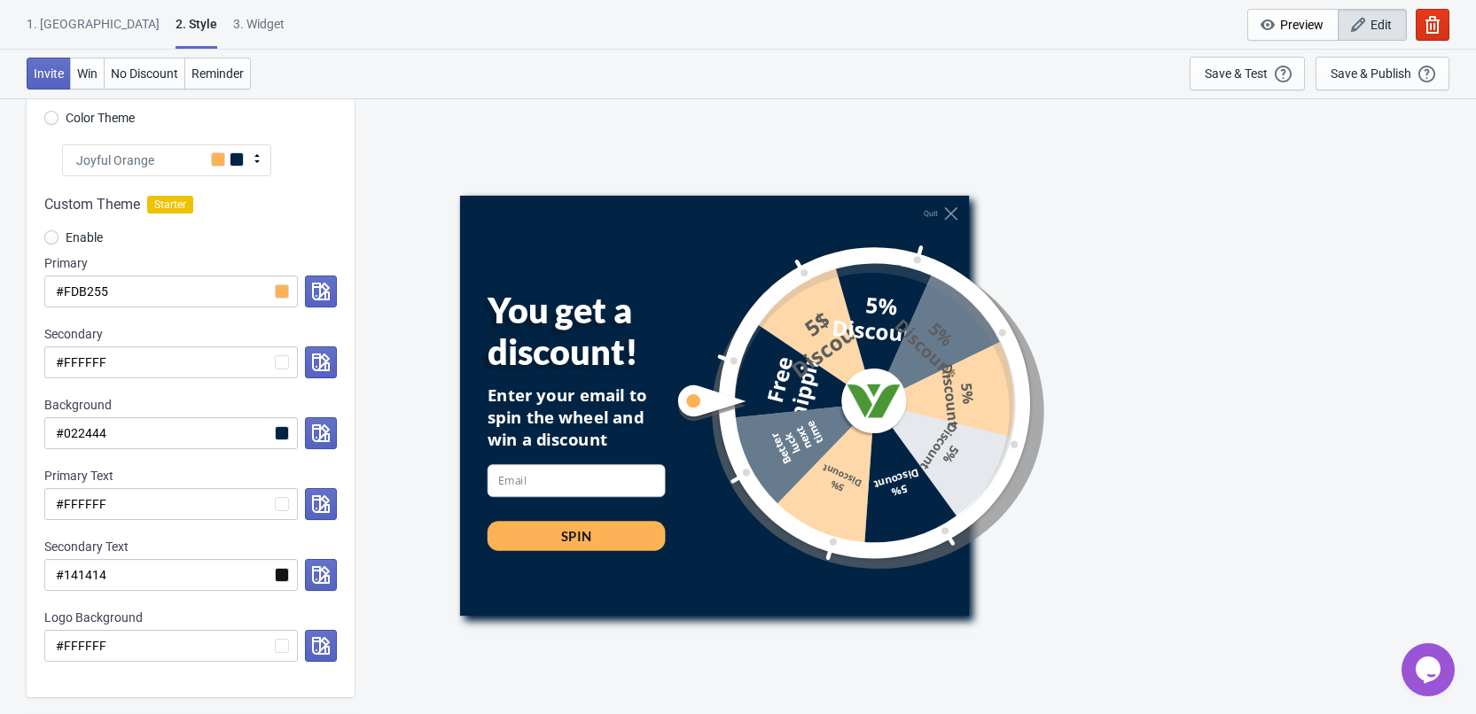
scroll to position [0, 0]
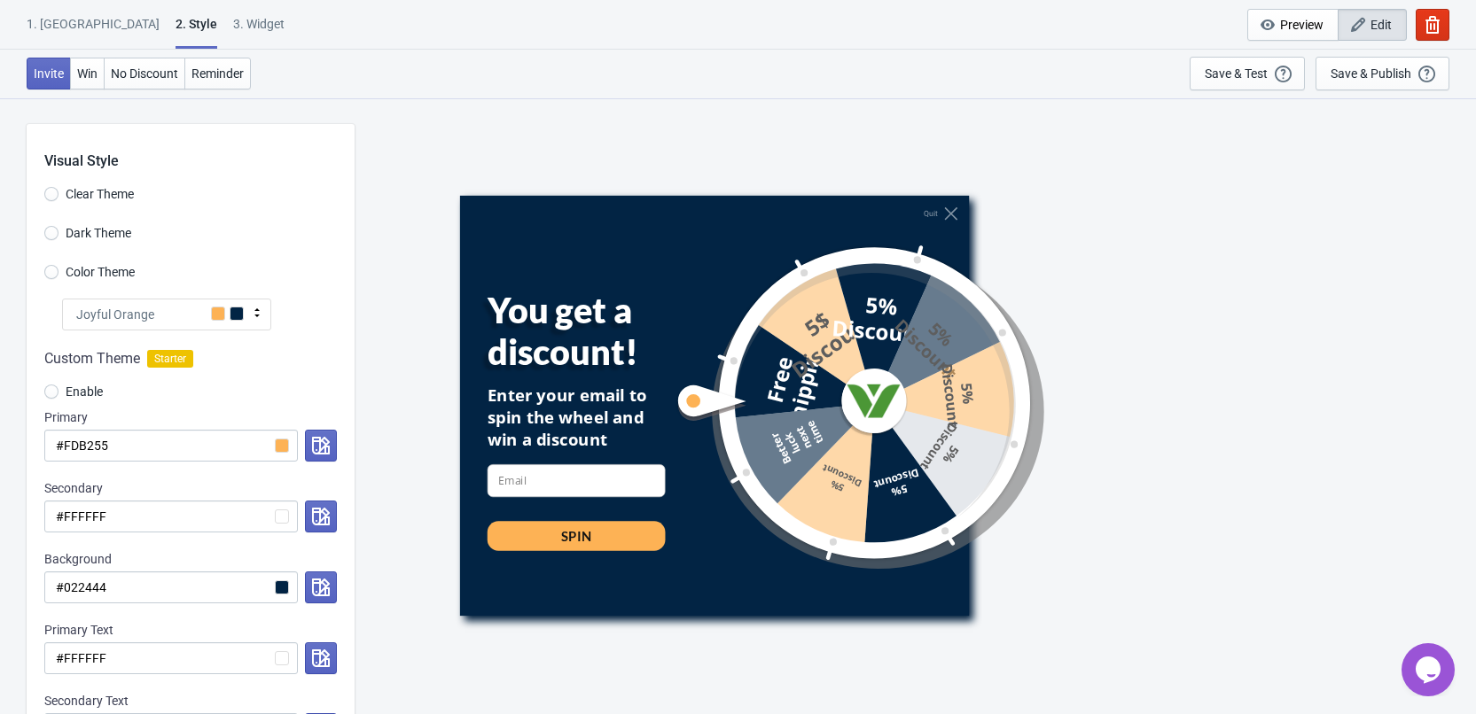
click at [203, 308] on div "Joyful Orange" at bounding box center [166, 315] width 209 height 32
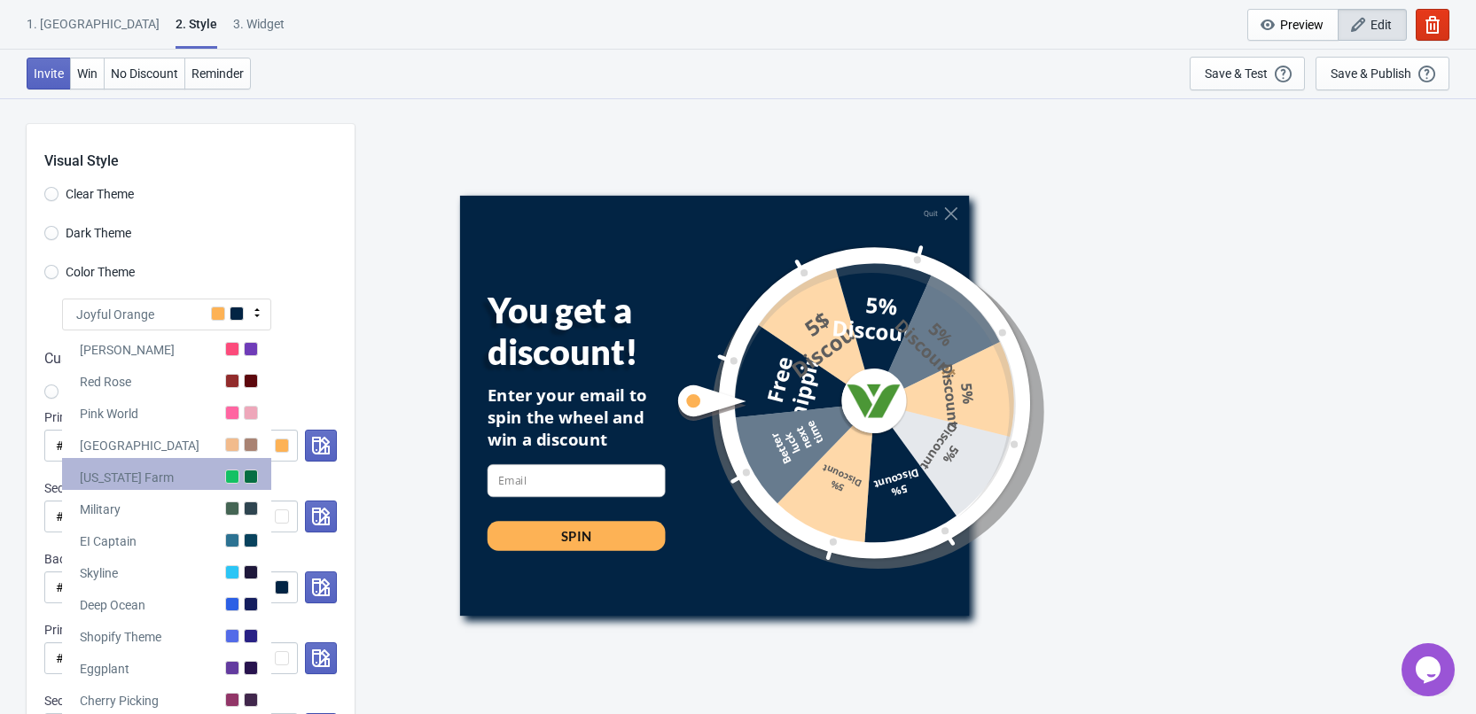
click at [197, 467] on div "Alabama Farm" at bounding box center [166, 474] width 209 height 32
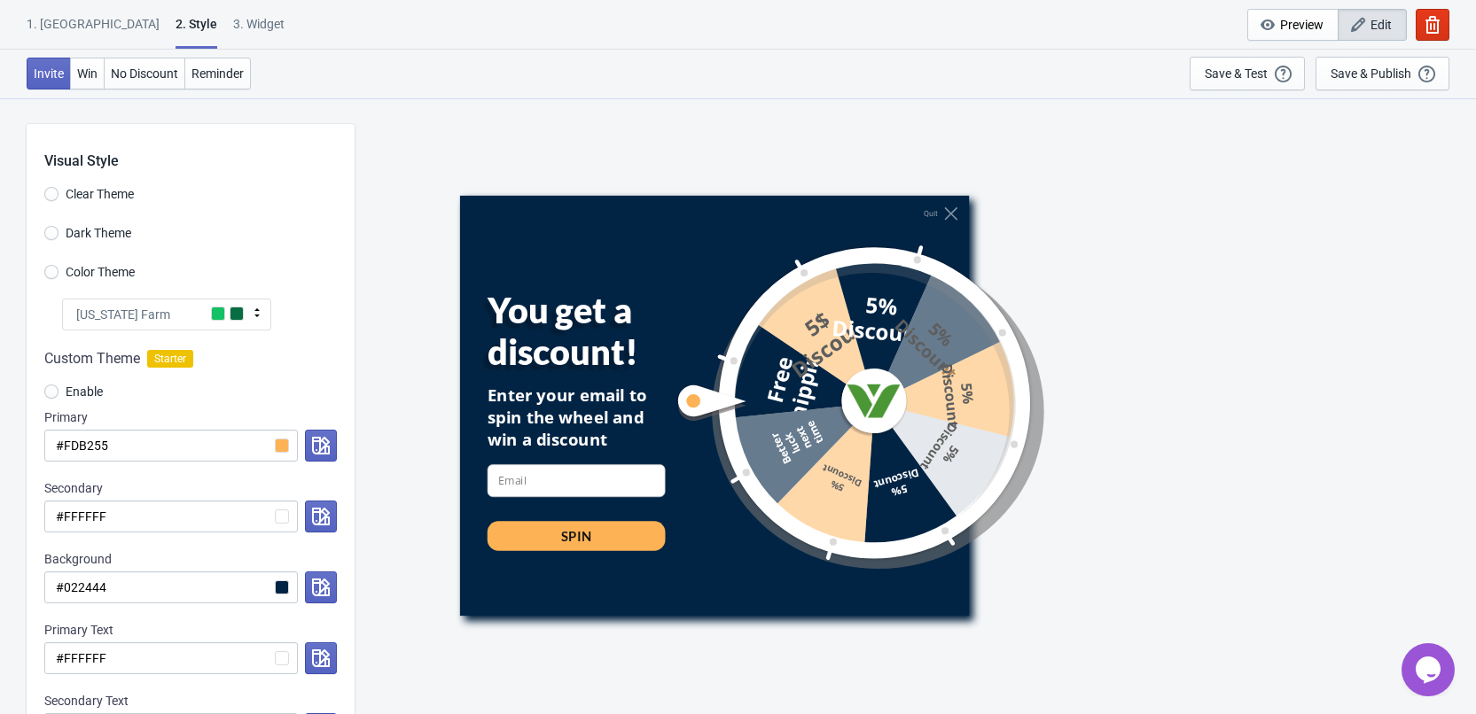
click at [211, 306] on div "Alabama Farm" at bounding box center [166, 315] width 209 height 32
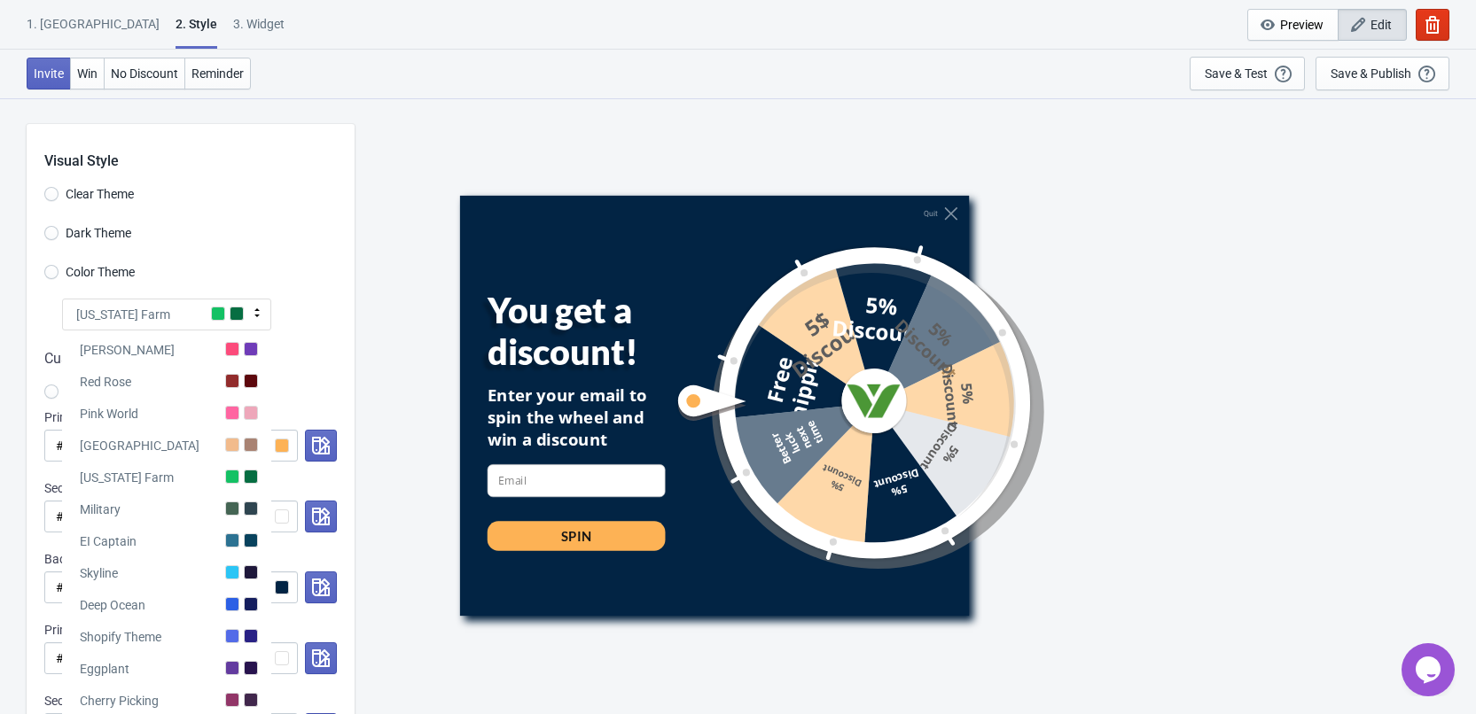
click at [205, 471] on div "Alabama Farm" at bounding box center [166, 474] width 209 height 32
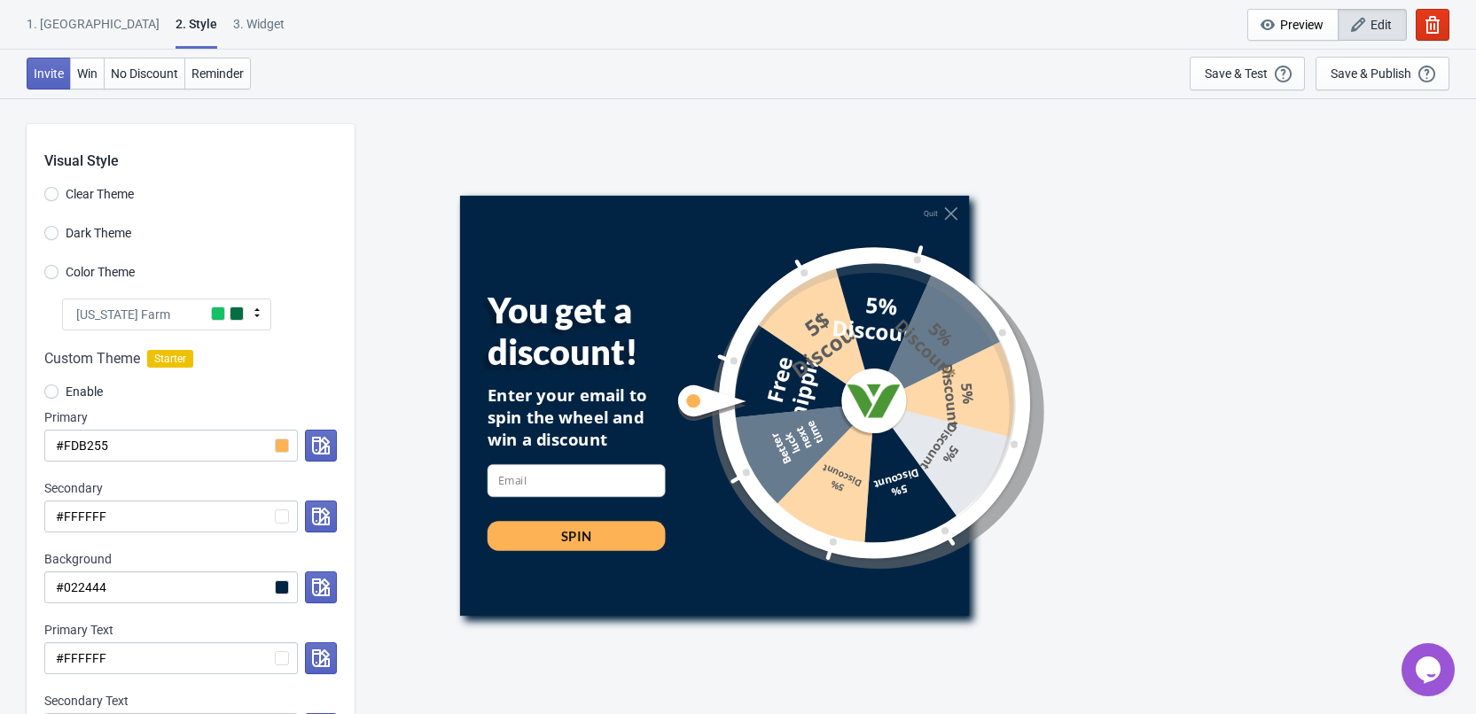
scroll to position [177, 0]
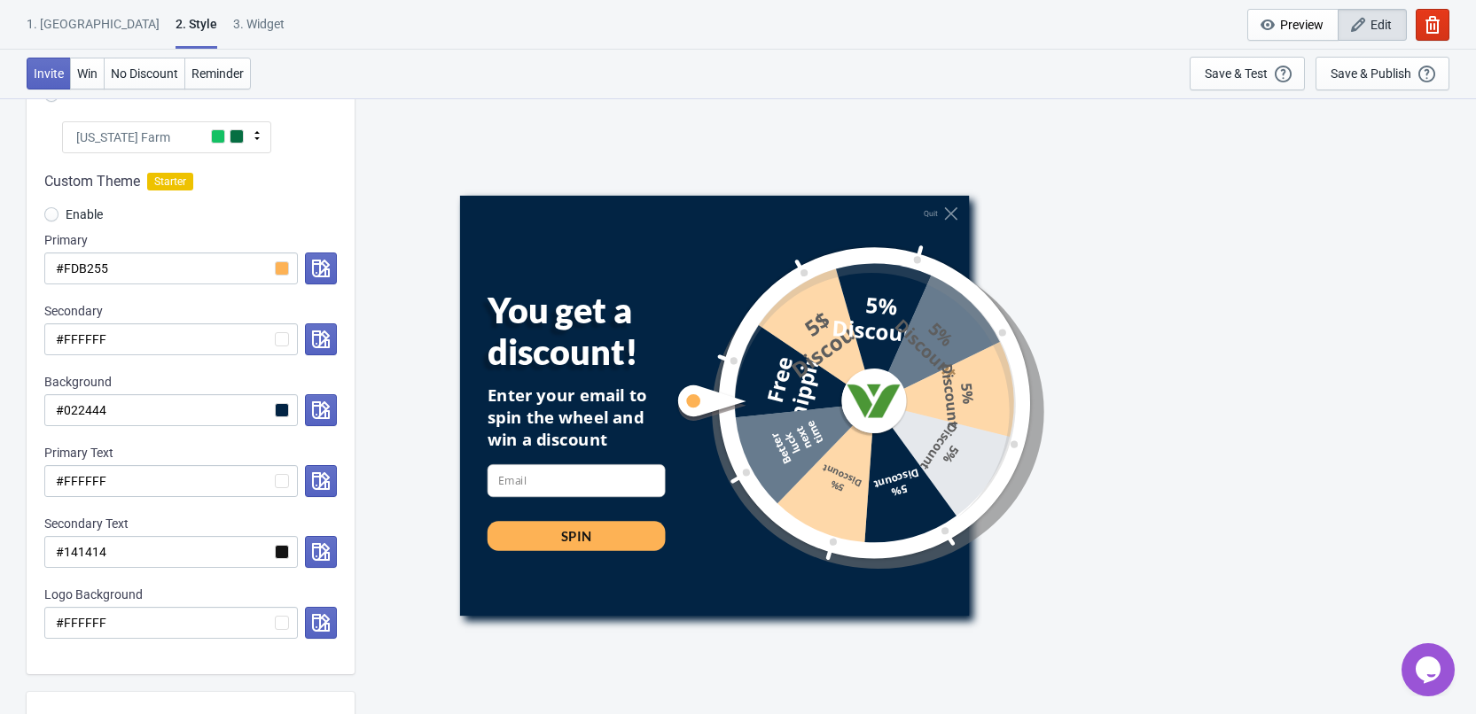
click at [202, 135] on div "Alabama Farm" at bounding box center [166, 137] width 209 height 32
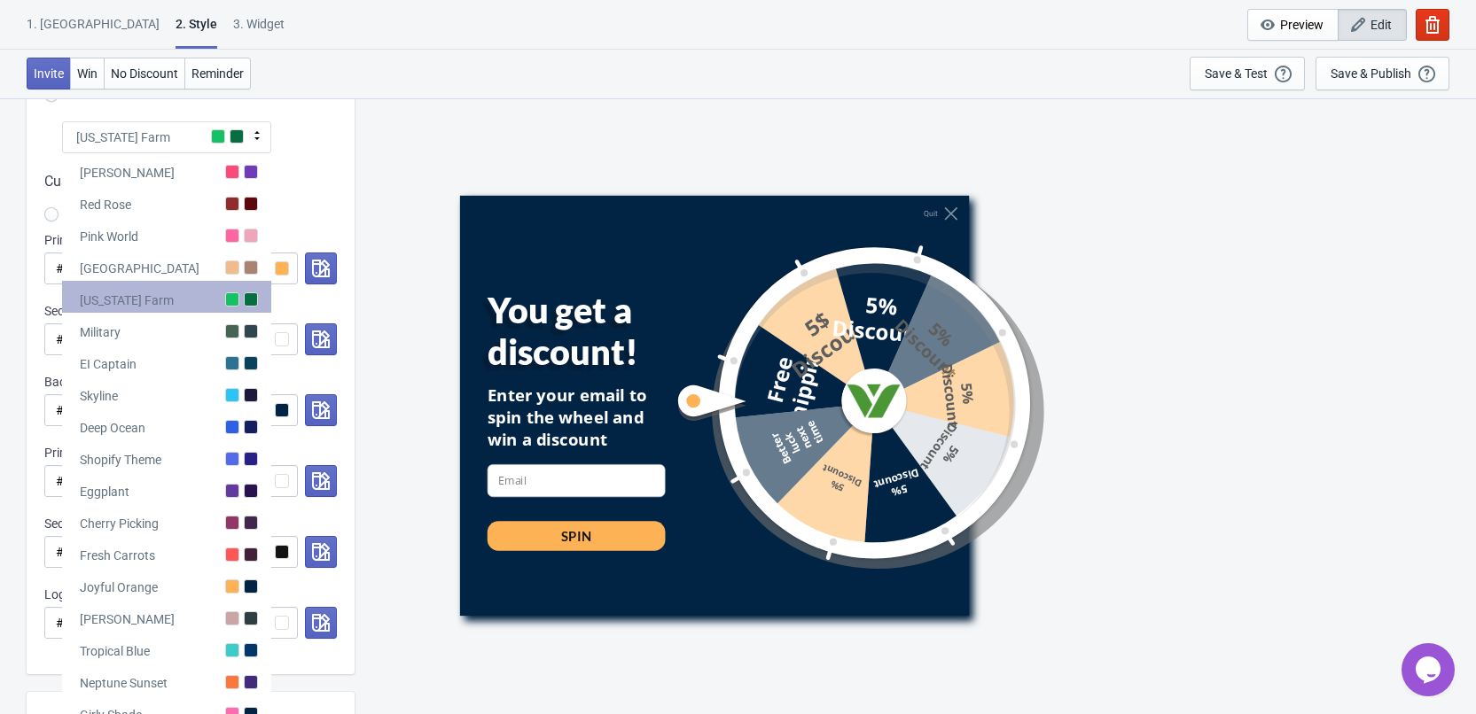
click at [224, 309] on div "Alabama Farm" at bounding box center [166, 297] width 209 height 32
radio input "true"
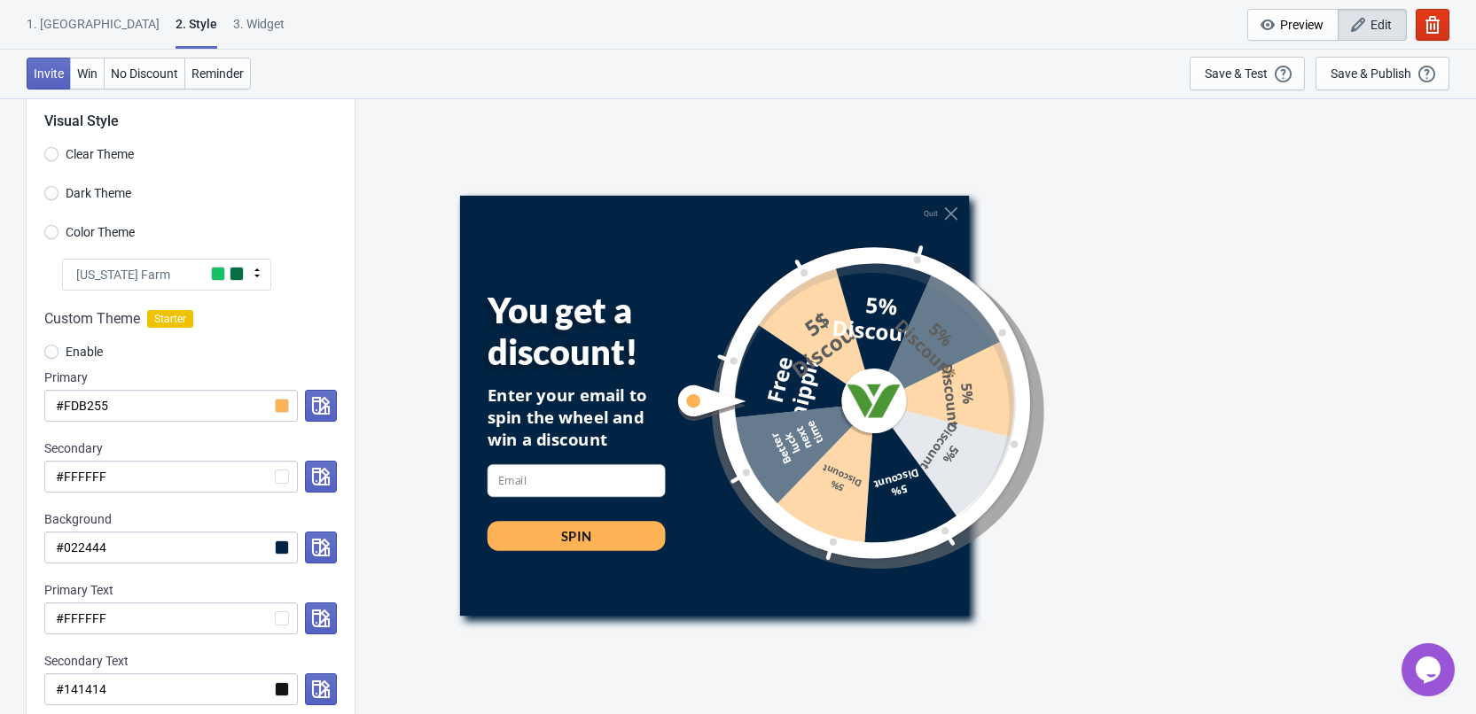
scroll to position [0, 0]
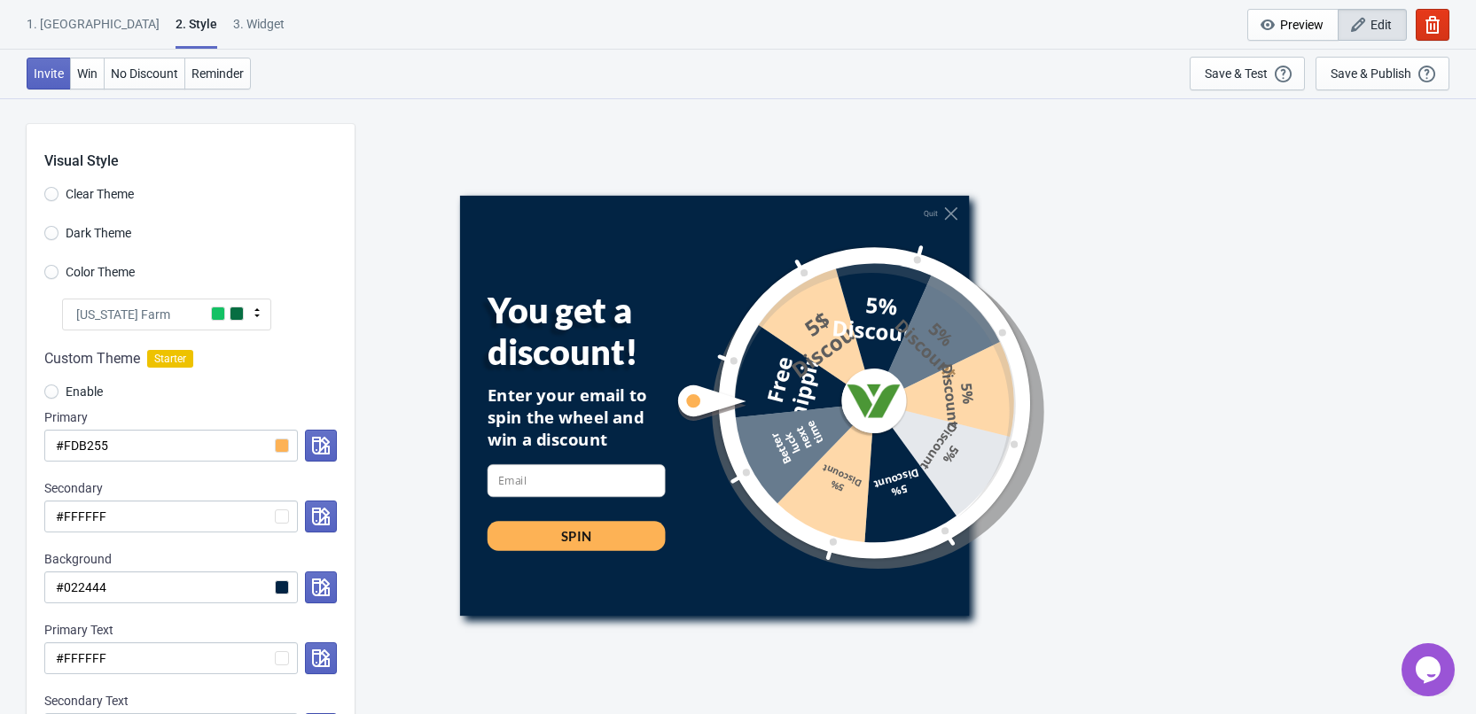
click at [79, 278] on span "Color Theme" at bounding box center [100, 272] width 69 height 18
click at [59, 278] on input "Color Theme" at bounding box center [51, 281] width 14 height 32
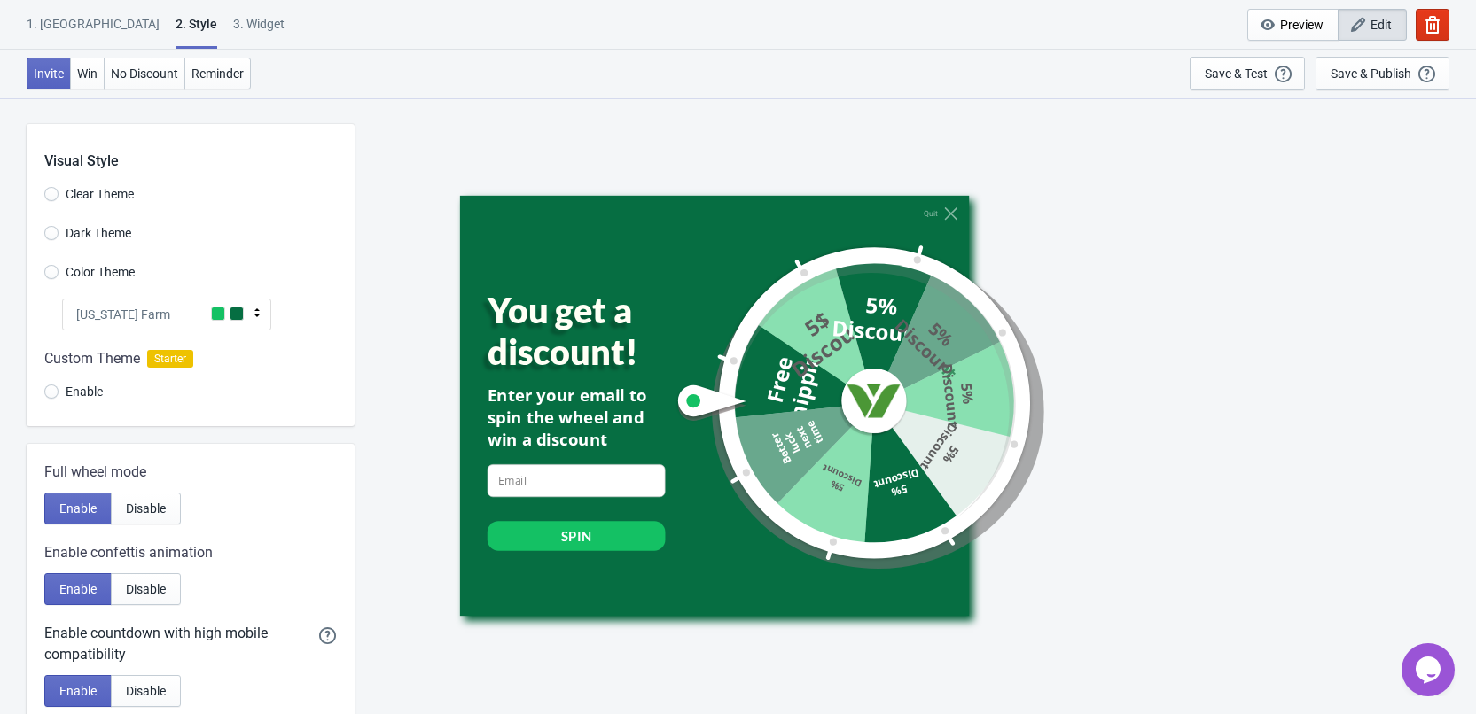
click at [126, 316] on span "Alabama Farm" at bounding box center [123, 315] width 94 height 18
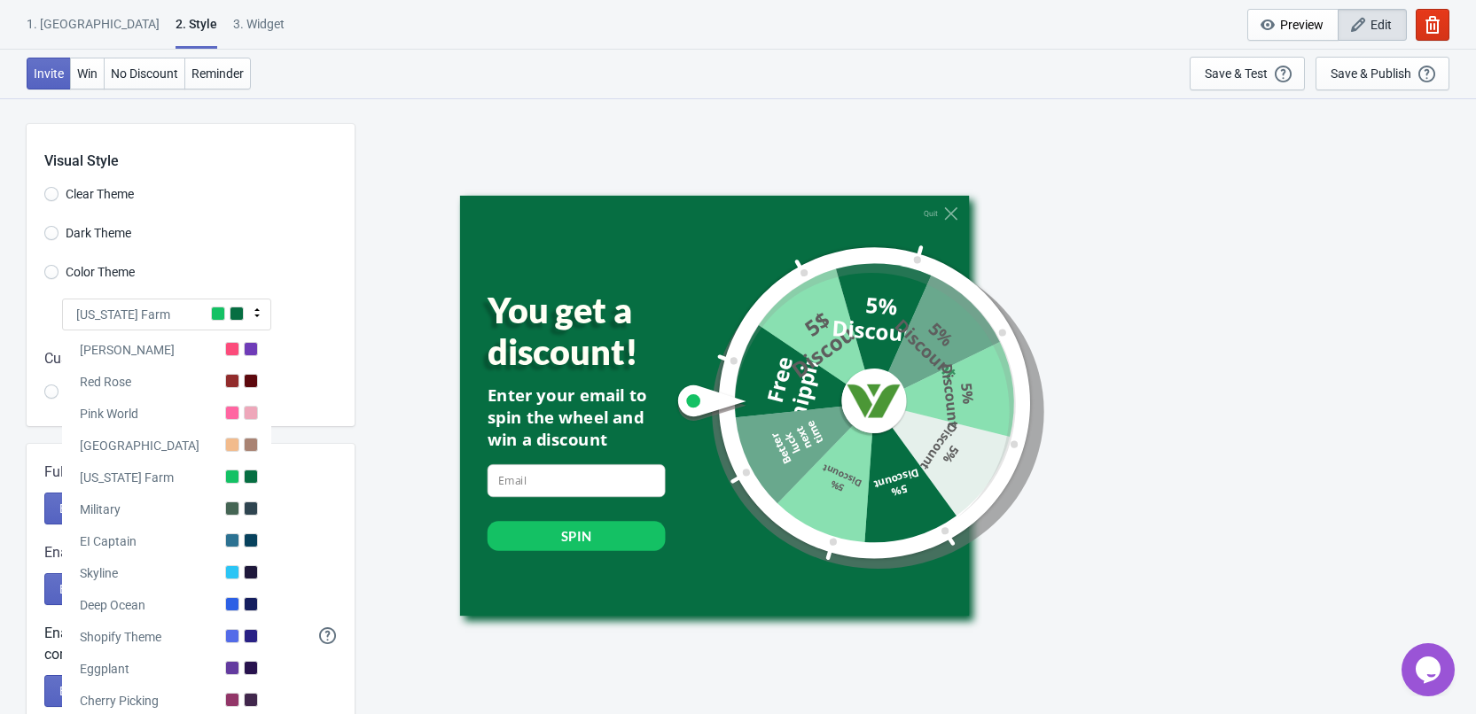
click at [206, 508] on div "Military" at bounding box center [166, 506] width 209 height 32
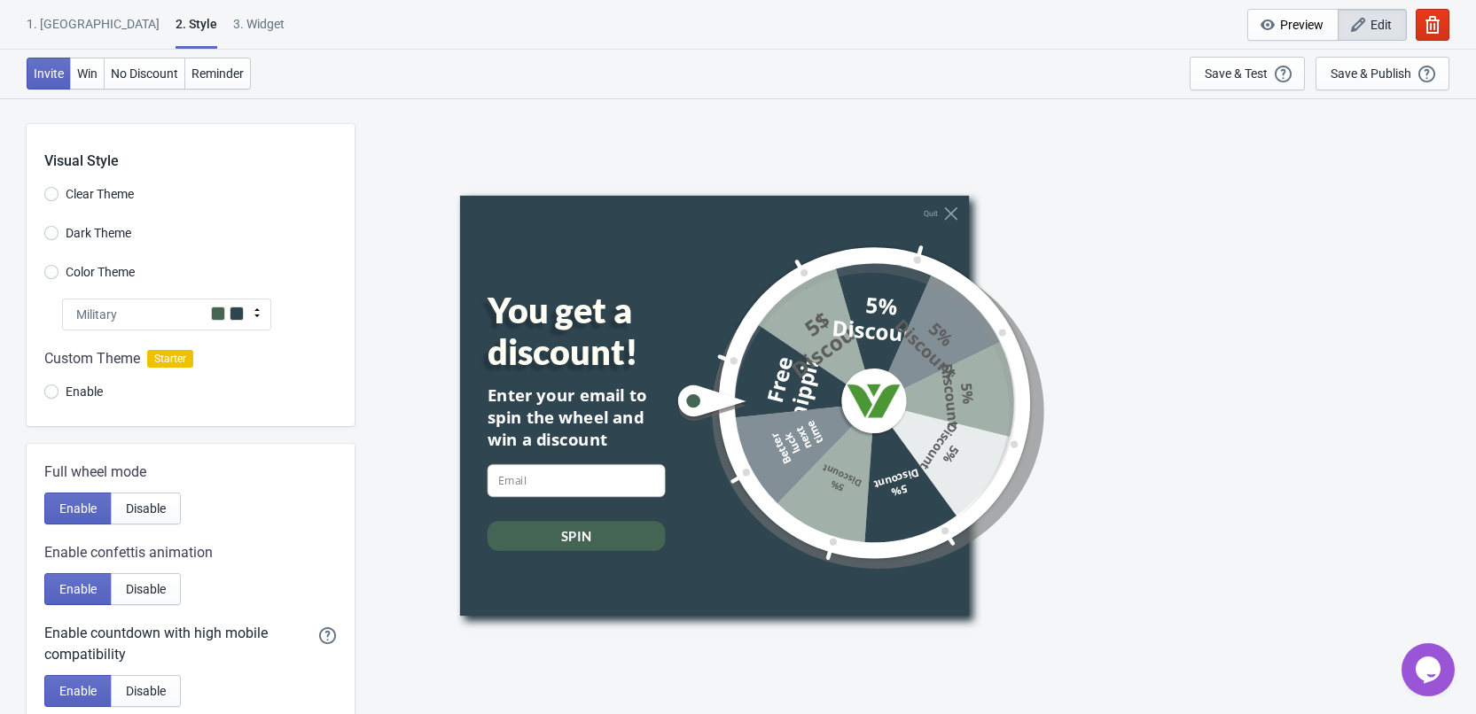
click at [202, 313] on div "Military" at bounding box center [166, 315] width 209 height 32
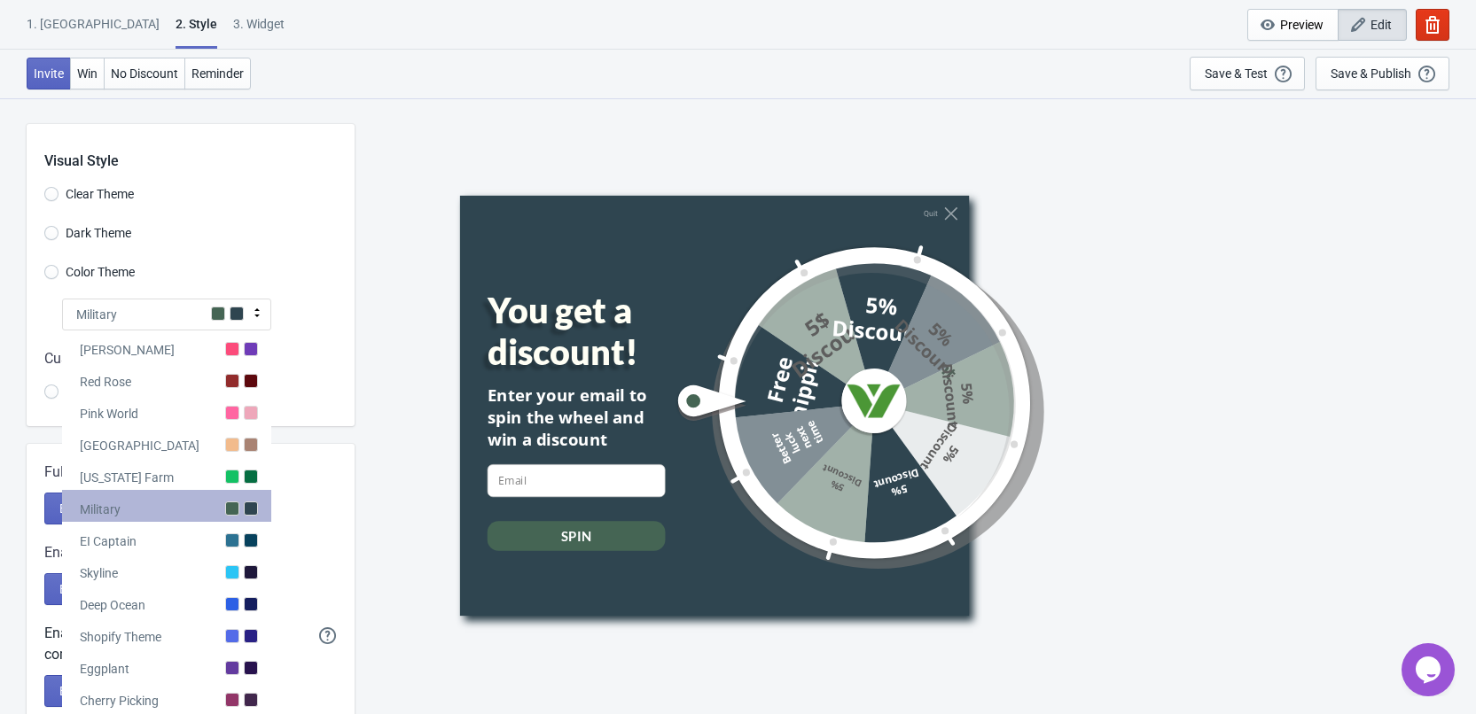
click at [214, 494] on div "Military" at bounding box center [166, 506] width 209 height 32
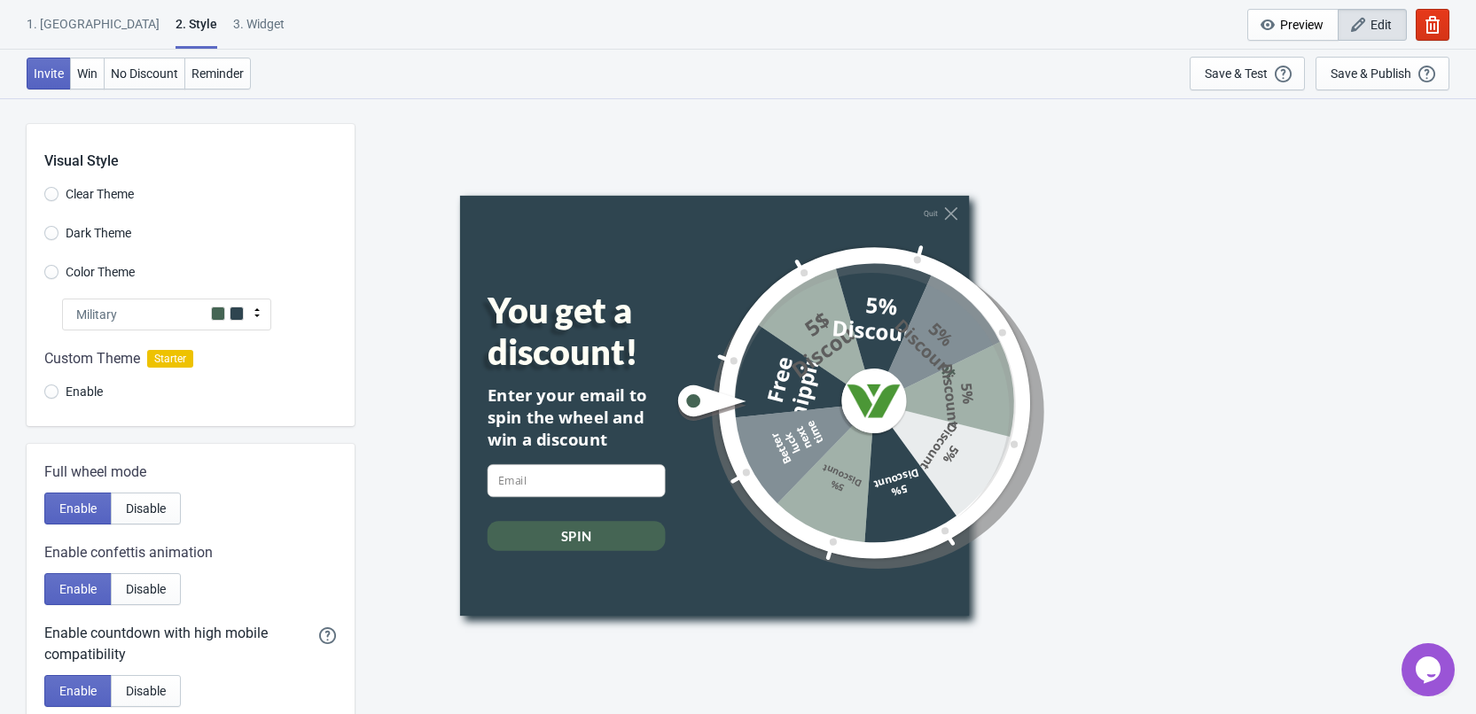
click at [228, 324] on div "Military" at bounding box center [166, 315] width 209 height 32
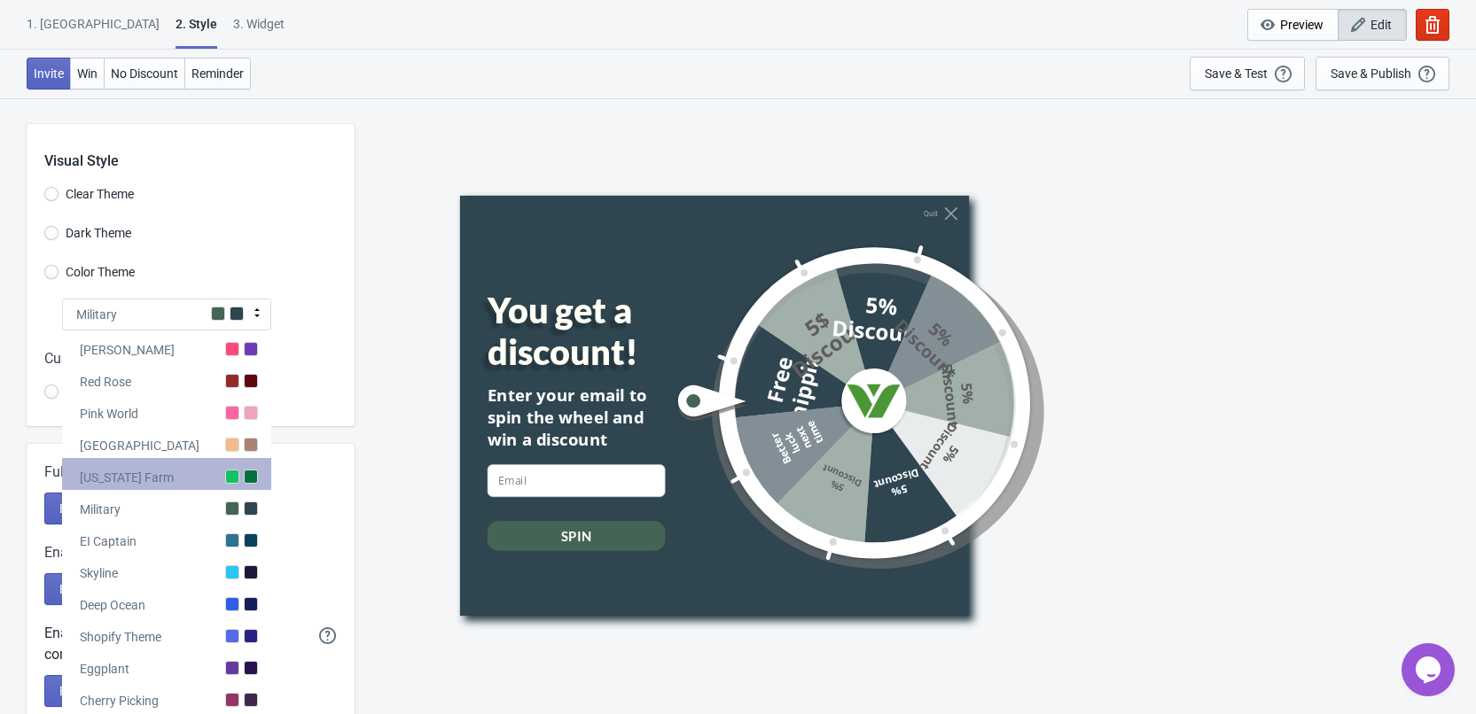
click at [222, 466] on div "Alabama Farm" at bounding box center [166, 474] width 209 height 32
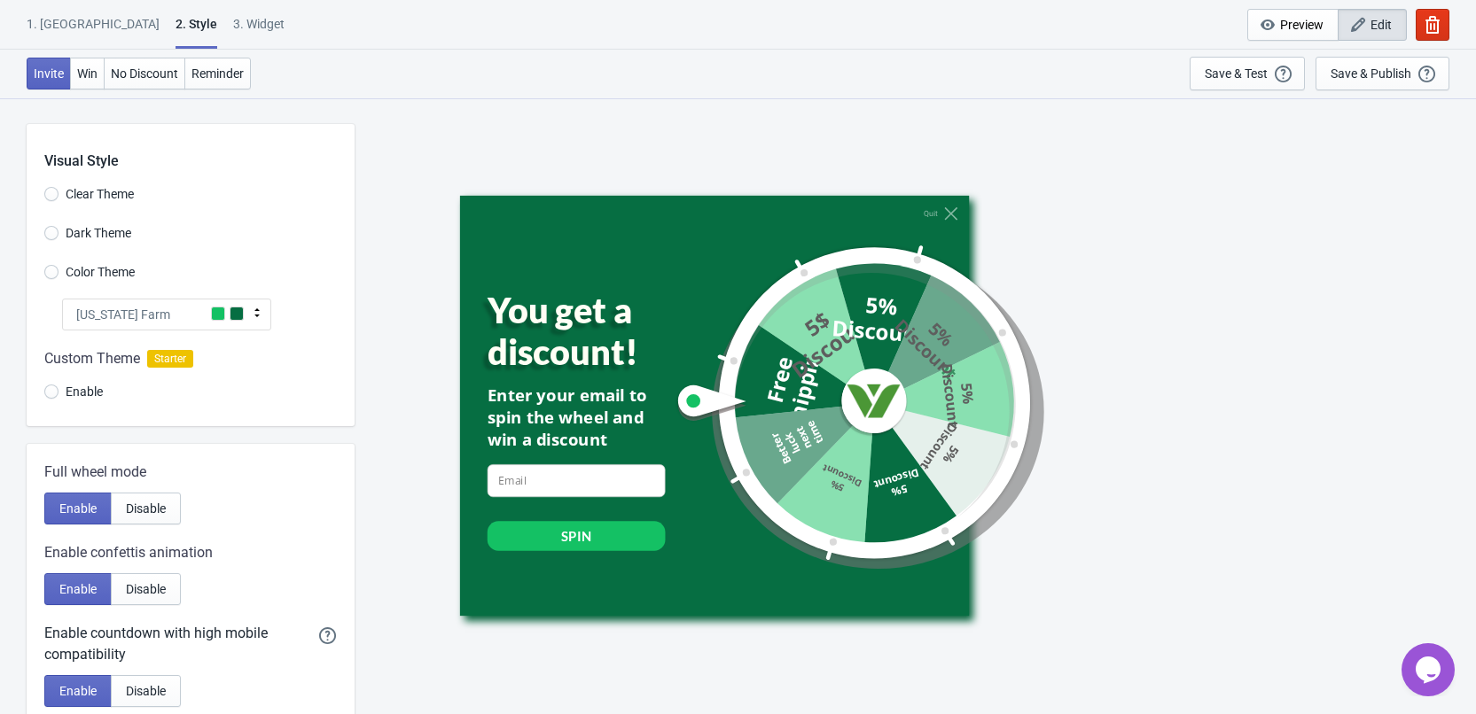
click at [225, 318] on div "Alabama Farm" at bounding box center [166, 315] width 209 height 32
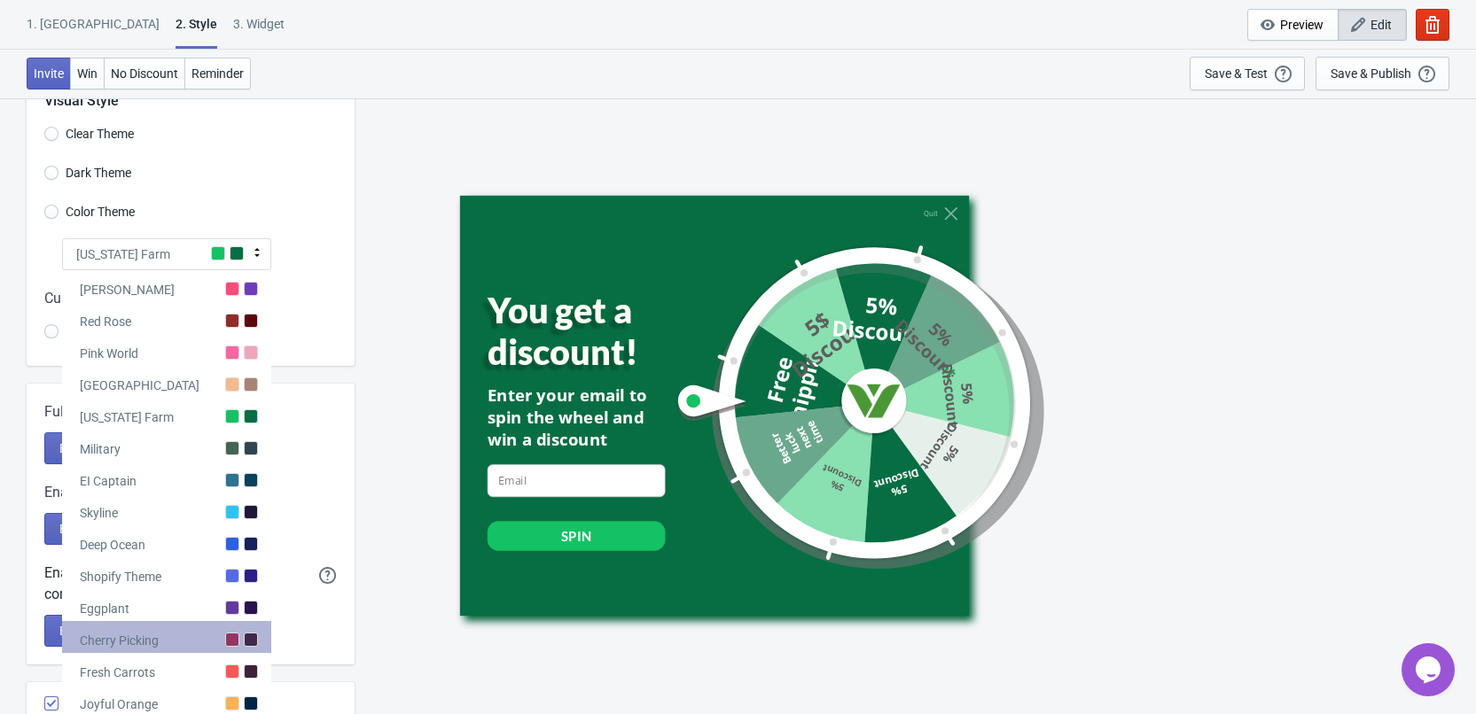
scroll to position [177, 0]
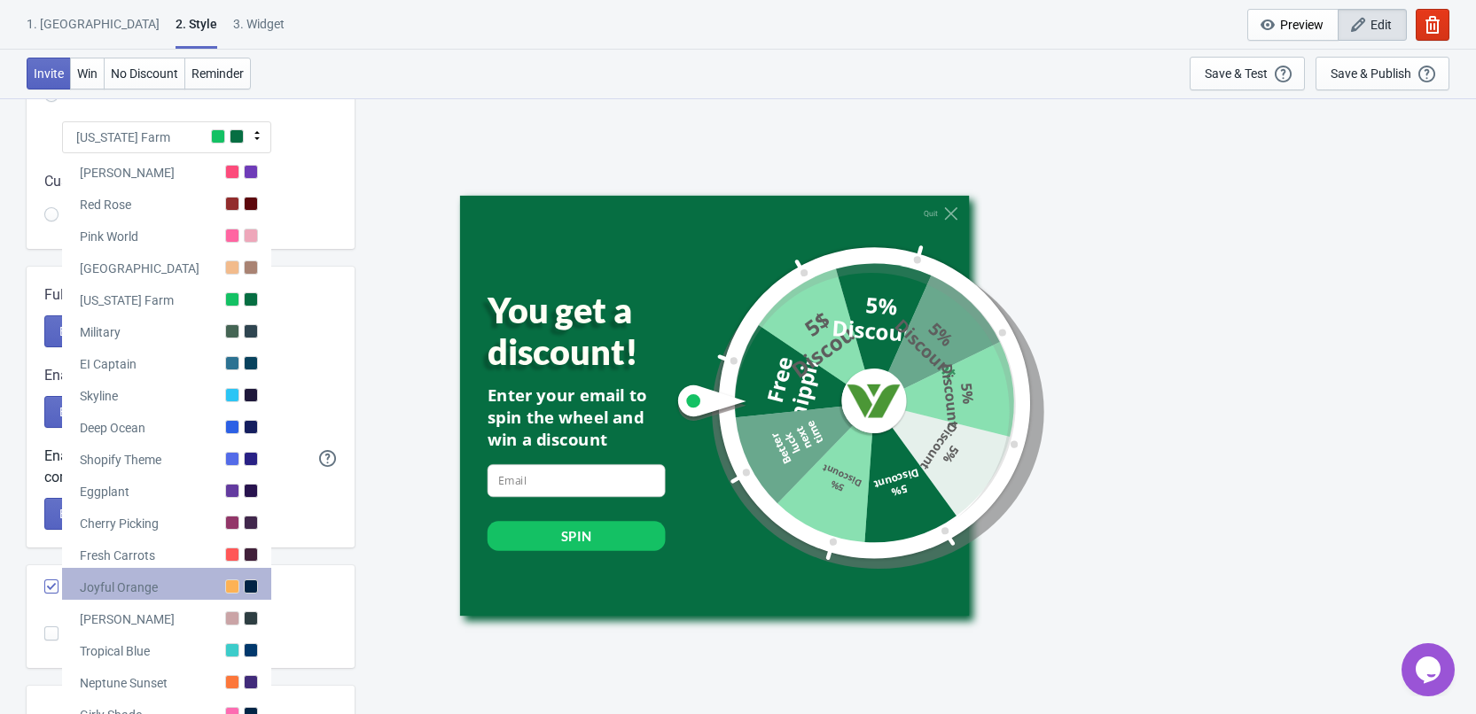
click at [231, 584] on div at bounding box center [232, 587] width 14 height 14
radio input "true"
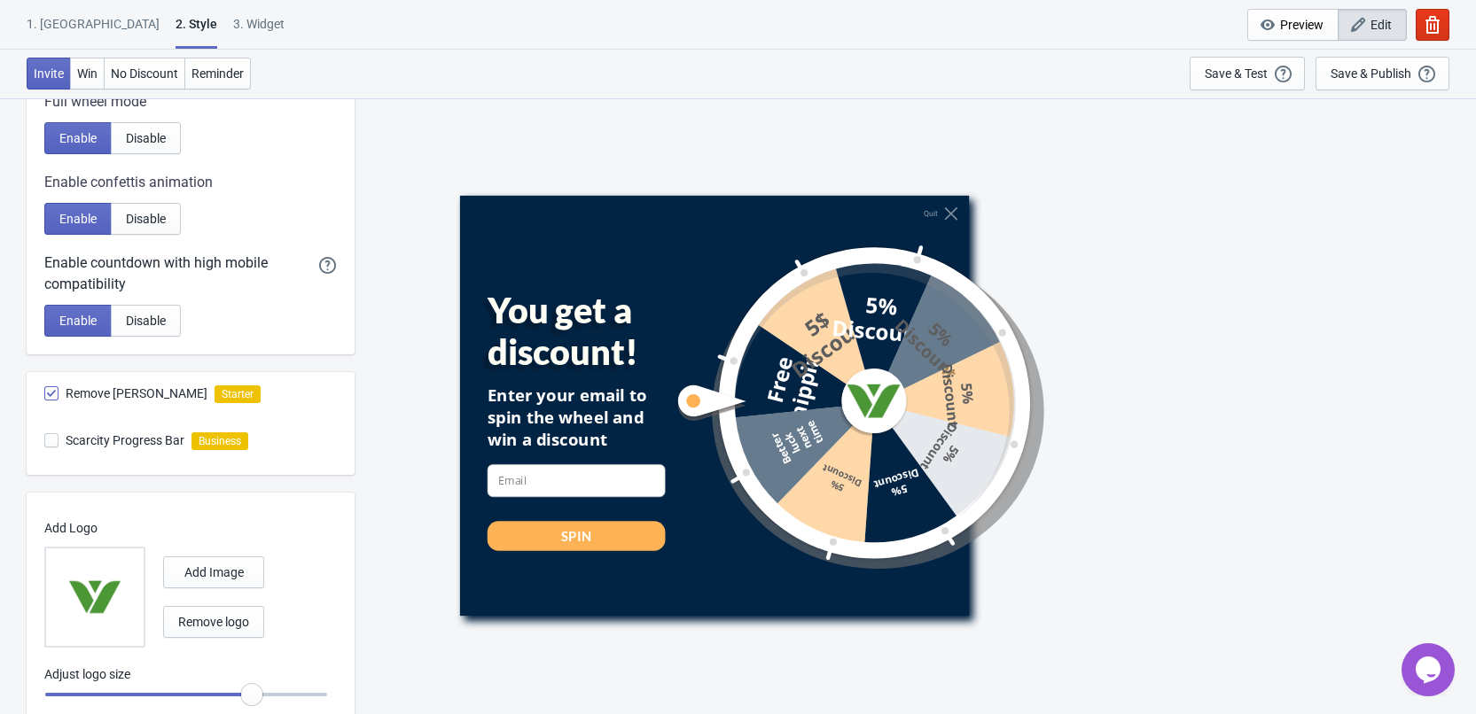
scroll to position [429, 0]
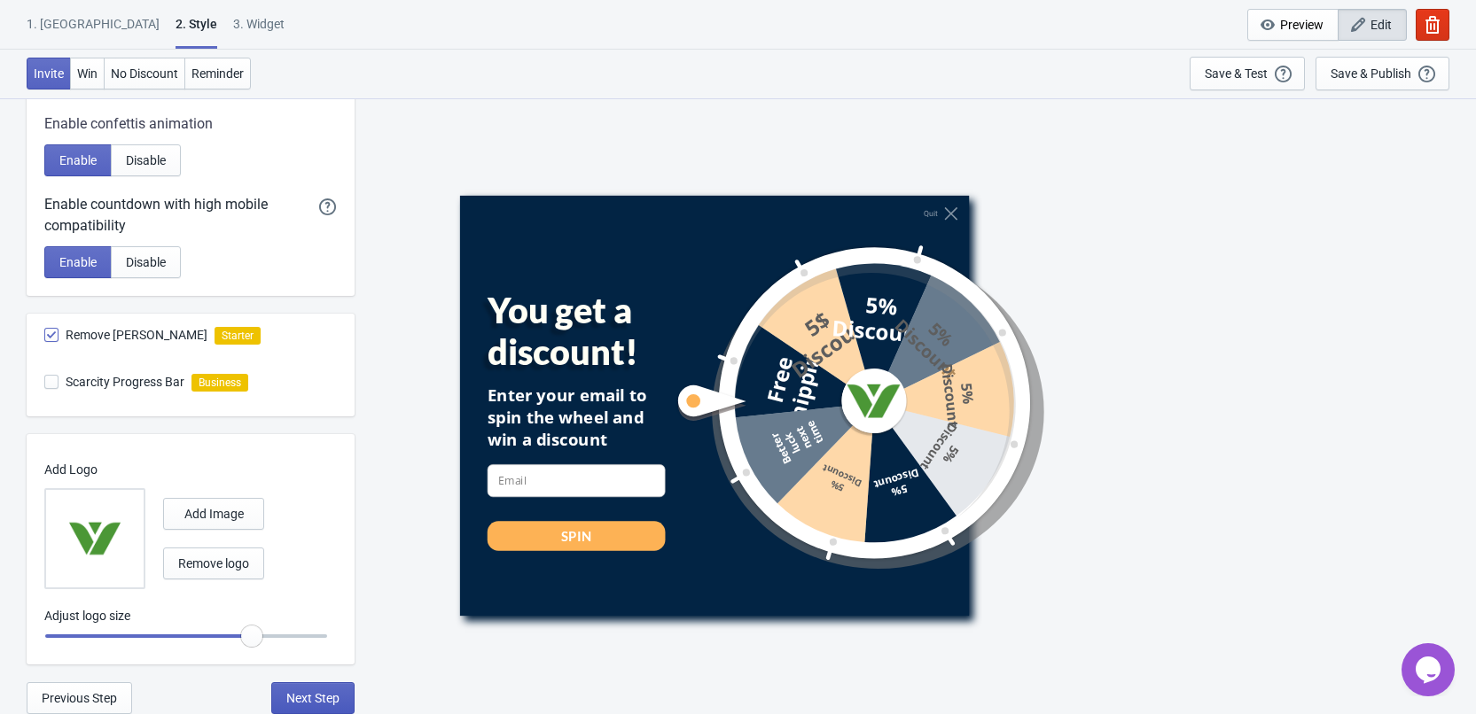
click at [319, 692] on span "Next Step" at bounding box center [312, 698] width 53 height 14
select select "once"
select select "1"
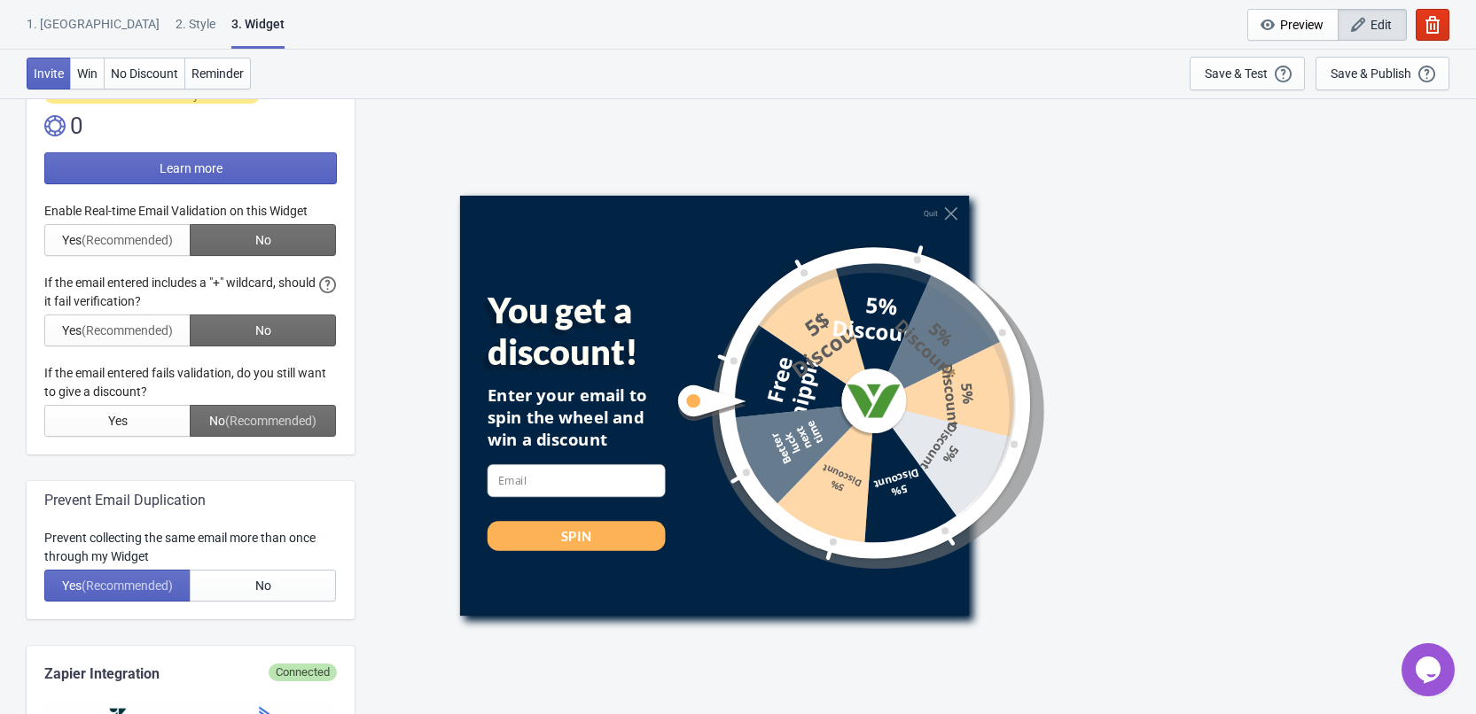
scroll to position [0, 0]
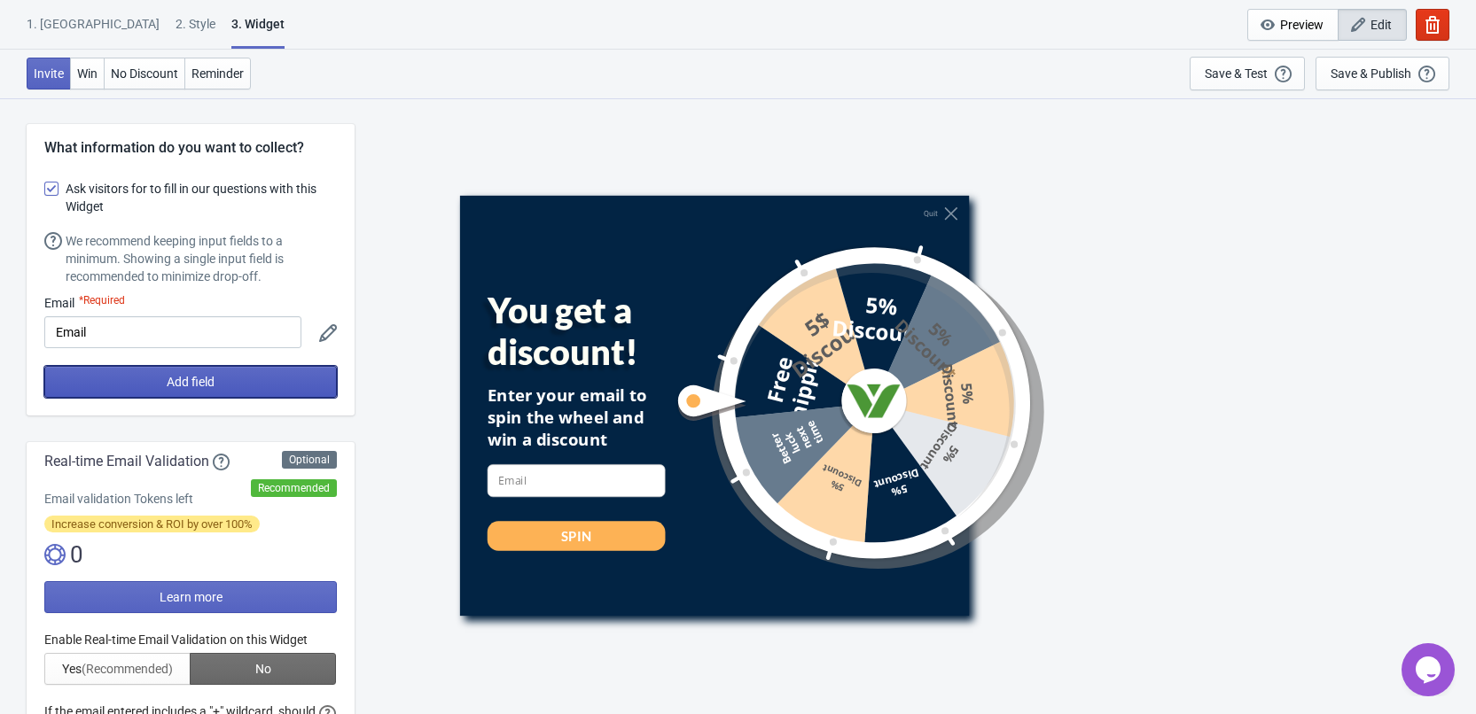
click at [188, 384] on span "Add field" at bounding box center [191, 382] width 48 height 14
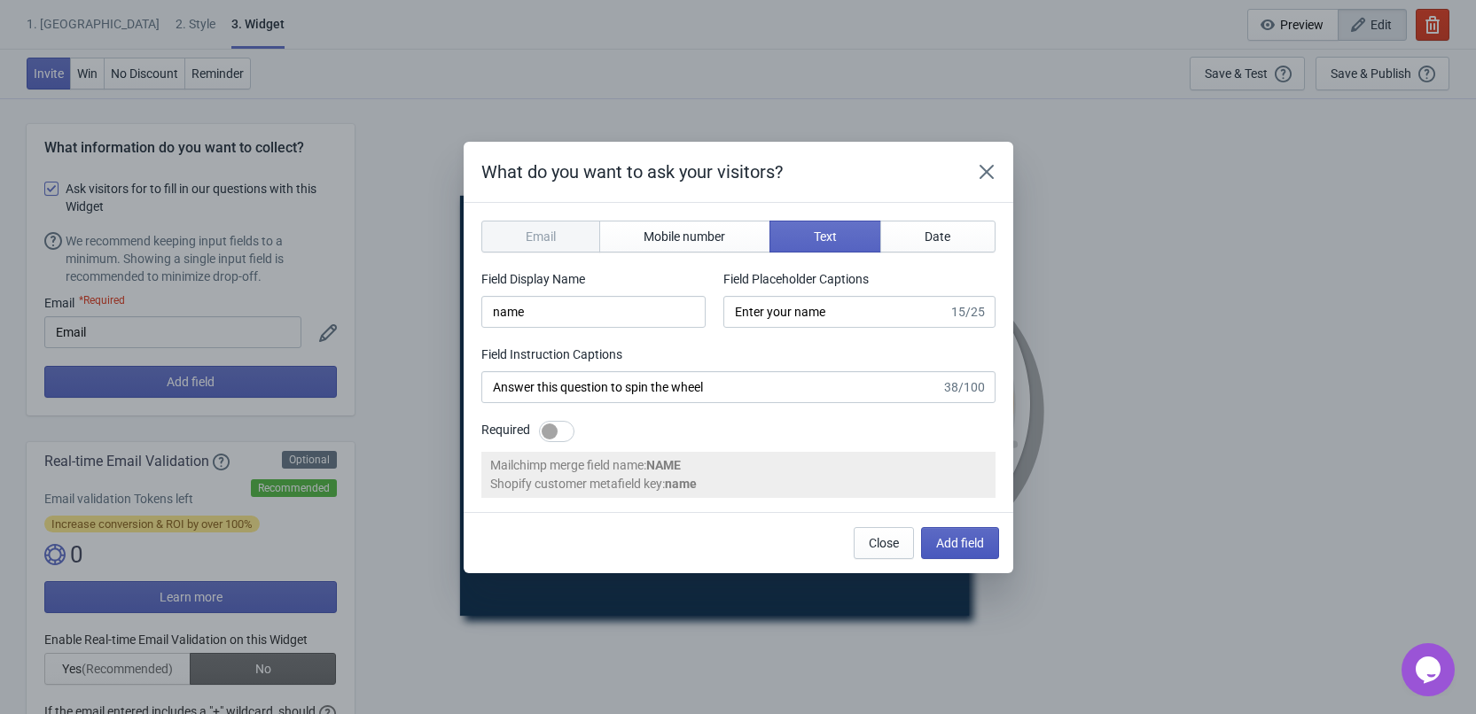
click at [972, 551] on button "Add field" at bounding box center [960, 543] width 78 height 32
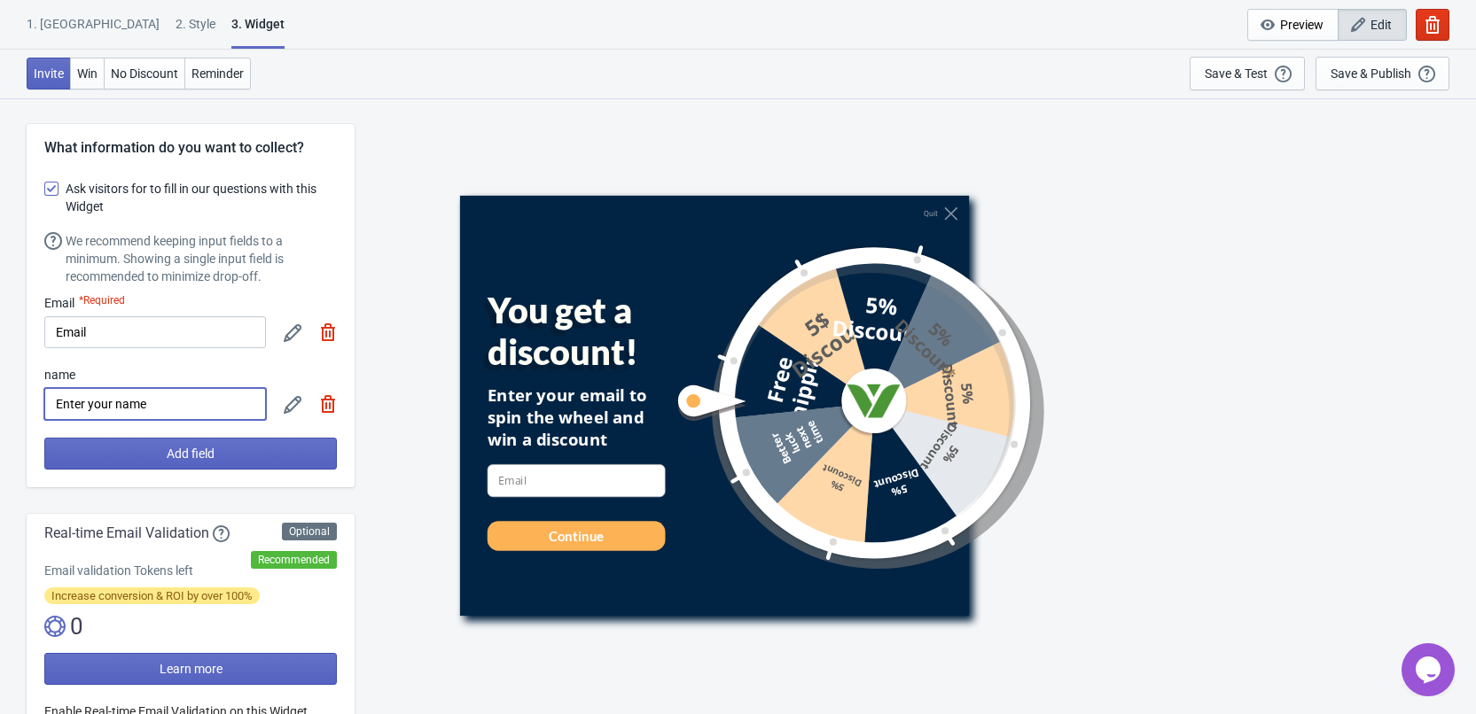
click at [215, 402] on input "Enter your name" at bounding box center [155, 404] width 222 height 32
click at [202, 332] on input "Email" at bounding box center [155, 332] width 222 height 32
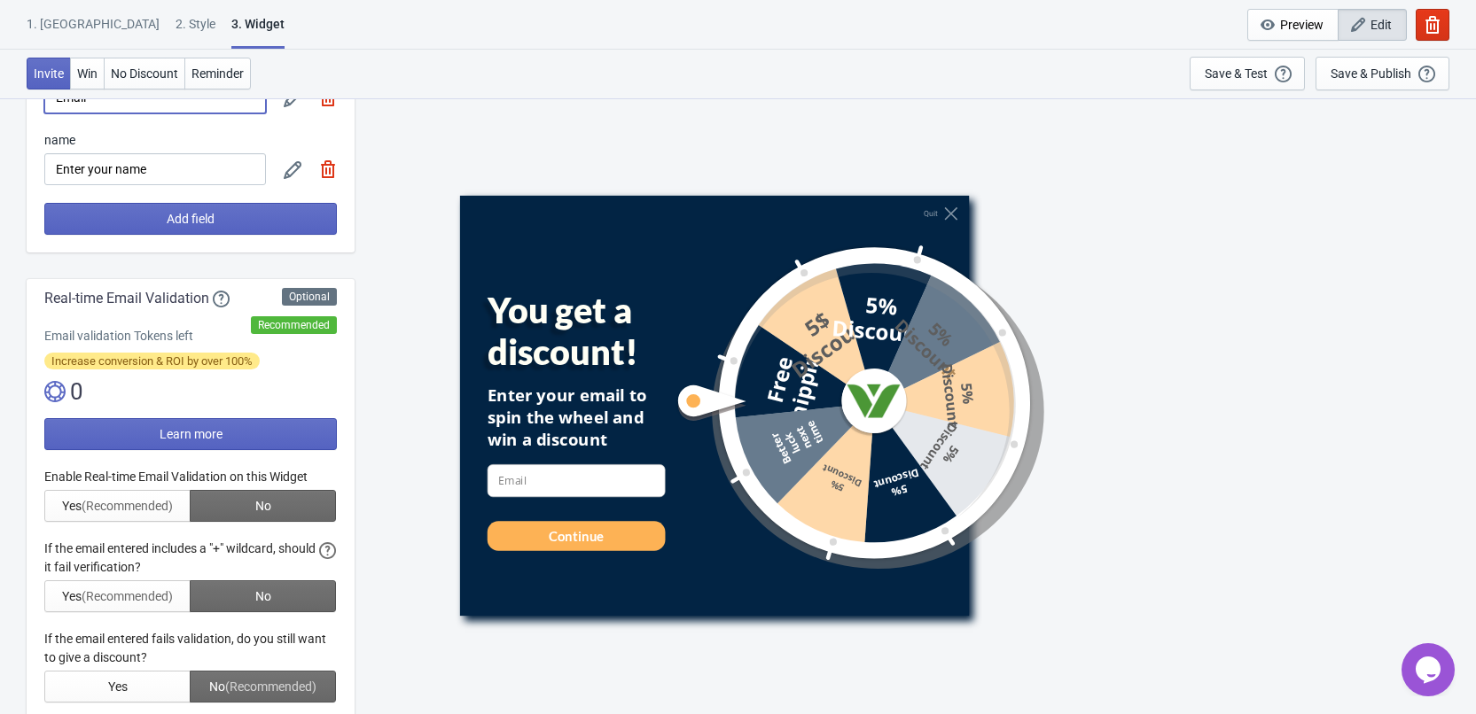
scroll to position [266, 0]
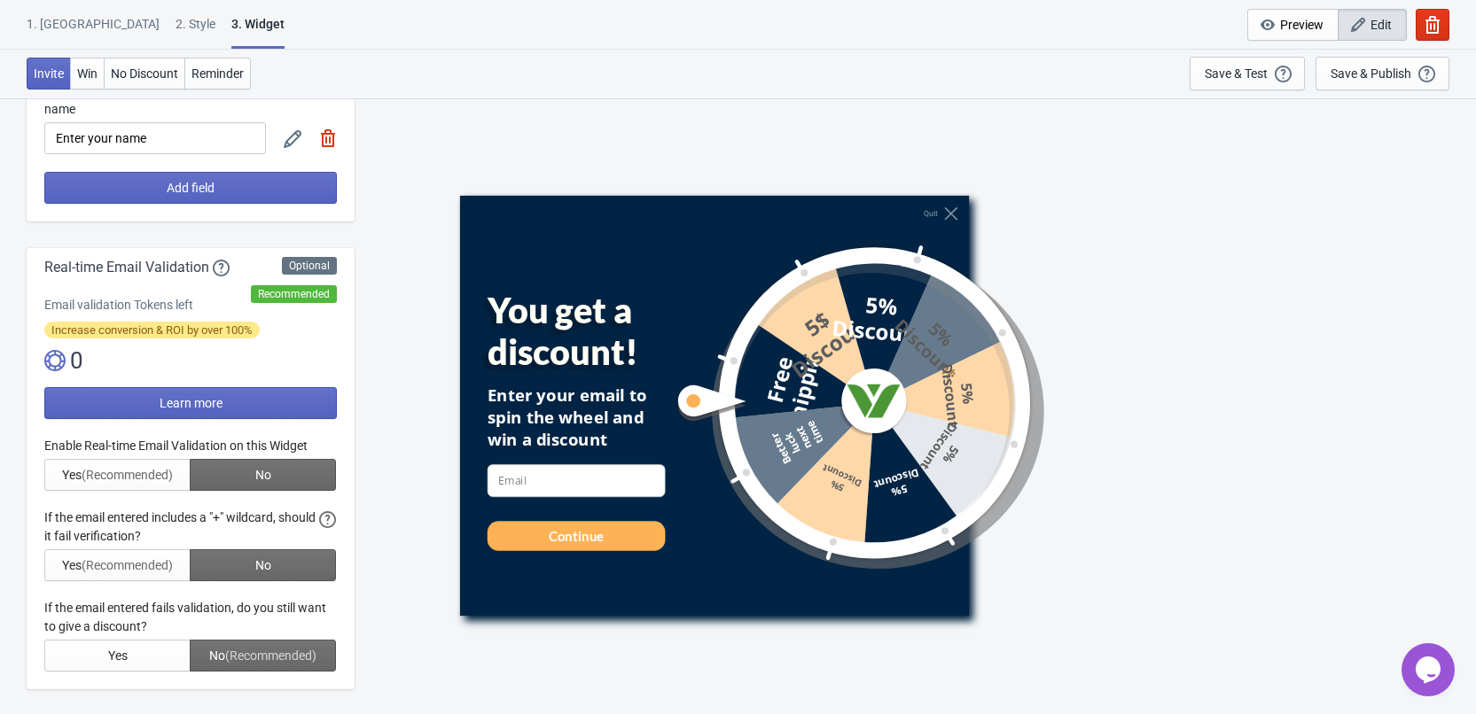
click at [101, 484] on div at bounding box center [190, 554] width 293 height 235
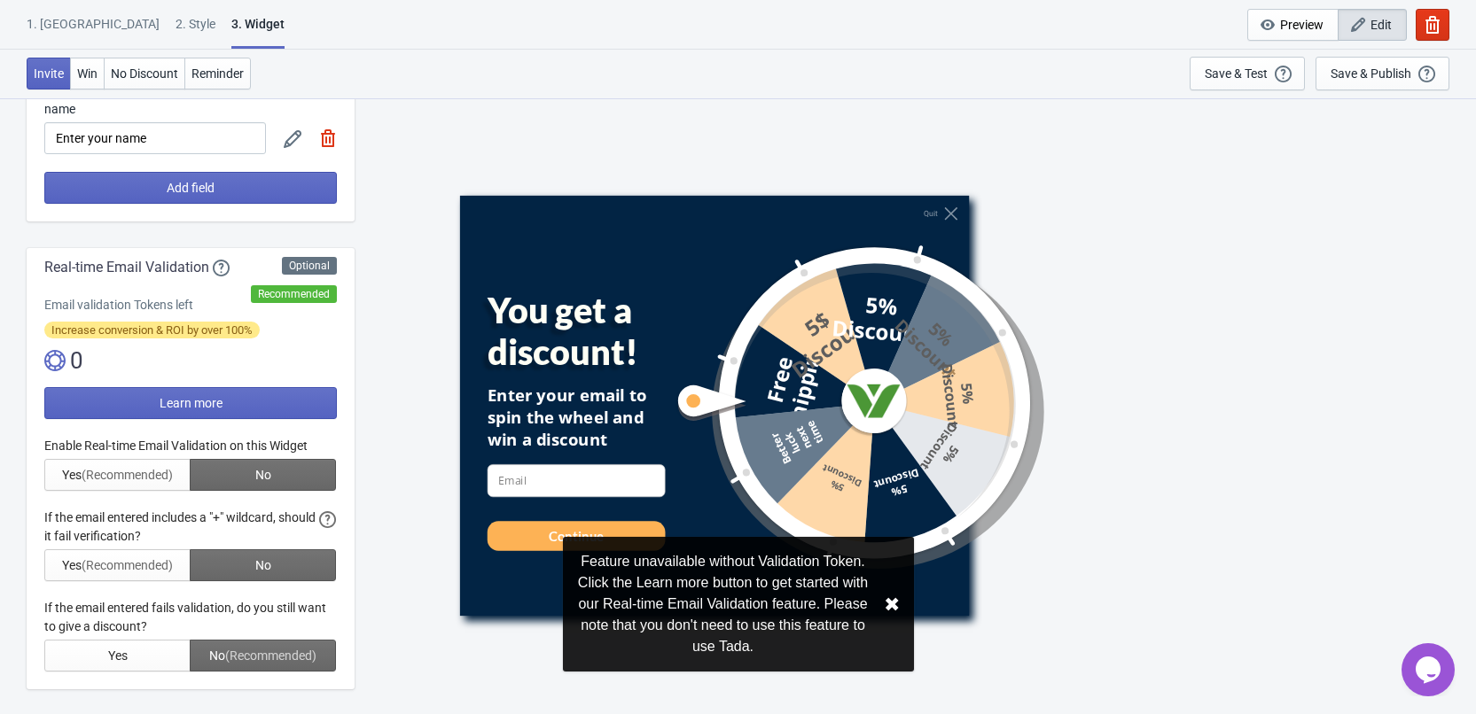
click at [117, 472] on div at bounding box center [190, 554] width 293 height 235
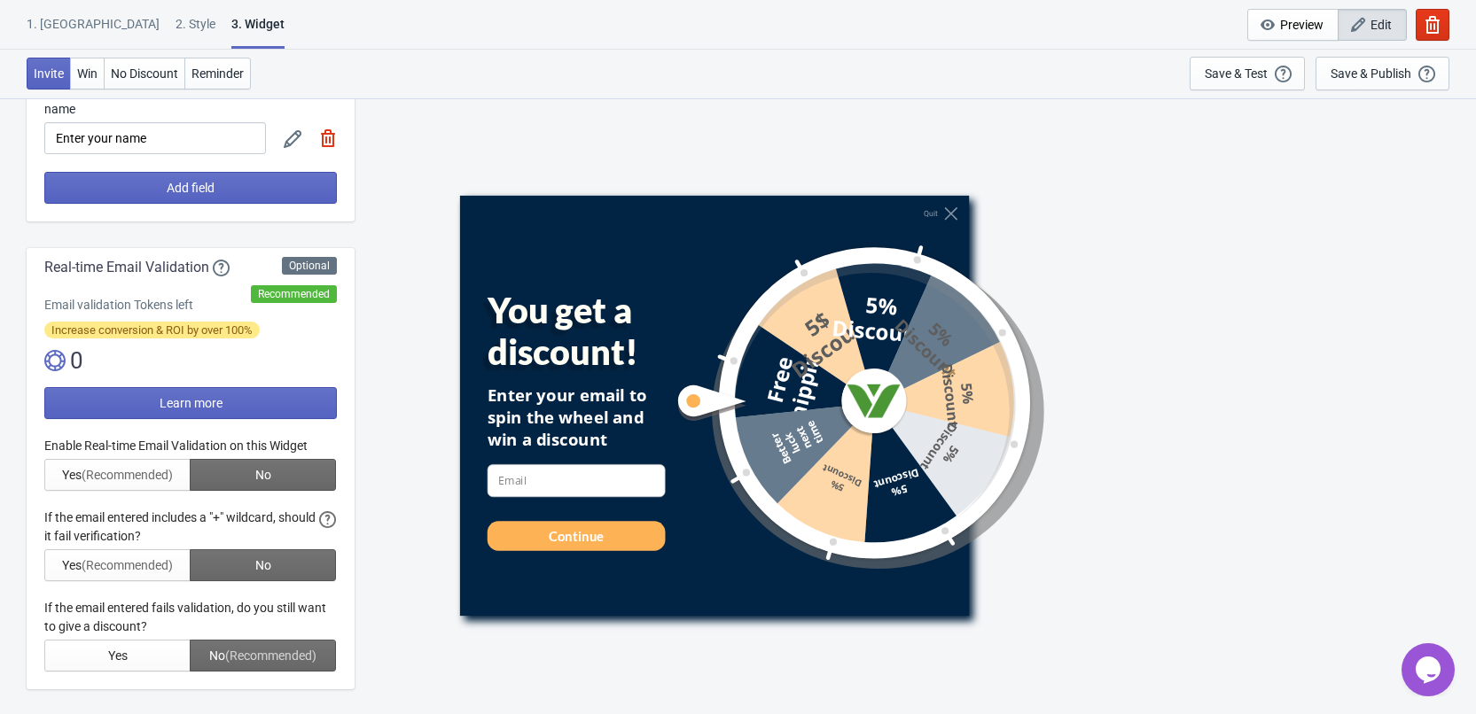
scroll to position [355, 0]
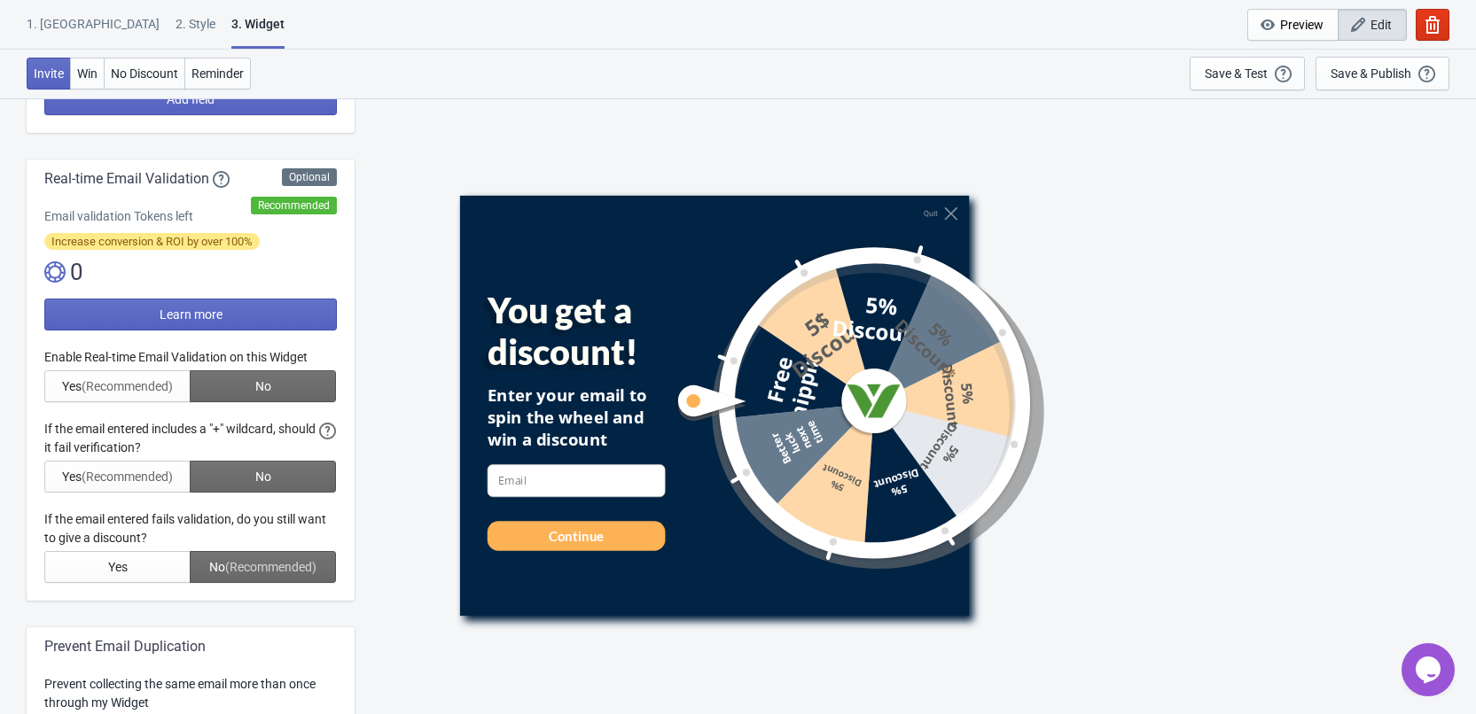
click at [115, 472] on div at bounding box center [190, 465] width 293 height 235
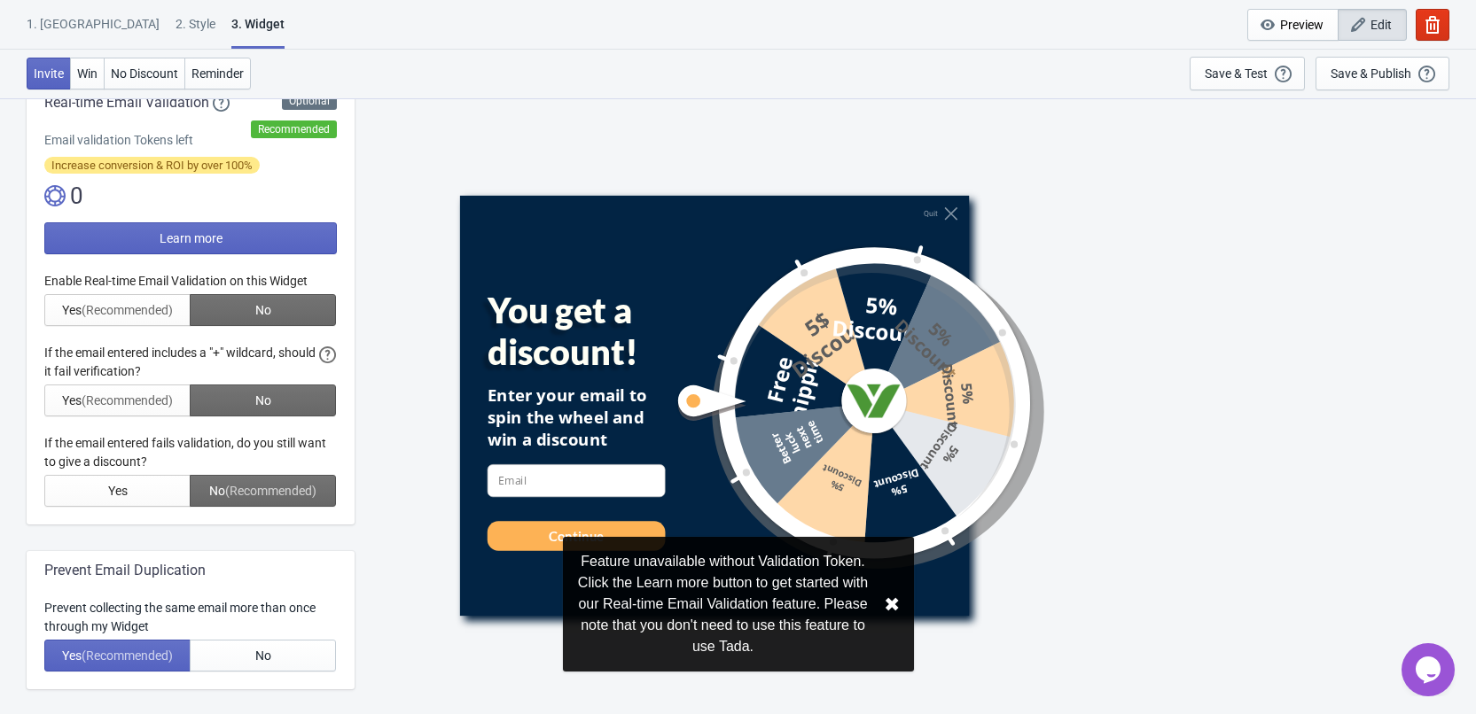
scroll to position [532, 0]
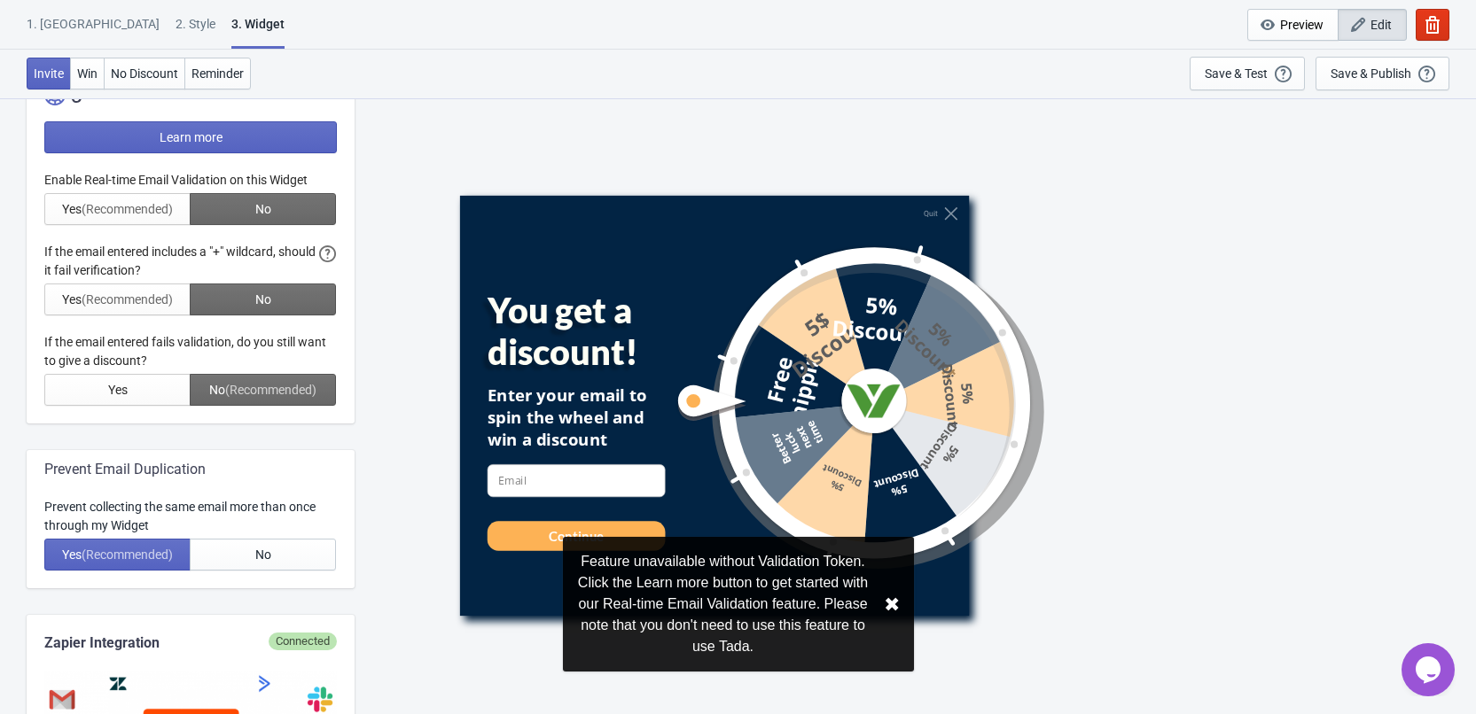
click at [121, 392] on div at bounding box center [190, 288] width 293 height 235
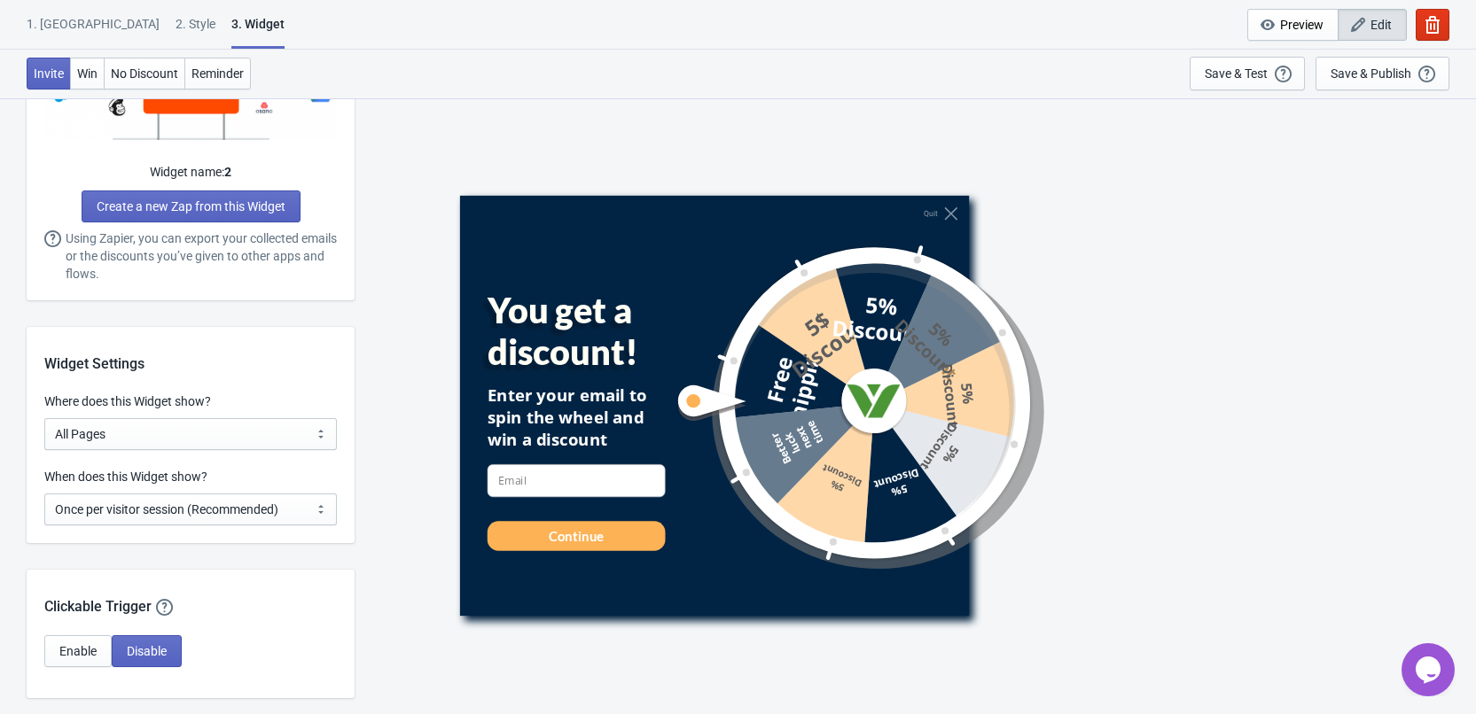
scroll to position [1241, 0]
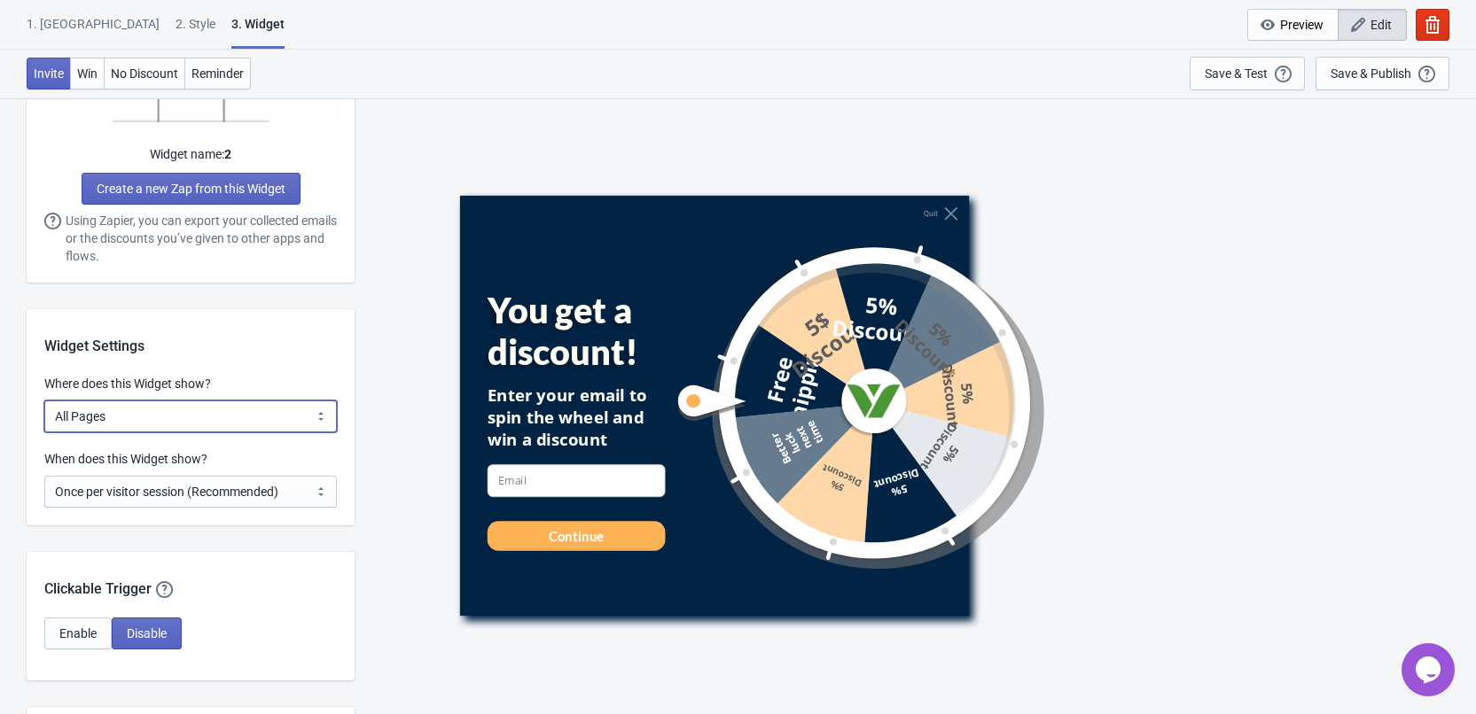
click at [138, 410] on select "All Pages All Product Pages All Blog Pages All Static Pages Specific Product(s)…" at bounding box center [190, 417] width 293 height 32
click at [146, 487] on select "Every new visit of page Once every period of time Once per visitor session (Rec…" at bounding box center [190, 492] width 293 height 32
click at [272, 371] on div "Widget Settings Where does this Widget show? All Pages All Product Pages All Bl…" at bounding box center [191, 417] width 328 height 216
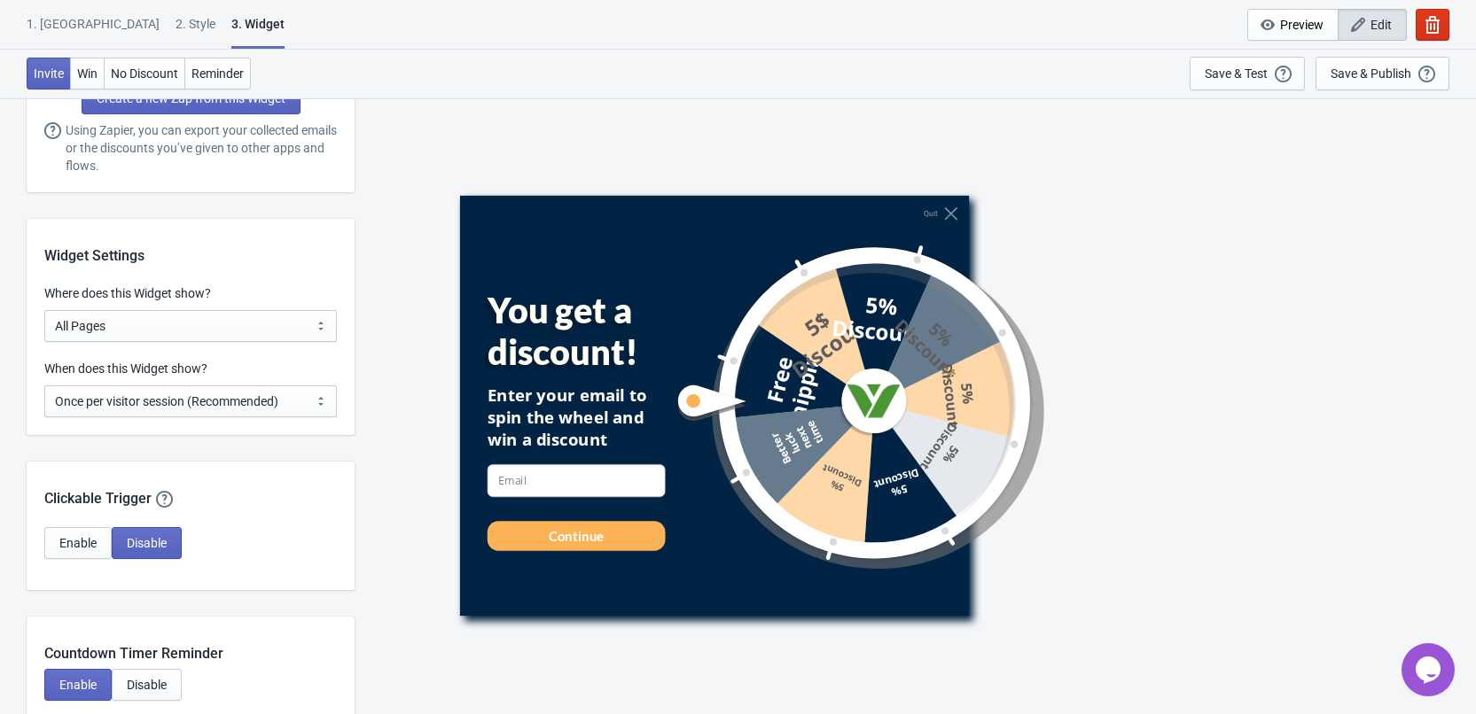
scroll to position [1418, 0]
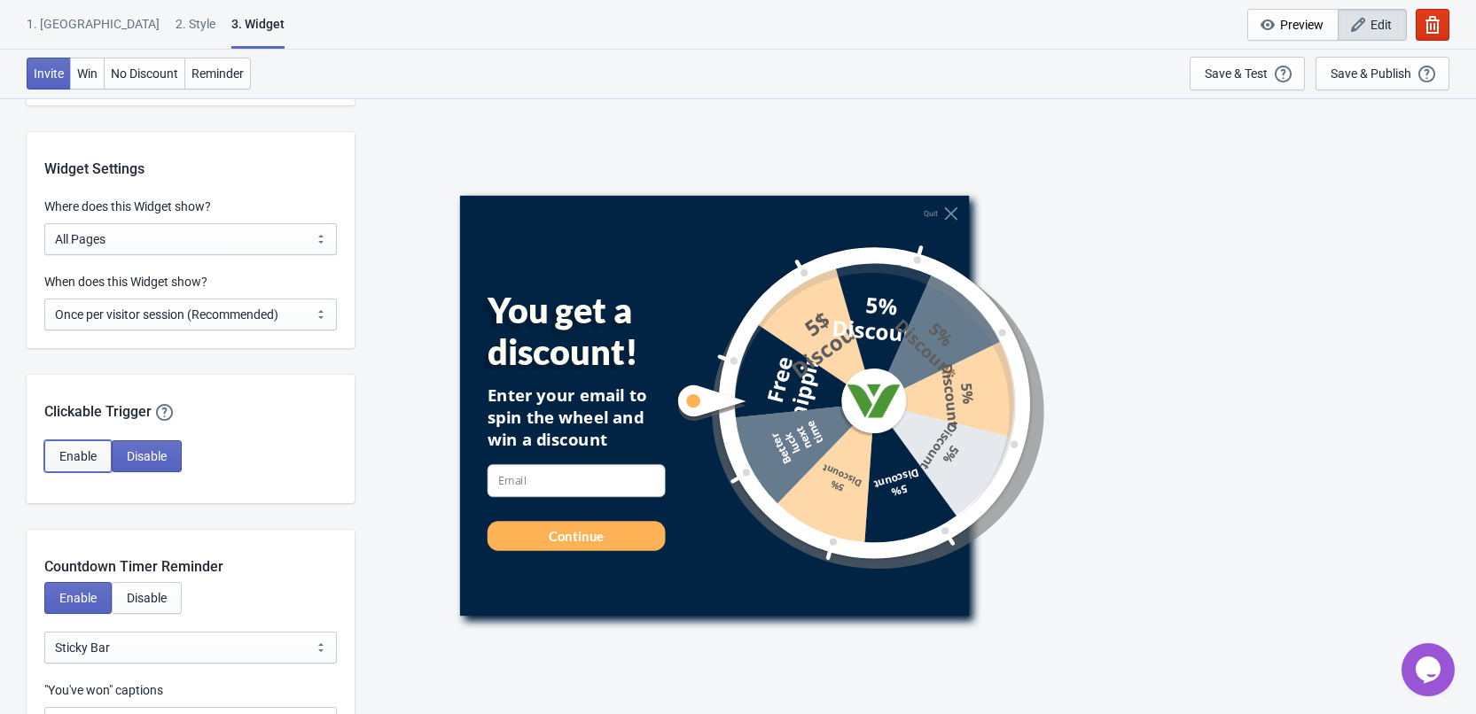
click at [79, 465] on button "Enable" at bounding box center [77, 457] width 67 height 32
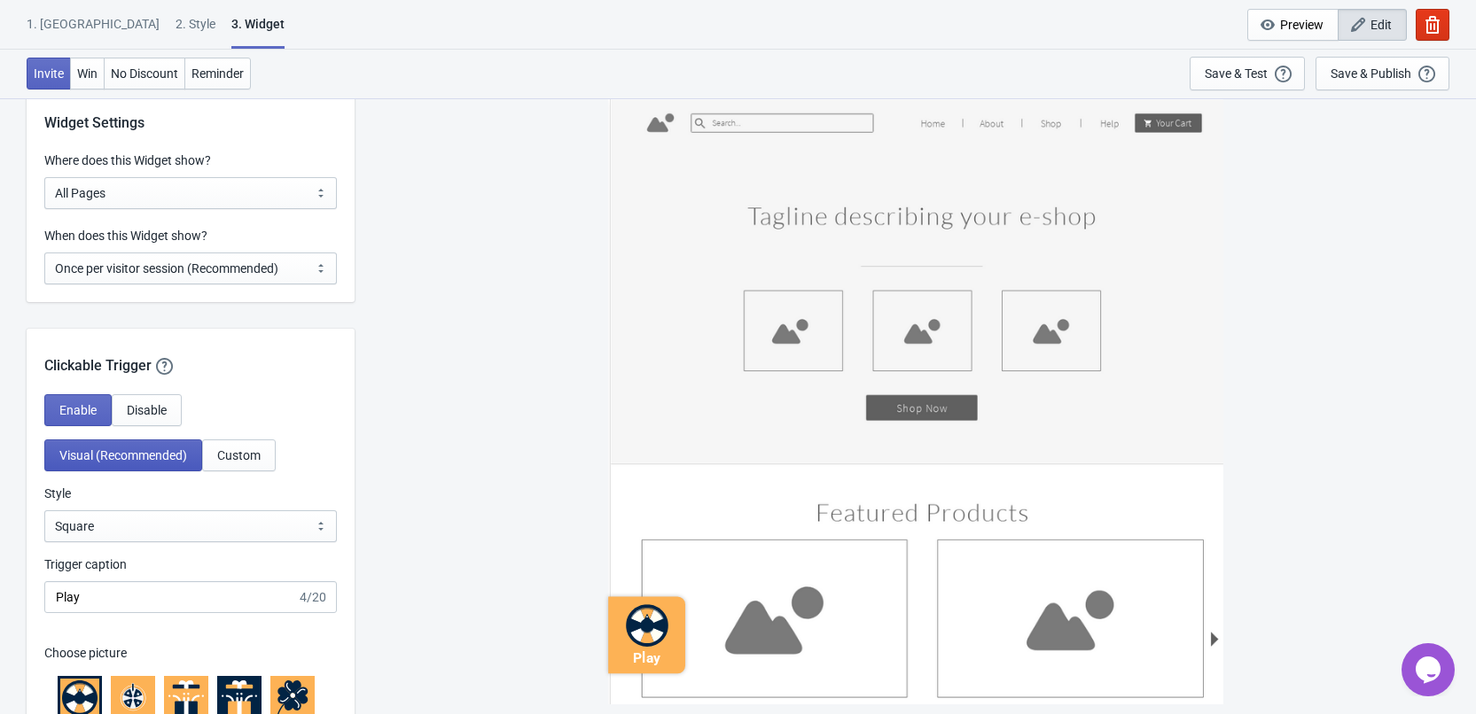
scroll to position [1596, 0]
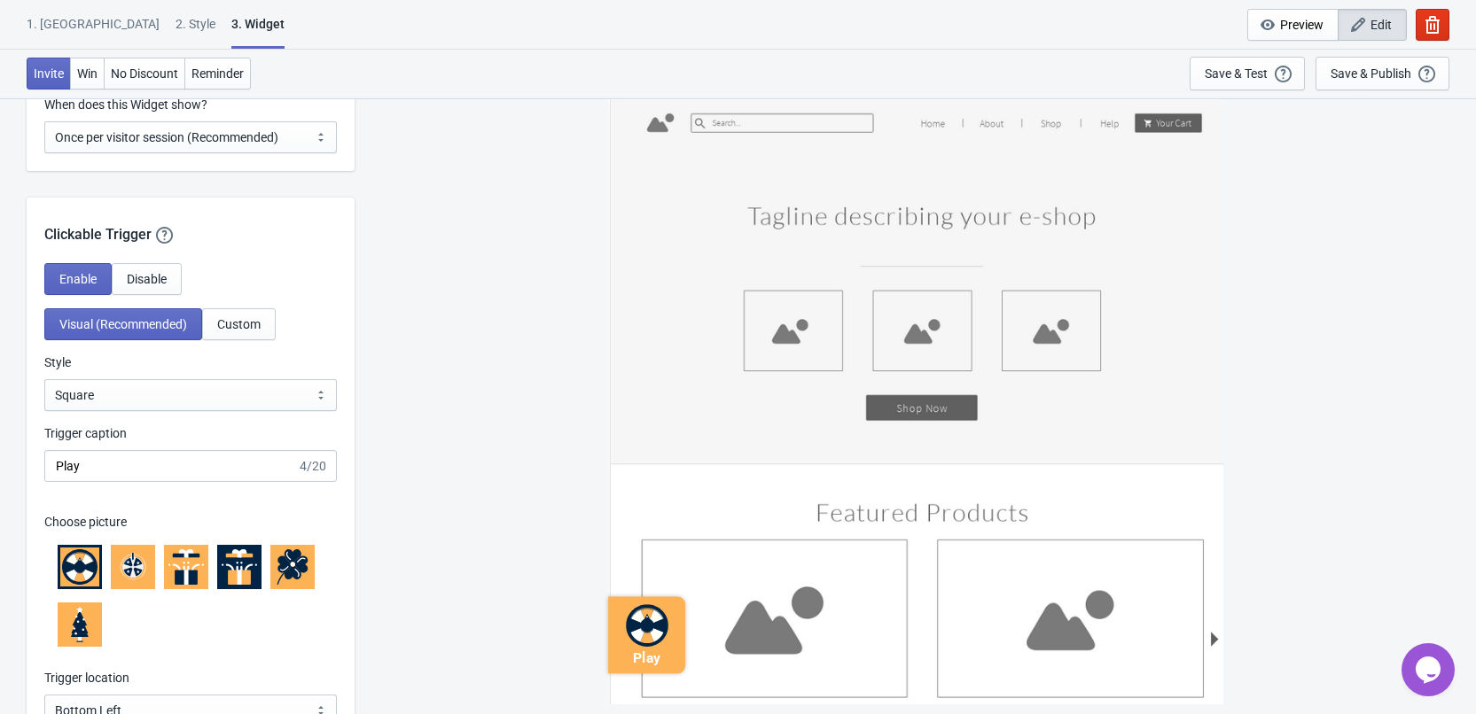
click at [126, 549] on div at bounding box center [133, 567] width 44 height 44
click at [167, 556] on div at bounding box center [186, 567] width 44 height 44
click at [136, 556] on icon at bounding box center [133, 567] width 25 height 25
click at [84, 554] on icon at bounding box center [80, 563] width 30 height 23
click at [230, 319] on span "Custom" at bounding box center [238, 324] width 43 height 14
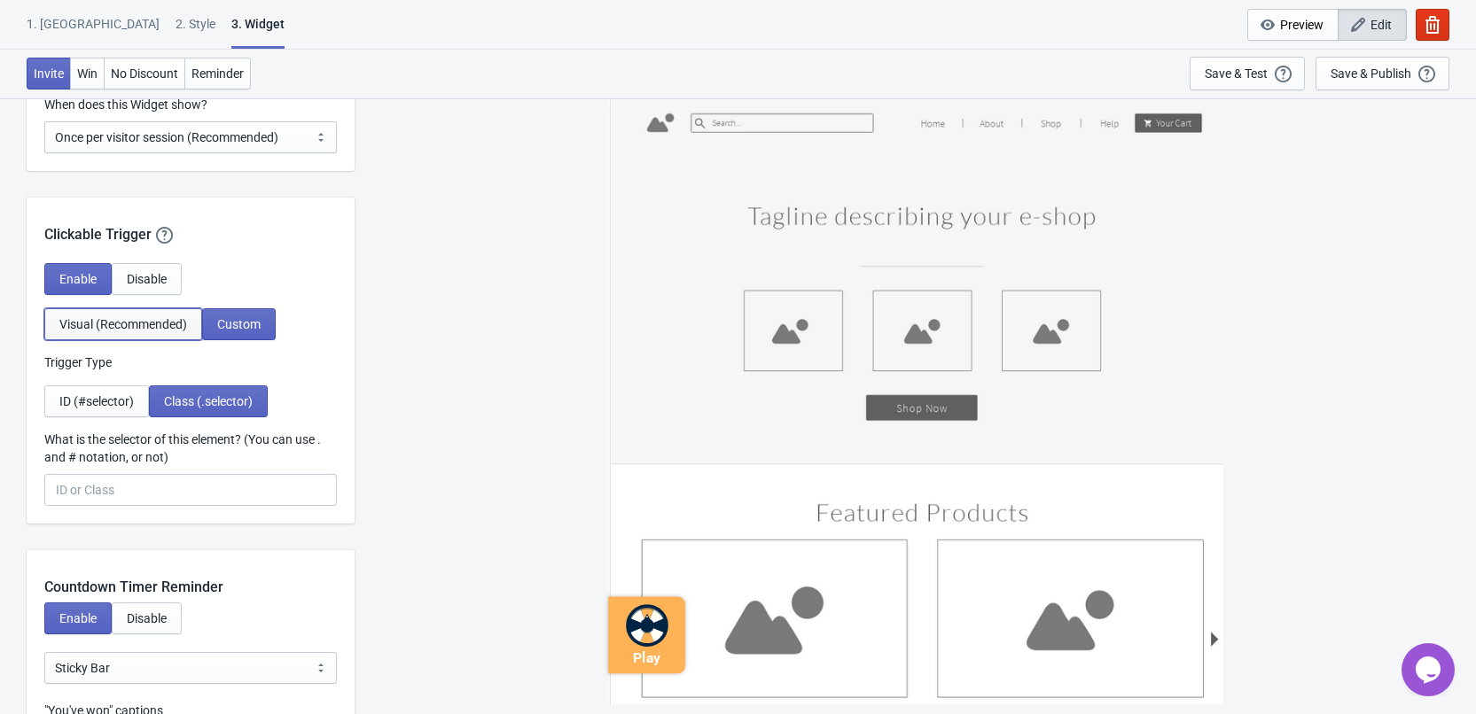
click at [131, 318] on span "Visual (Recommended)" at bounding box center [123, 324] width 128 height 14
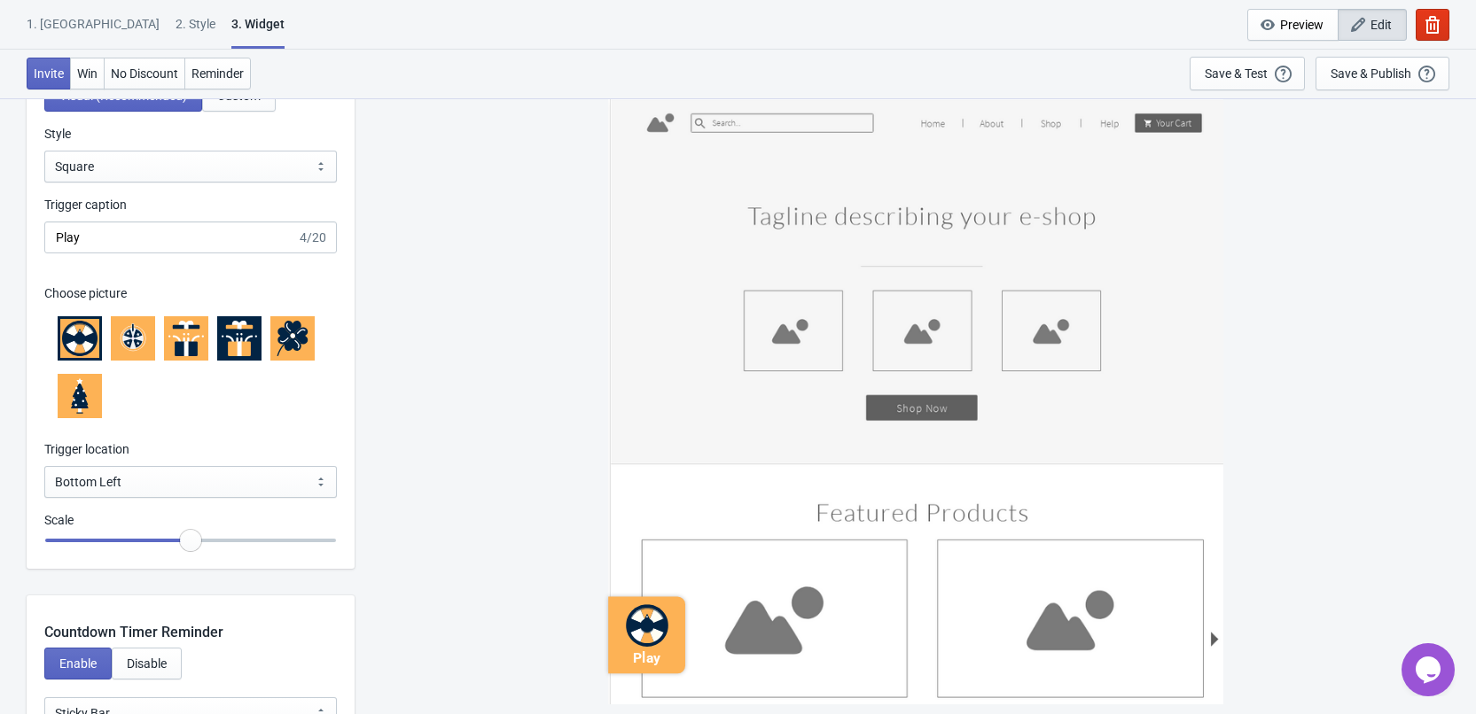
scroll to position [1862, 0]
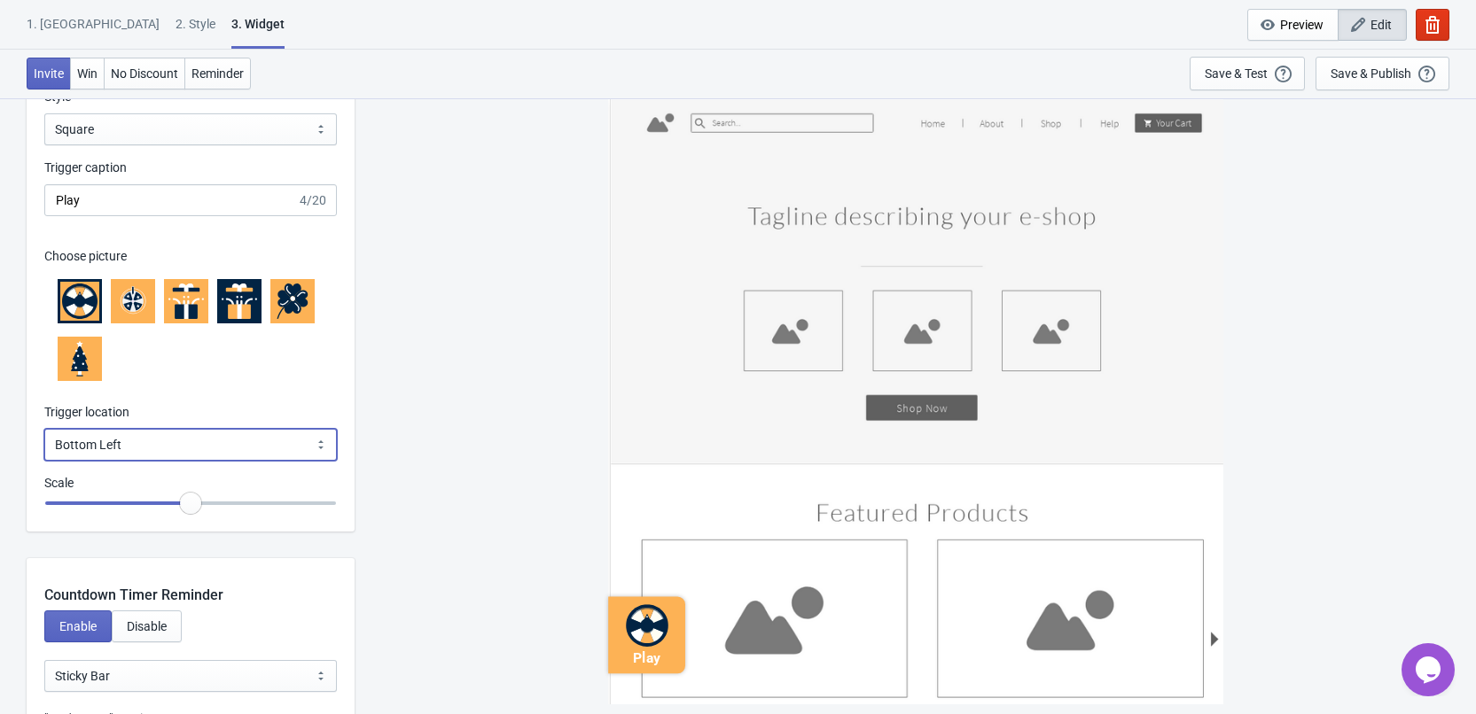
click at [190, 441] on select "Bottom Left Bottom Right Middle Left Middle Right Top Left Top Right" at bounding box center [190, 445] width 293 height 32
click at [44, 429] on select "Bottom Left Bottom Right Middle Left Middle Right Top Left Top Right" at bounding box center [190, 445] width 293 height 32
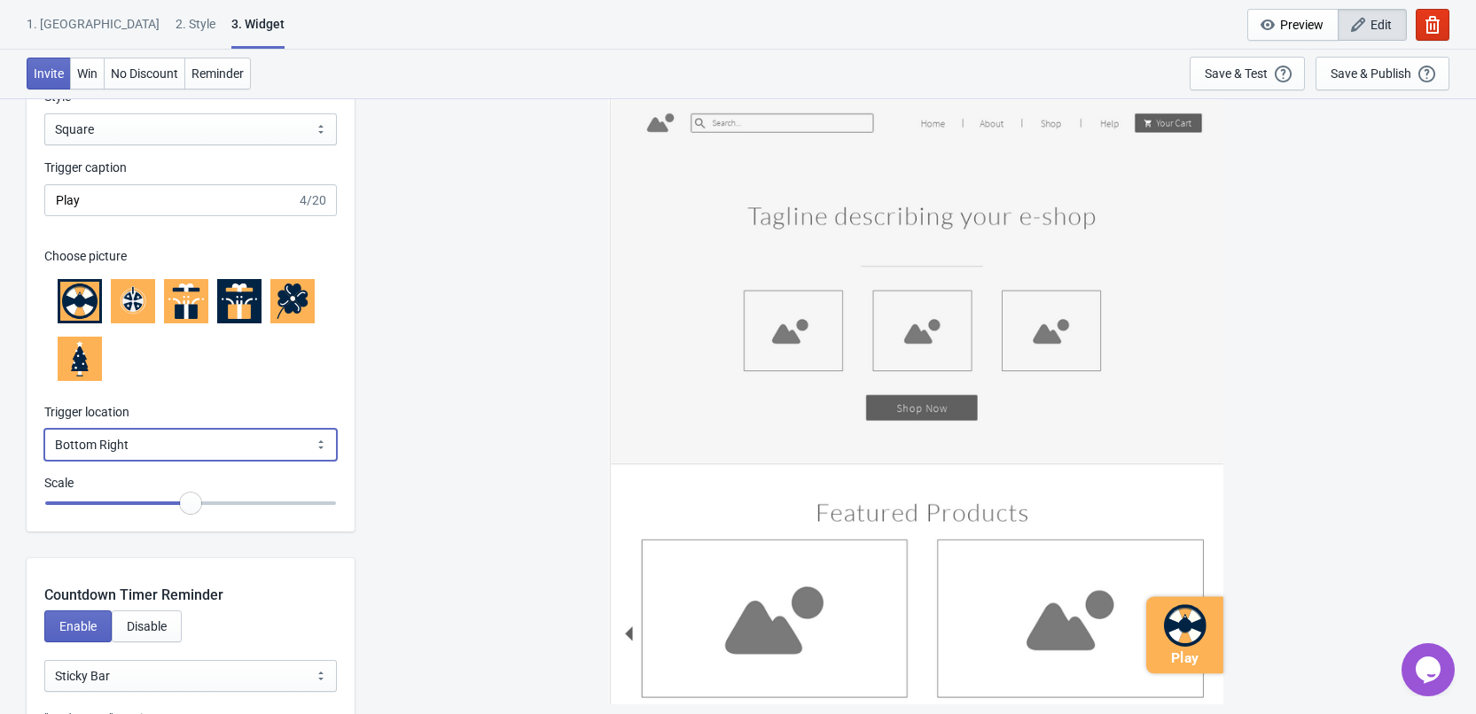
click at [156, 450] on select "Bottom Left Bottom Right Middle Left Middle Right Top Left Top Right" at bounding box center [190, 445] width 293 height 32
click at [44, 429] on select "Bottom Left Bottom Right Middle Left Middle Right Top Left Top Right" at bounding box center [190, 445] width 293 height 32
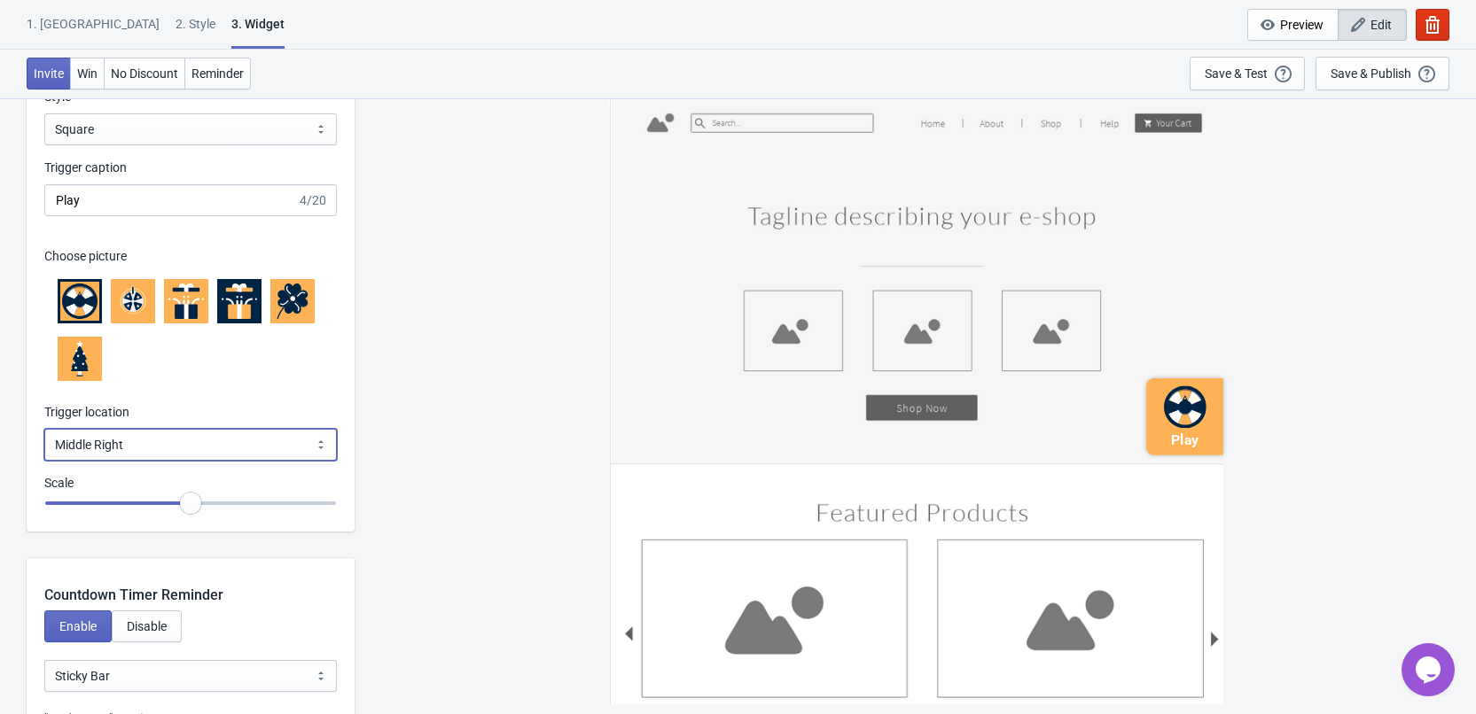
click at [123, 443] on select "Bottom Left Bottom Right Middle Left Middle Right Top Left Top Right" at bounding box center [190, 445] width 293 height 32
select select "middle_left"
click at [44, 429] on select "Bottom Left Bottom Right Middle Left Middle Right Top Left Top Right" at bounding box center [190, 445] width 293 height 32
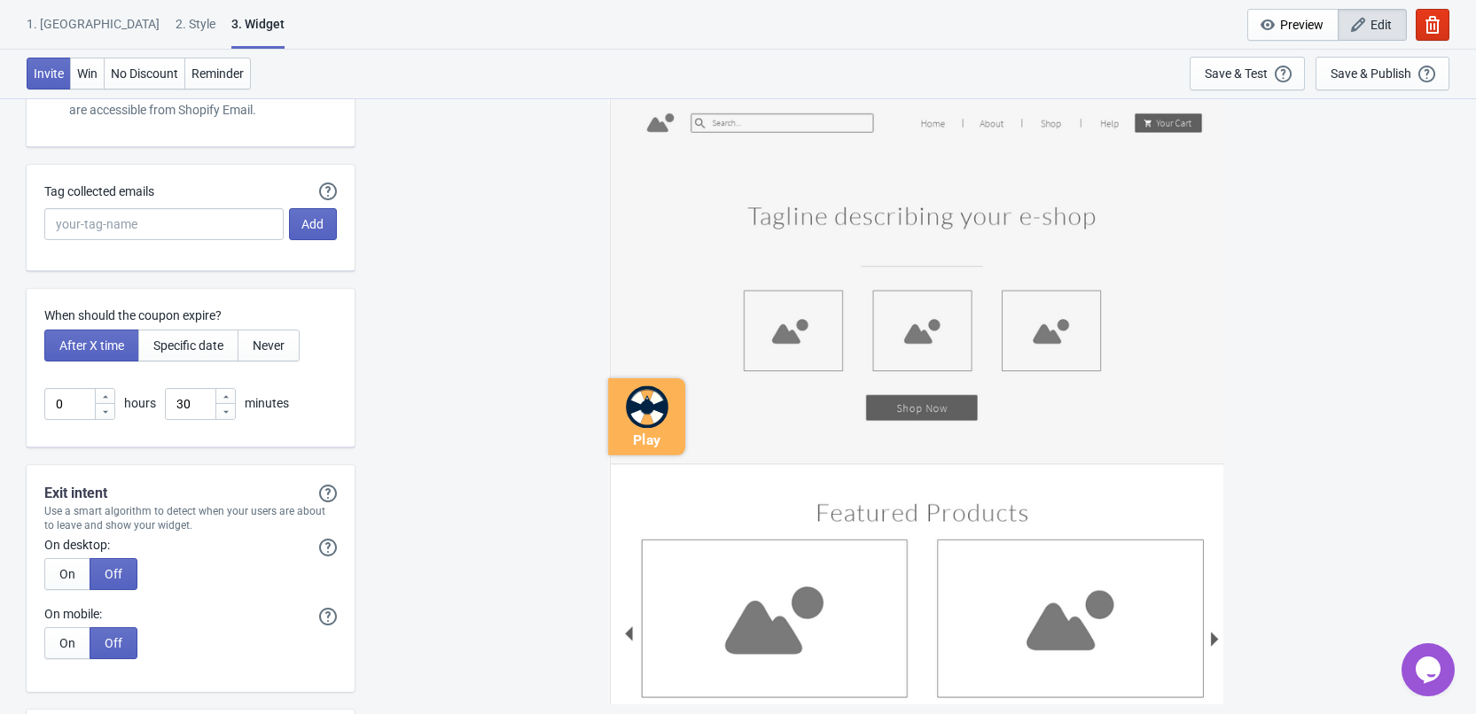
scroll to position [5053, 0]
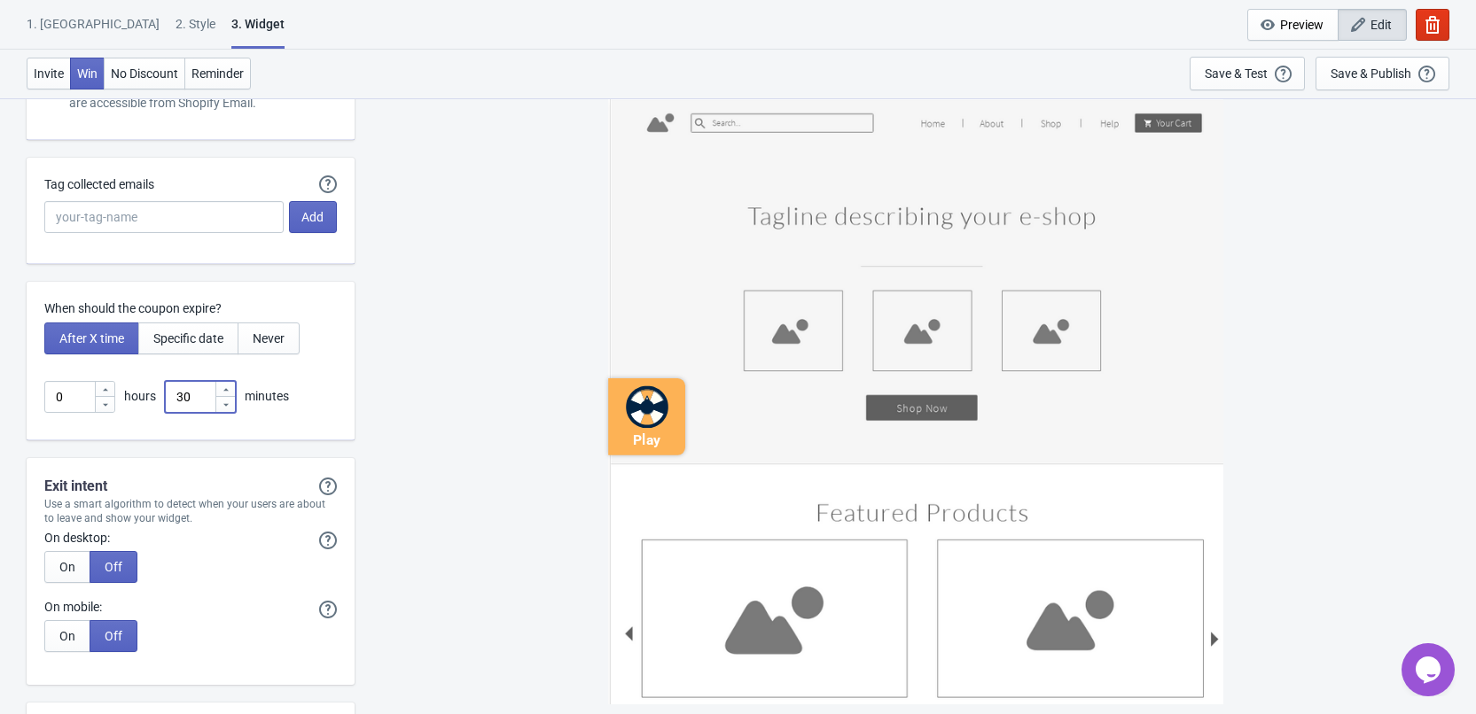
drag, startPoint x: 197, startPoint y: 396, endPoint x: 157, endPoint y: 397, distance: 39.9
click at [157, 397] on div "0 hours 30 minutes" at bounding box center [190, 397] width 293 height 32
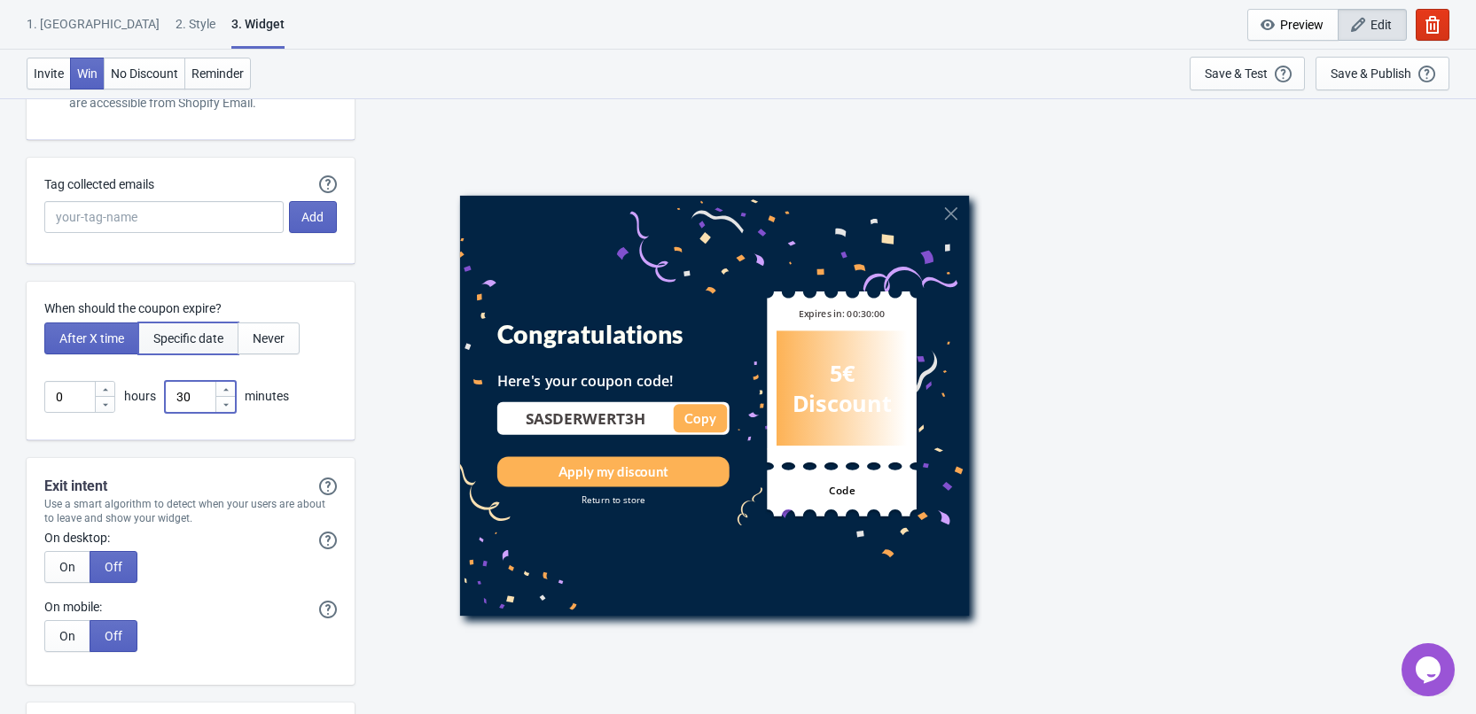
click at [163, 323] on button "Specific date" at bounding box center [188, 339] width 100 height 32
type input ", Valid until"
type input "Expires on"
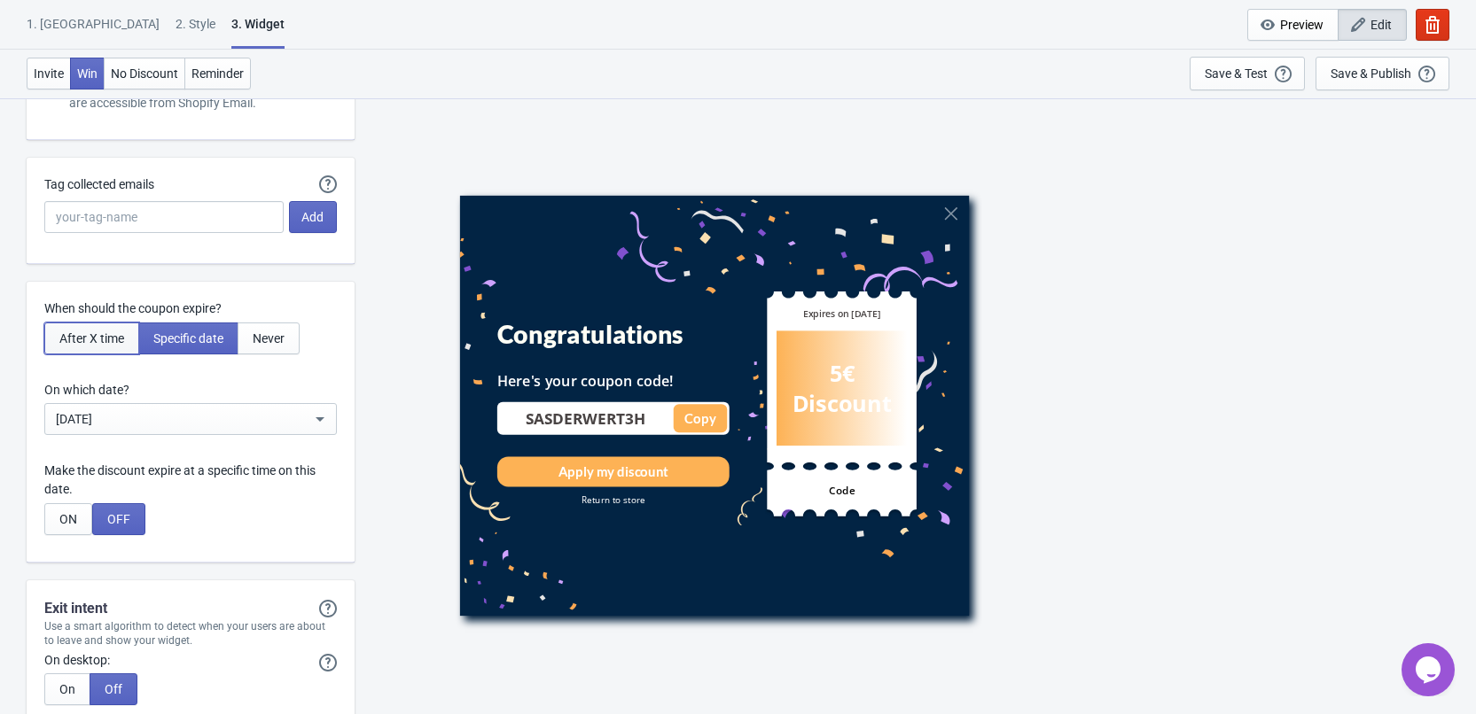
click at [102, 327] on button "After X time" at bounding box center [91, 339] width 95 height 32
type input ", Valid for"
type input "Expires in:"
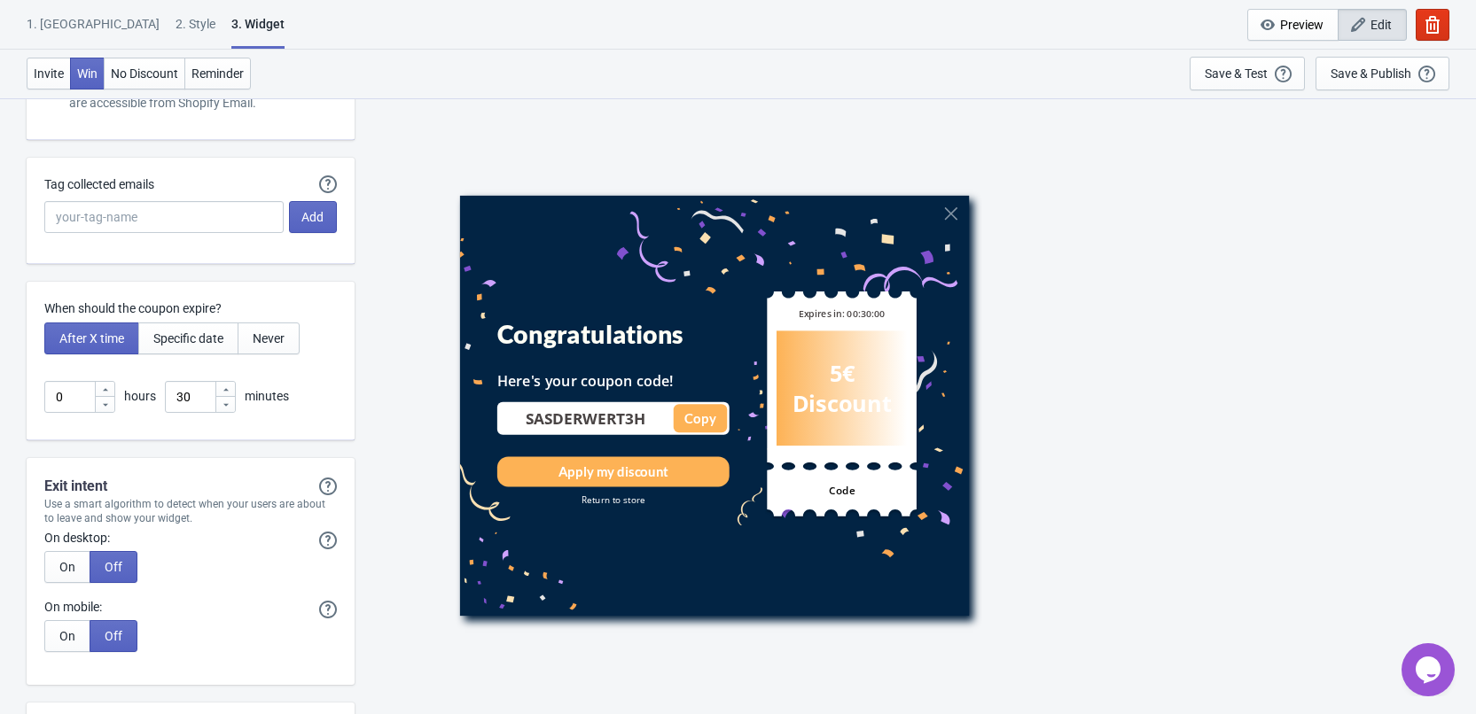
click at [108, 404] on icon at bounding box center [105, 405] width 11 height 11
type input "24"
drag, startPoint x: 191, startPoint y: 398, endPoint x: 151, endPoint y: 401, distance: 40.9
click at [151, 401] on div "24 hours 30 minutes" at bounding box center [190, 397] width 293 height 32
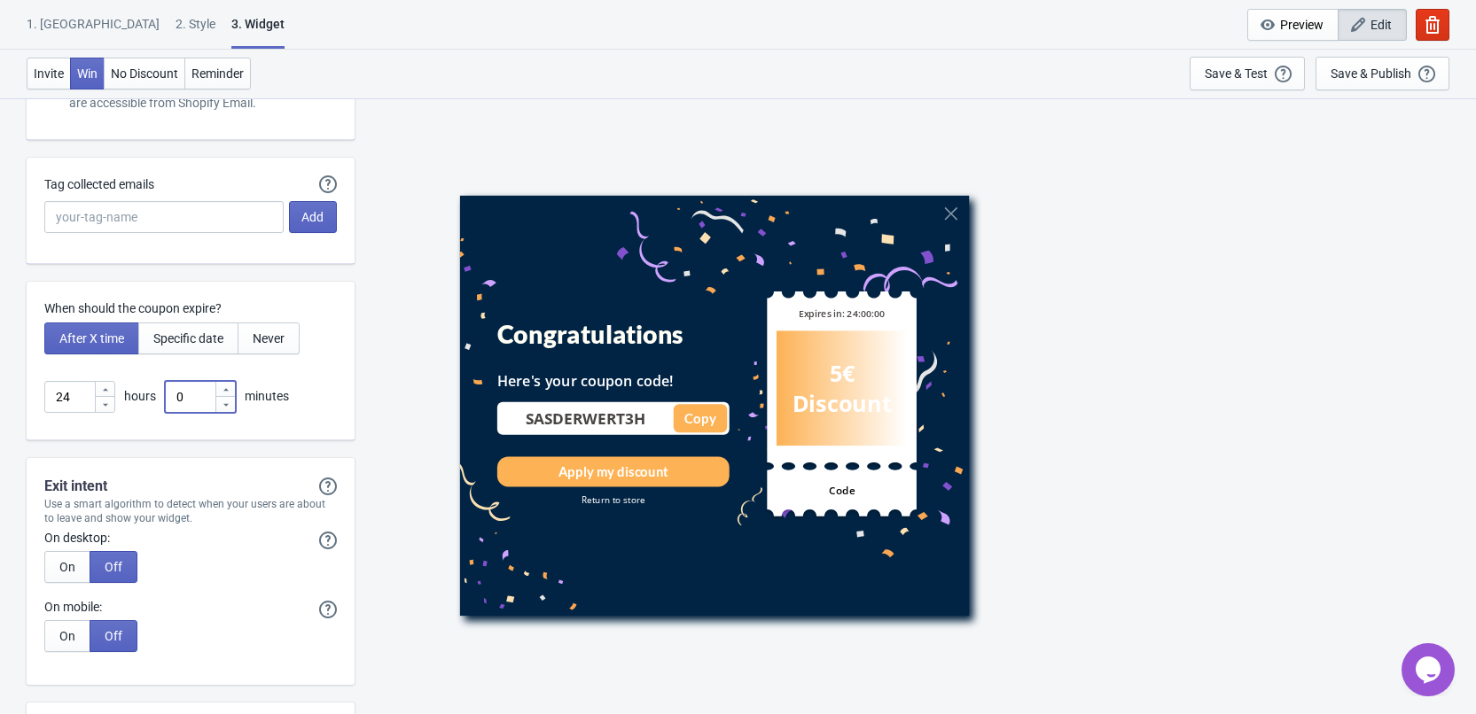
type input "0"
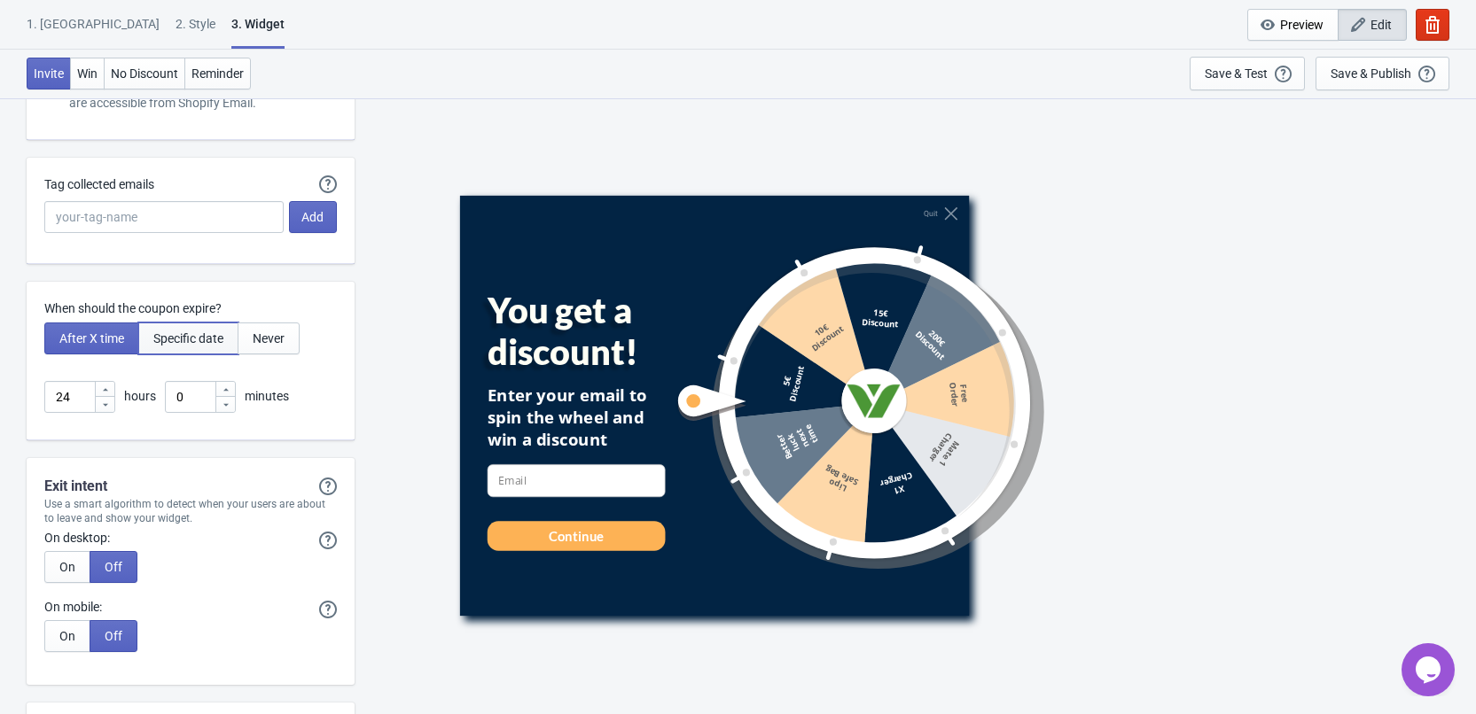
click at [164, 338] on span "Specific date" at bounding box center [188, 339] width 70 height 14
type input ", Valid until"
type input "Expires on"
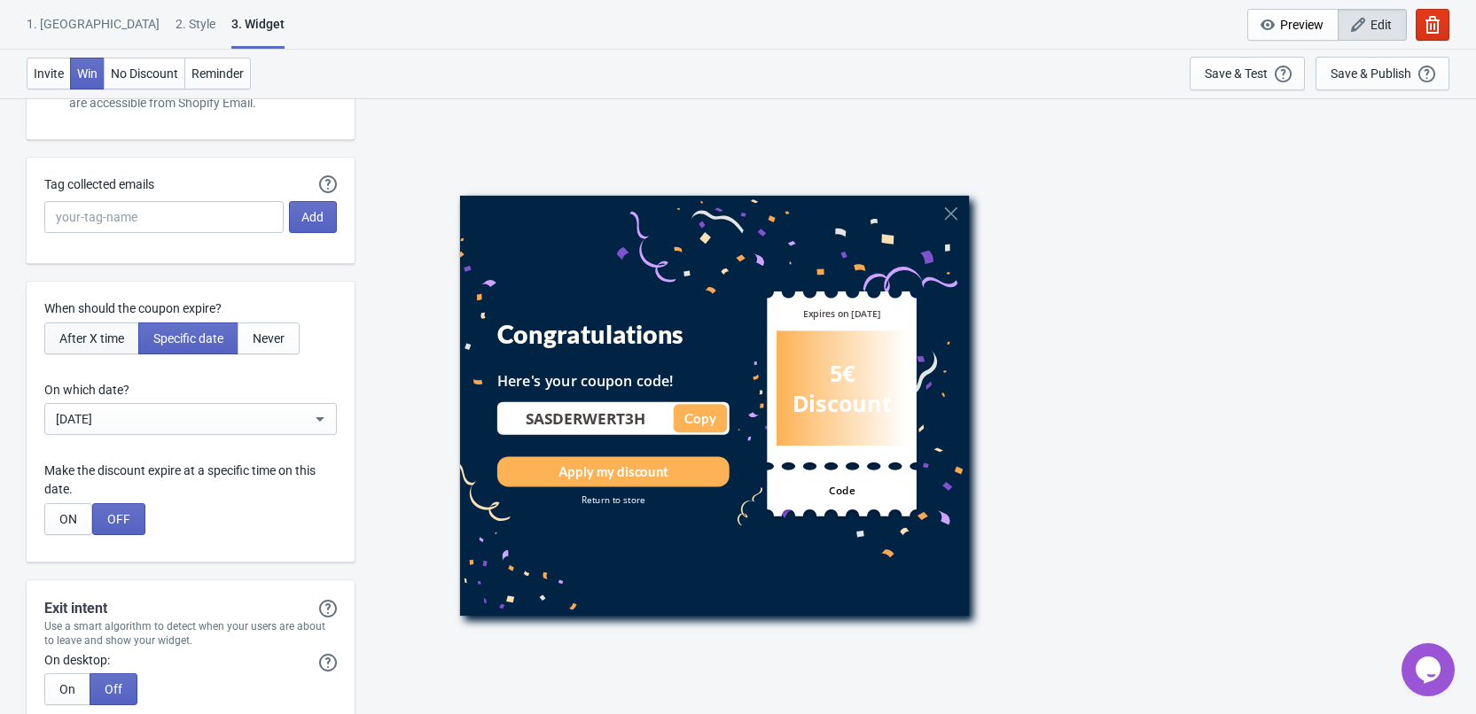
click at [117, 336] on span "After X time" at bounding box center [91, 339] width 65 height 14
type input ", Valid for"
type input "Expires in:"
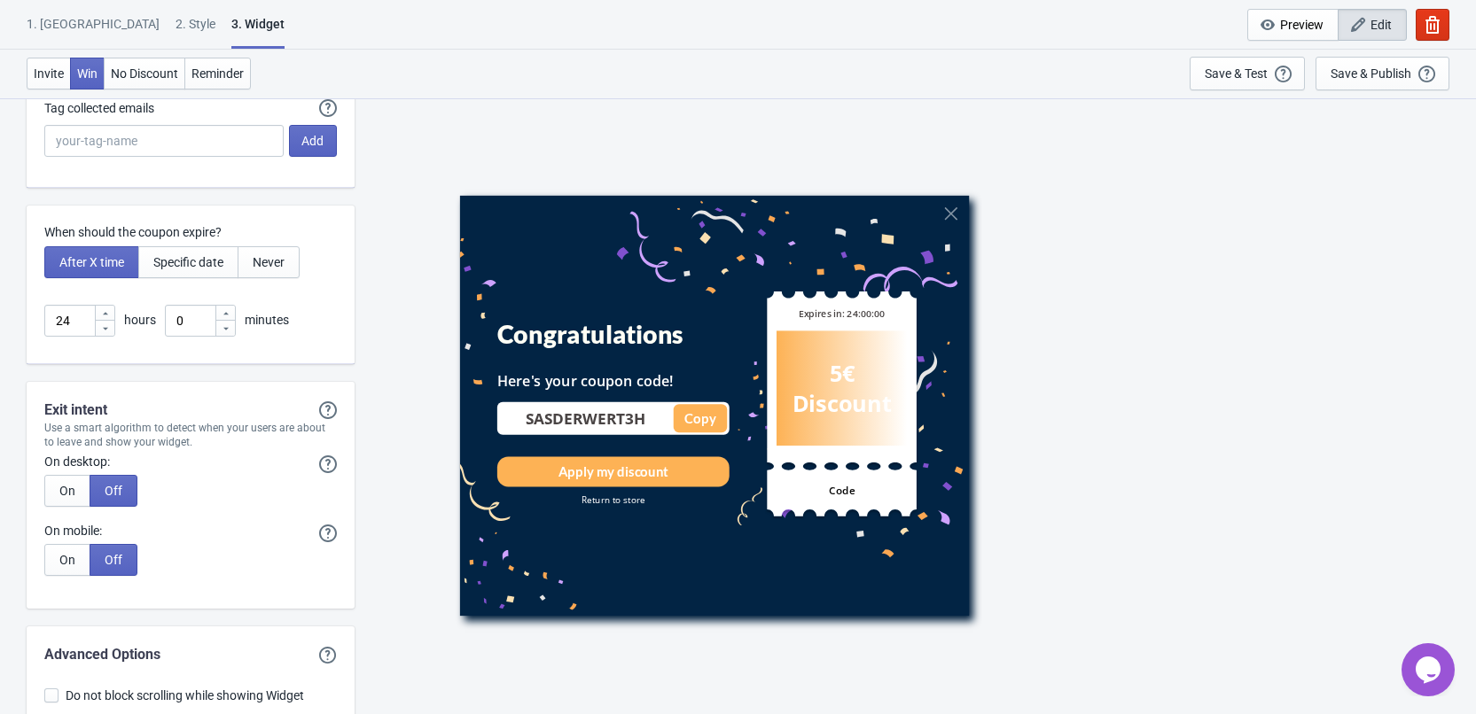
scroll to position [5230, 0]
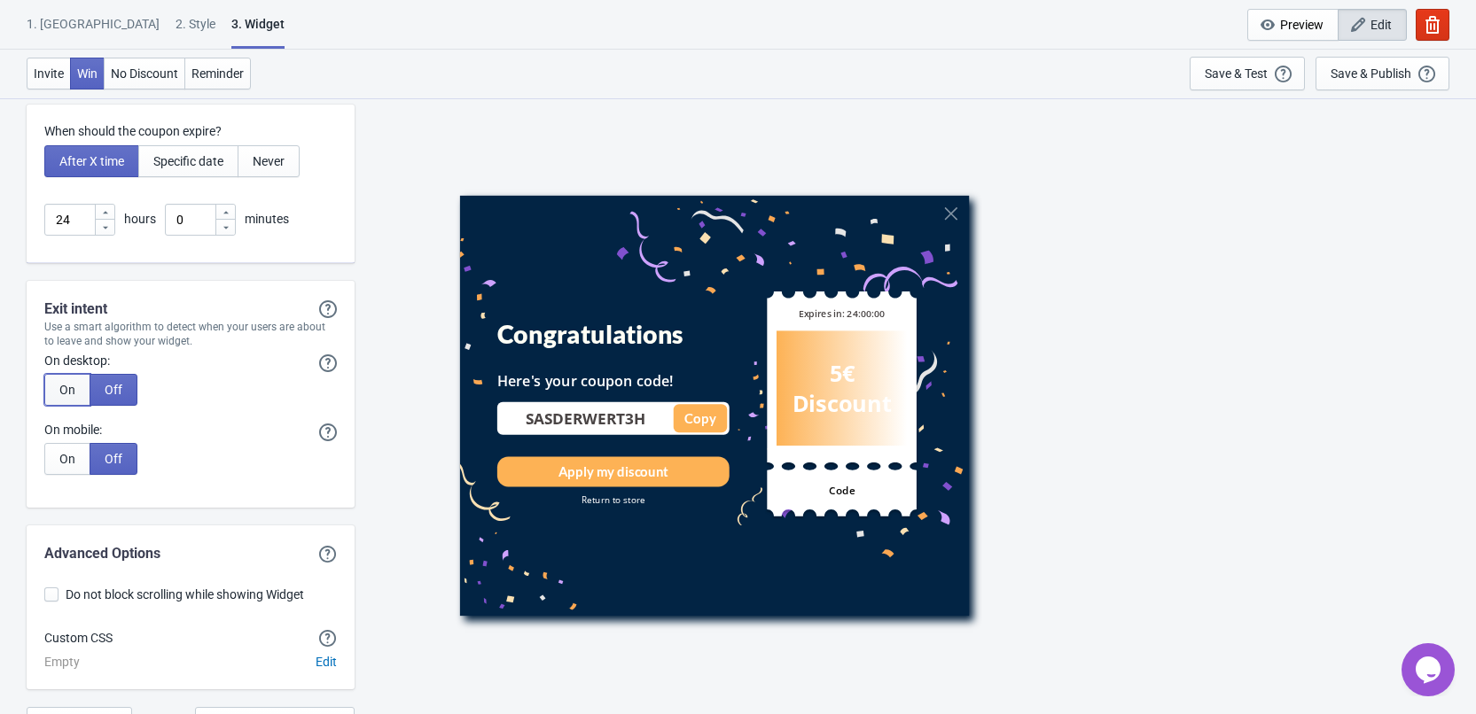
click at [68, 391] on span "On" at bounding box center [67, 390] width 16 height 14
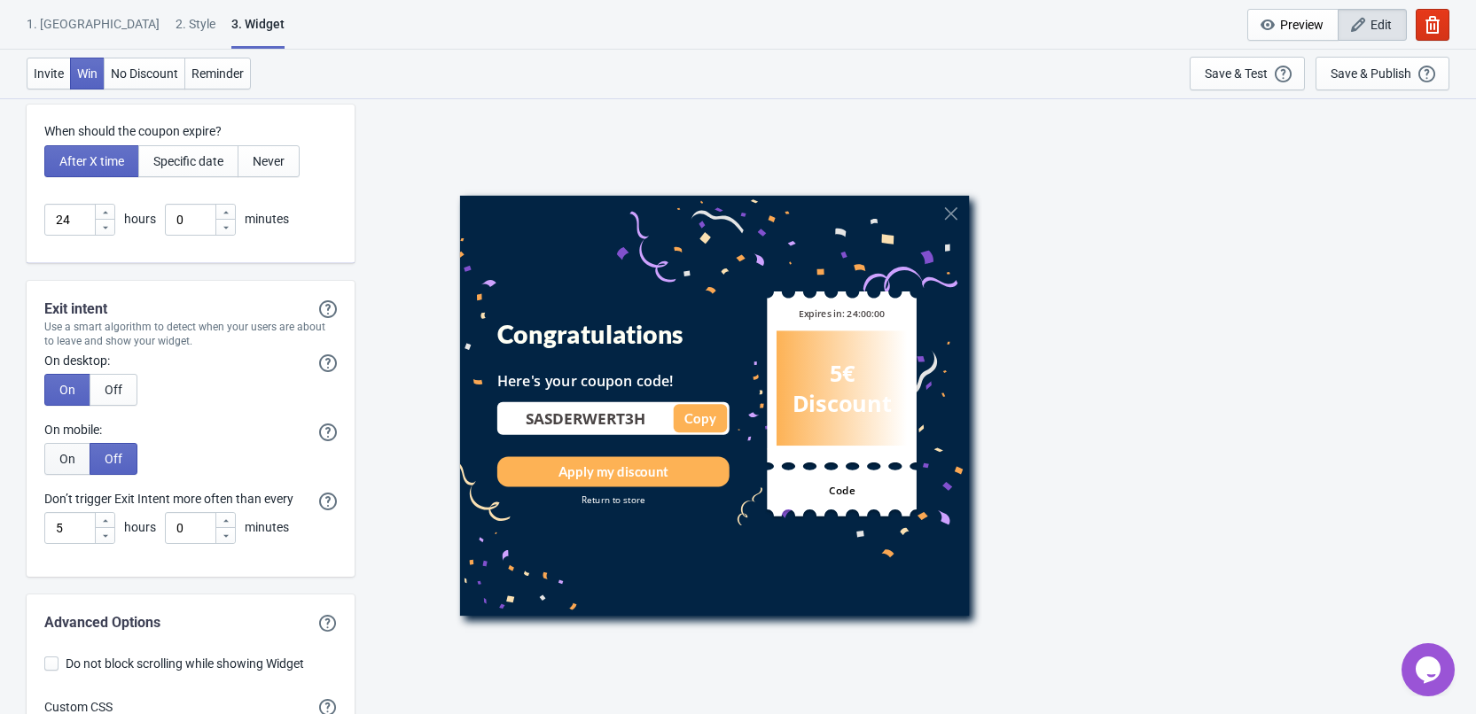
click at [76, 461] on button "On" at bounding box center [67, 459] width 46 height 32
click at [98, 393] on button "Off" at bounding box center [114, 390] width 48 height 32
click at [90, 393] on button "Off" at bounding box center [114, 390] width 48 height 32
click at [68, 391] on span "On" at bounding box center [67, 390] width 16 height 14
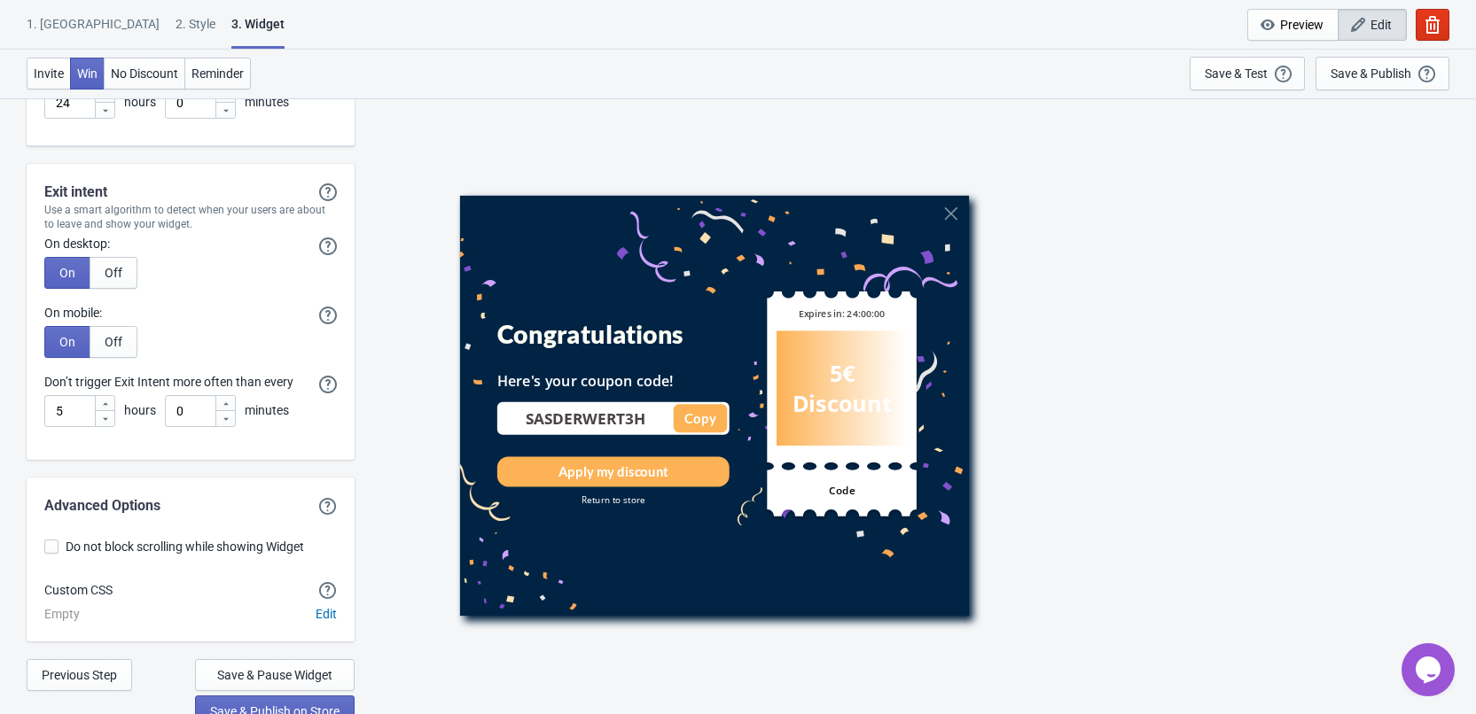
scroll to position [5361, 0]
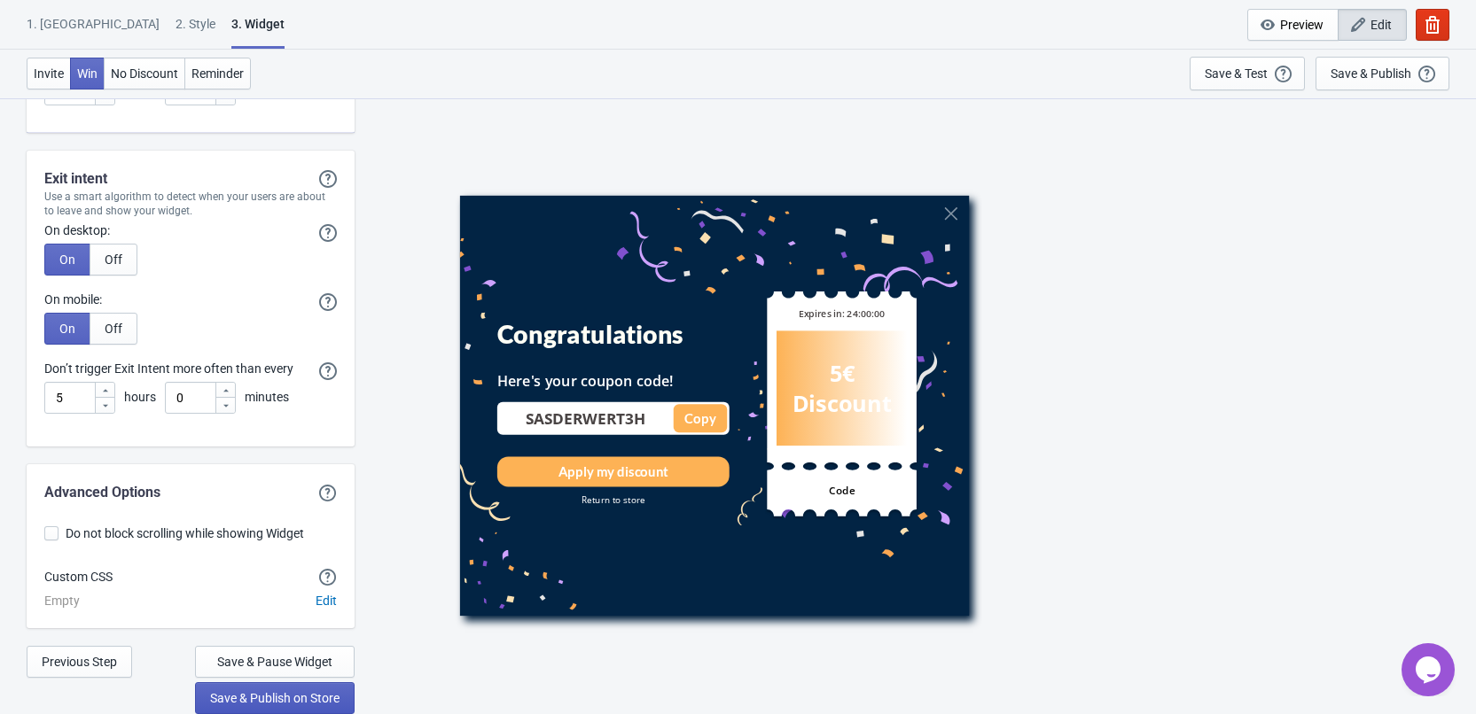
click at [257, 698] on span "Save & Publish on Store" at bounding box center [274, 698] width 129 height 14
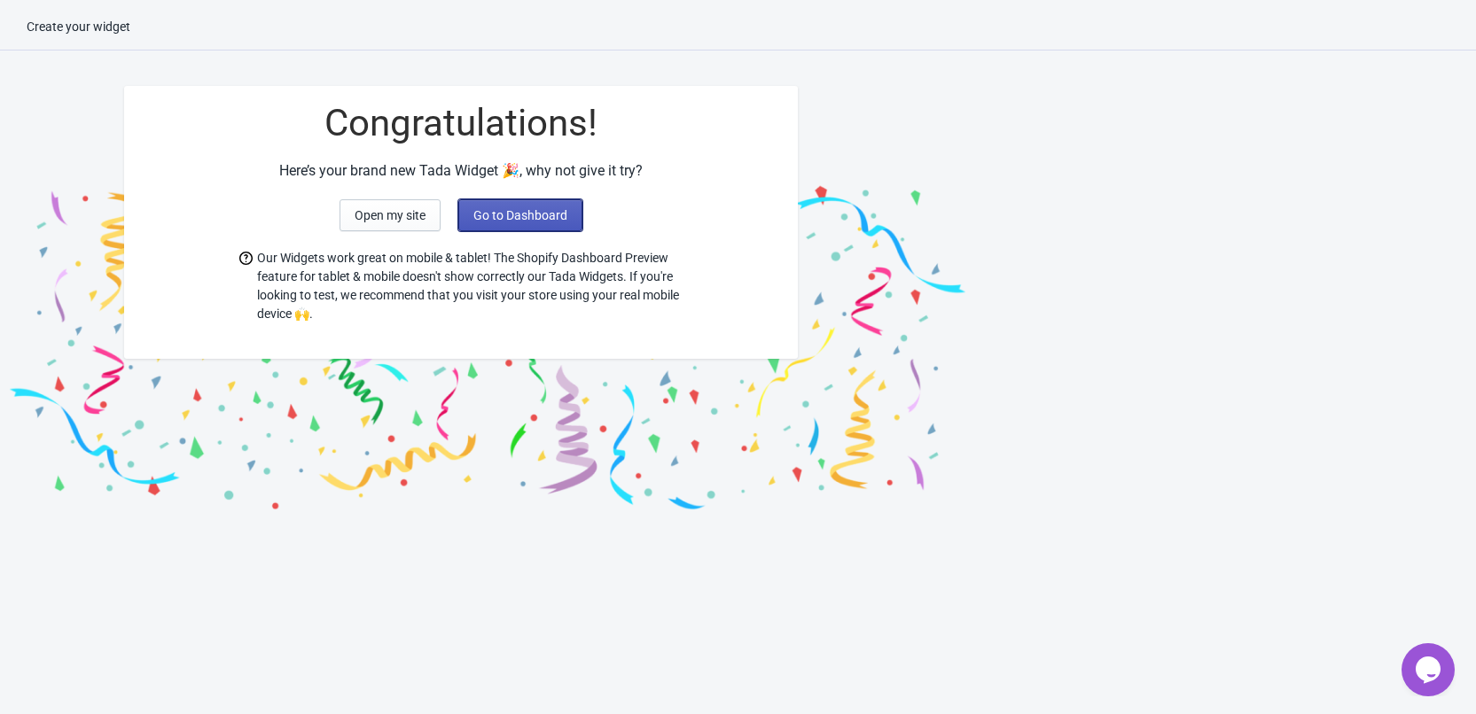
click at [533, 220] on span "Go to Dashboard" at bounding box center [520, 215] width 94 height 14
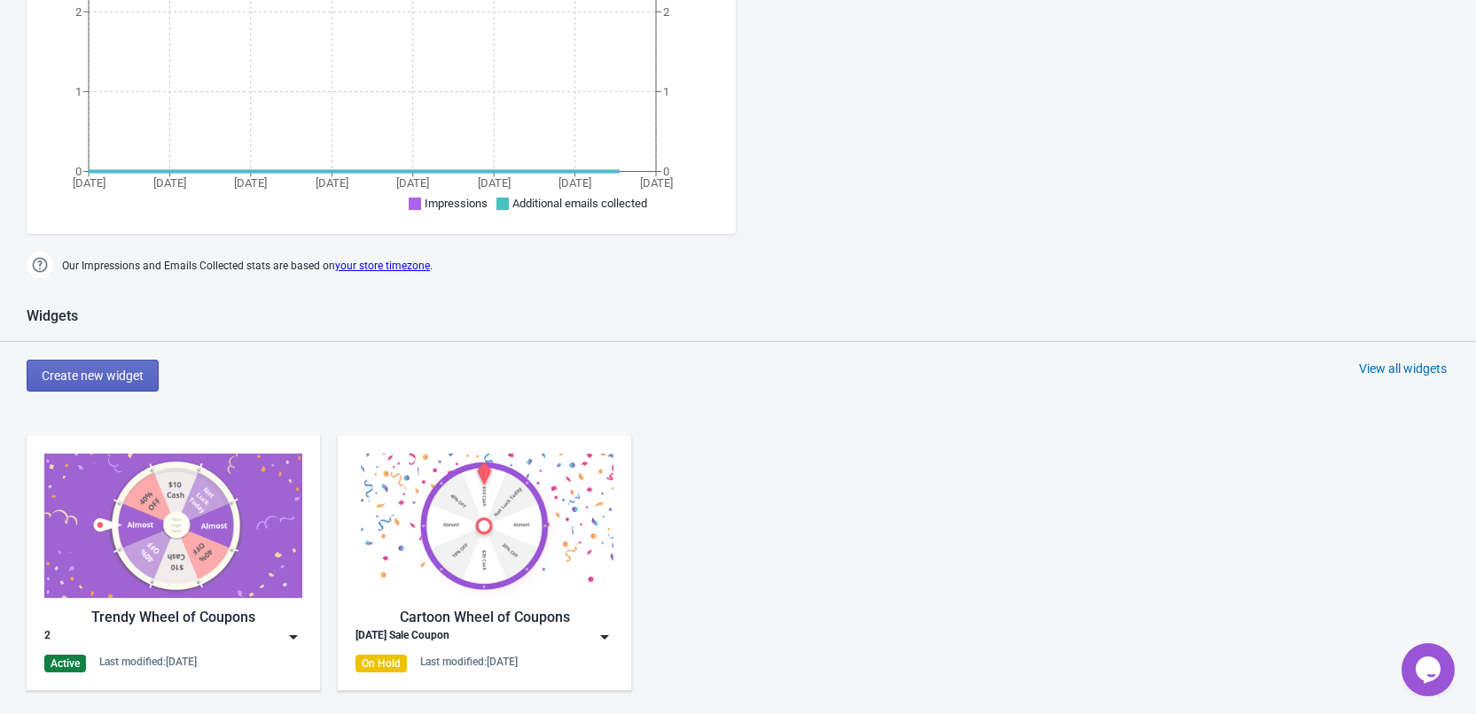
scroll to position [709, 0]
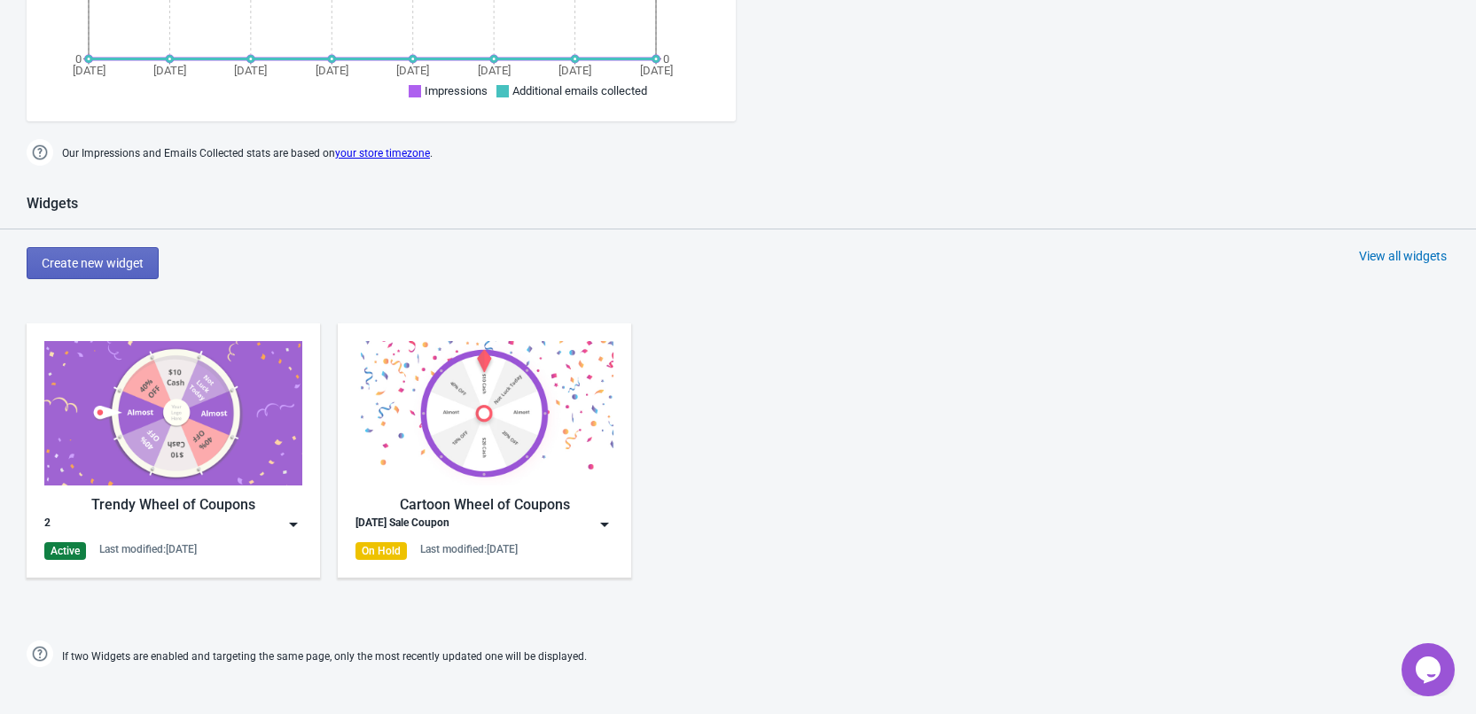
click at [590, 511] on div "Cartoon Wheel of Coupons" at bounding box center [484, 505] width 258 height 21
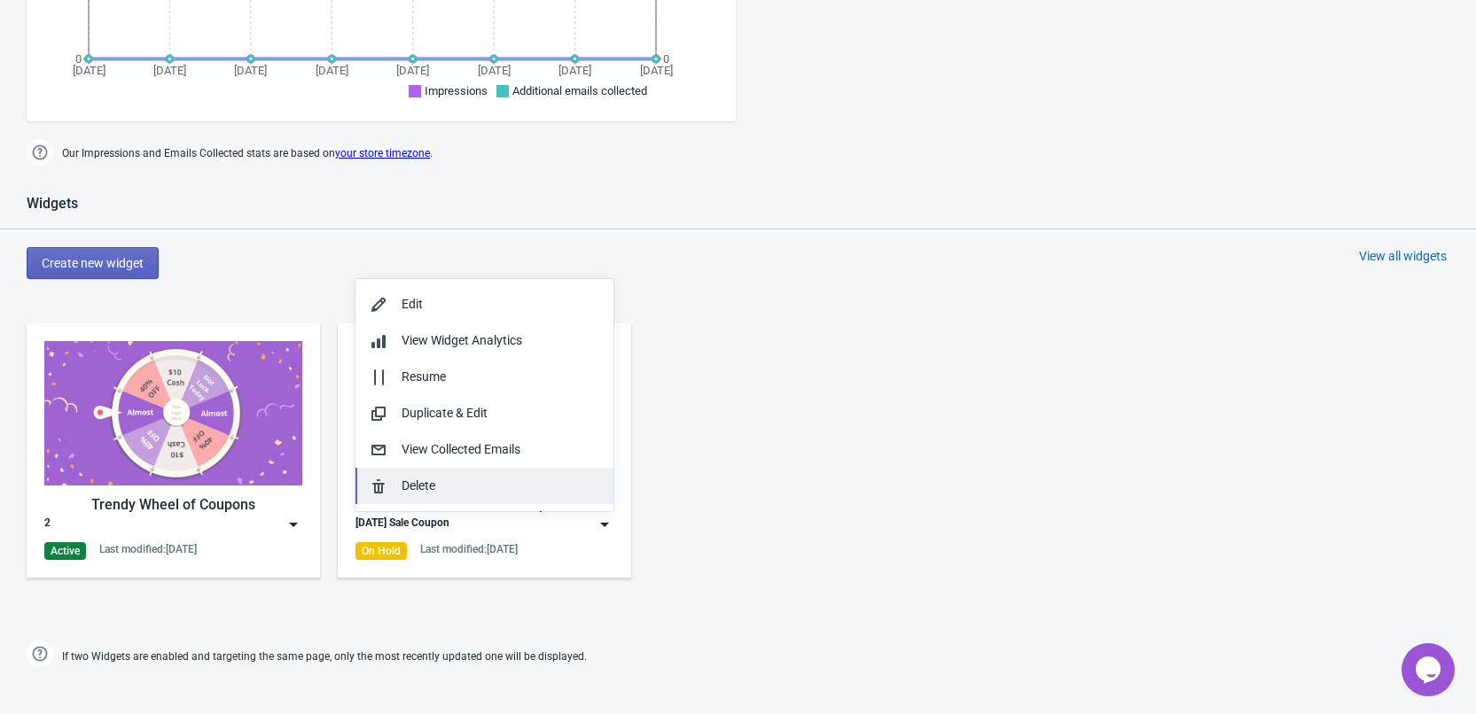
click at [489, 487] on div "Delete" at bounding box center [501, 486] width 198 height 19
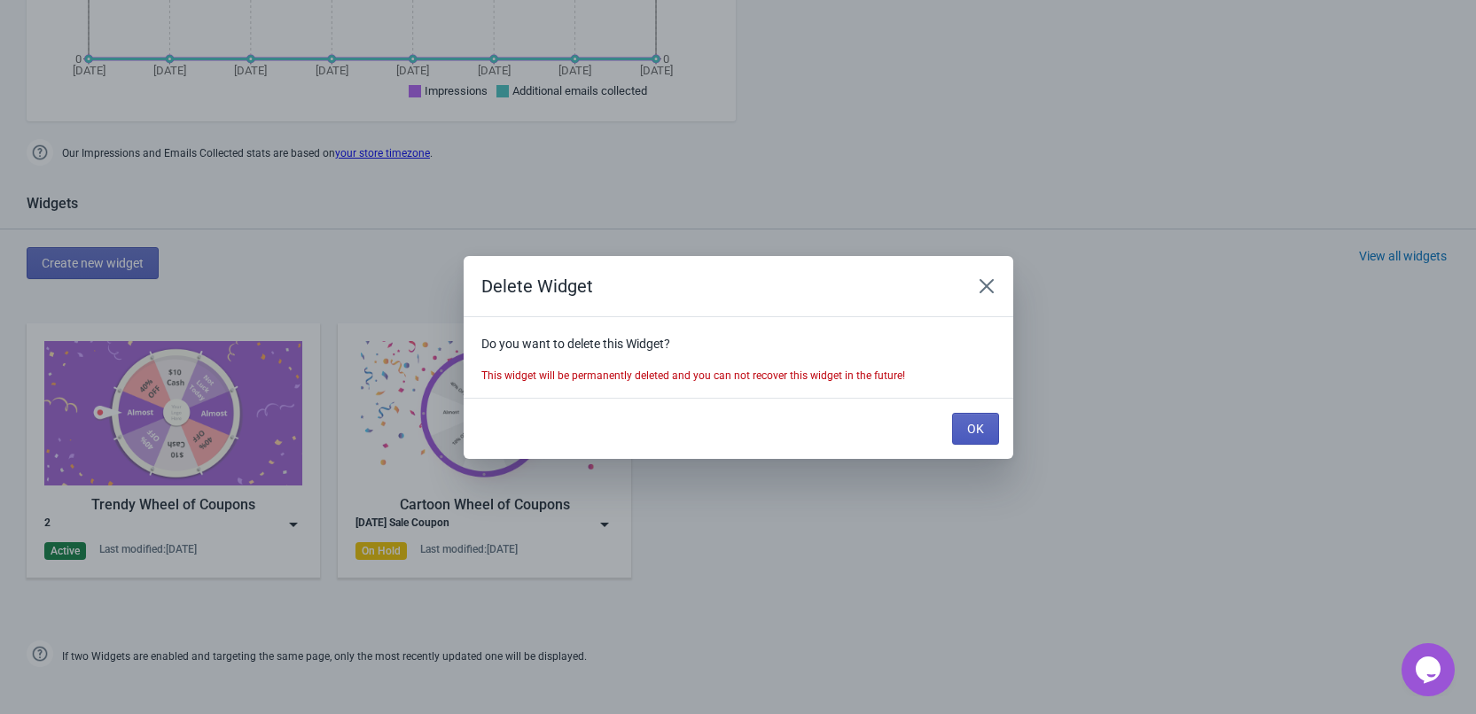
click at [983, 428] on span "OK" at bounding box center [975, 429] width 17 height 14
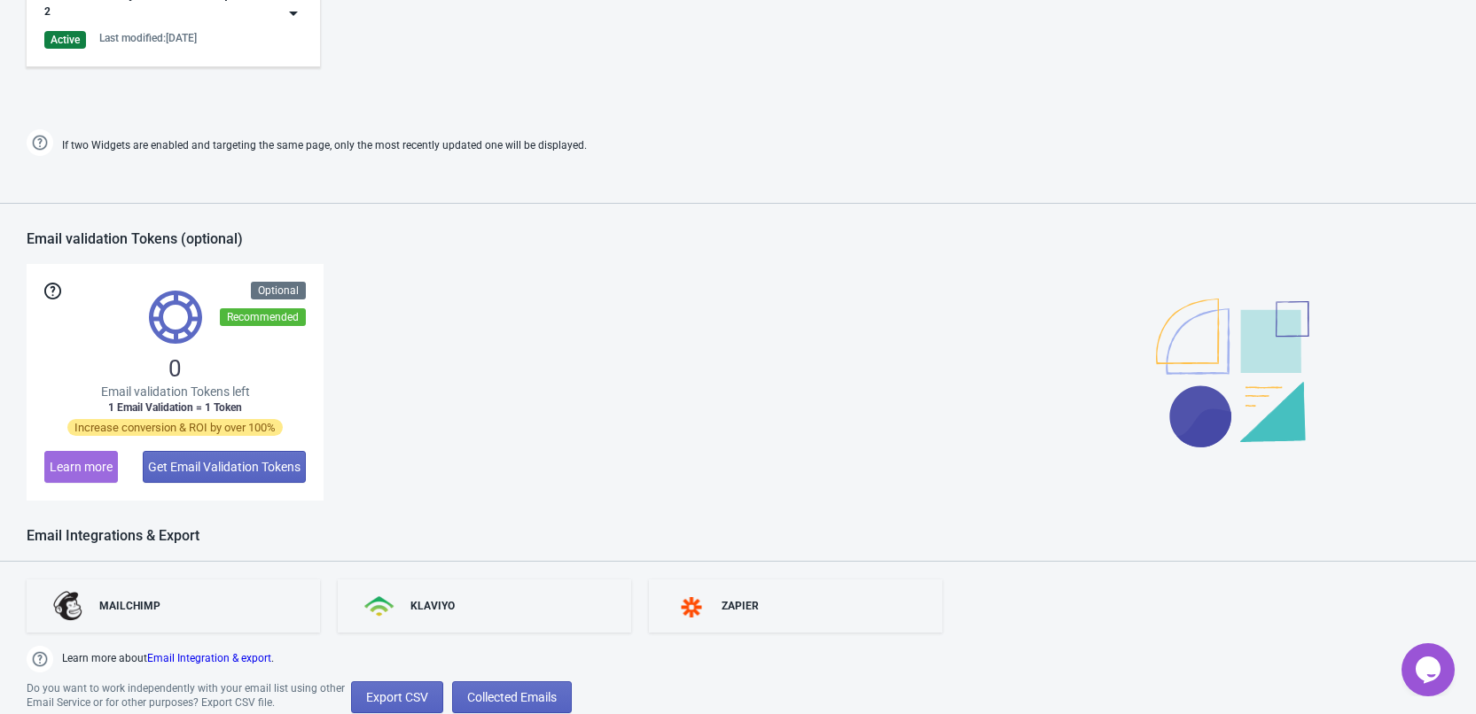
scroll to position [1241, 0]
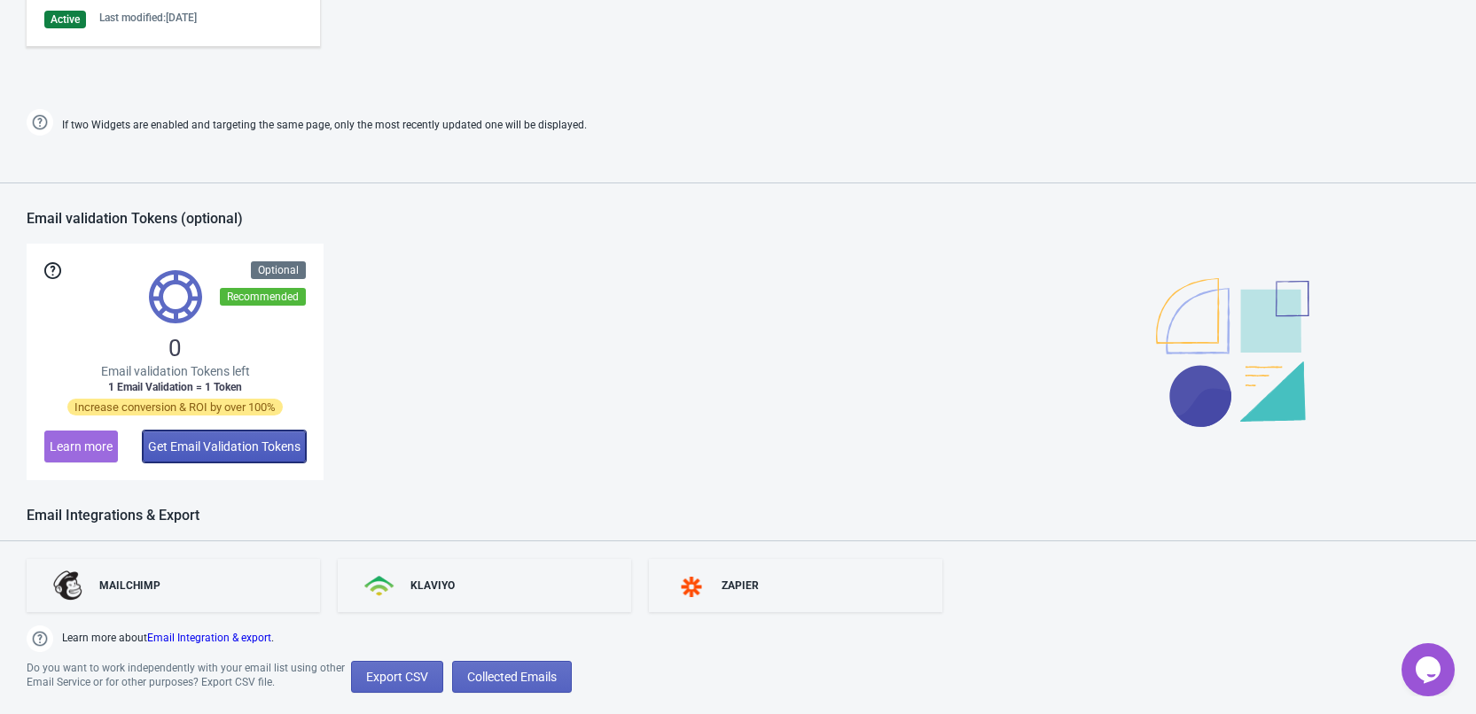
click at [217, 451] on span "Get Email Validation Tokens" at bounding box center [224, 447] width 152 height 14
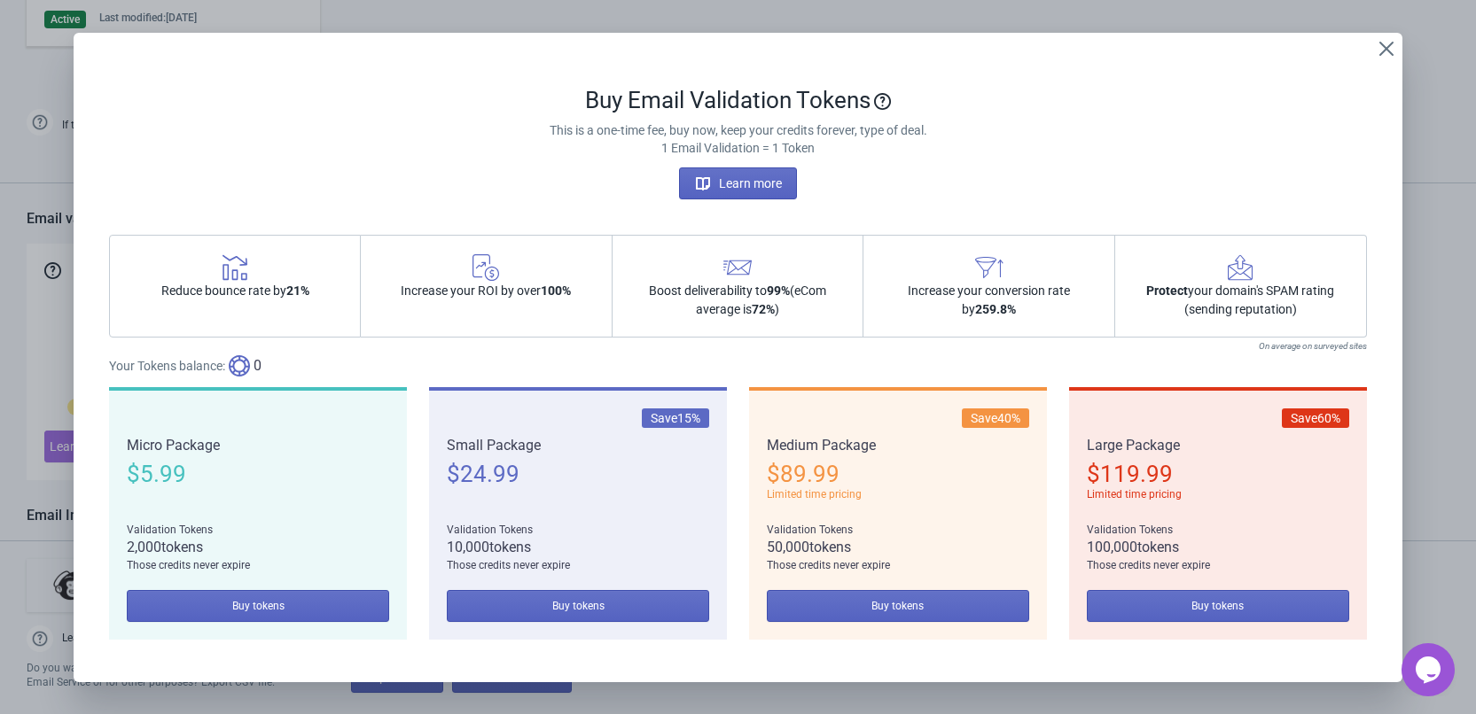
click at [1406, 59] on div "Buy Email Validation Tokens This is a one-time fee, buy now, keep your credits …" at bounding box center [738, 358] width 1476 height 650
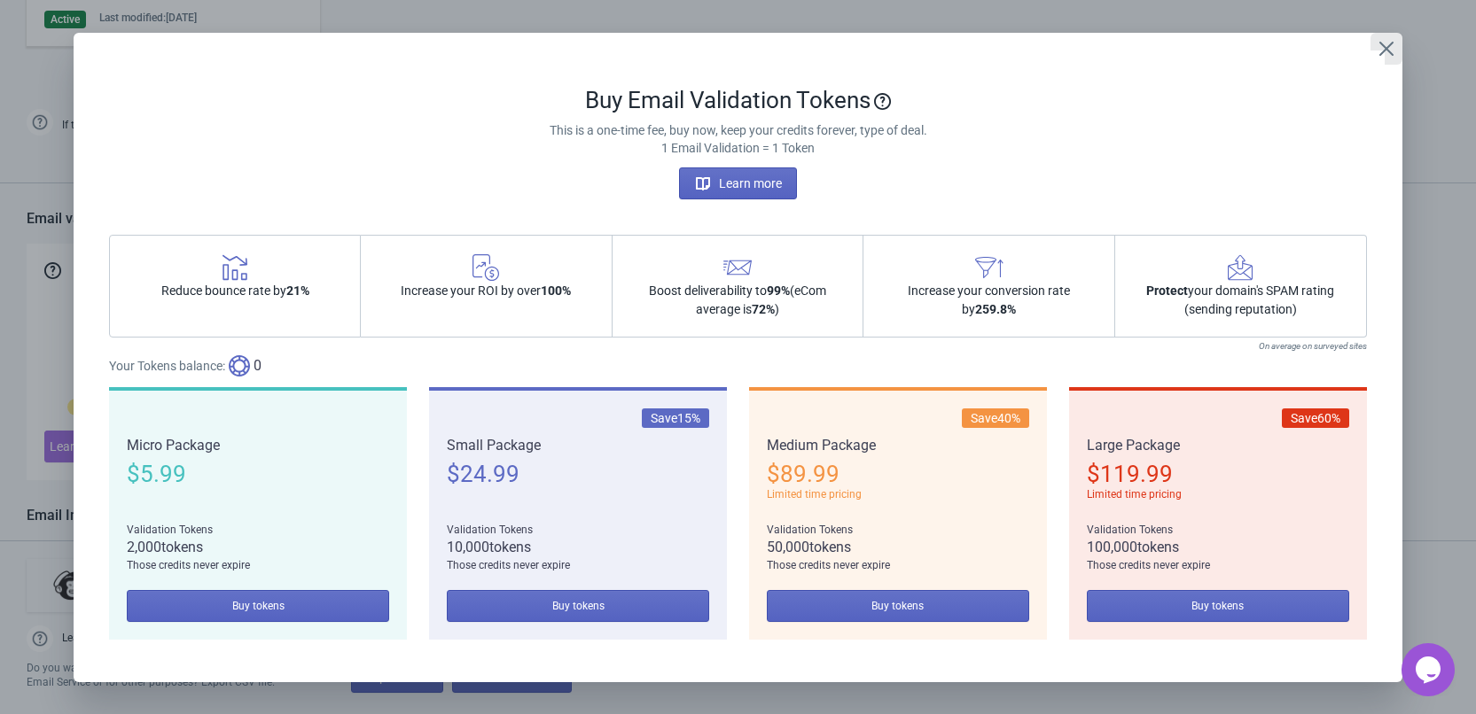
click at [1379, 41] on icon "Close" at bounding box center [1387, 49] width 18 height 18
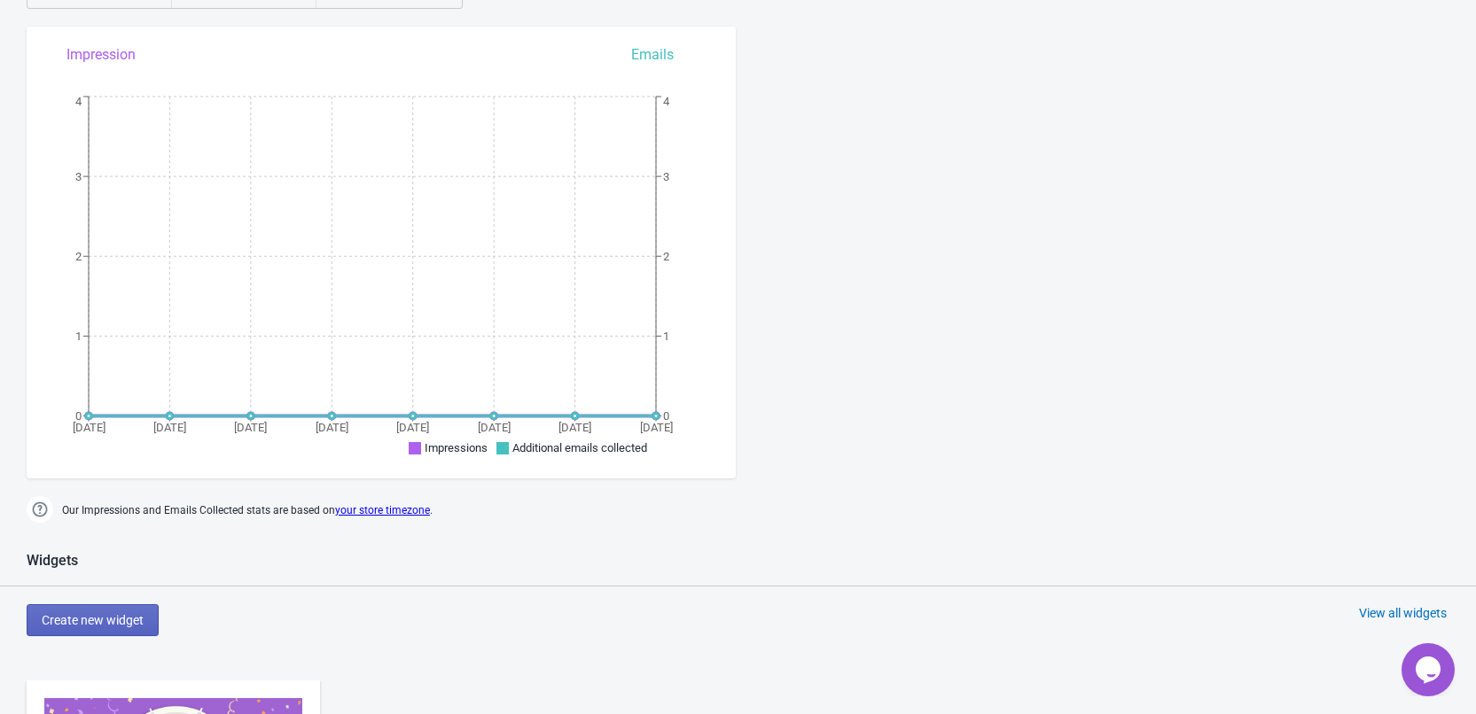
scroll to position [228, 0]
